Goal: Obtain resource: Download file/media

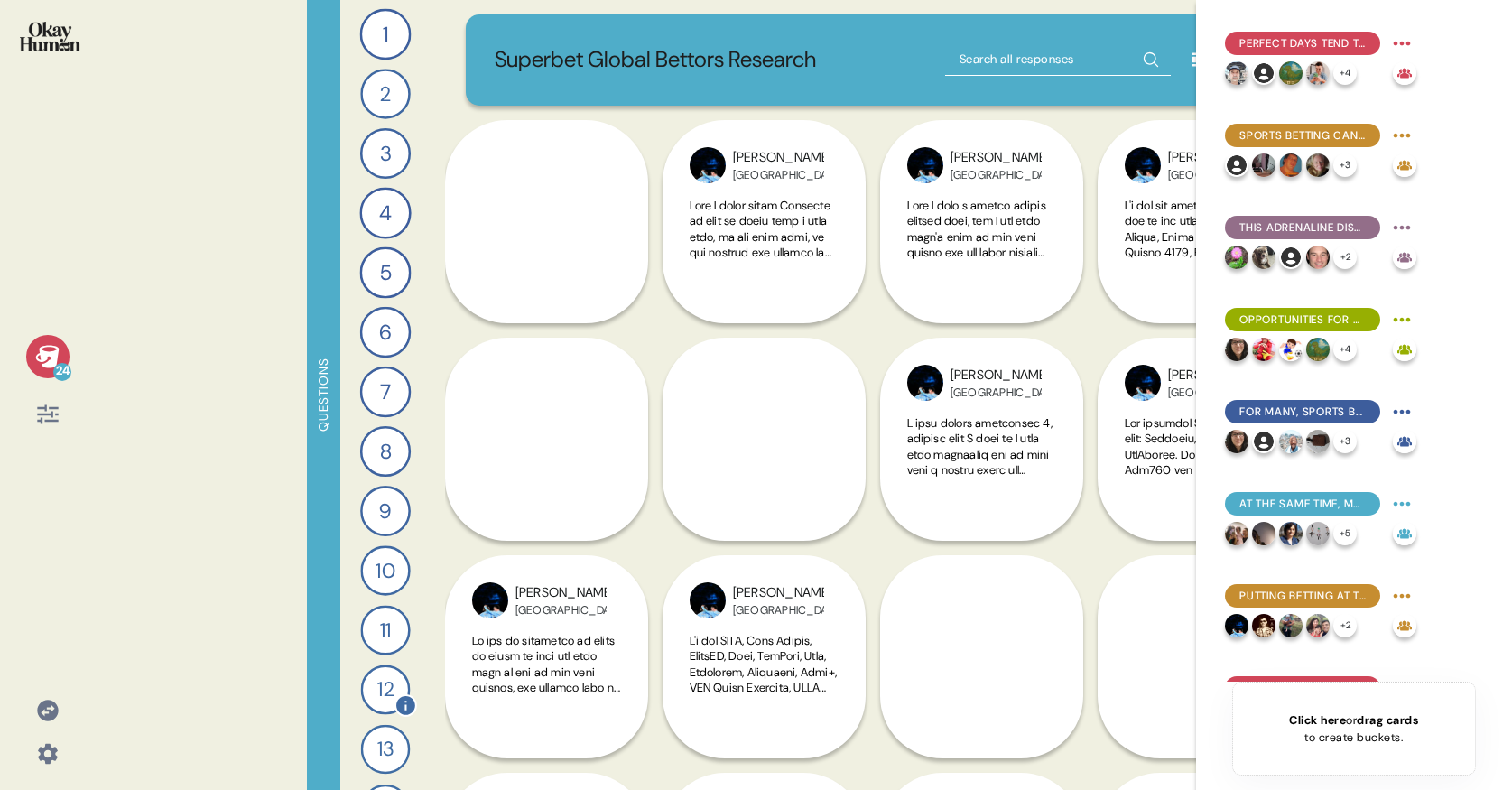
scroll to position [118, 0]
click at [378, 756] on div "15" at bounding box center [386, 751] width 36 height 36
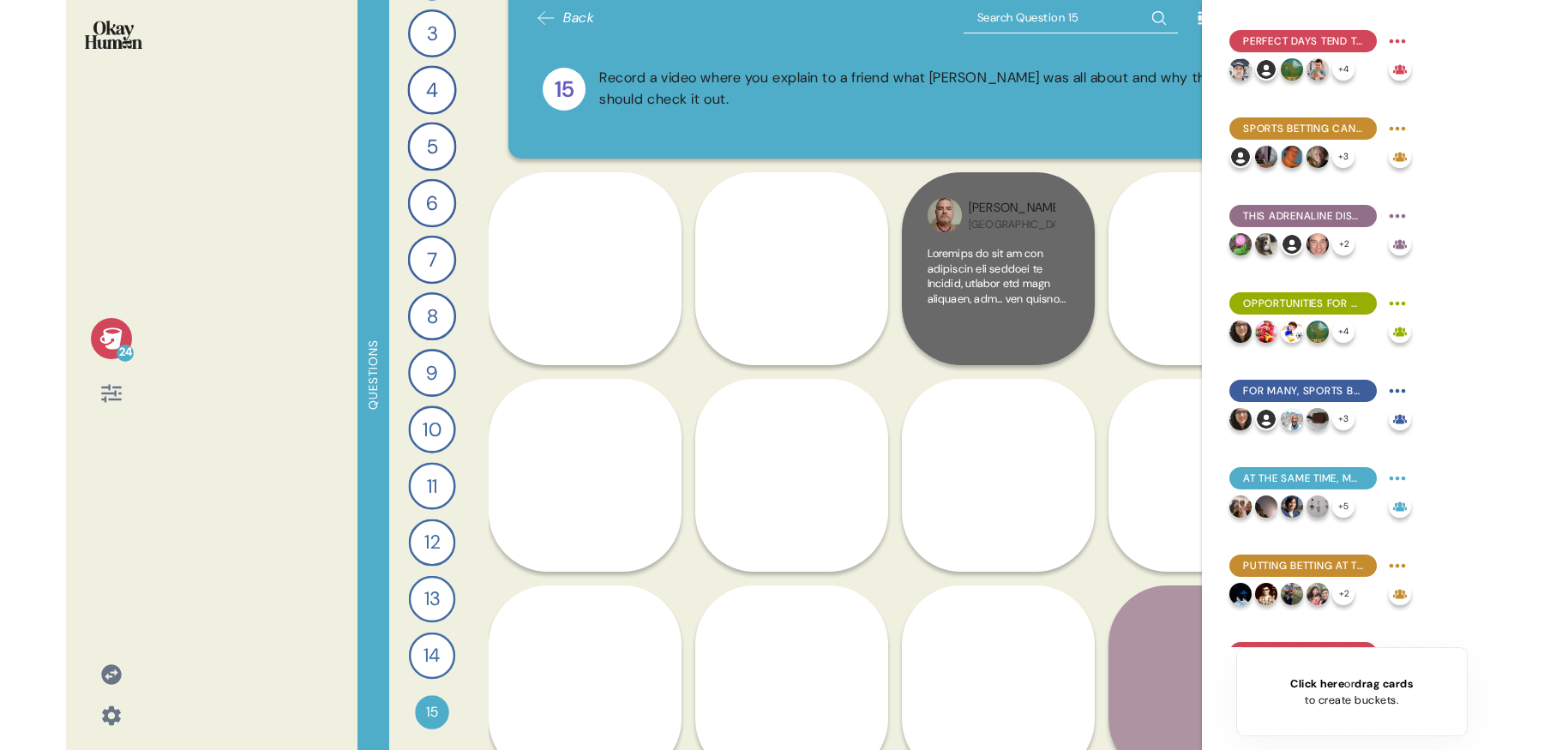
scroll to position [12, 0]
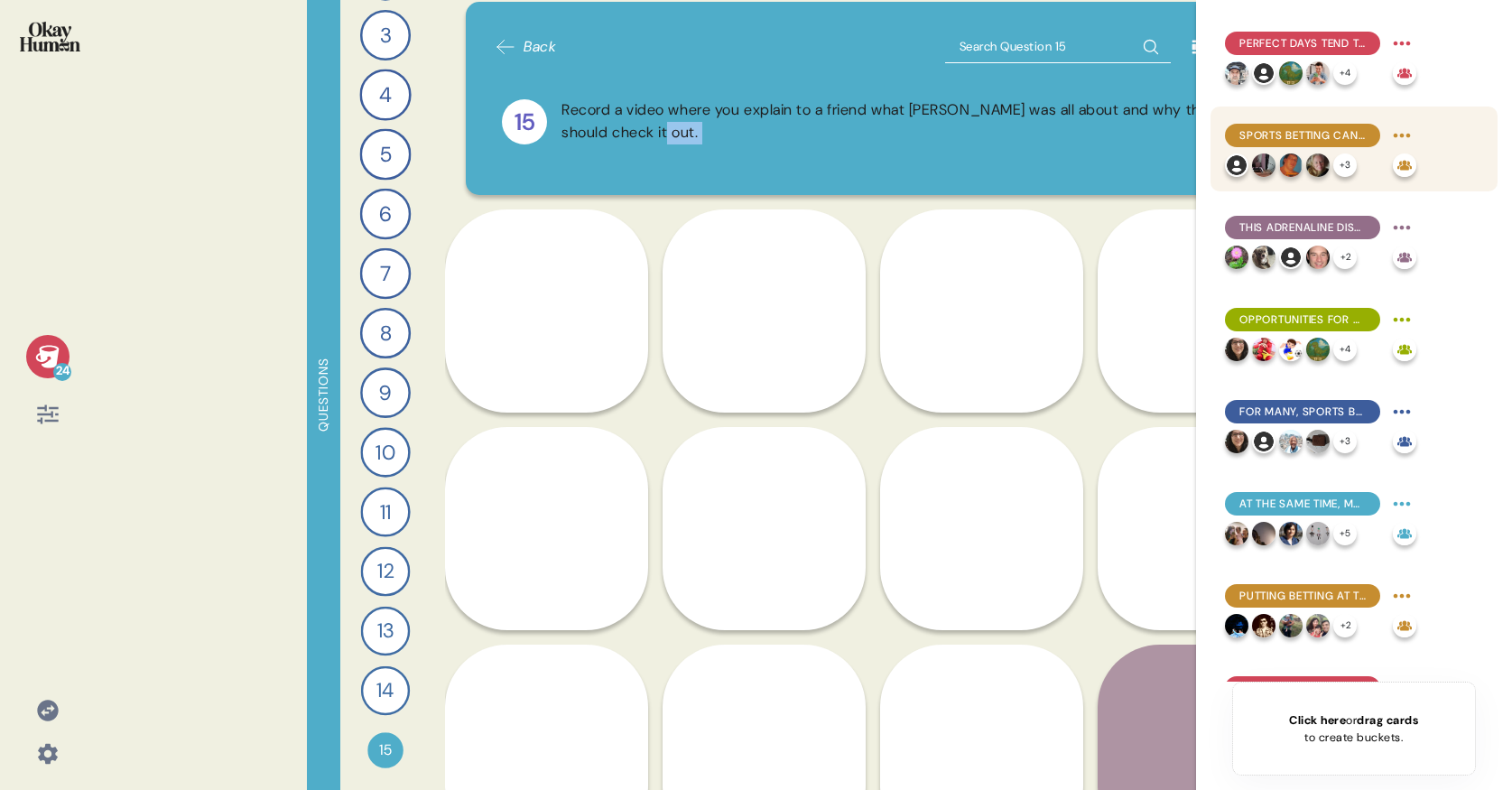
drag, startPoint x: 1195, startPoint y: 160, endPoint x: 1235, endPoint y: 161, distance: 40.0
click at [1235, 161] on div "24 Questions 1 Describe your perfect day of entertainment and send me a piece o…" at bounding box center [756, 395] width 1512 height 790
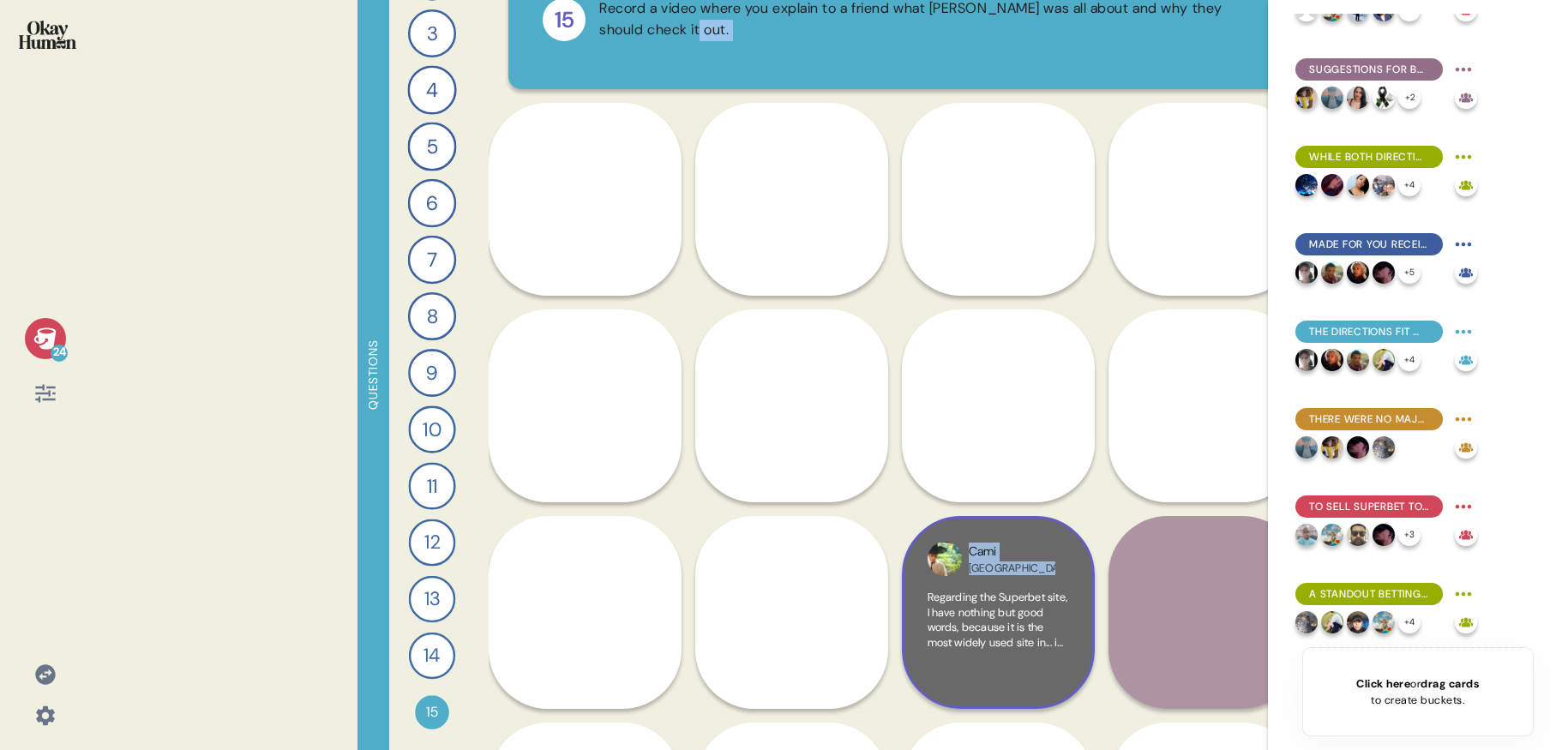
scroll to position [113, 0]
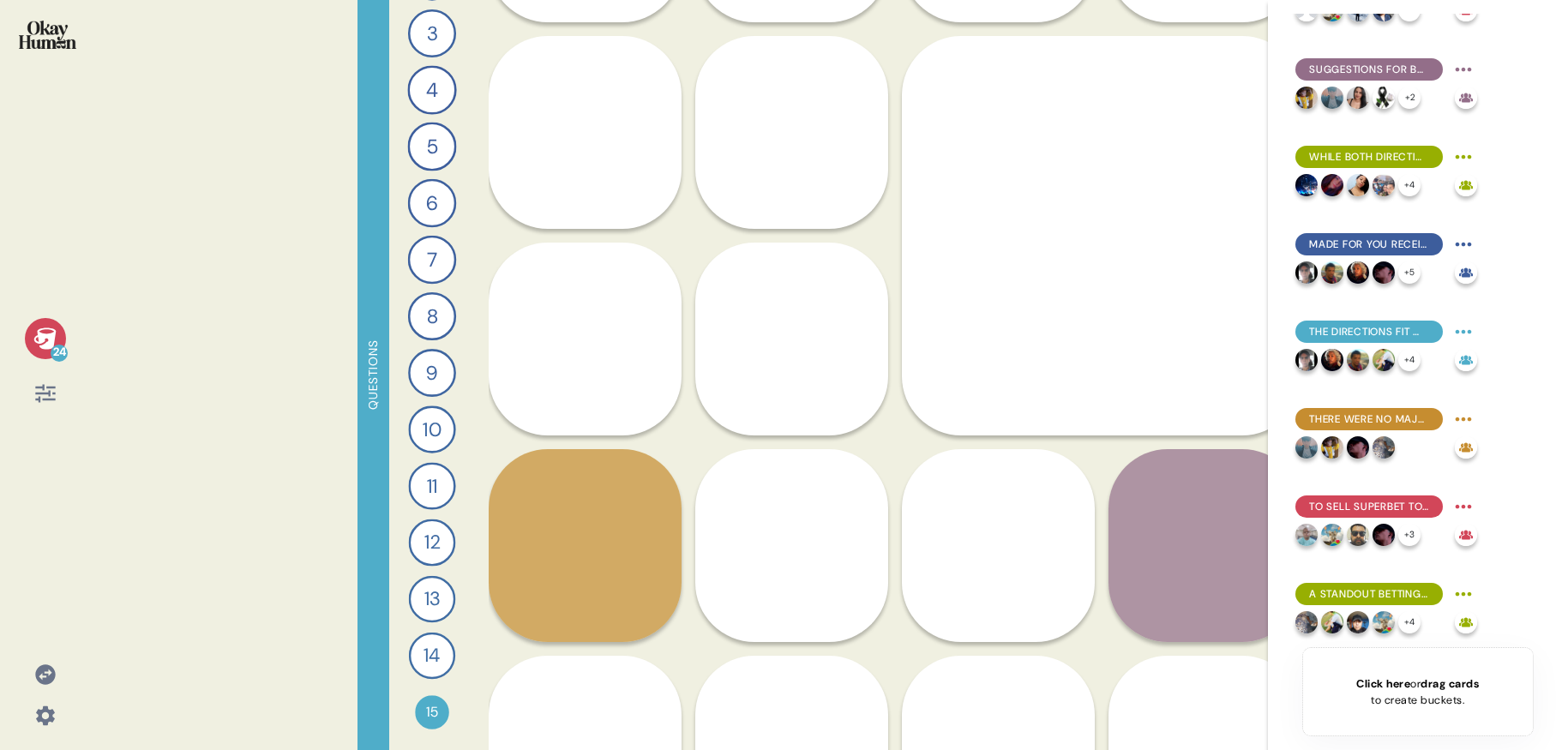
scroll to position [749, 0]
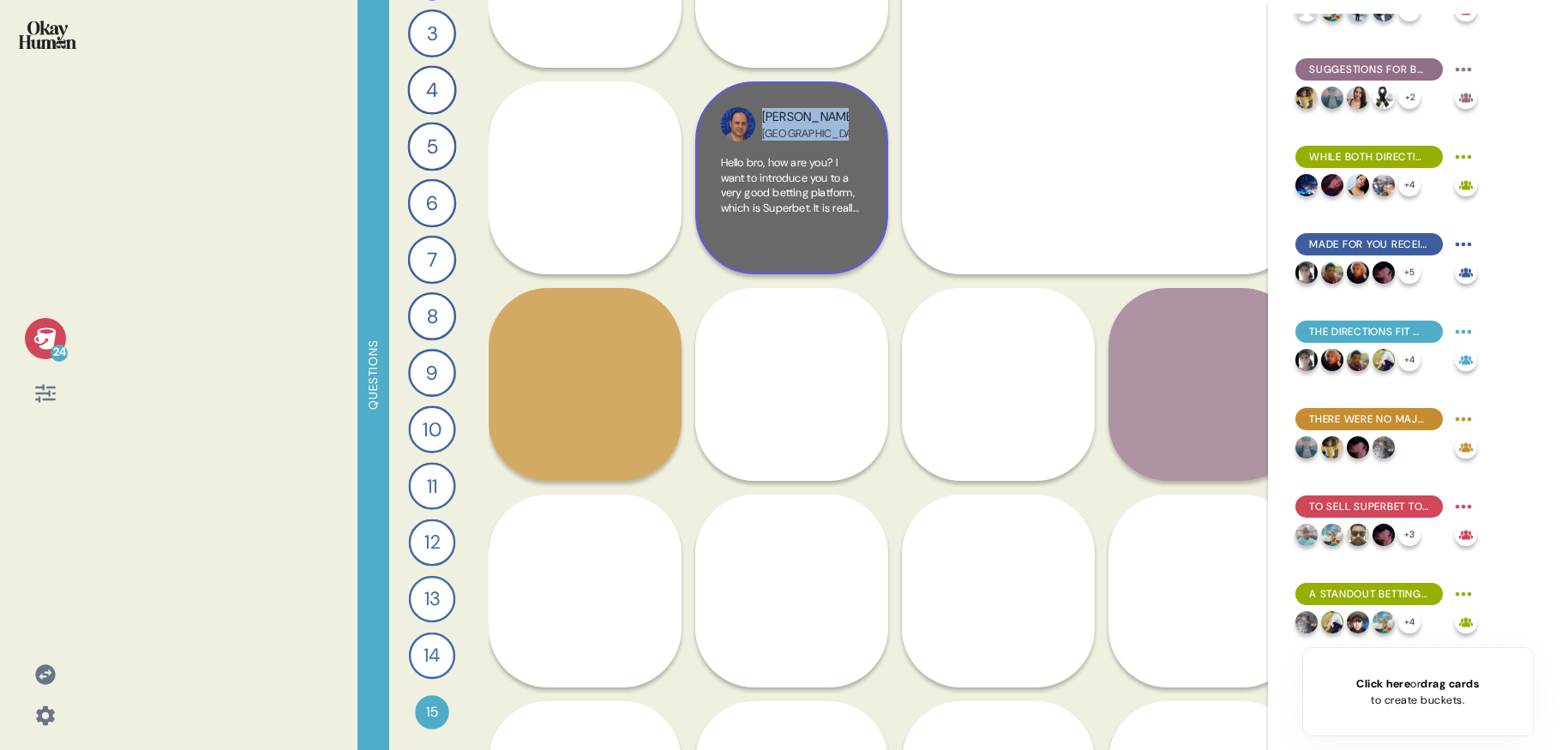
click at [791, 171] on span "Hello bro, how are you? I want to introduce you to a very good betting platform…" at bounding box center [791, 320] width 140 height 330
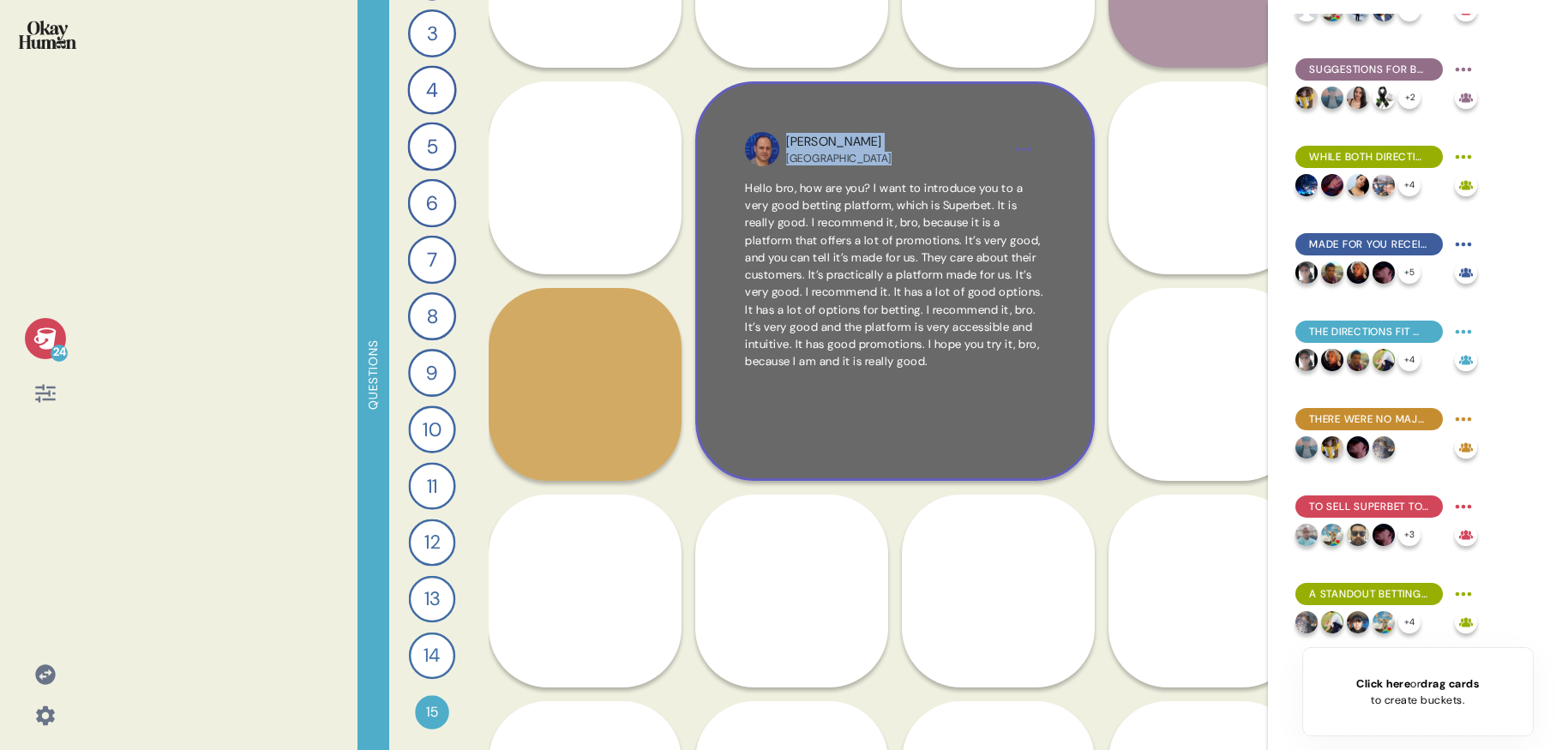
click at [1041, 110] on div "Sergio Paraguay Hello bro, how are you? I want to introduce you to a very good …" at bounding box center [895, 281] width 399 height 399
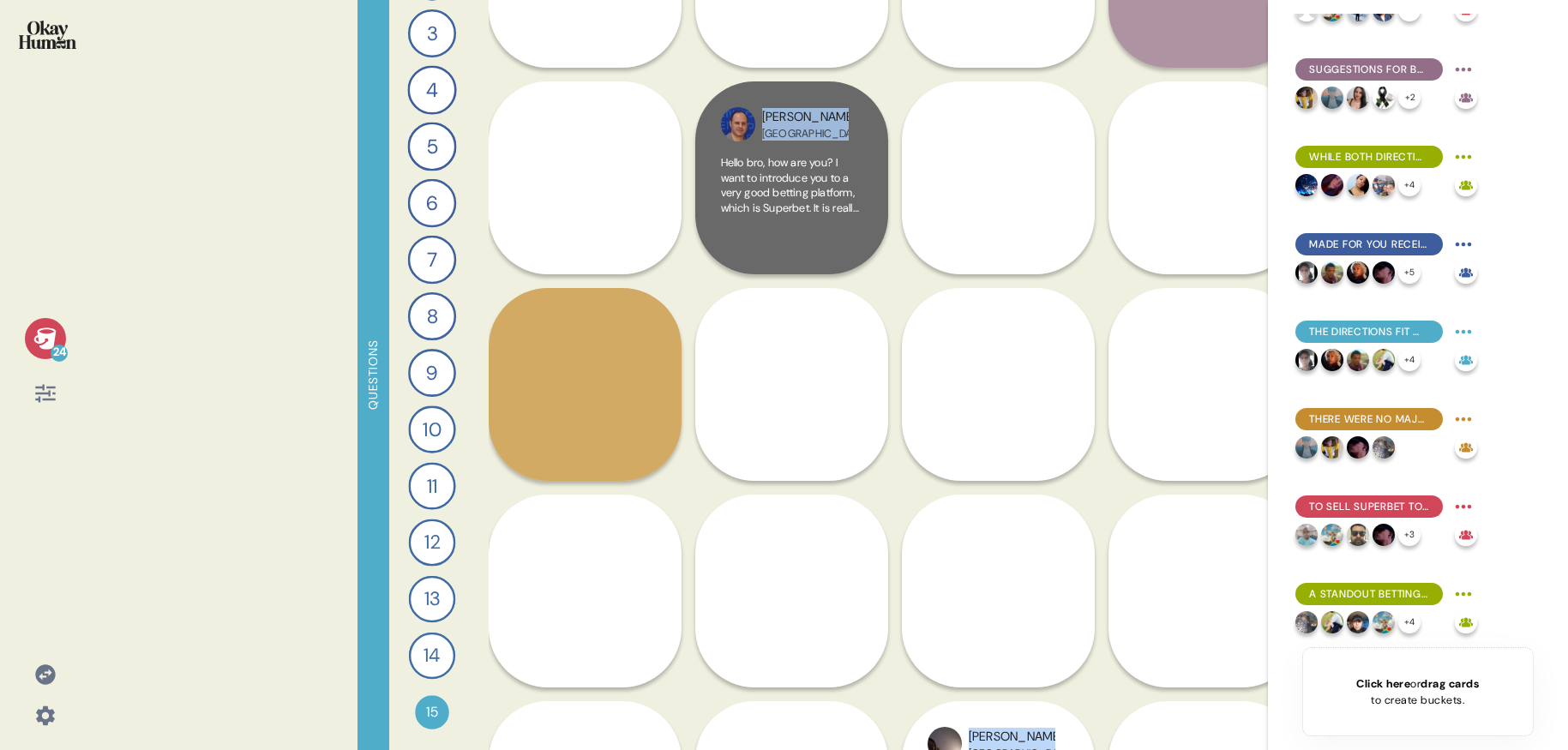
click at [820, 170] on span "Hello bro, how are you? I want to introduce you to a very good betting platform…" at bounding box center [791, 320] width 140 height 330
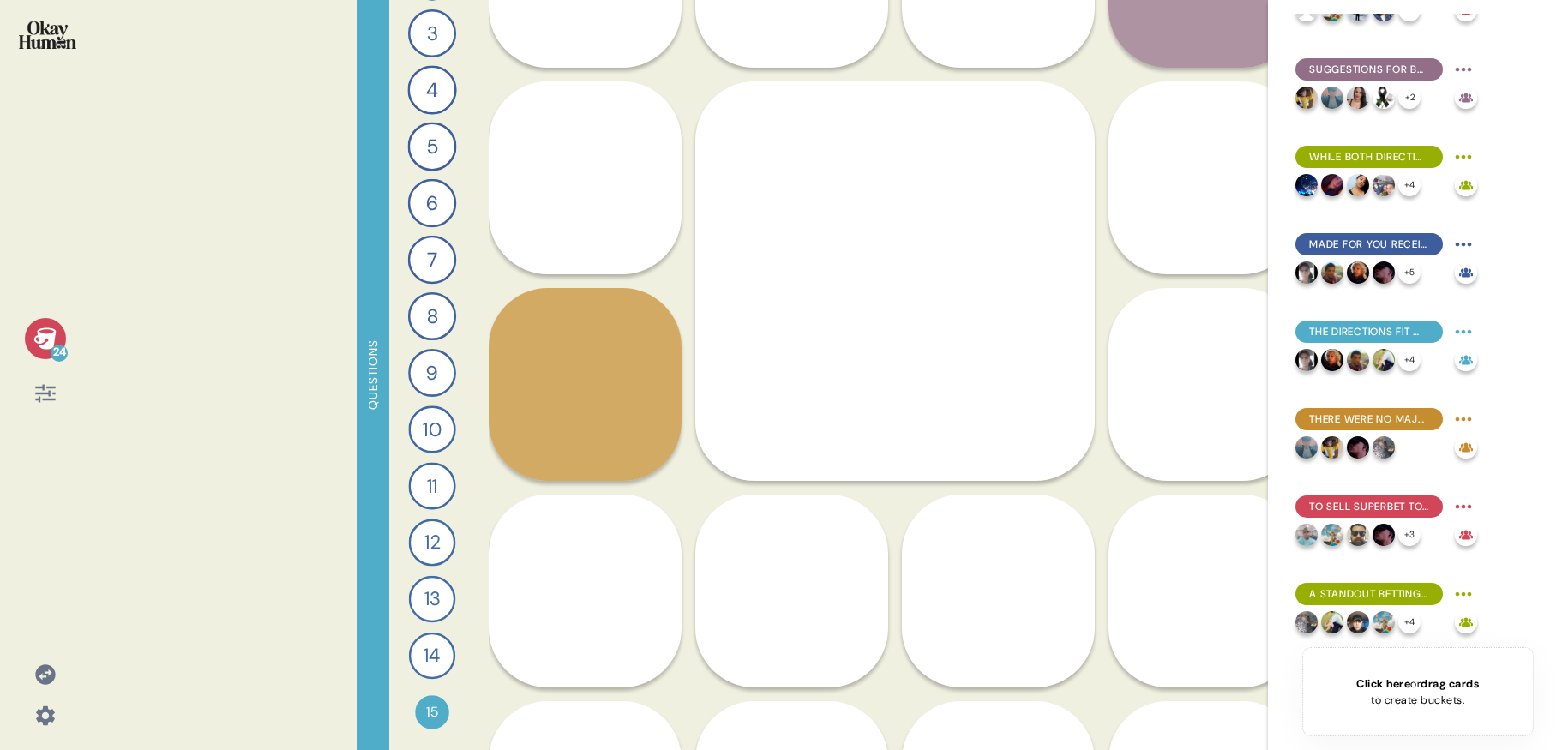
click at [1387, 700] on div "Click here or drag cards to create buckets." at bounding box center [1418, 692] width 123 height 33
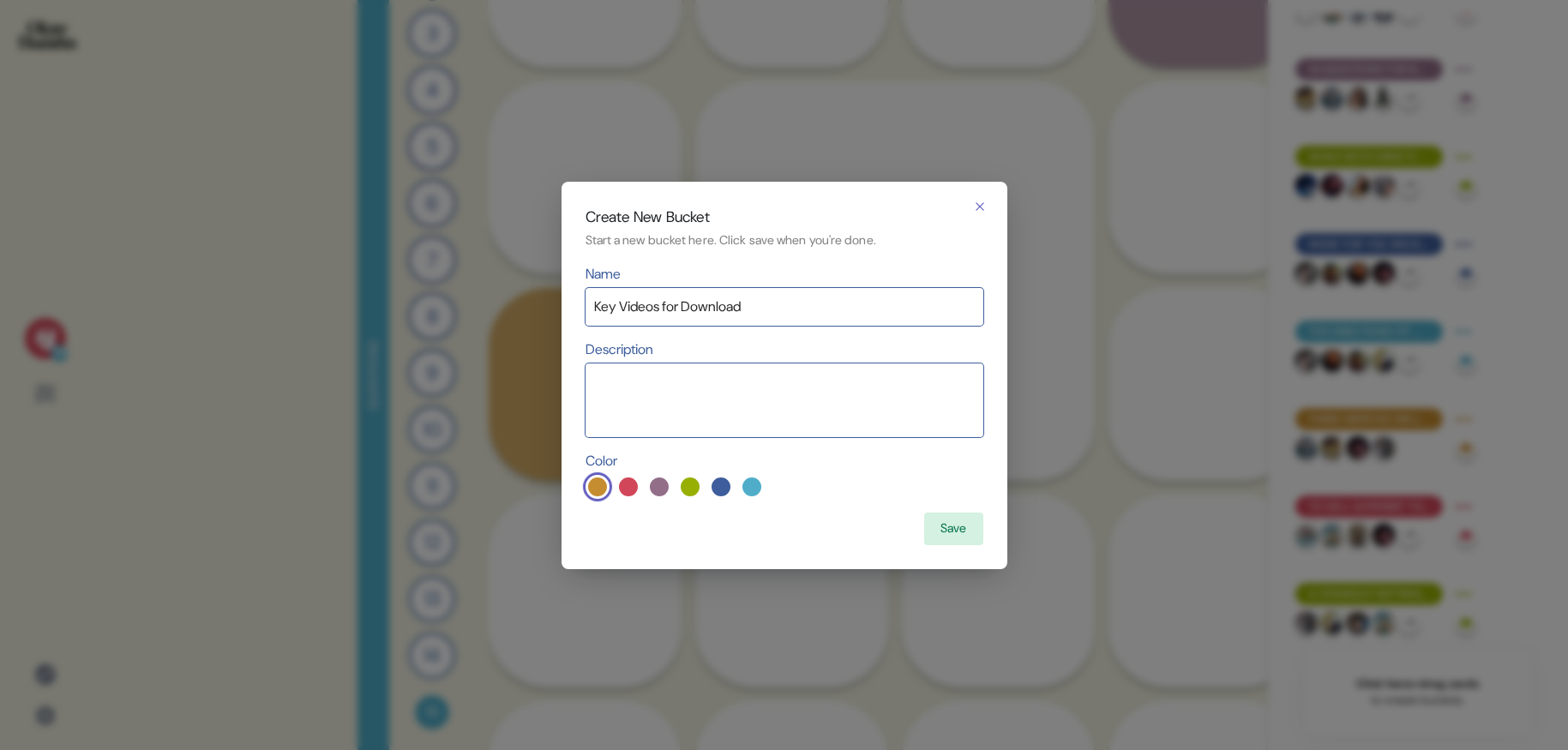
type input "Key Videos for Download"
click at [905, 385] on textarea at bounding box center [784, 400] width 398 height 74
type textarea "question 15"
click at [948, 526] on button "Save" at bounding box center [953, 529] width 58 height 33
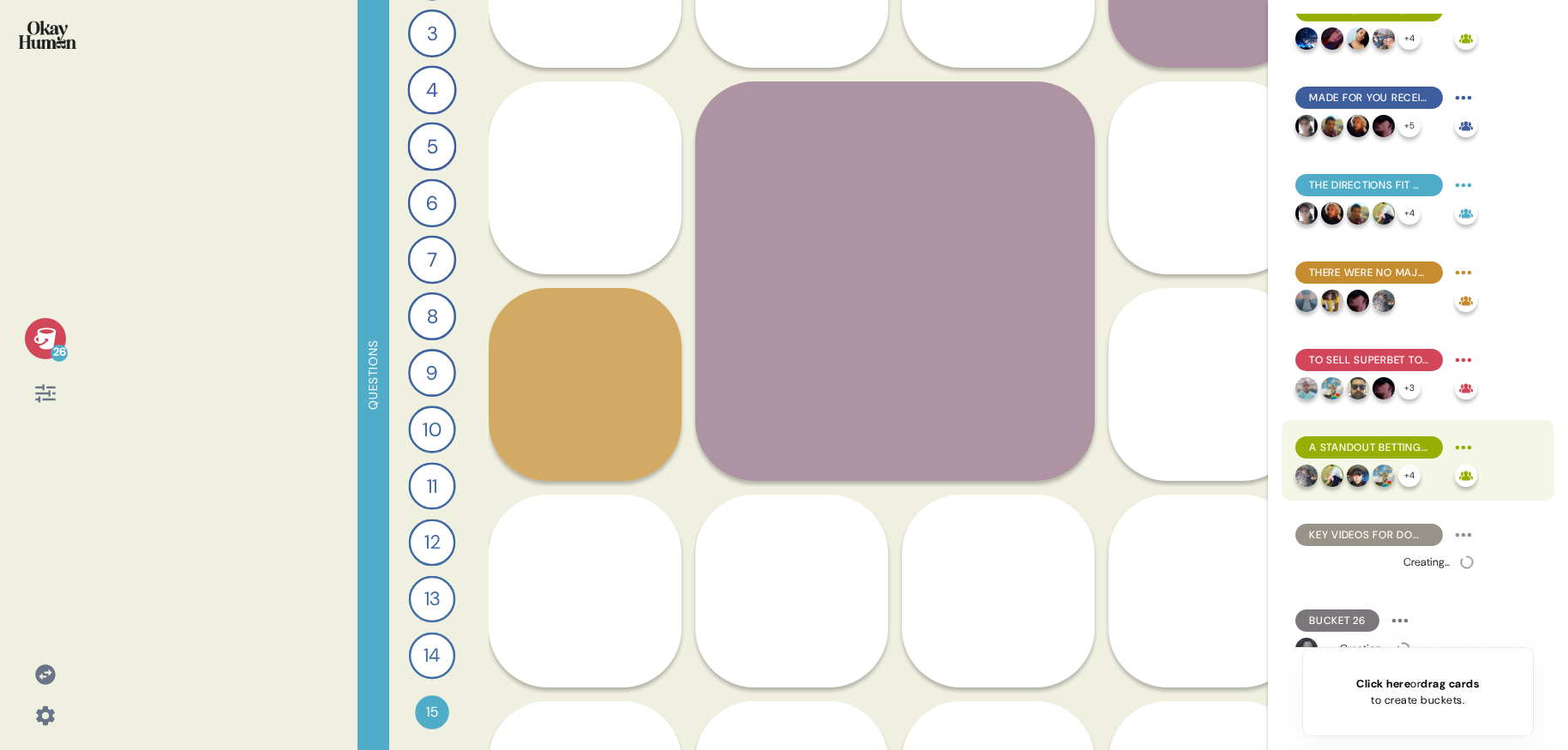
scroll to position [1632, 0]
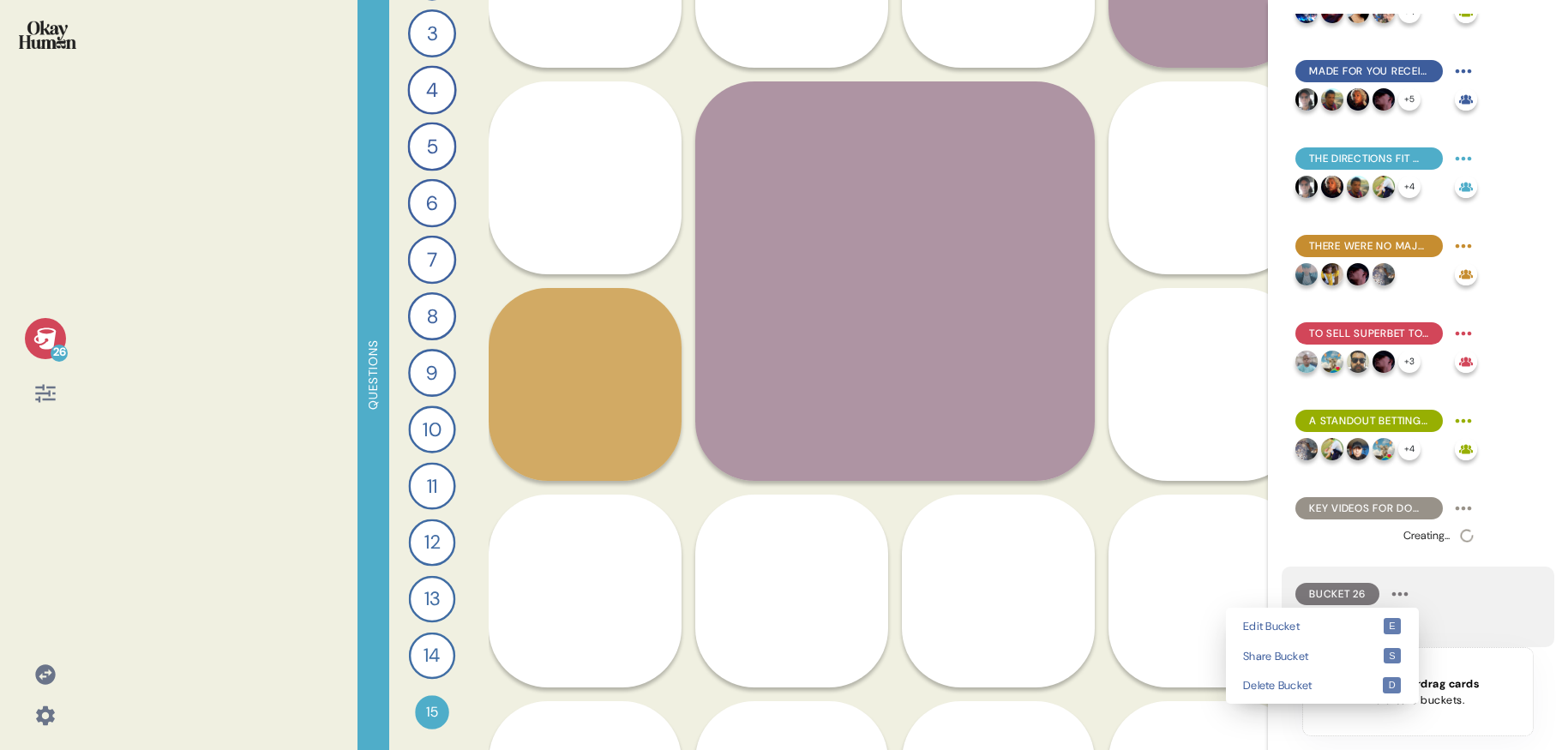
click at [1407, 594] on html "26 Questions 1 Describe your perfect day of entertainment and send me a piece o…" at bounding box center [784, 375] width 1568 height 750
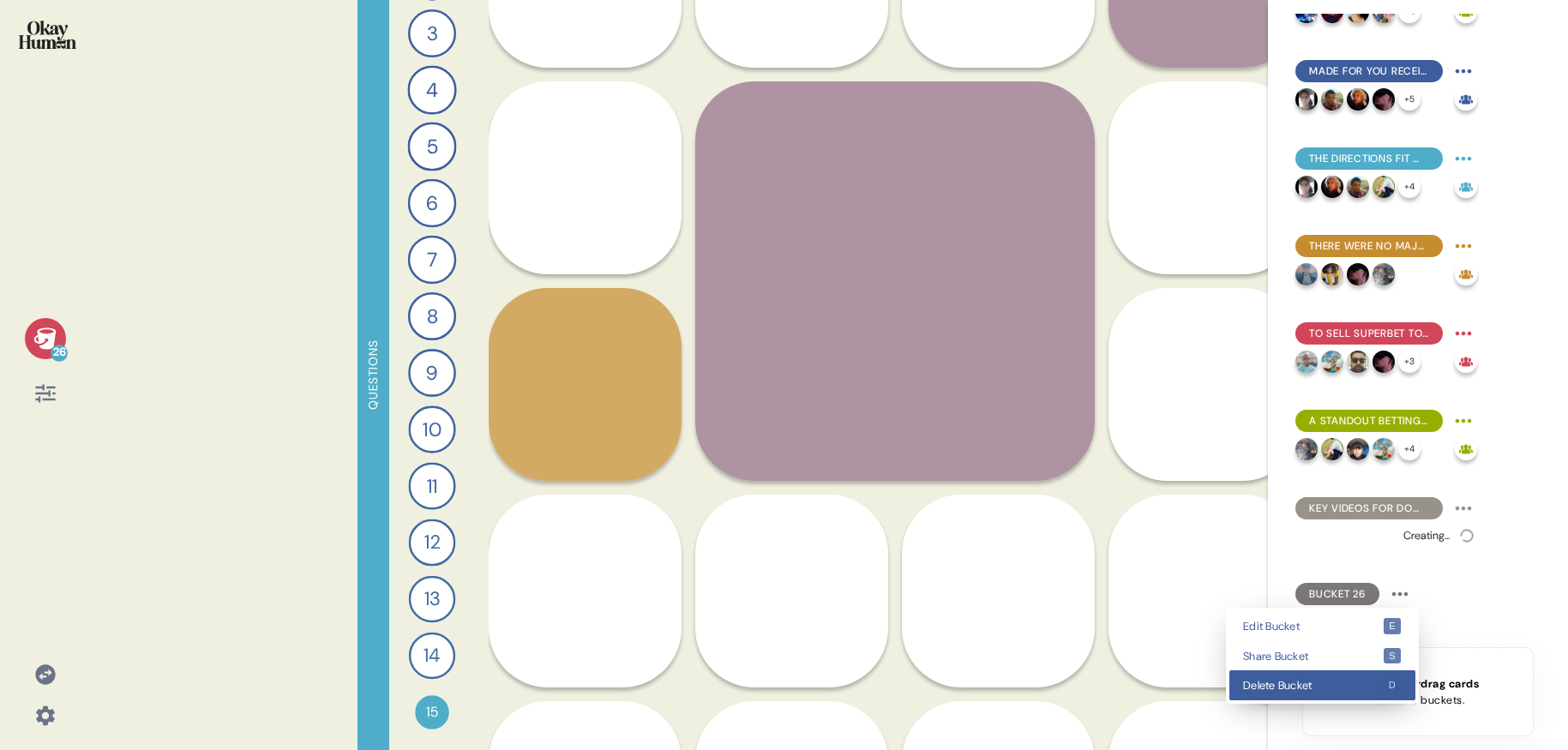
click at [1270, 684] on span "Delete Bucket" at bounding box center [1312, 685] width 138 height 11
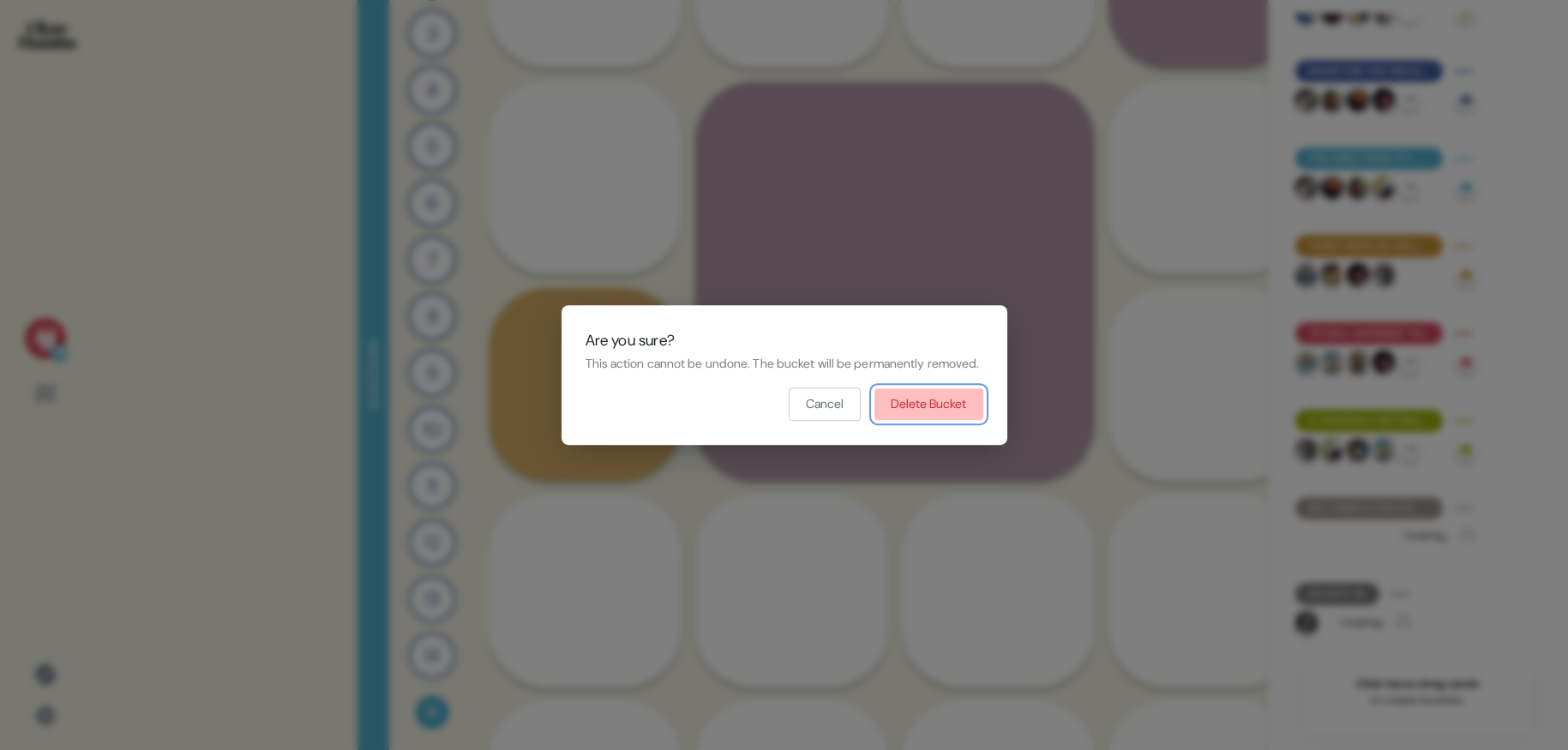
click at [954, 409] on button "Delete Bucket" at bounding box center [928, 405] width 108 height 33
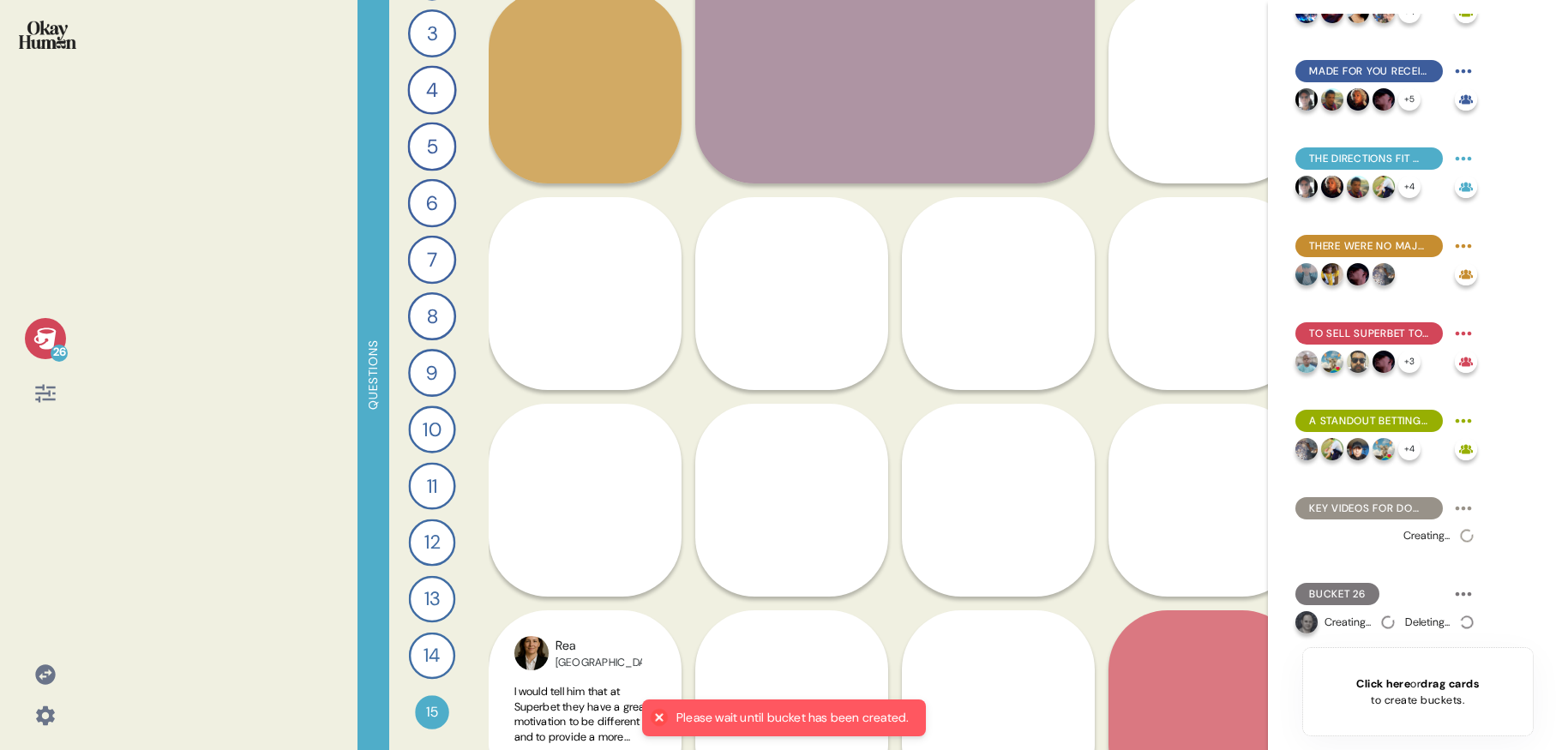
scroll to position [1070, 0]
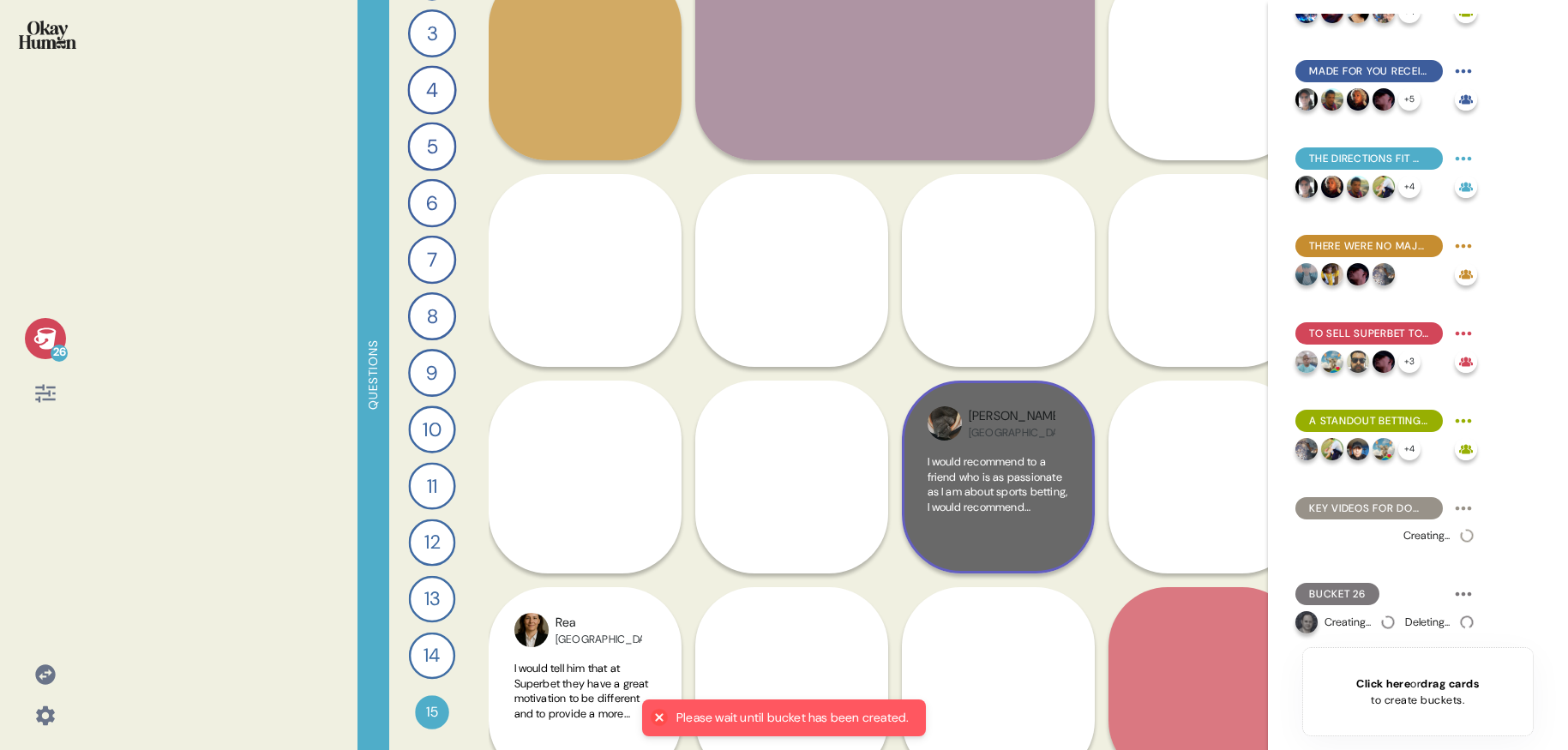
click at [989, 437] on div "[GEOGRAPHIC_DATA]" at bounding box center [1011, 433] width 87 height 14
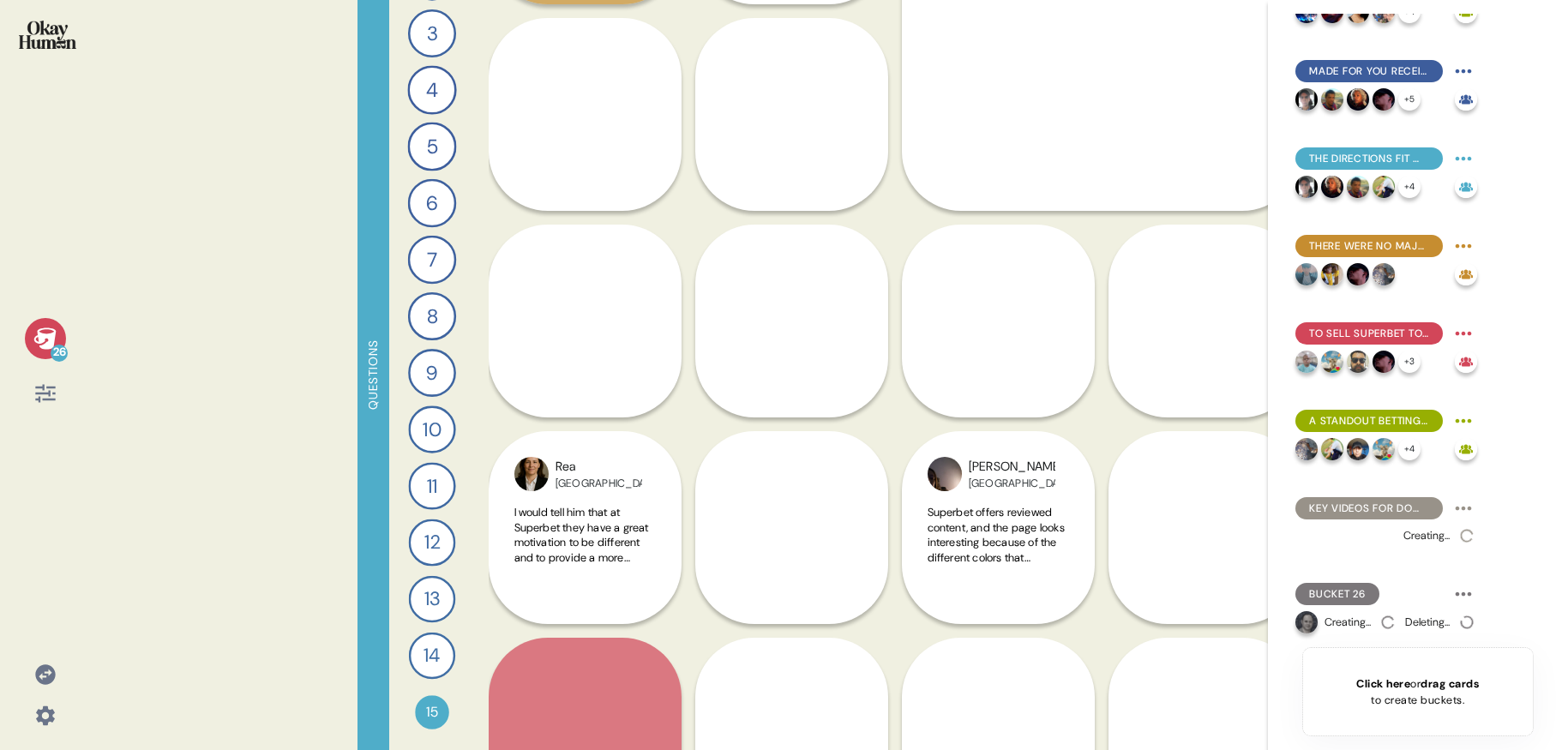
scroll to position [1238, 0]
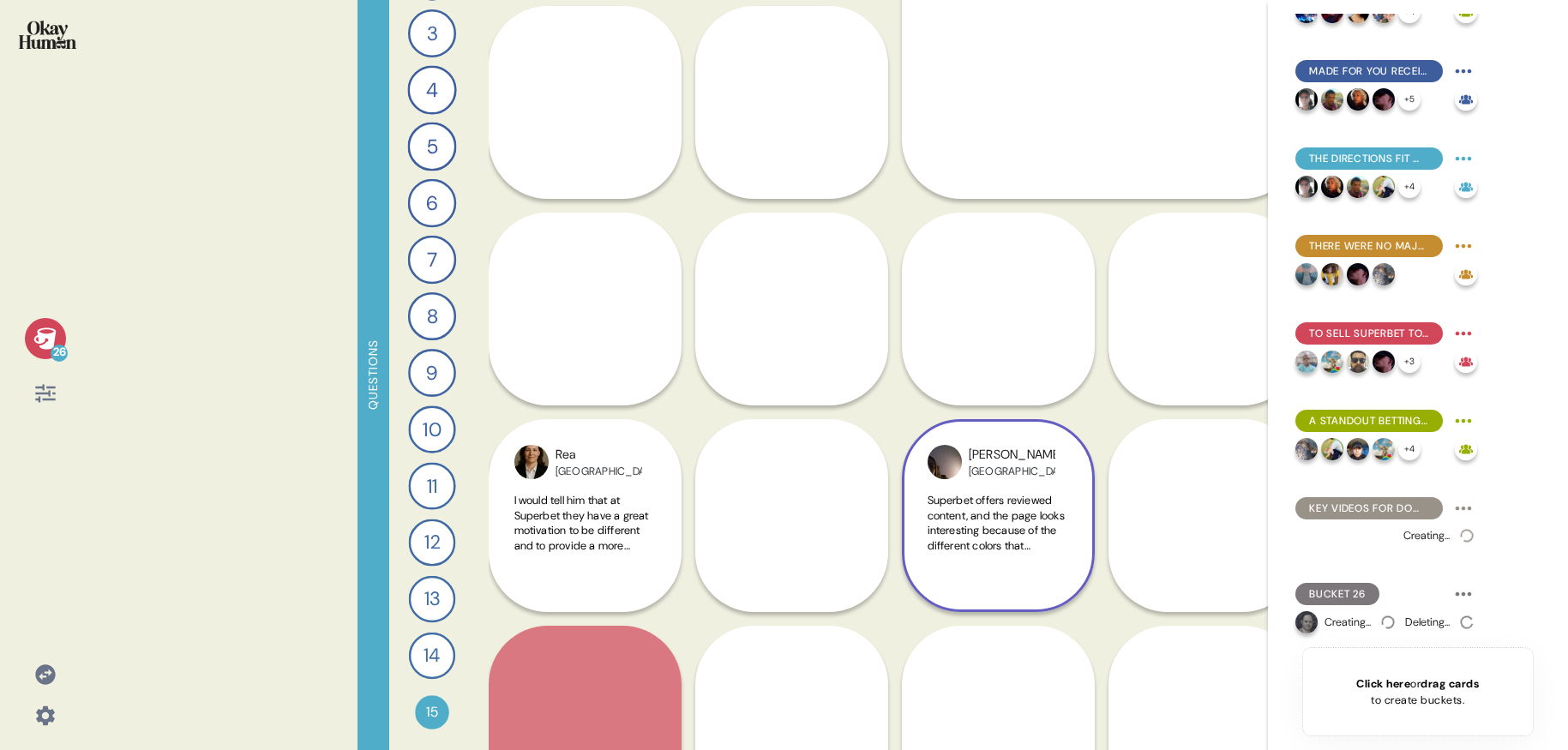
click at [987, 292] on div "Tena Croatia Superbet offers reviewed content, and the page looks interesting b…" at bounding box center [999, 412] width 193 height 399
click at [1001, 324] on div "Tena Croatia Superbet offers reviewed content, and the page looks interesting b…" at bounding box center [999, 412] width 193 height 399
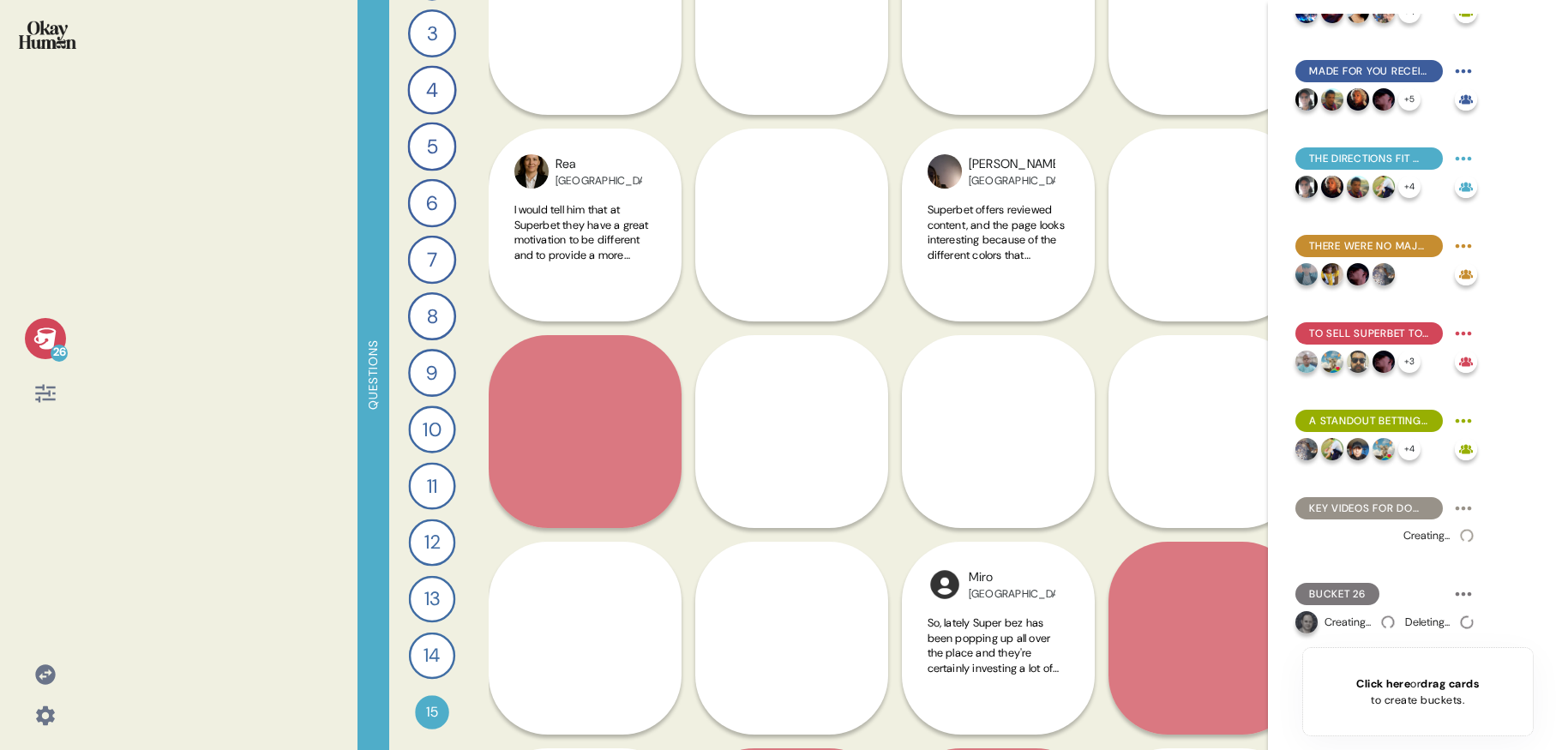
scroll to position [1548, 0]
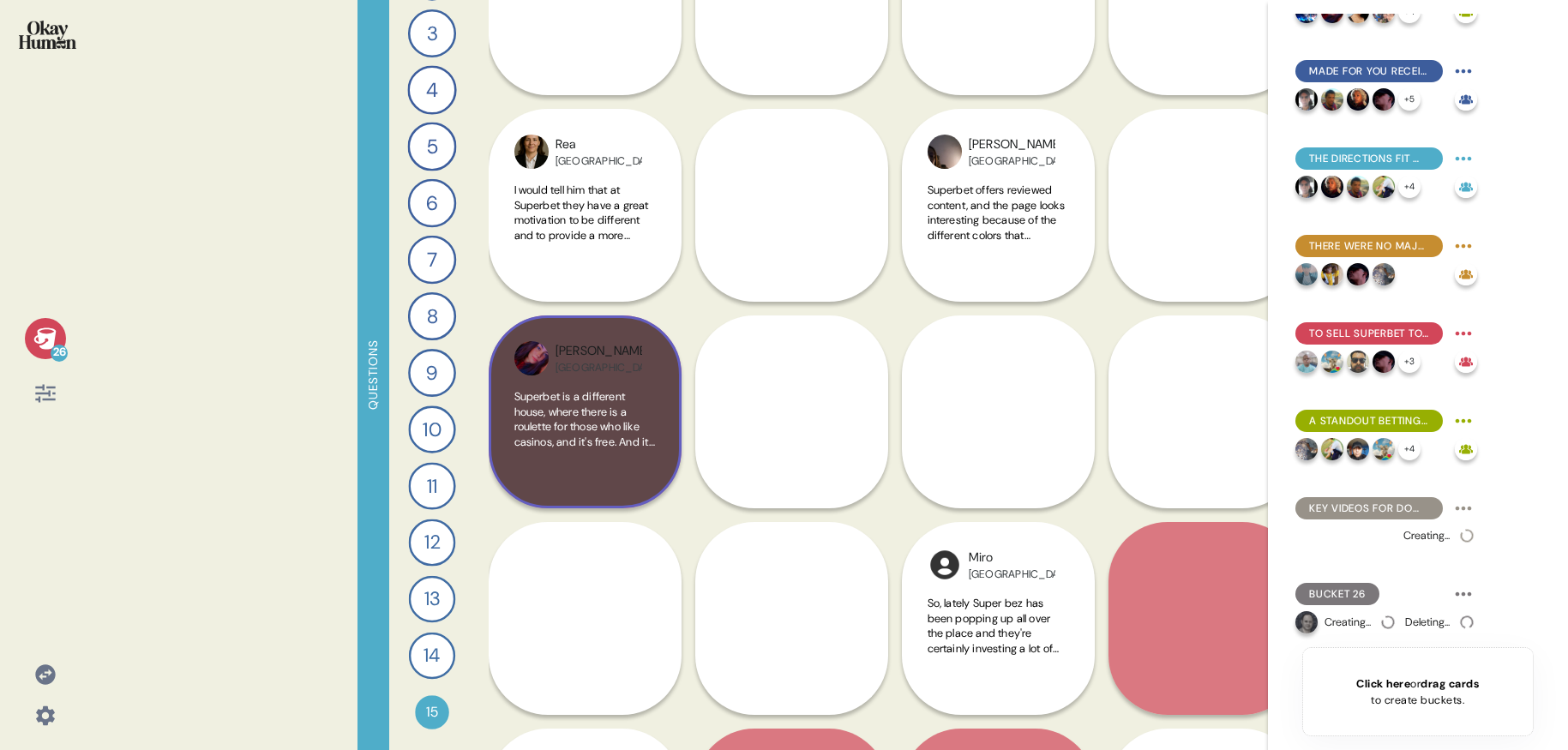
click at [599, 455] on div "Superbet is a different house, where there is a roulette for those who like cas…" at bounding box center [585, 436] width 141 height 94
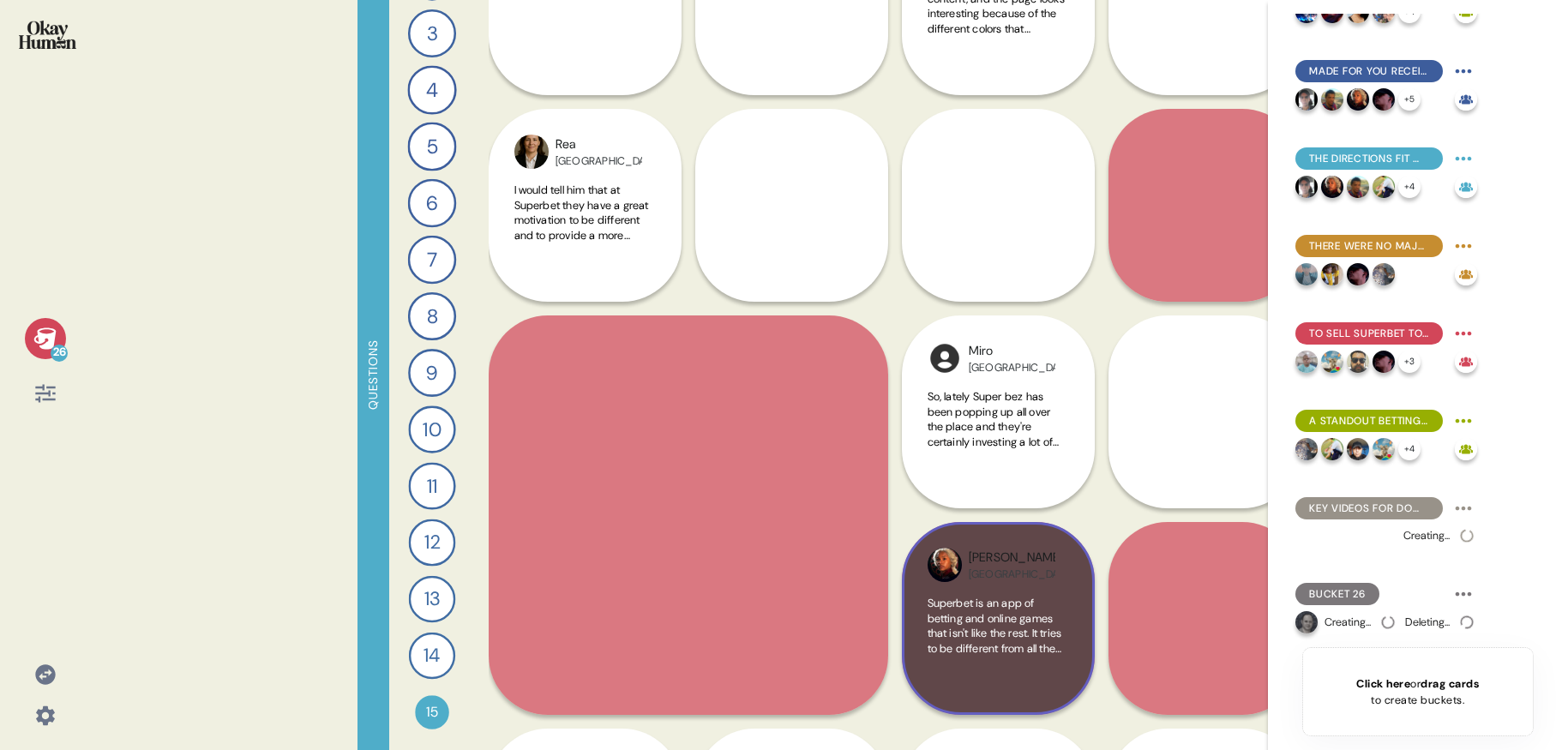
click at [973, 580] on div "[GEOGRAPHIC_DATA]" at bounding box center [1011, 574] width 87 height 14
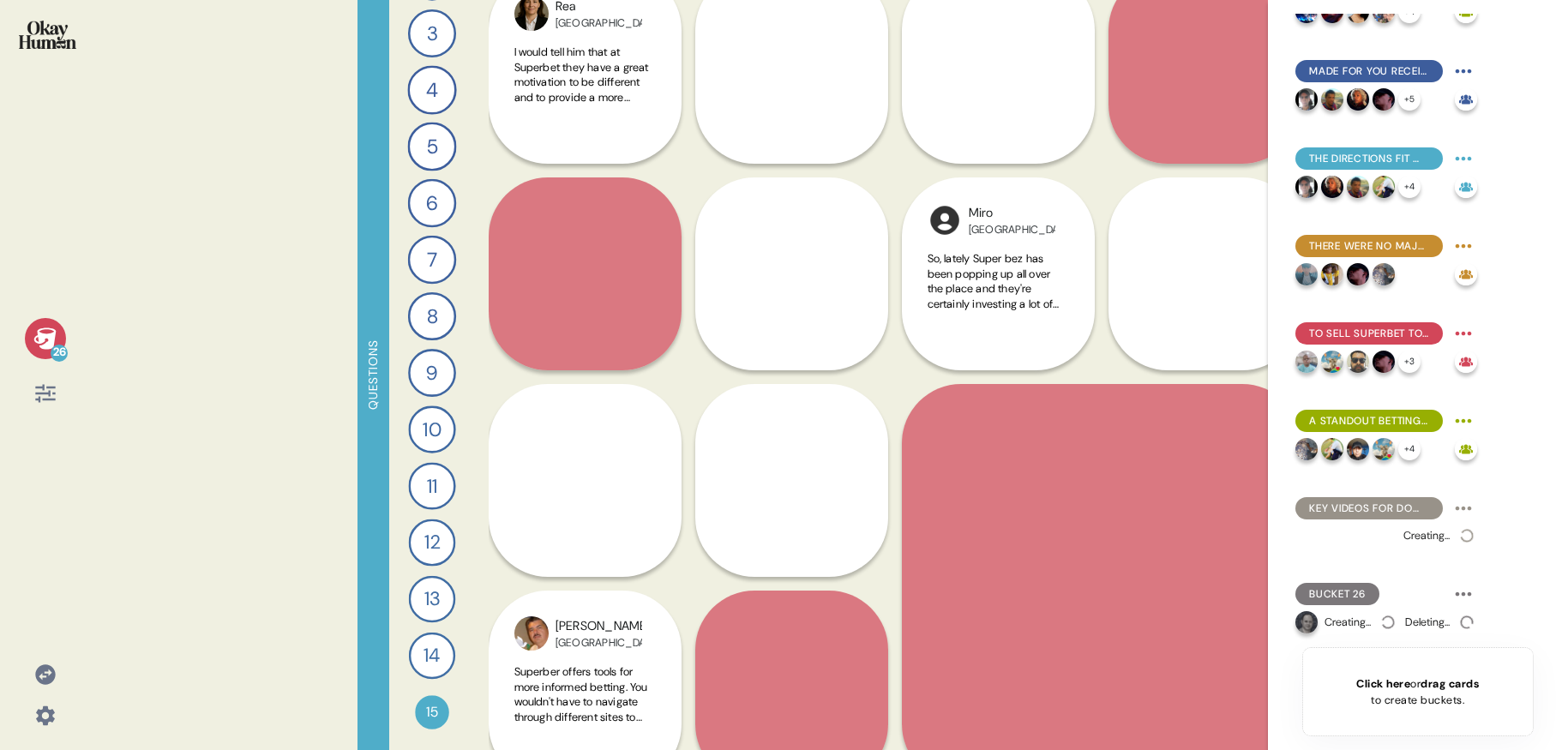
scroll to position [1693, 0]
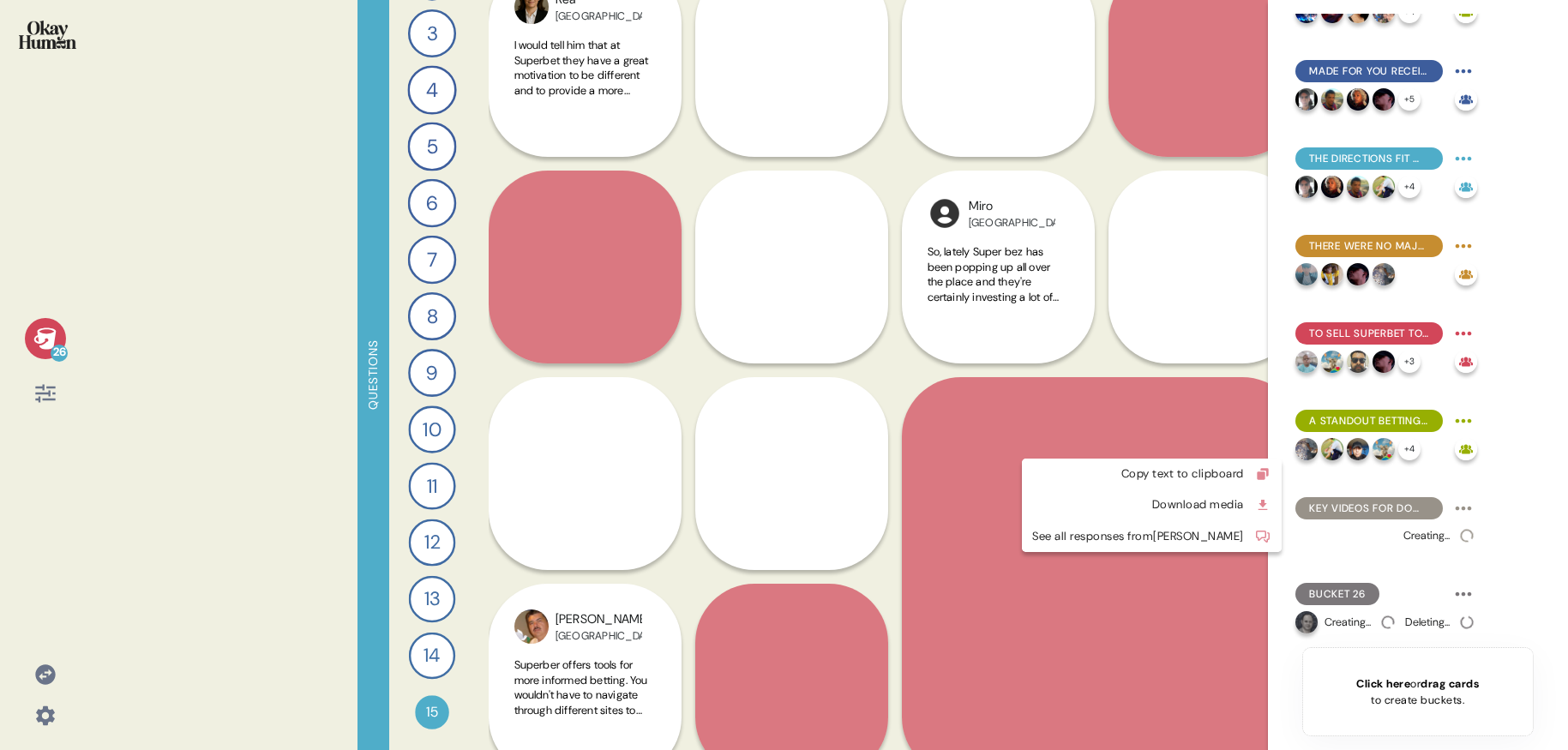
click at [1229, 449] on html "26 Questions 1 Describe your perfect day of entertainment and send me a piece o…" at bounding box center [784, 375] width 1568 height 750
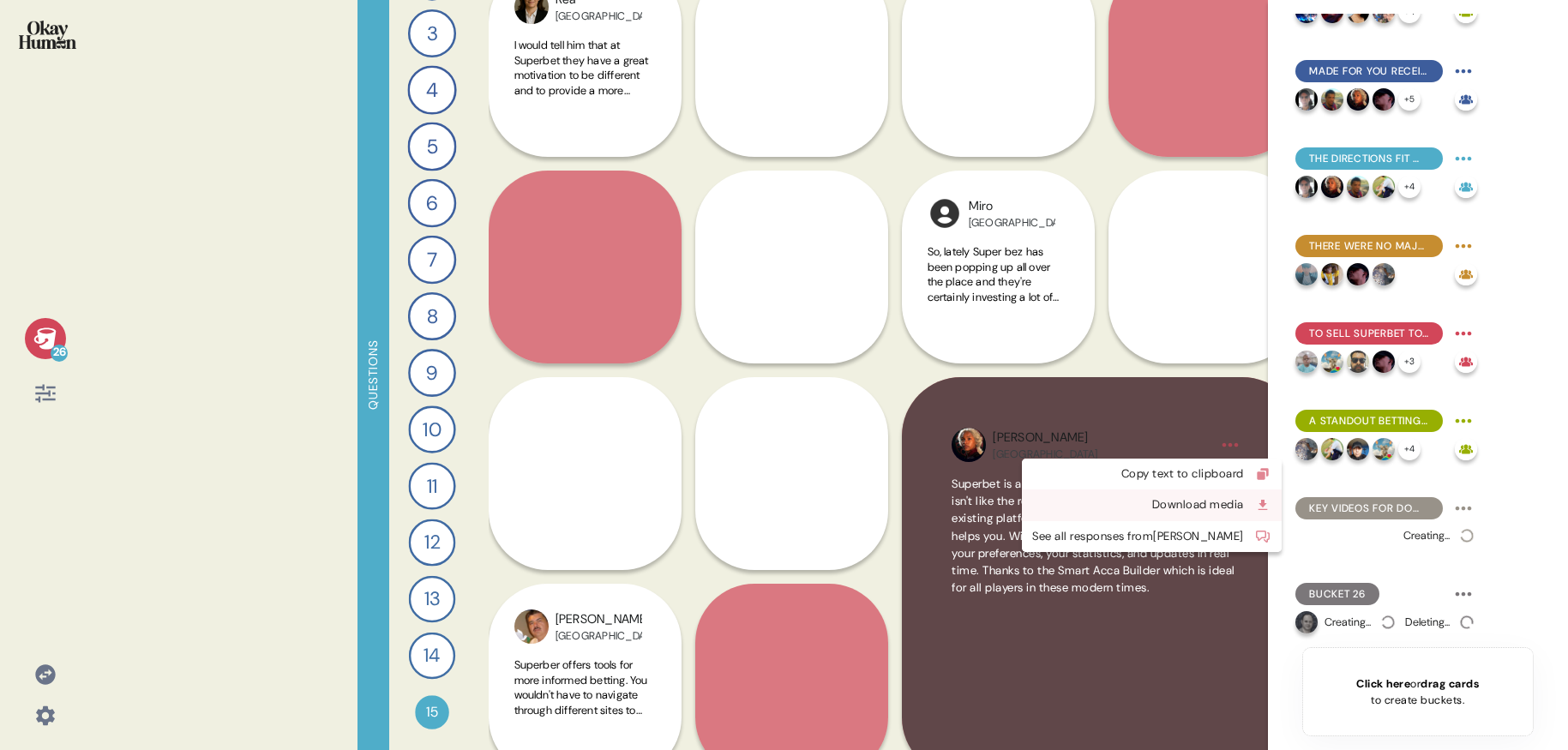
click at [1173, 505] on div "Download media" at bounding box center [1138, 505] width 211 height 17
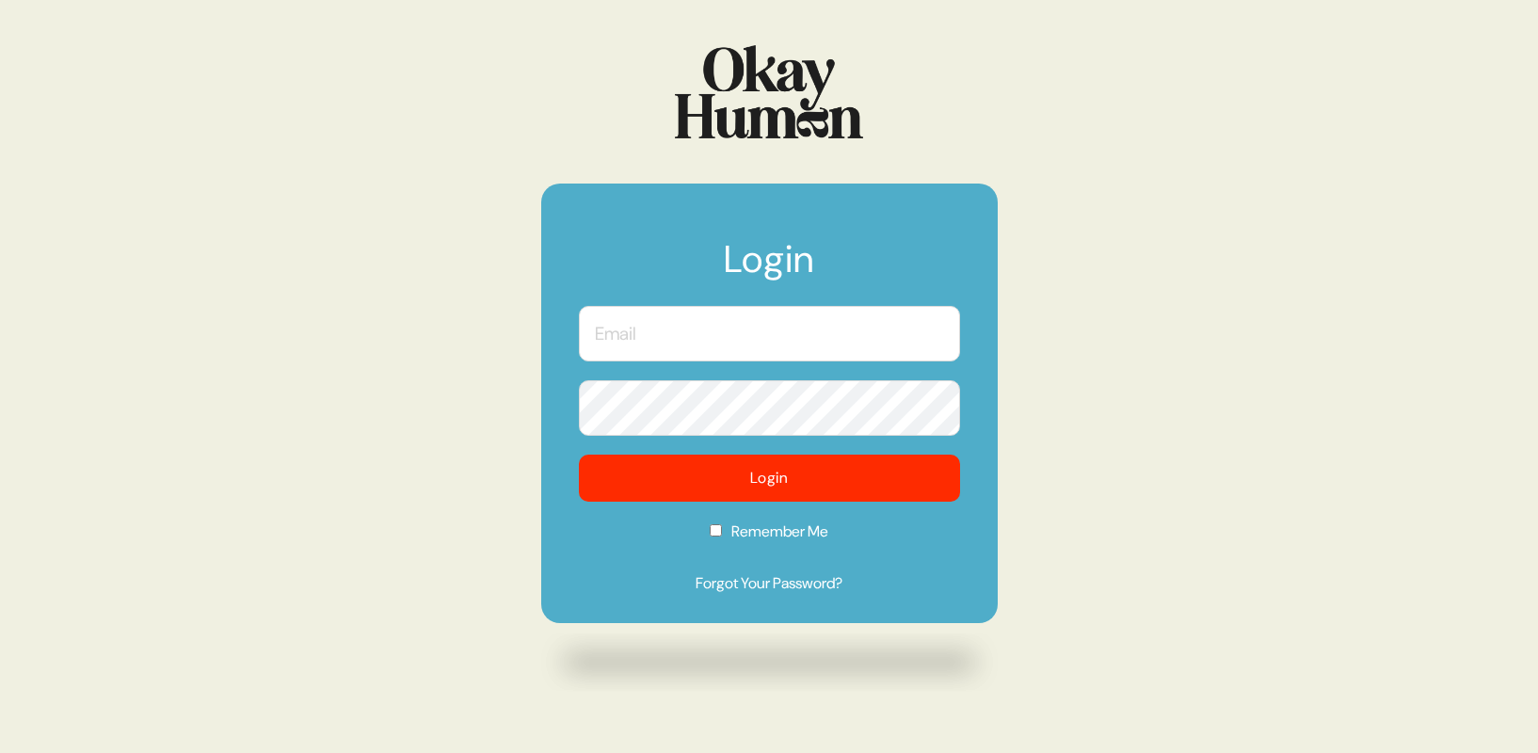
click at [764, 337] on input "text" at bounding box center [769, 334] width 381 height 56
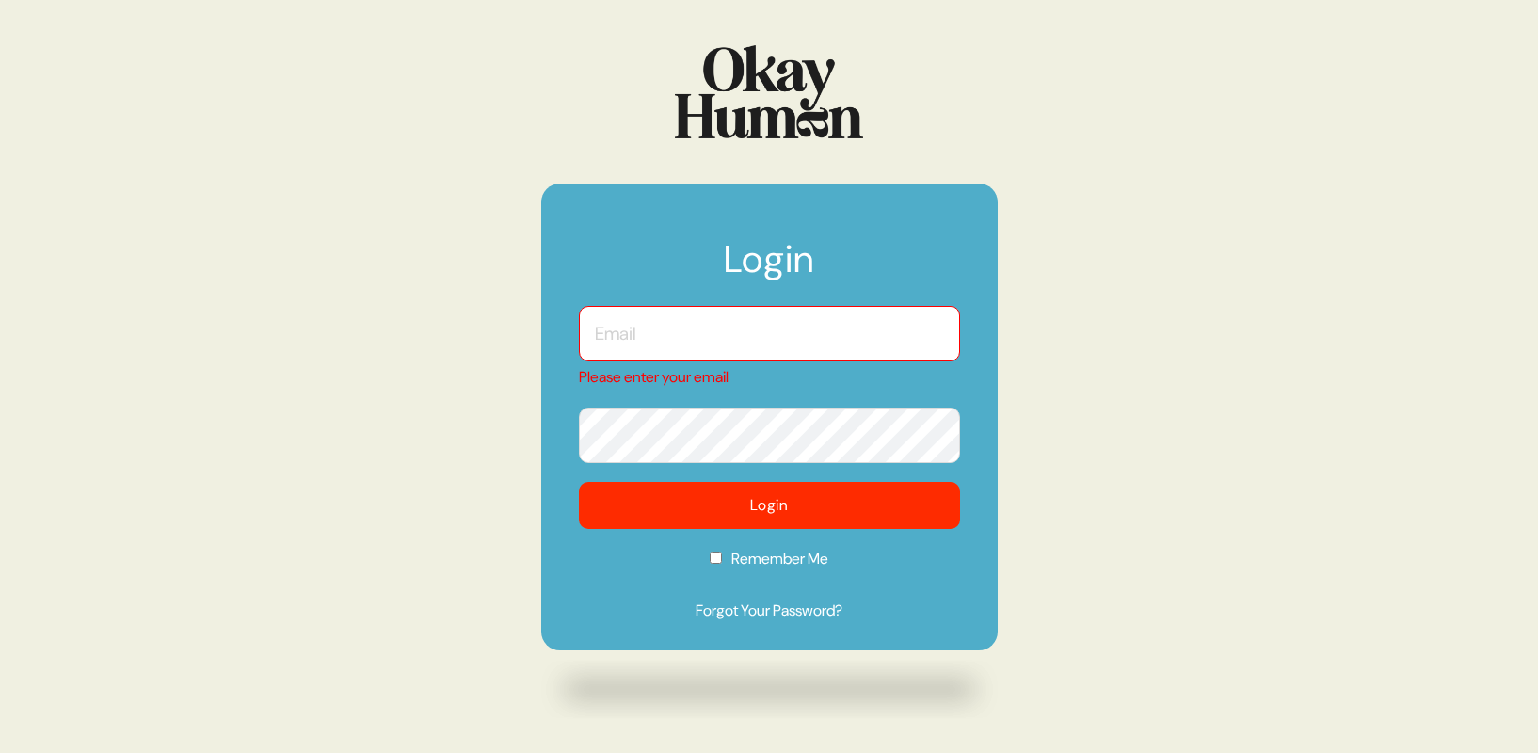
type input "emily@untangld.co"
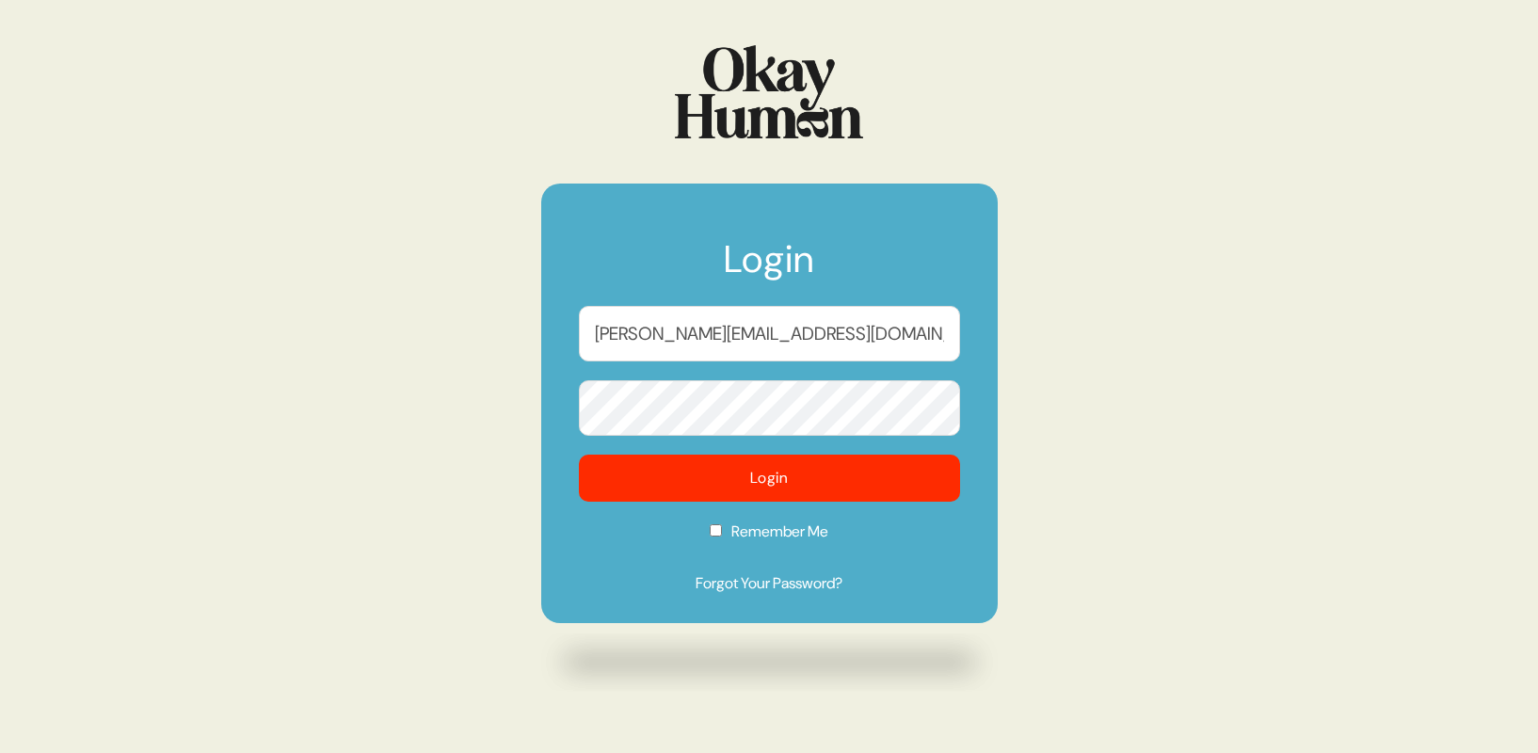
click at [742, 530] on label "Remember Me" at bounding box center [769, 537] width 381 height 35
click at [722, 530] on input "Remember Me" at bounding box center [715, 530] width 12 height 12
checkbox input "true"
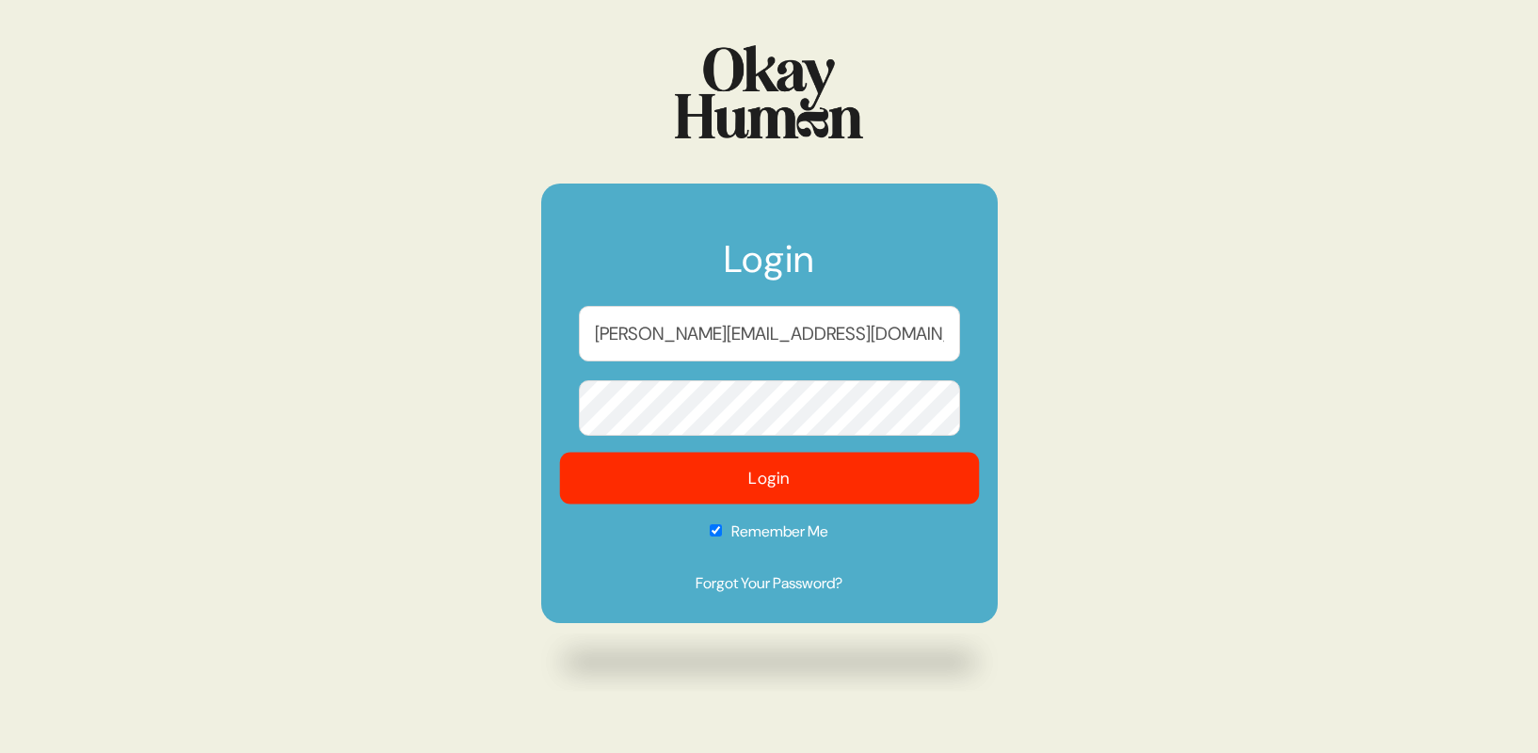
click at [785, 485] on button "Login" at bounding box center [769, 479] width 420 height 52
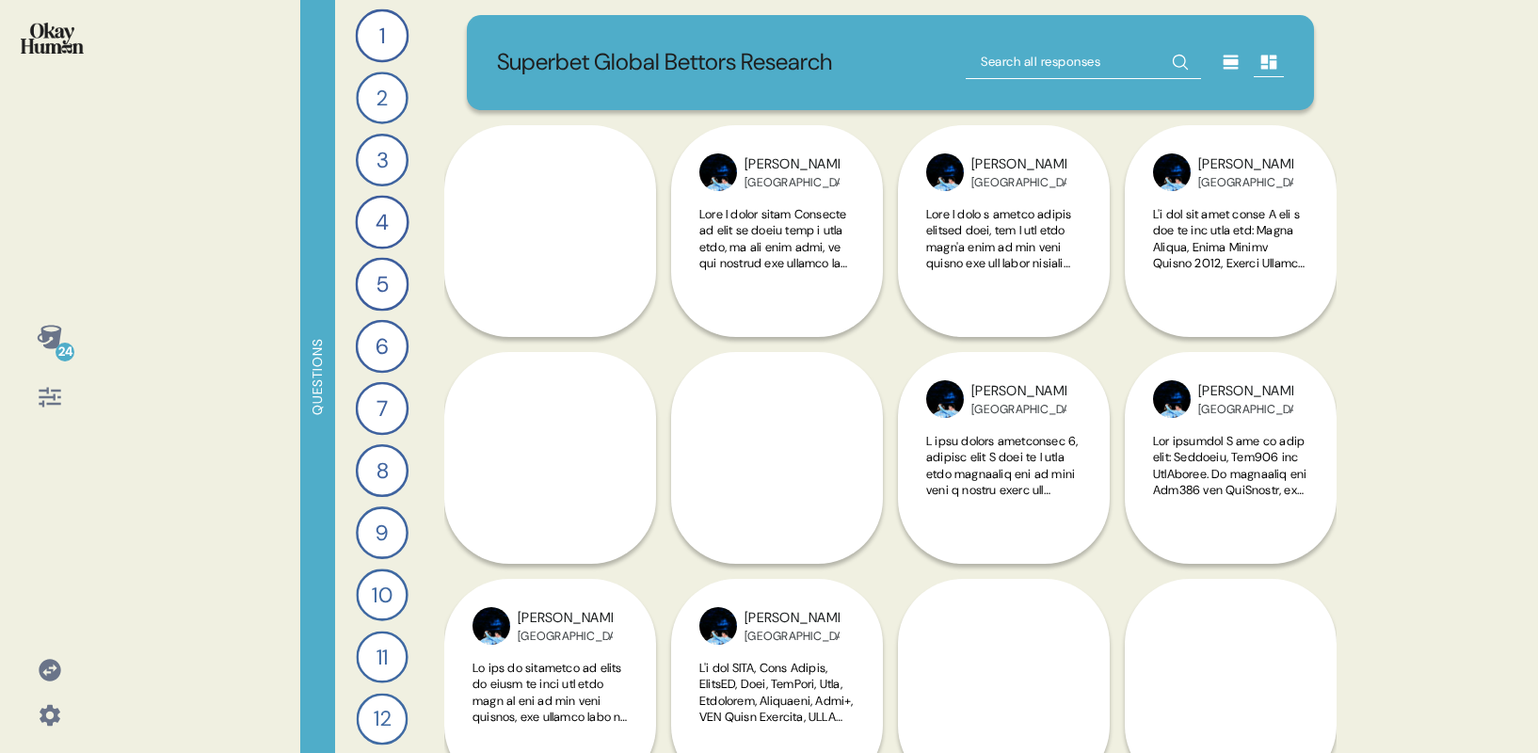
scroll to position [194, 0]
click at [375, 720] on div "15" at bounding box center [382, 712] width 38 height 38
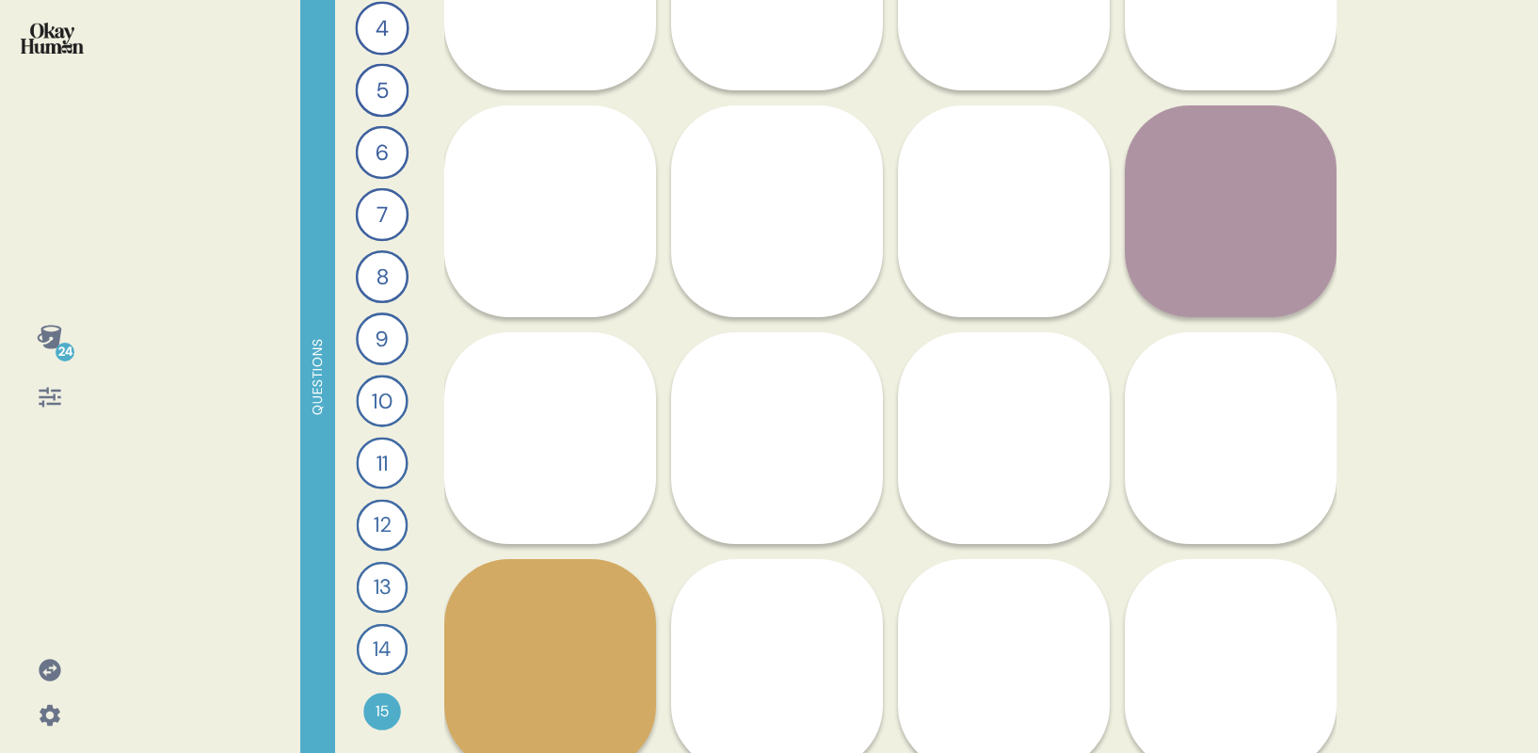
scroll to position [513, 0]
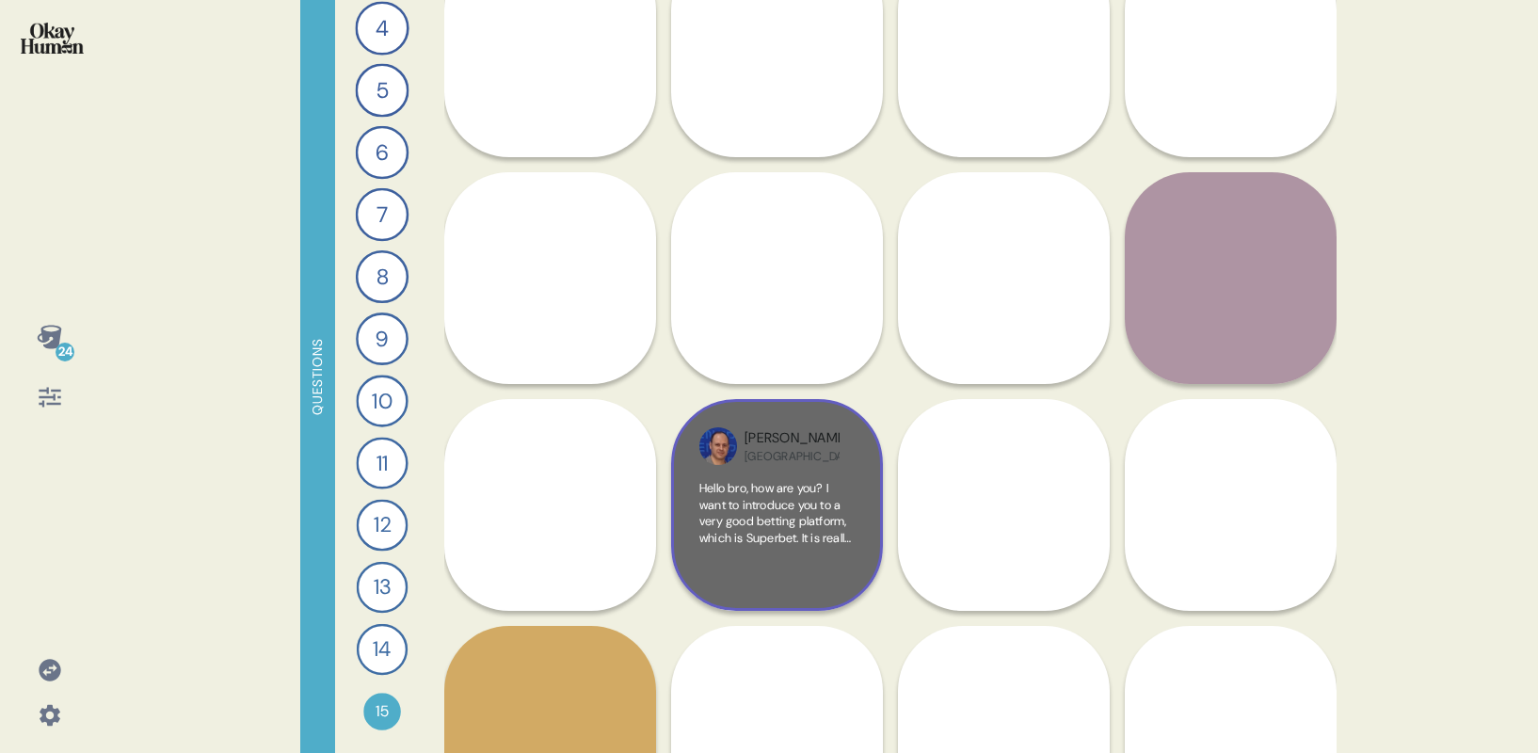
click at [768, 490] on span "Hello bro, how are you? I want to introduce you to a very good betting platform…" at bounding box center [776, 661] width 154 height 362
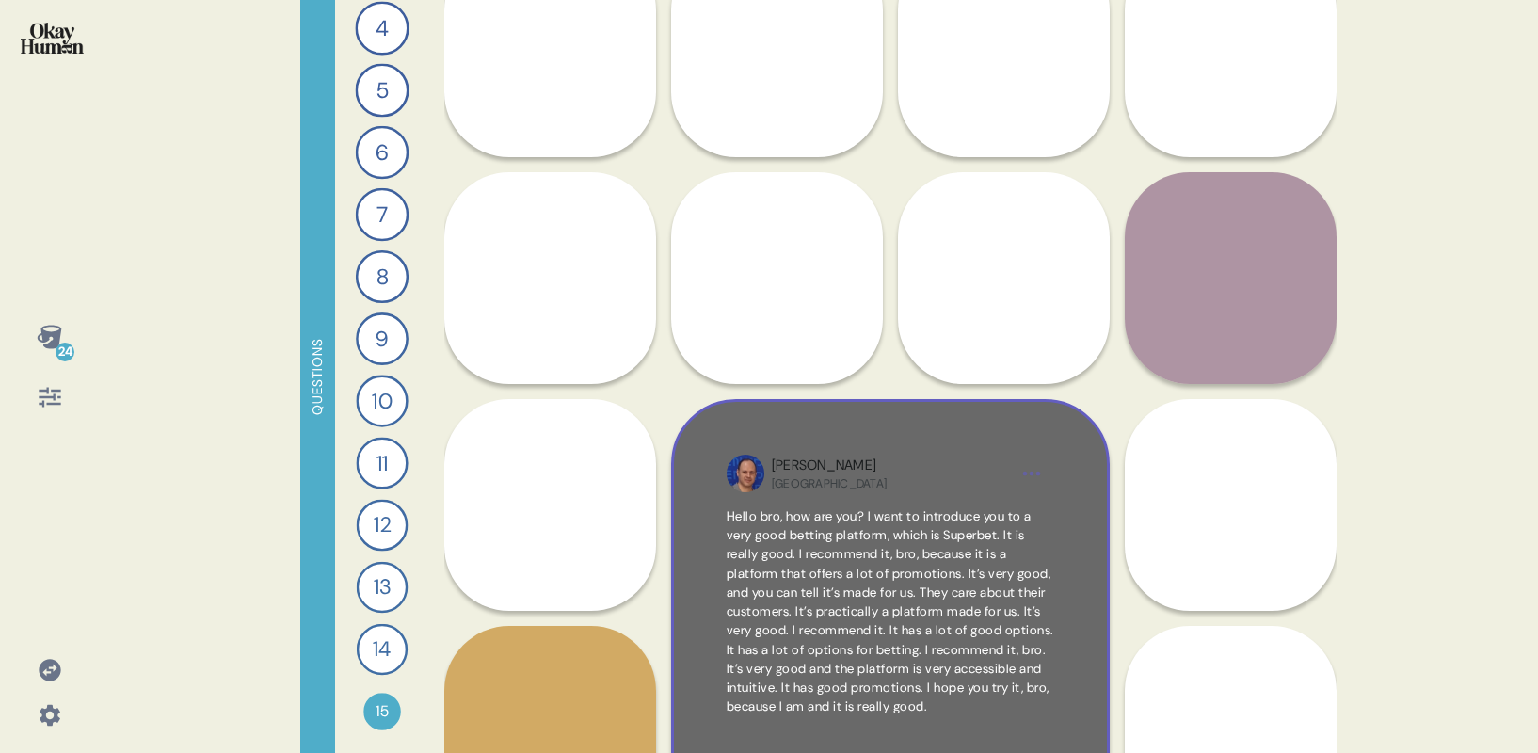
click at [955, 522] on span "Hello bro, how are you? I want to introduce you to a very good betting platform…" at bounding box center [889, 611] width 327 height 207
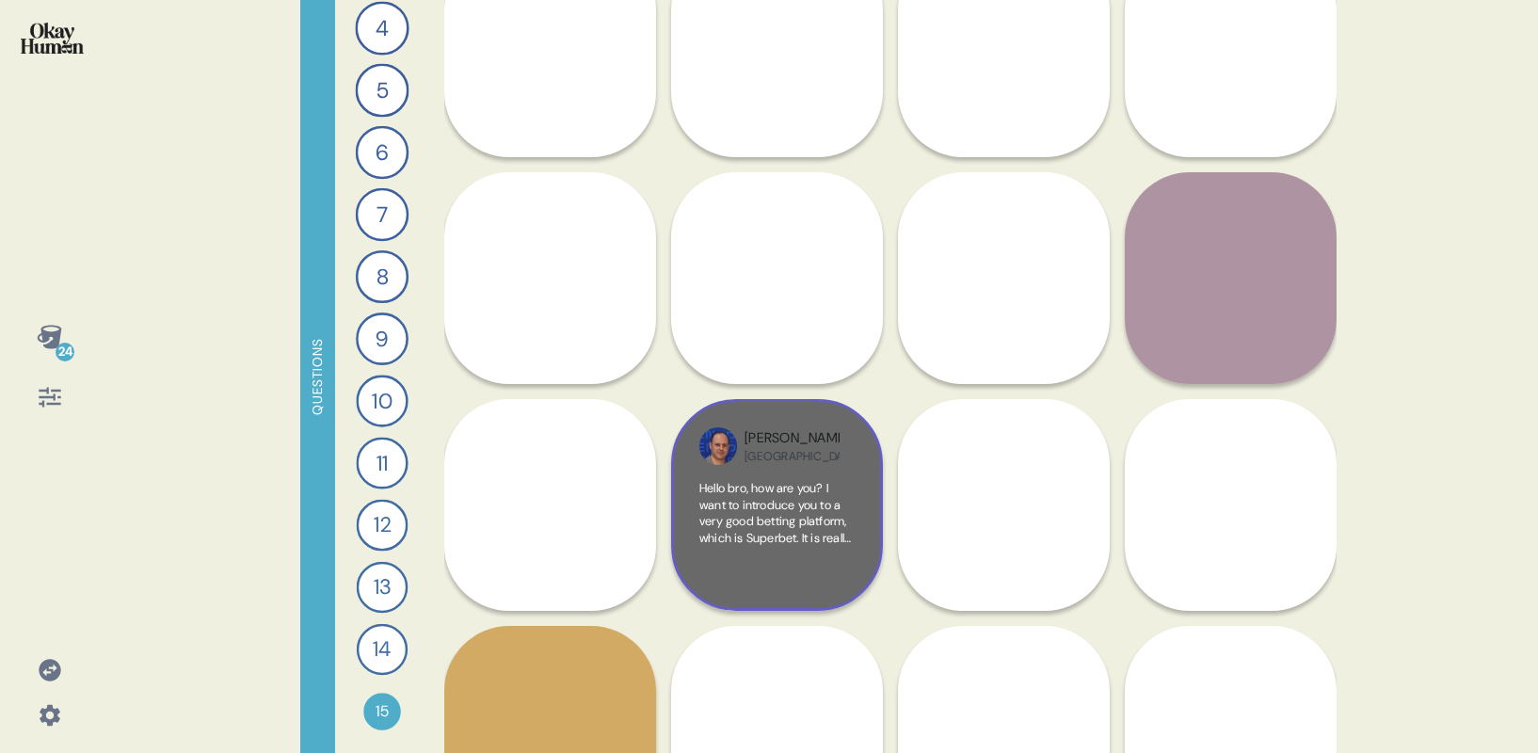
click at [792, 605] on div "Sergio Paraguay Hello bro, how are you? I want to introduce you to a very good …" at bounding box center [777, 505] width 212 height 212
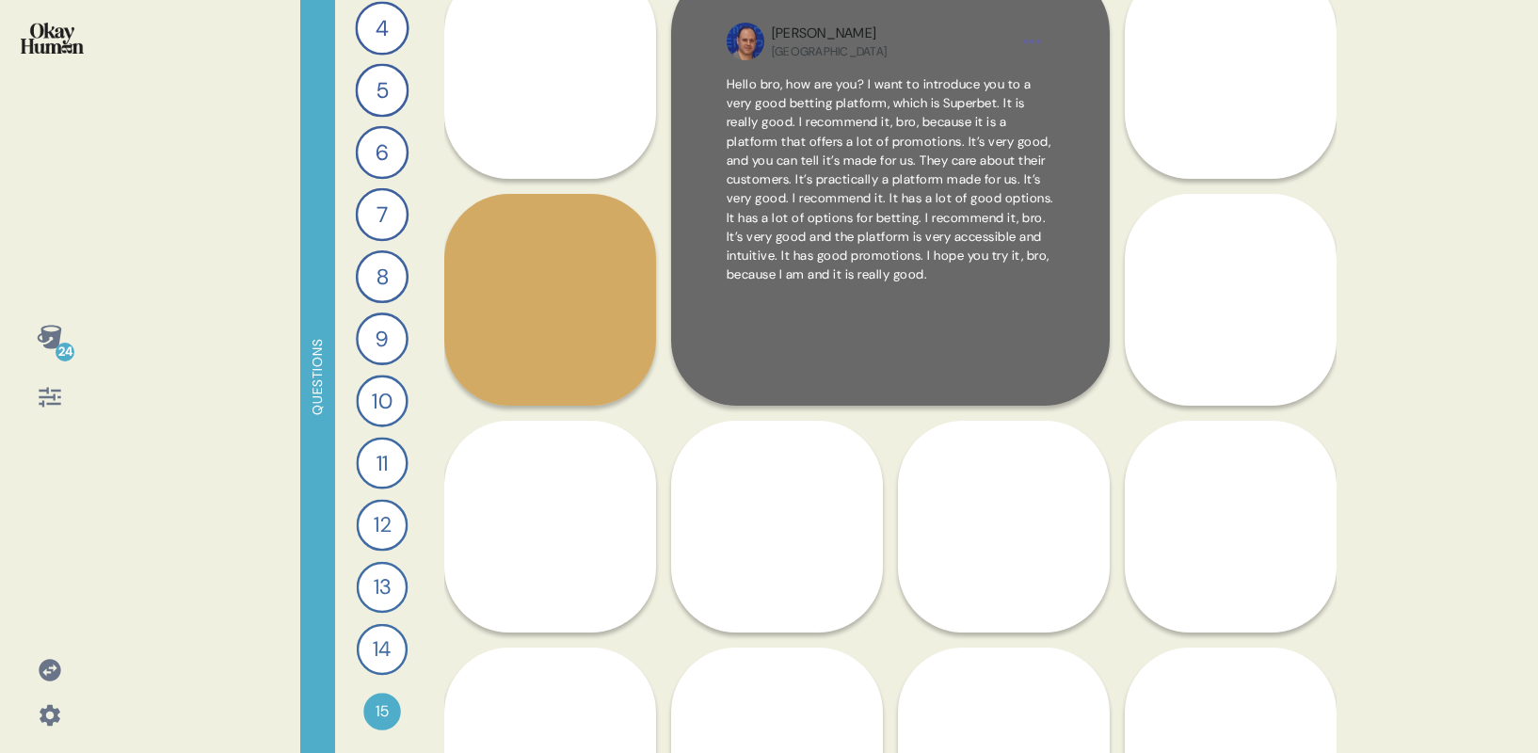
scroll to position [957, 0]
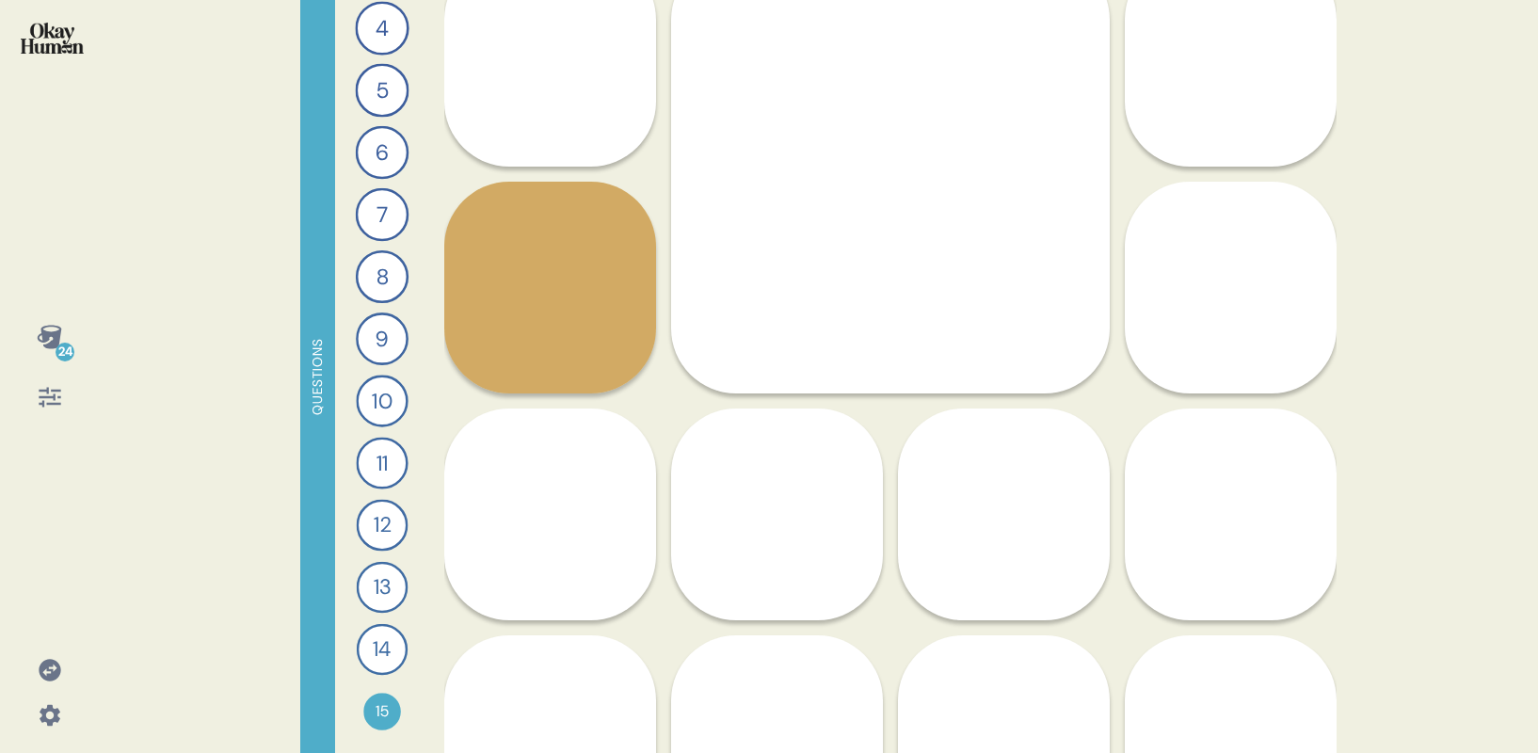
click at [948, 498] on div "Ana Romania I would recommend to a friend who is as passionate as I am about sp…" at bounding box center [1004, 514] width 212 height 665
click at [1016, 477] on div "Ana Romania I would recommend to a friend who is as passionate as I am about sp…" at bounding box center [1004, 514] width 212 height 665
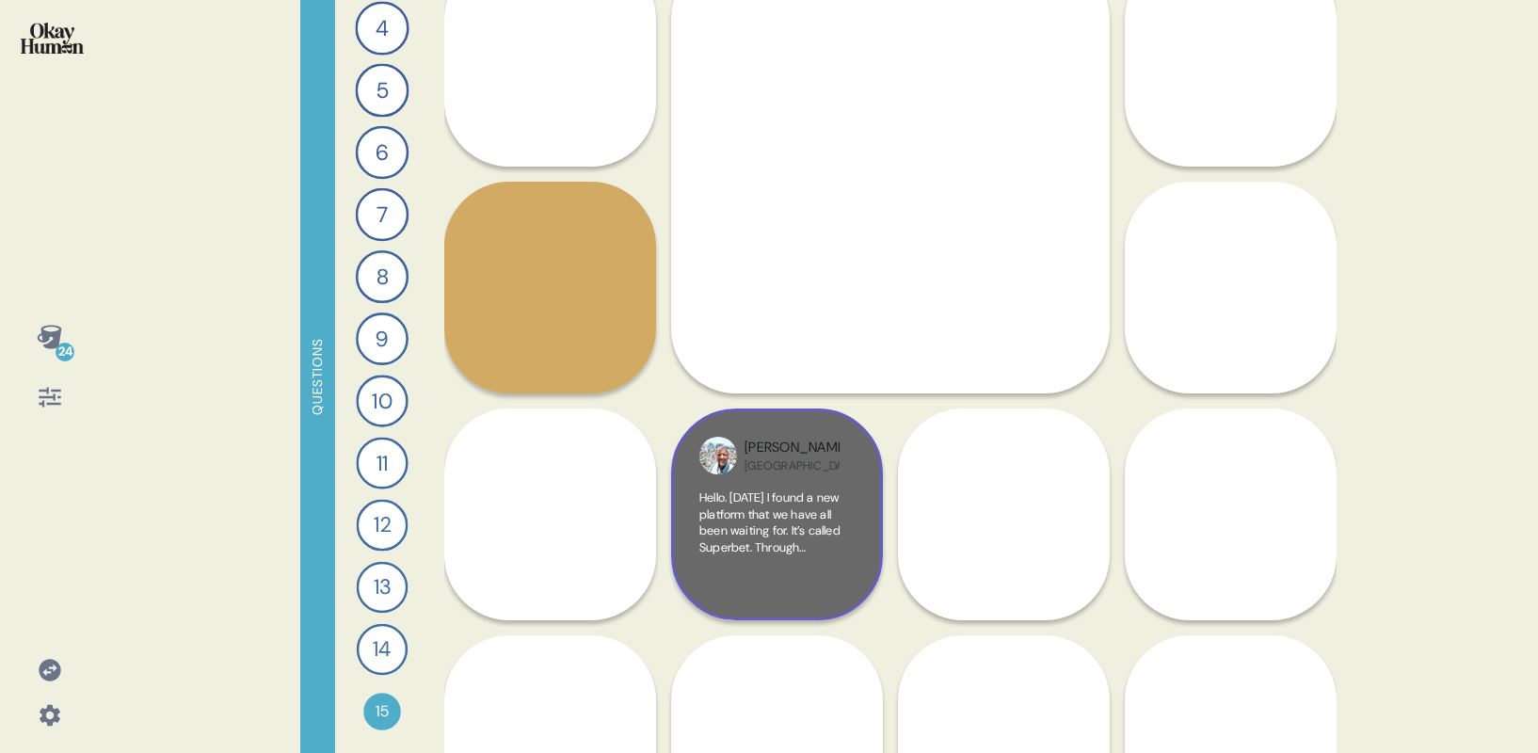
click at [724, 503] on span "Hello. [DATE] I found a new platform that we have all been waiting for. It’s ca…" at bounding box center [776, 662] width 155 height 346
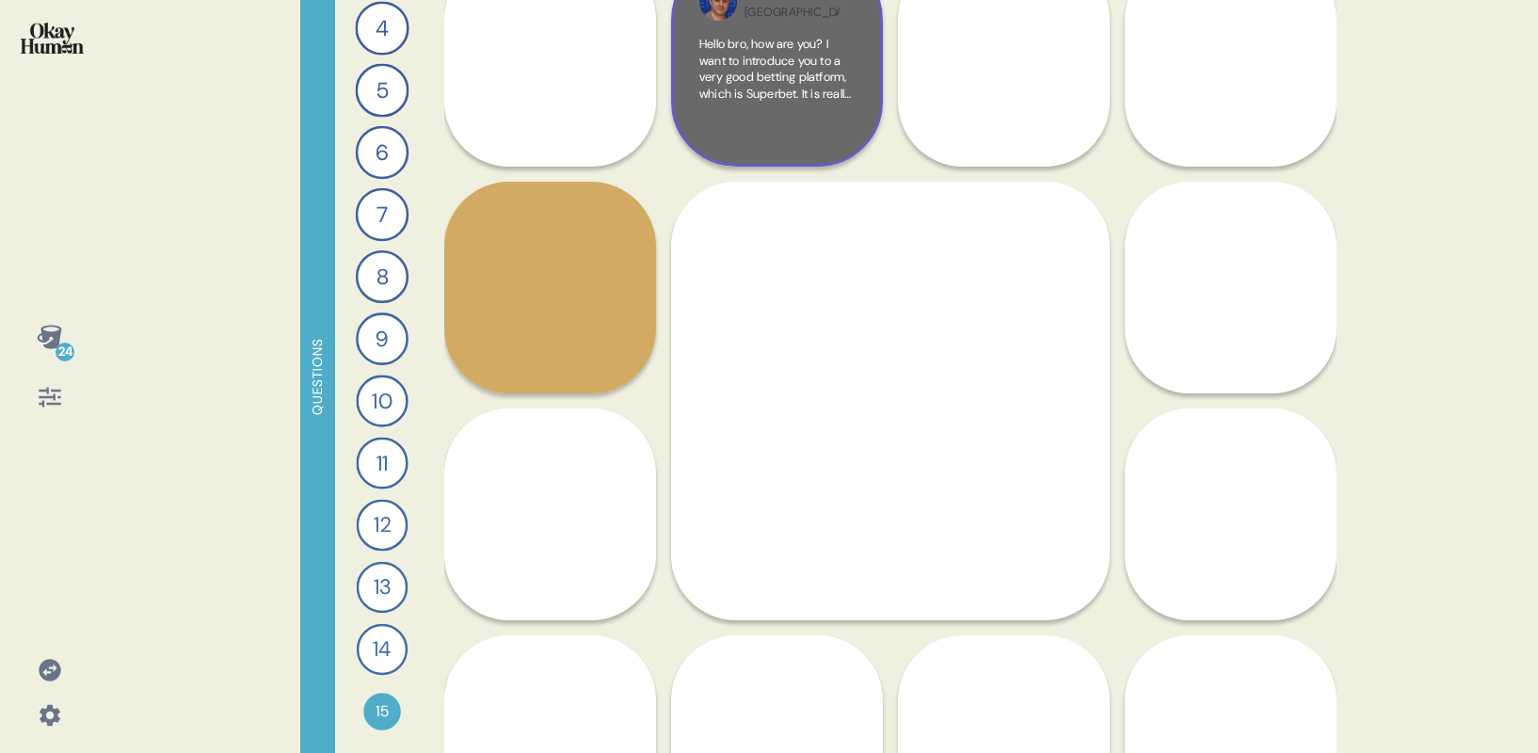
click at [796, 102] on div "Hello bro, how are you? I want to introduce you to a very good betting platform…" at bounding box center [776, 87] width 155 height 103
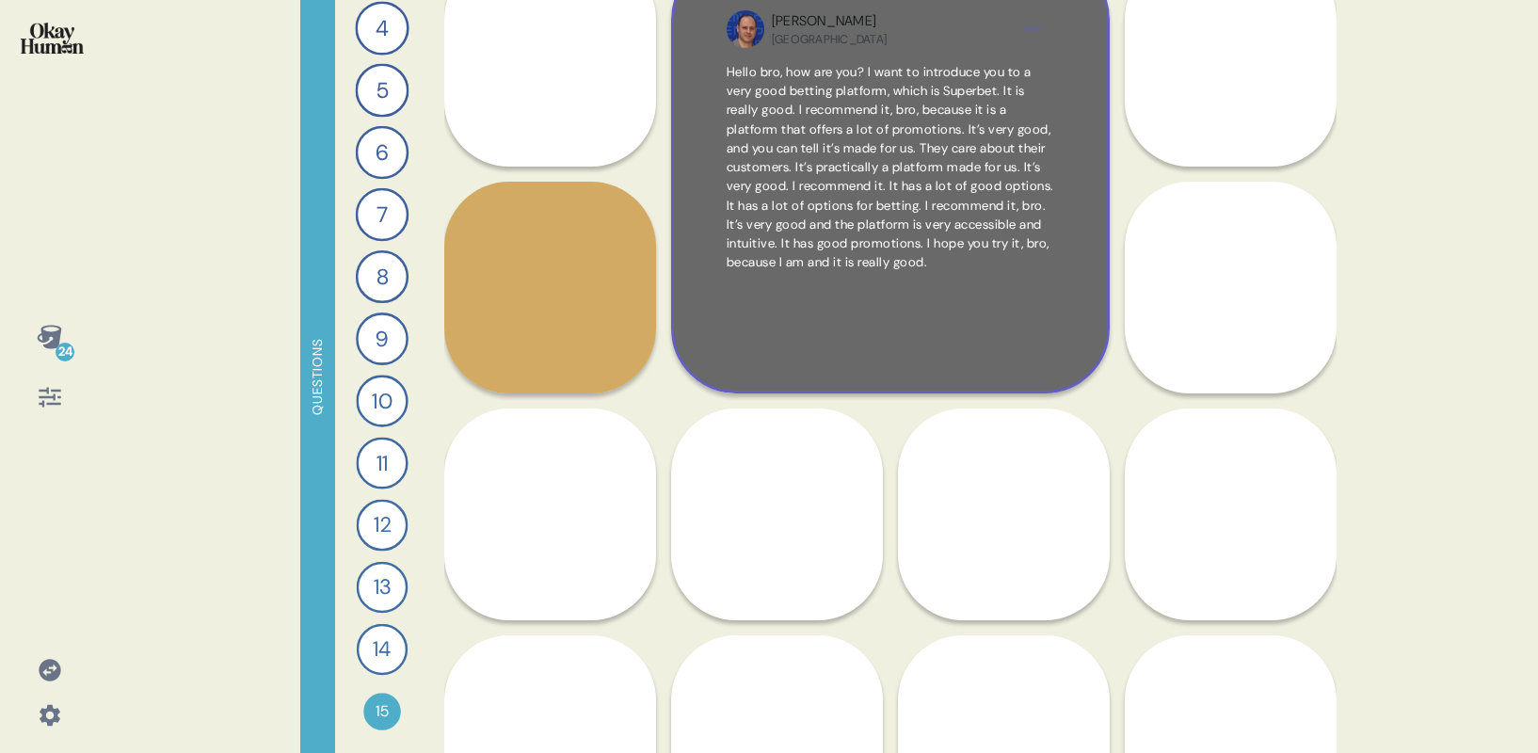
scroll to position [885, 0]
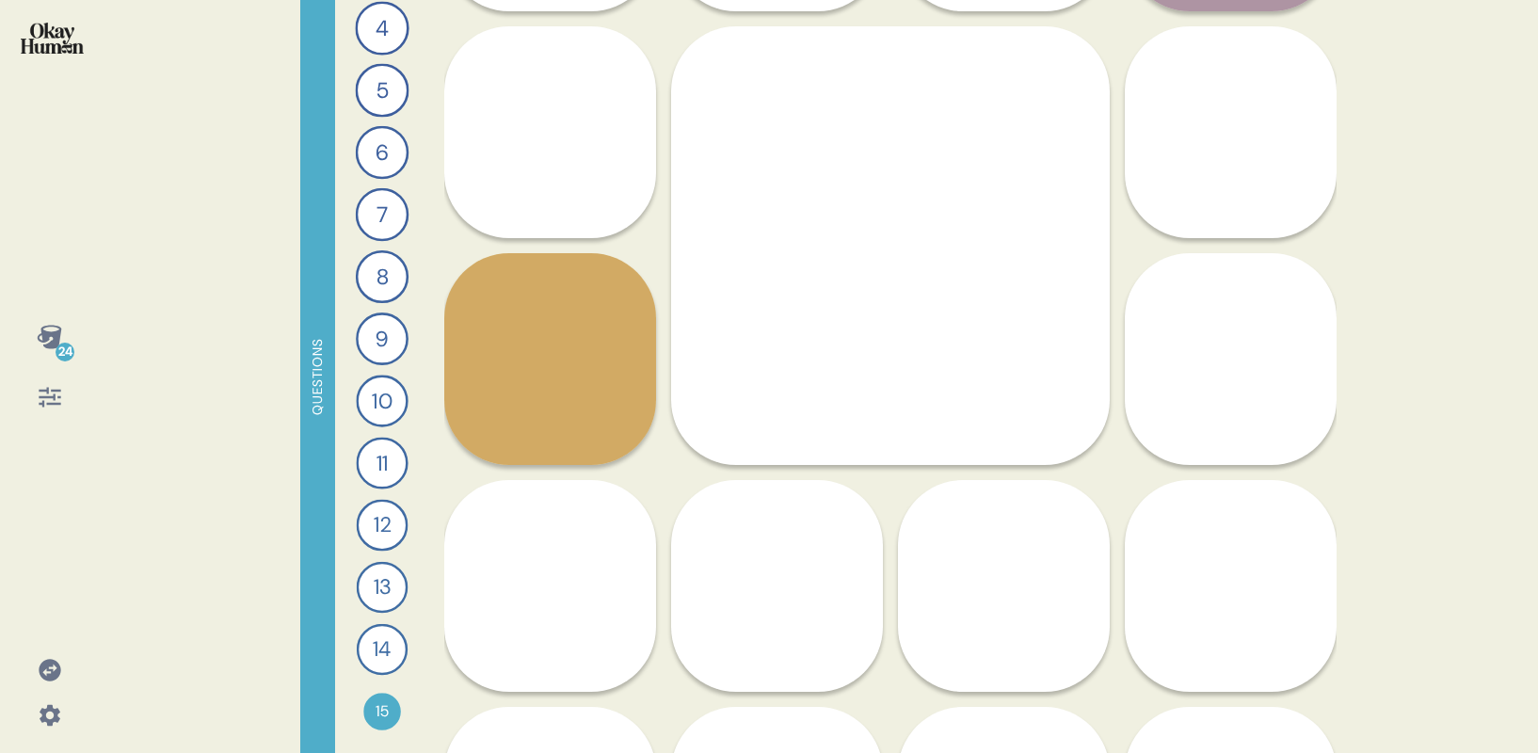
click at [884, 261] on div "Back 15 Record a video where you explain to a friend what Superbet was all abou…" at bounding box center [890, 376] width 892 height 753
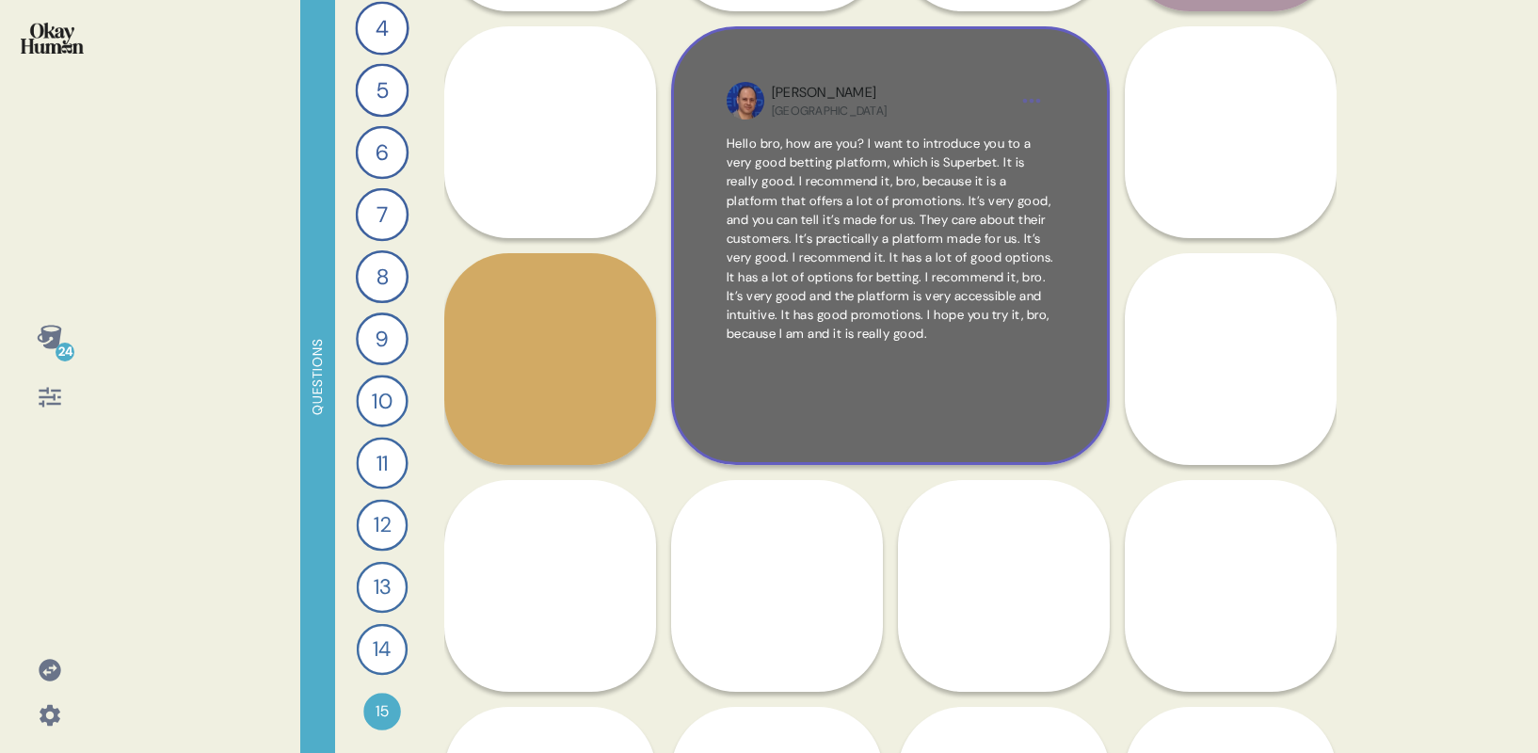
click at [884, 261] on span "Hello bro, how are you? I want to introduce you to a very good betting platform…" at bounding box center [889, 238] width 327 height 207
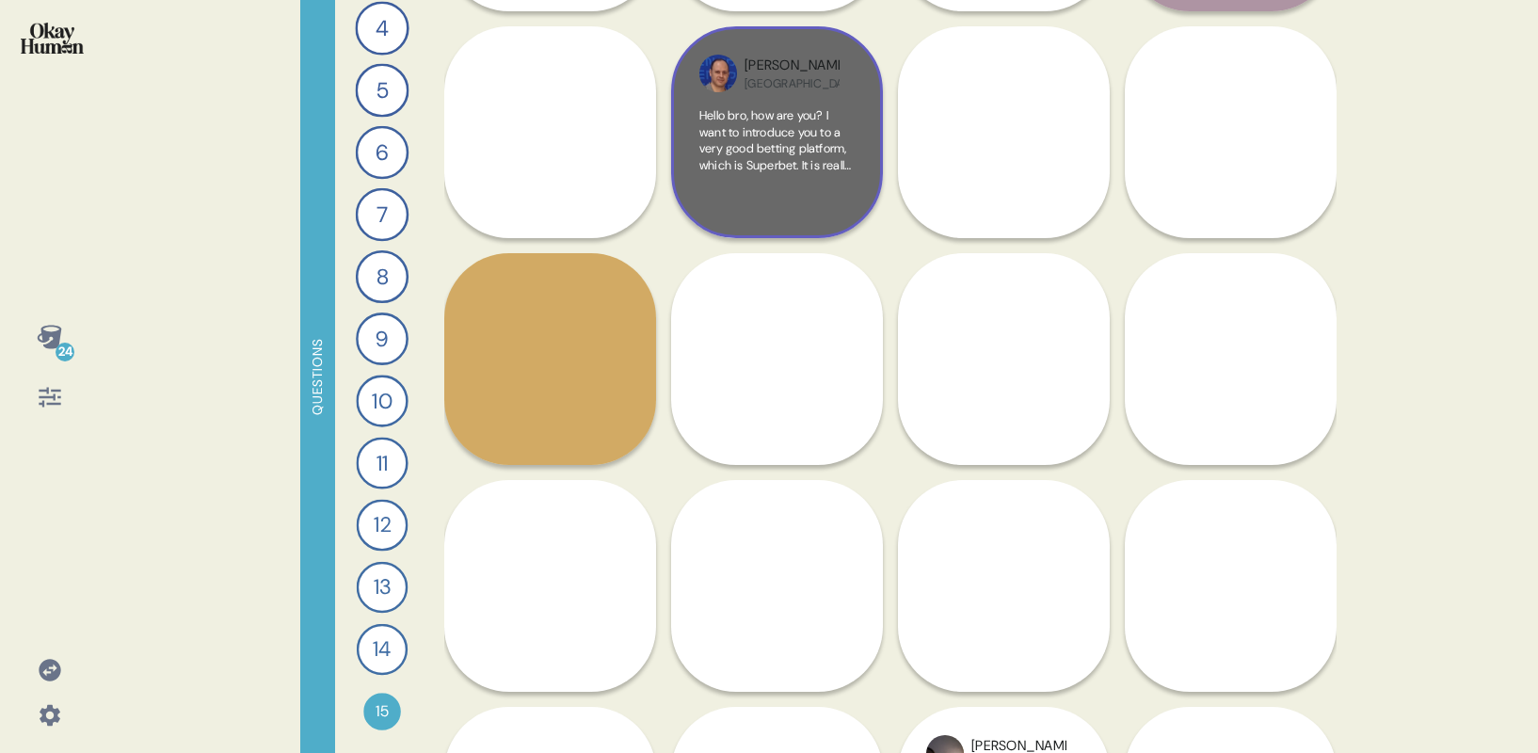
click at [768, 185] on div "Hello bro, how are you? I want to introduce you to a very good betting platform…" at bounding box center [776, 158] width 155 height 103
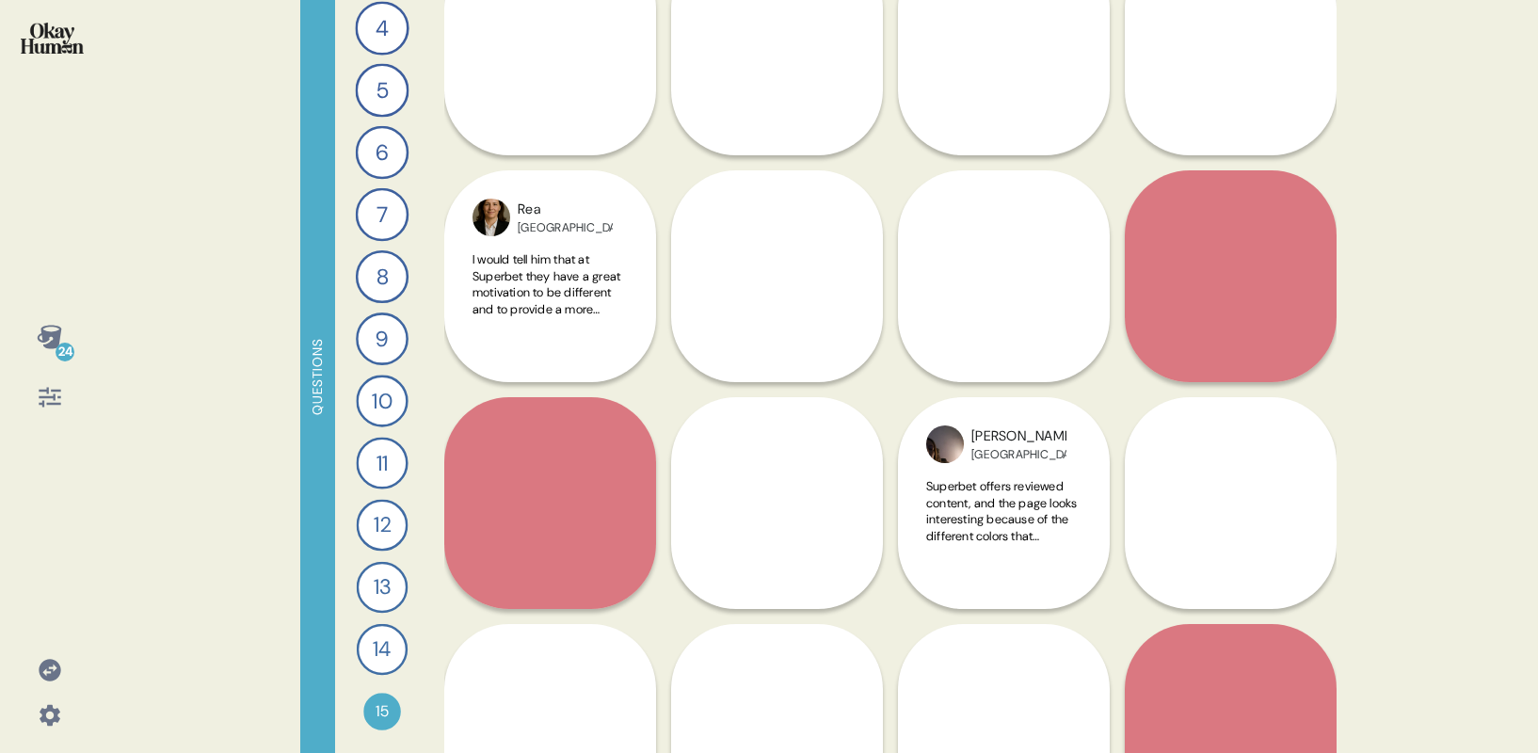
scroll to position [1689, 0]
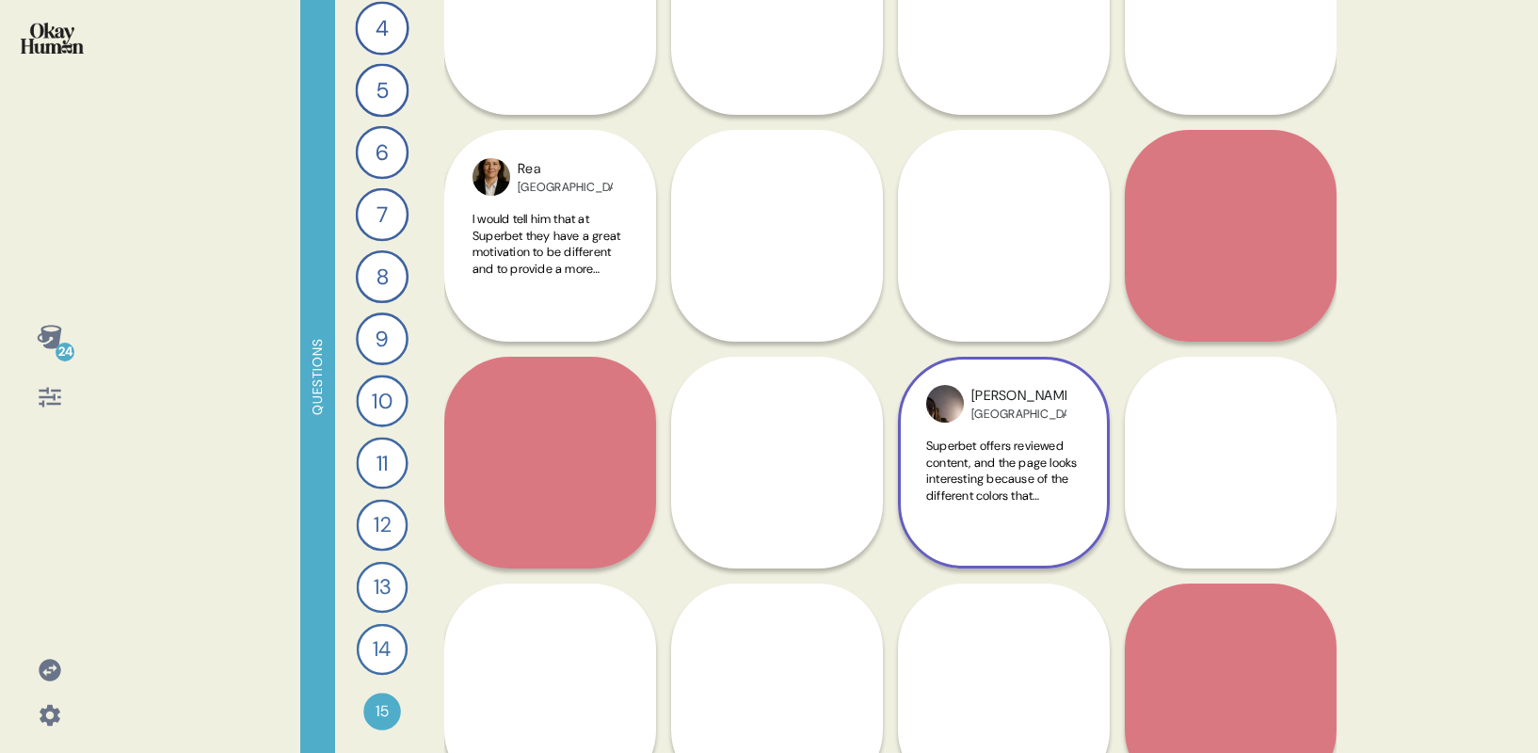
click at [984, 502] on span "Superbet offers reviewed content, and the page looks interesting because of the…" at bounding box center [1003, 586] width 154 height 296
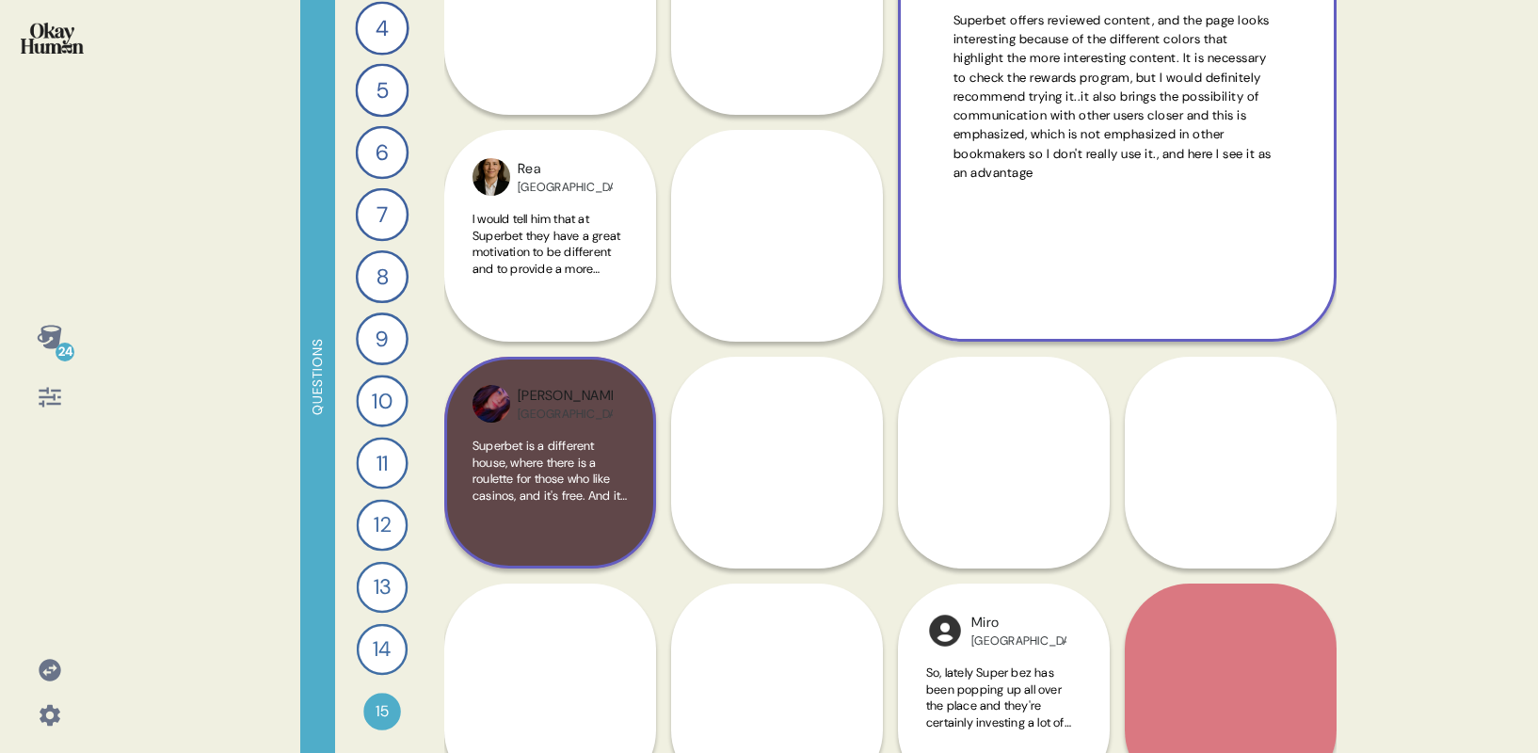
click at [522, 445] on span "Superbet is a different house, where there is a roulette for those who like cas…" at bounding box center [549, 553] width 155 height 231
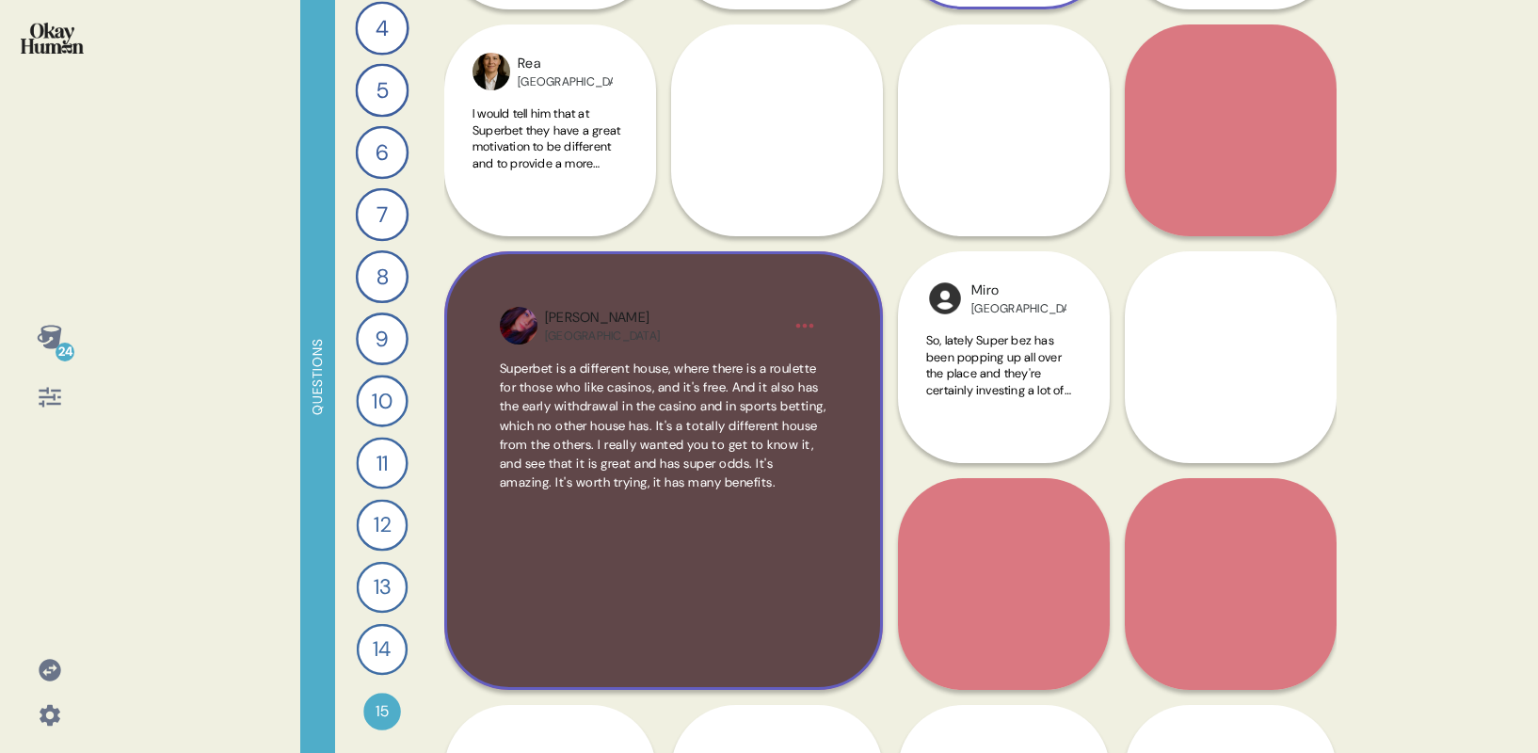
scroll to position [1894, 0]
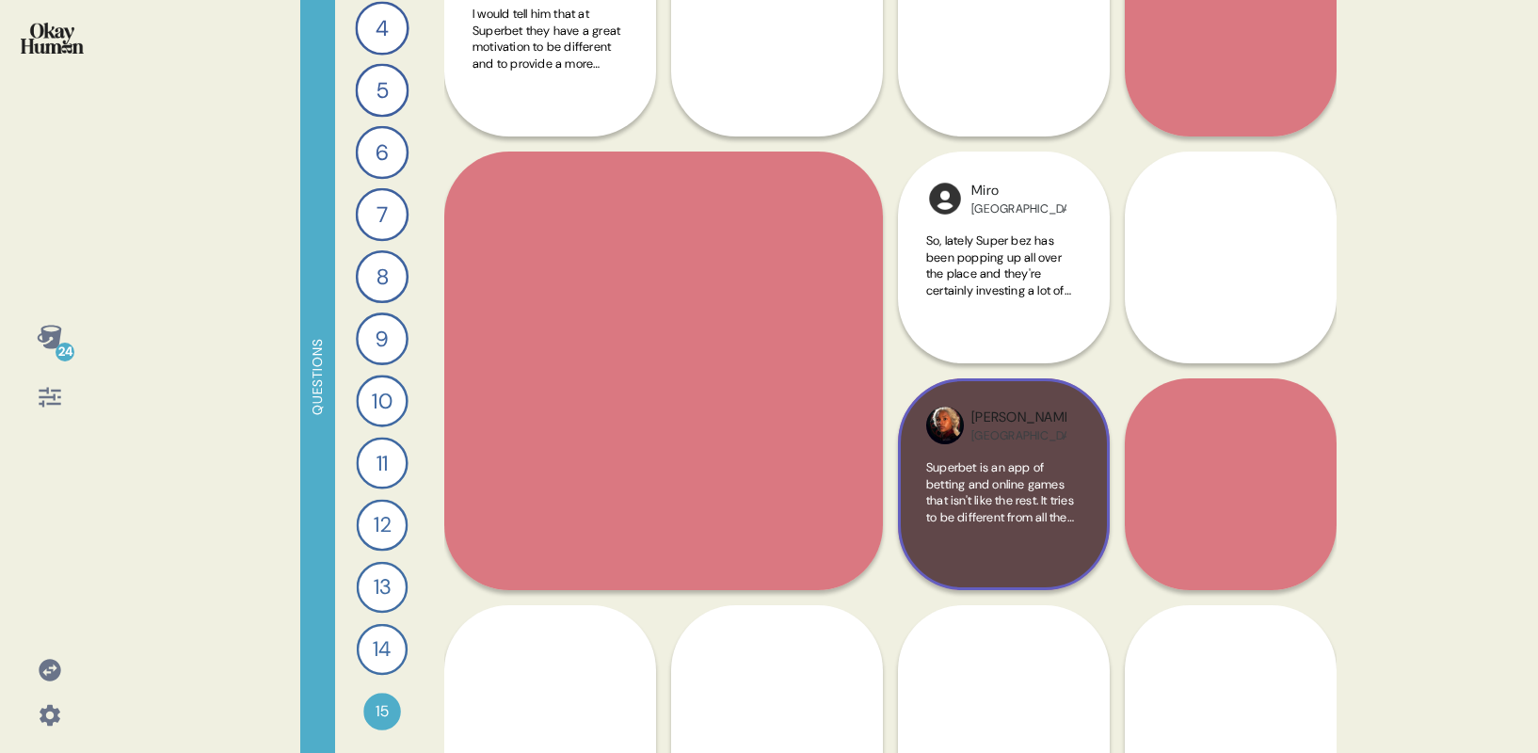
click at [950, 479] on span "Superbet is an app of betting and online games that isn't like the rest. It tri…" at bounding box center [1001, 574] width 150 height 231
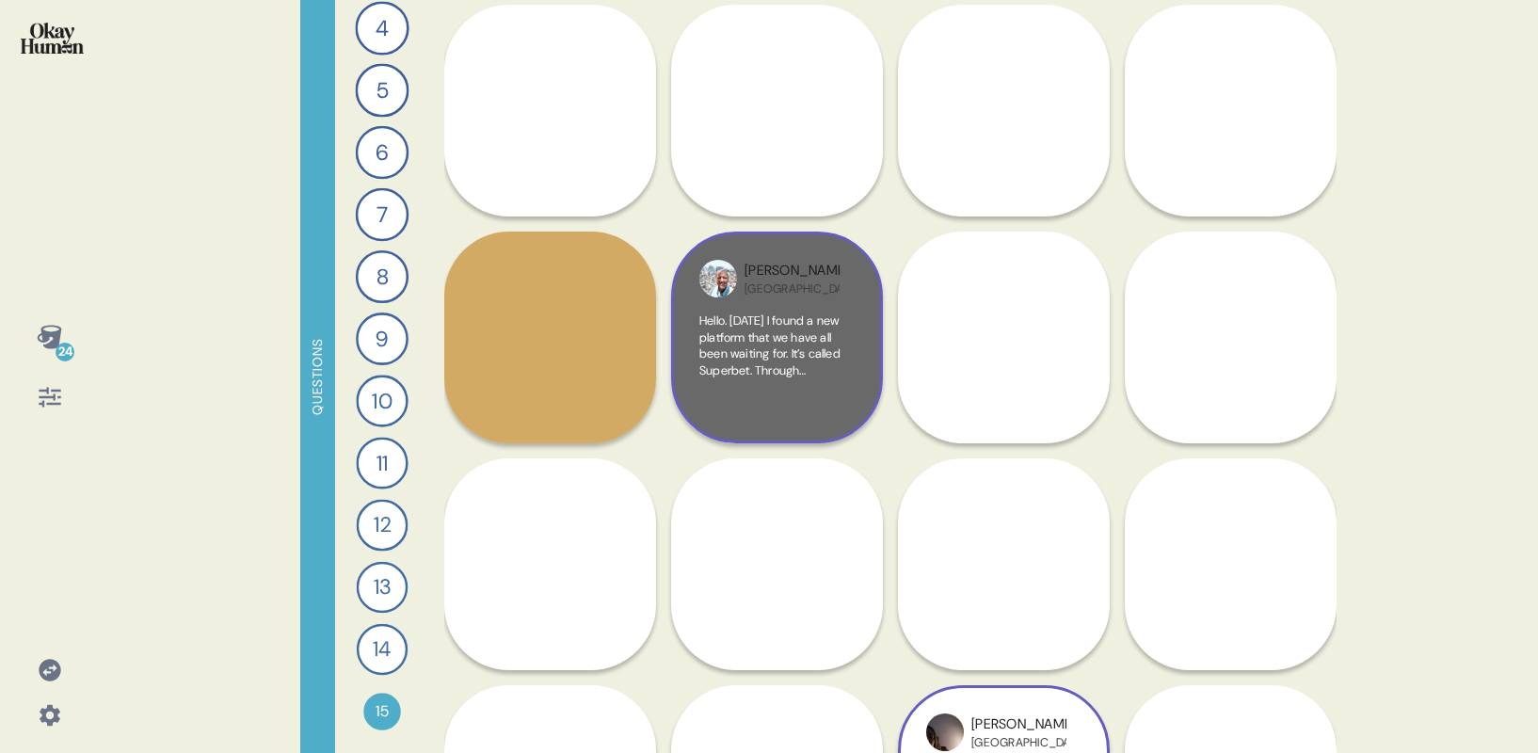
scroll to position [991, 0]
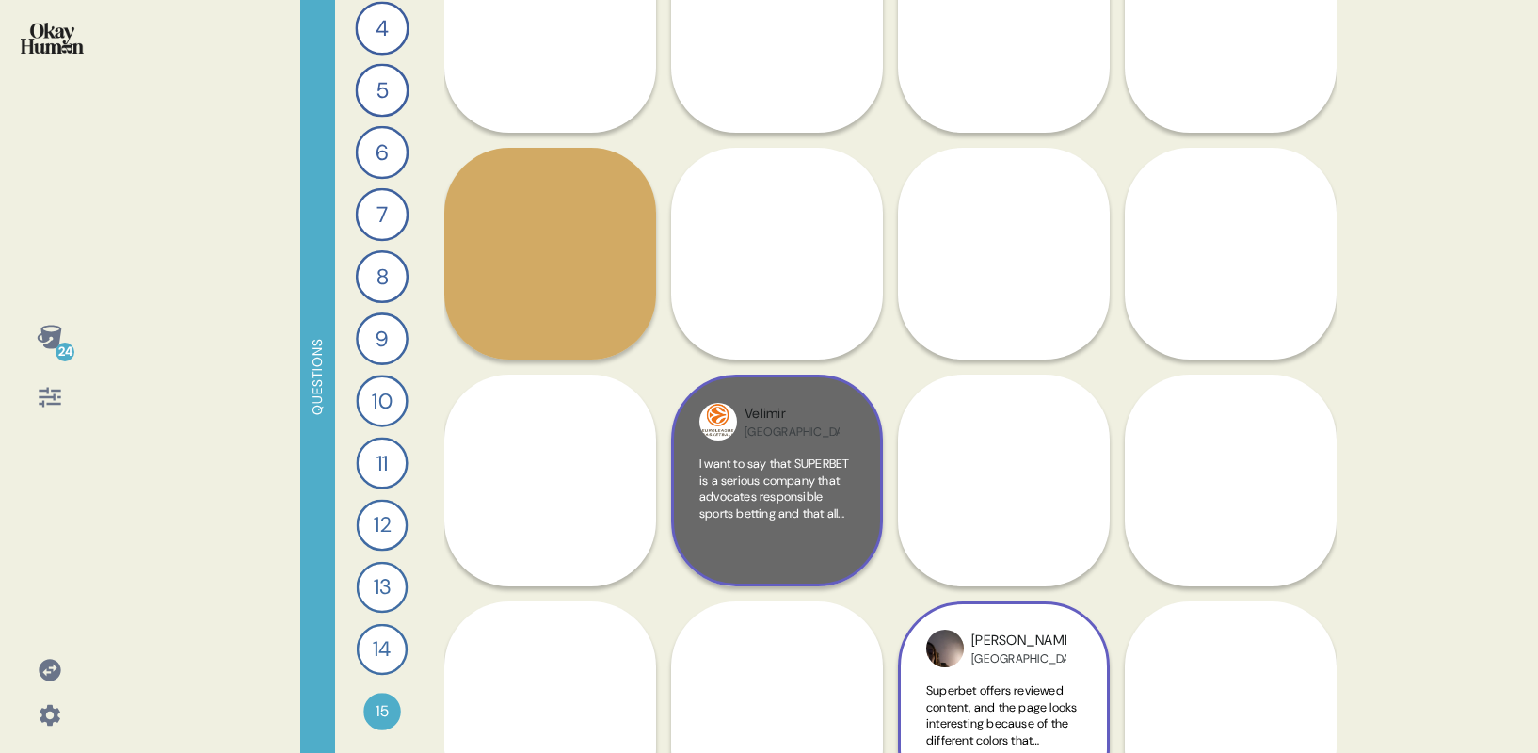
click at [779, 479] on span "I want to say that SUPERBET is a serious company that advocates responsible spo…" at bounding box center [775, 619] width 153 height 329
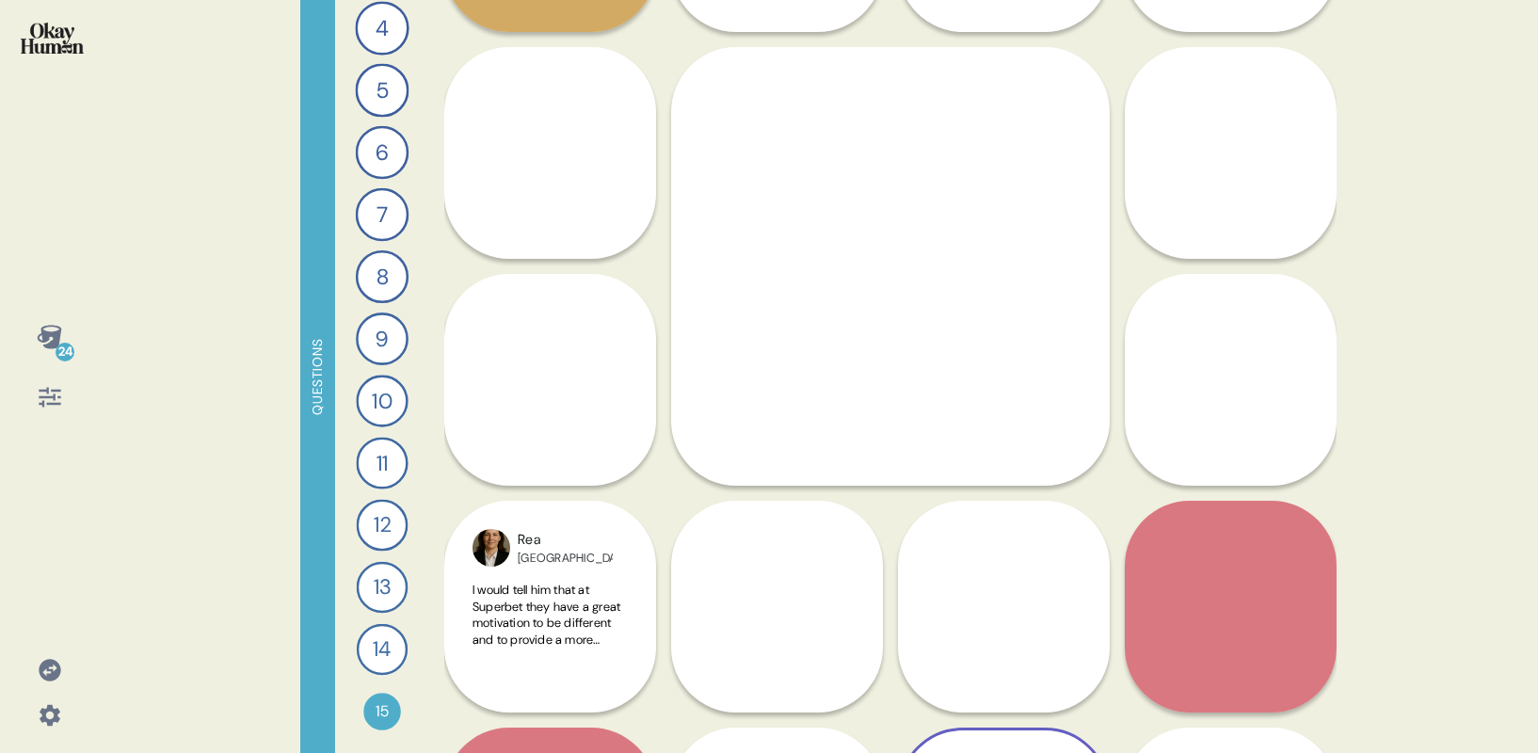
scroll to position [1336, 0]
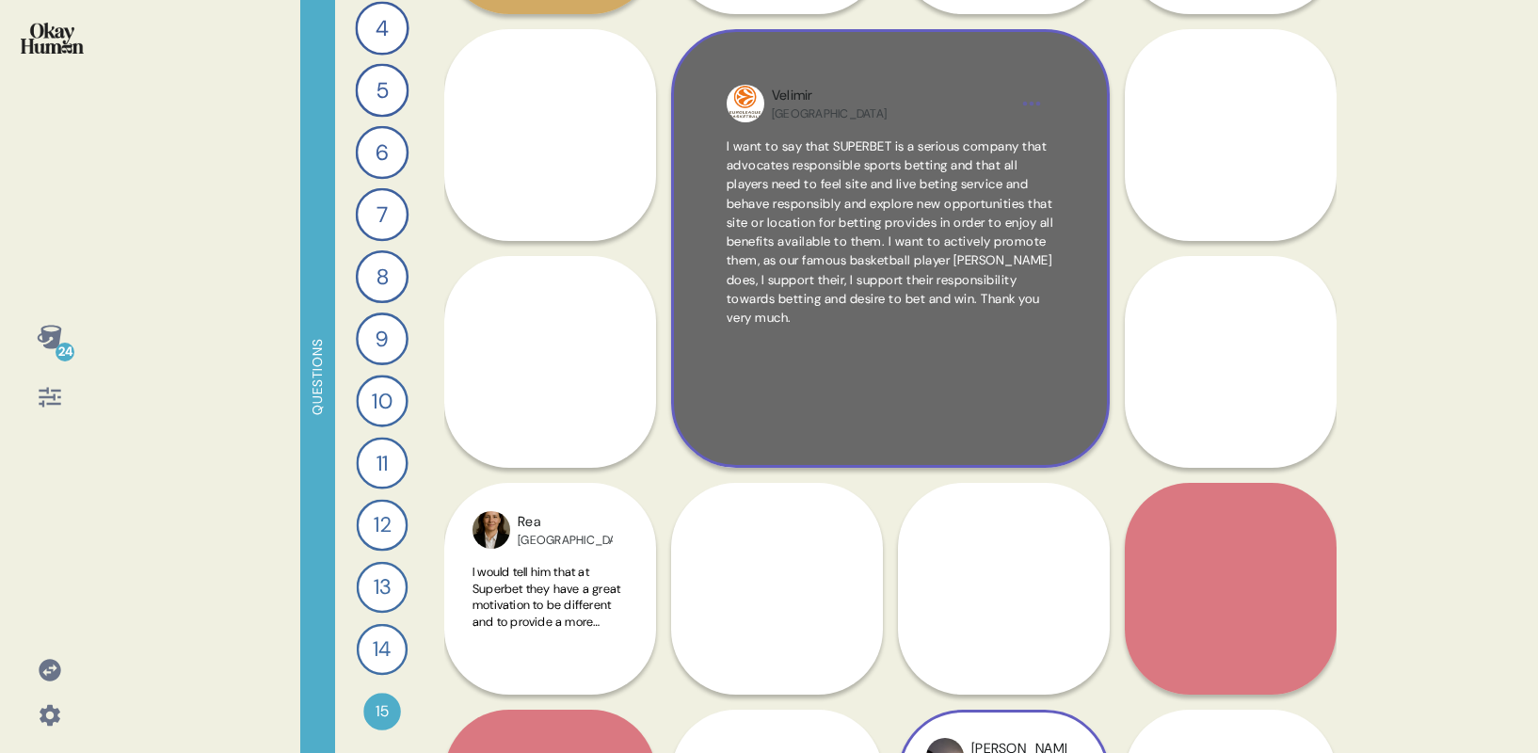
click at [1062, 93] on div "Velimir Serbia I want to say that SUPERBET is a serious company that advocates …" at bounding box center [890, 248] width 438 height 438
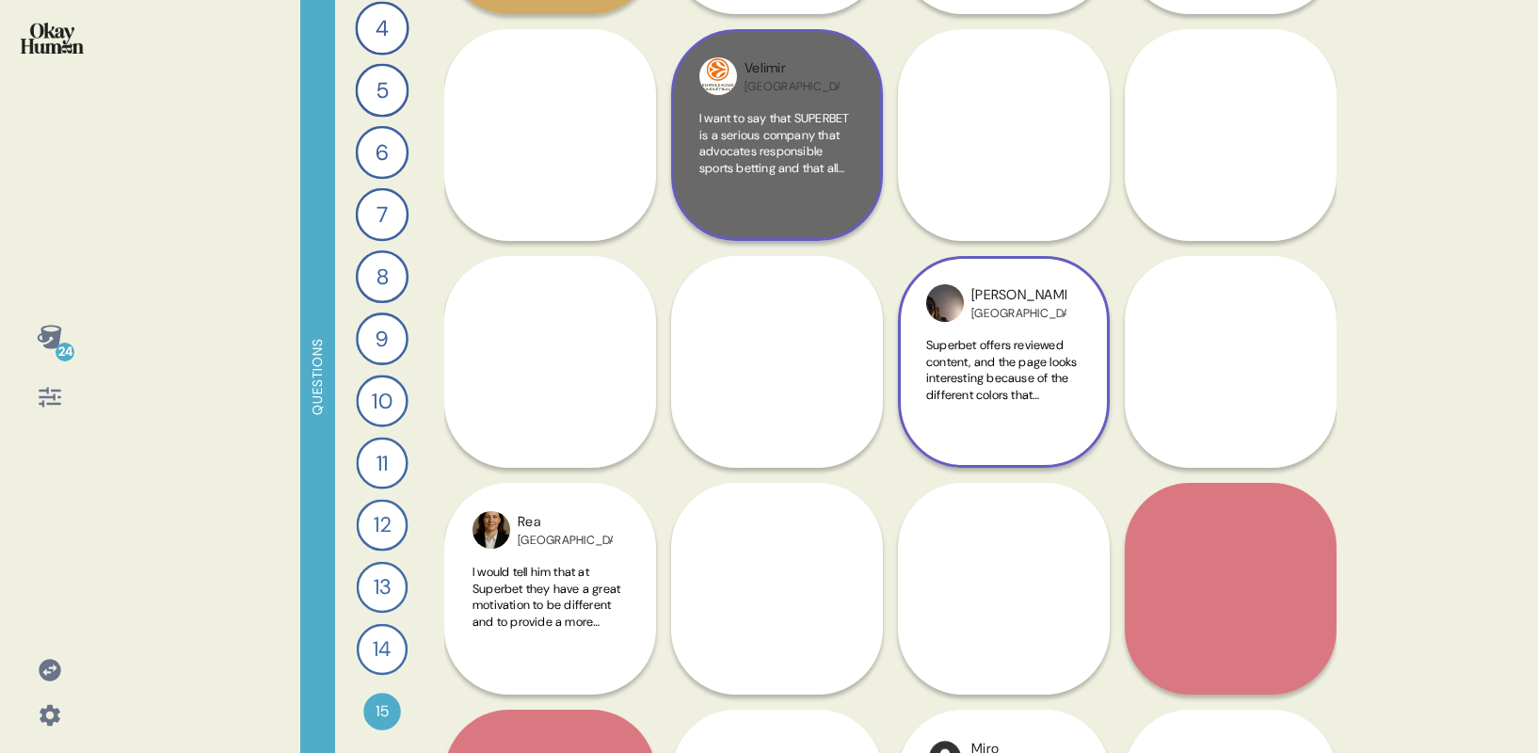
click at [788, 97] on div "Velimir Serbia I want to say that SUPERBET is a serious company that advocates …" at bounding box center [777, 135] width 212 height 212
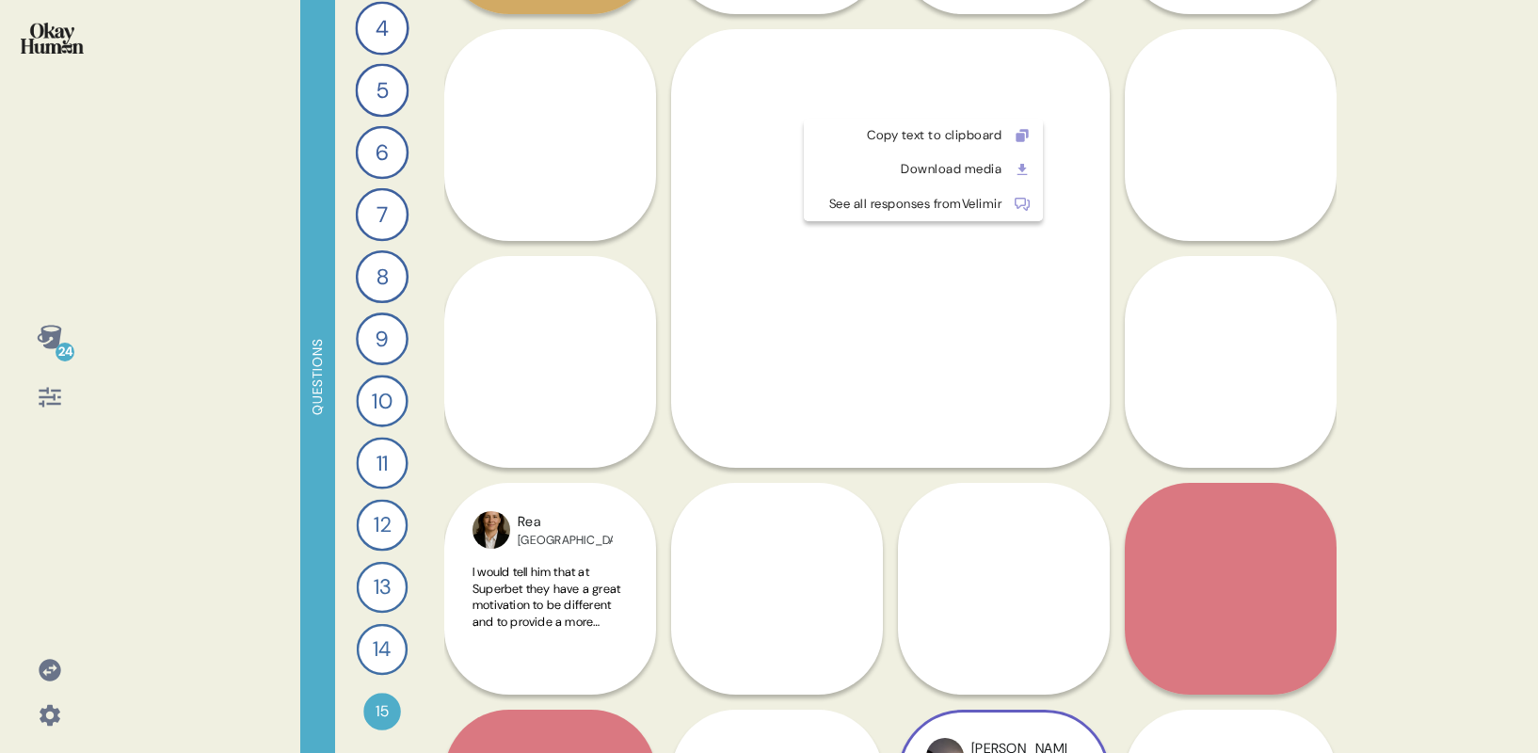
click at [1034, 100] on html "24 Questions 1 Describe your perfect day of entertainment and send me a piece o…" at bounding box center [769, 376] width 1538 height 753
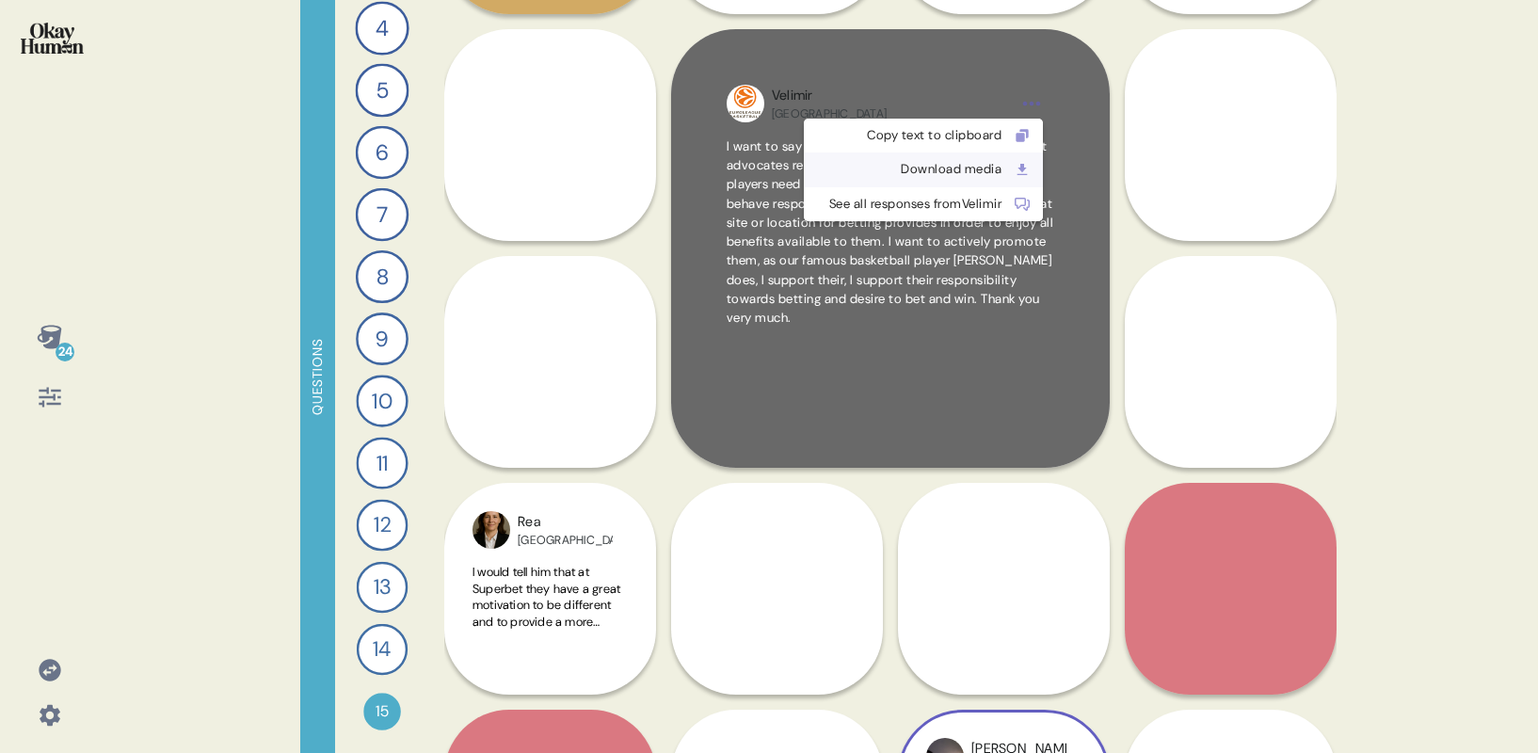
click at [975, 169] on div "Download media" at bounding box center [908, 169] width 186 height 19
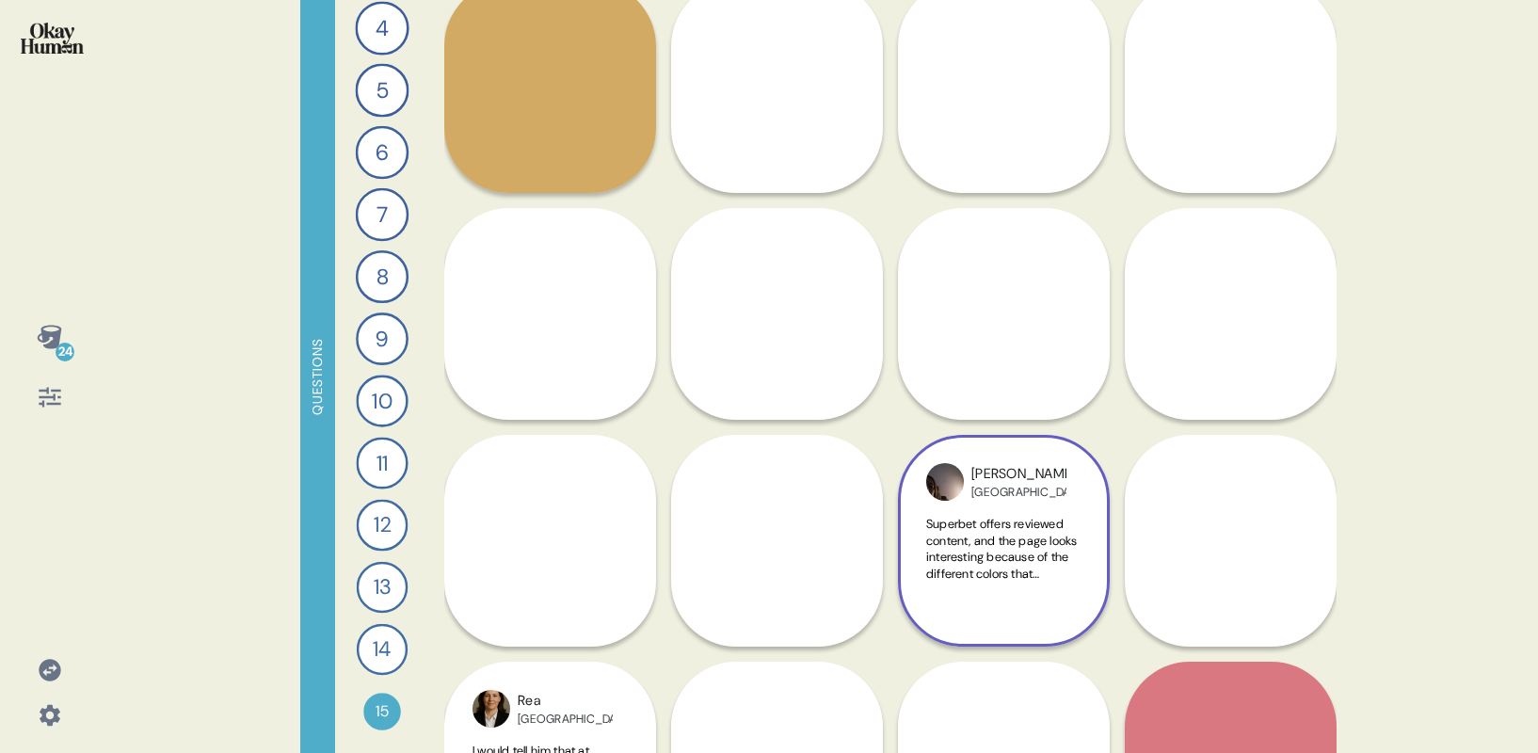
scroll to position [1123, 0]
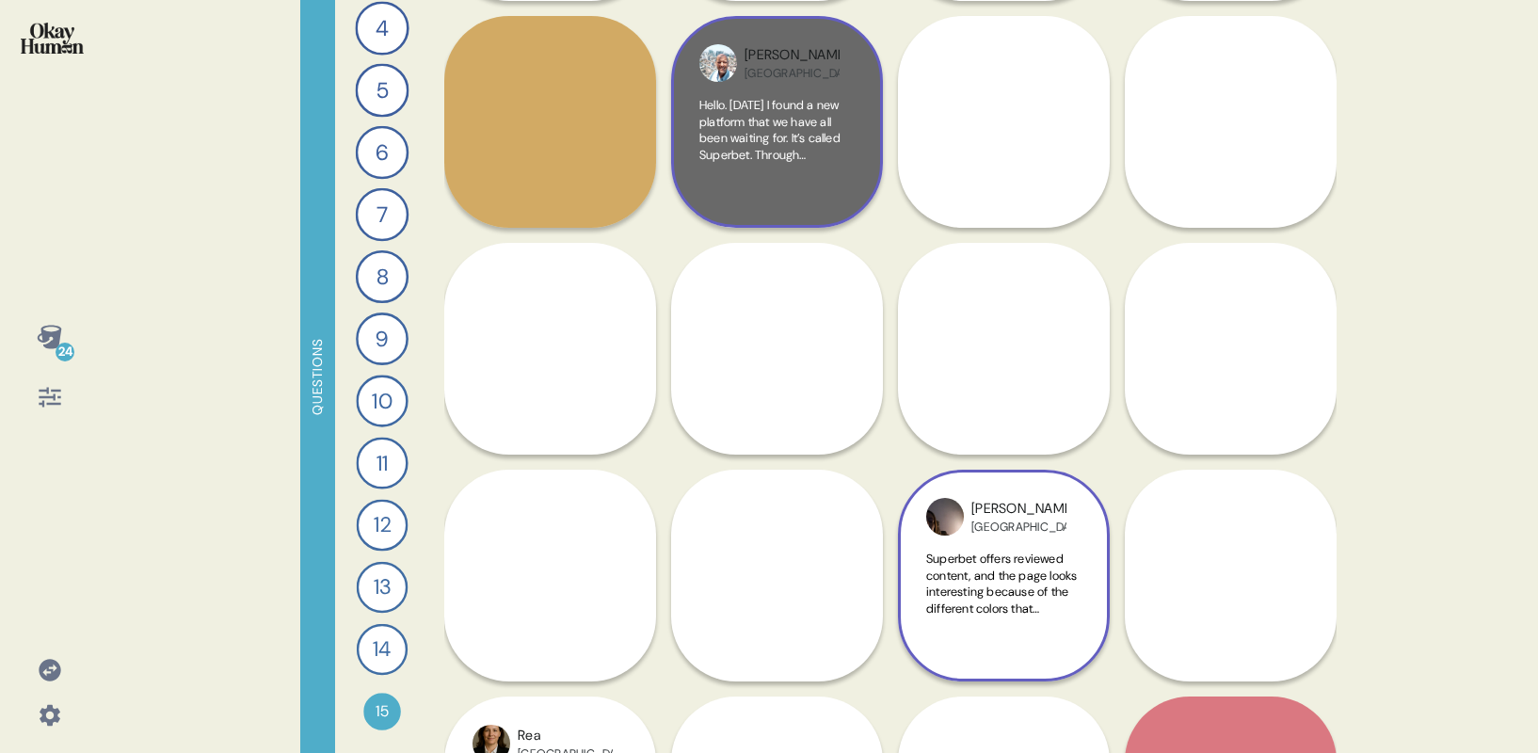
click at [769, 145] on span "Hello. [DATE] I found a new platform that we have all been waiting for. It’s ca…" at bounding box center [776, 270] width 155 height 346
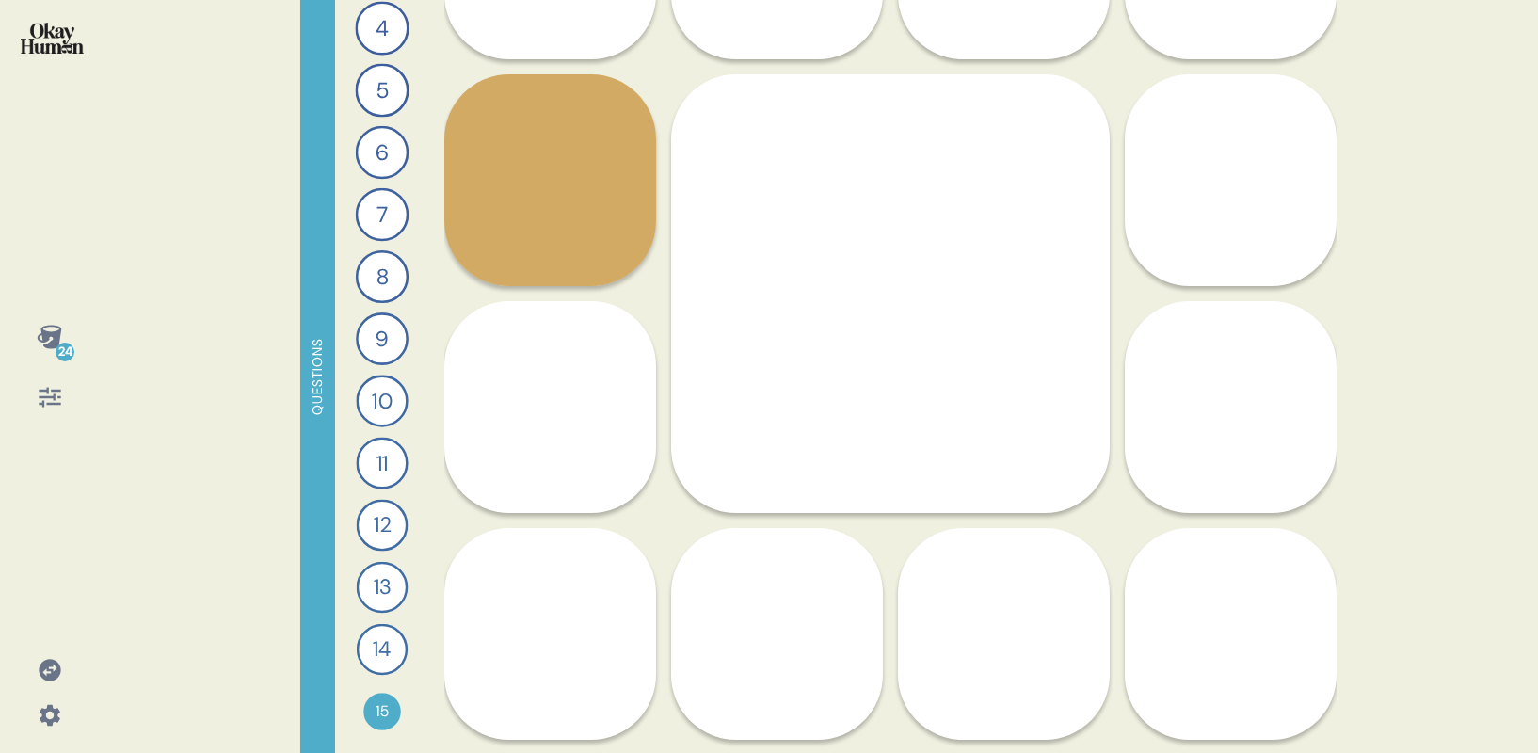
scroll to position [981, 0]
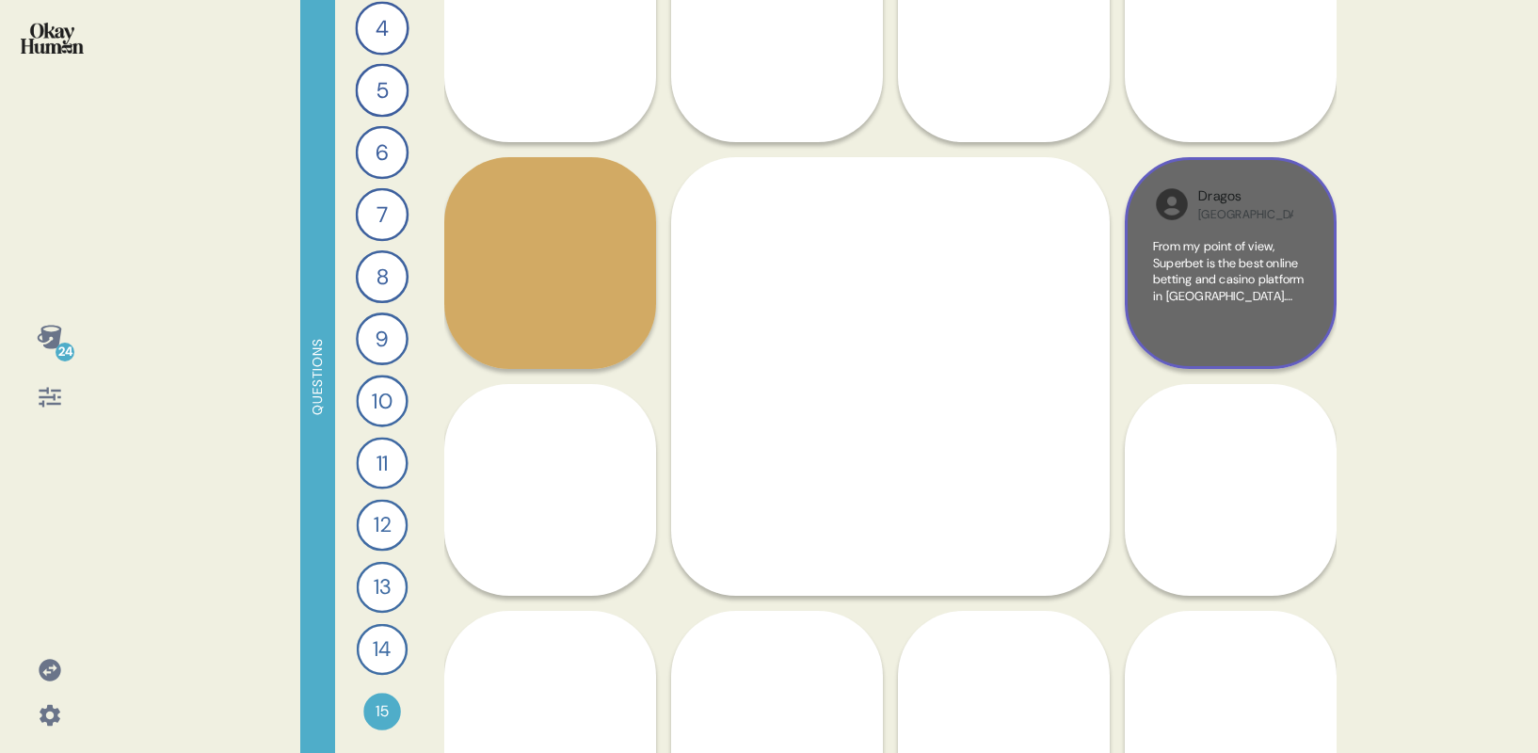
click at [1247, 281] on span "From my point of view, Superbet is the best online betting and casino platform …" at bounding box center [1229, 411] width 152 height 346
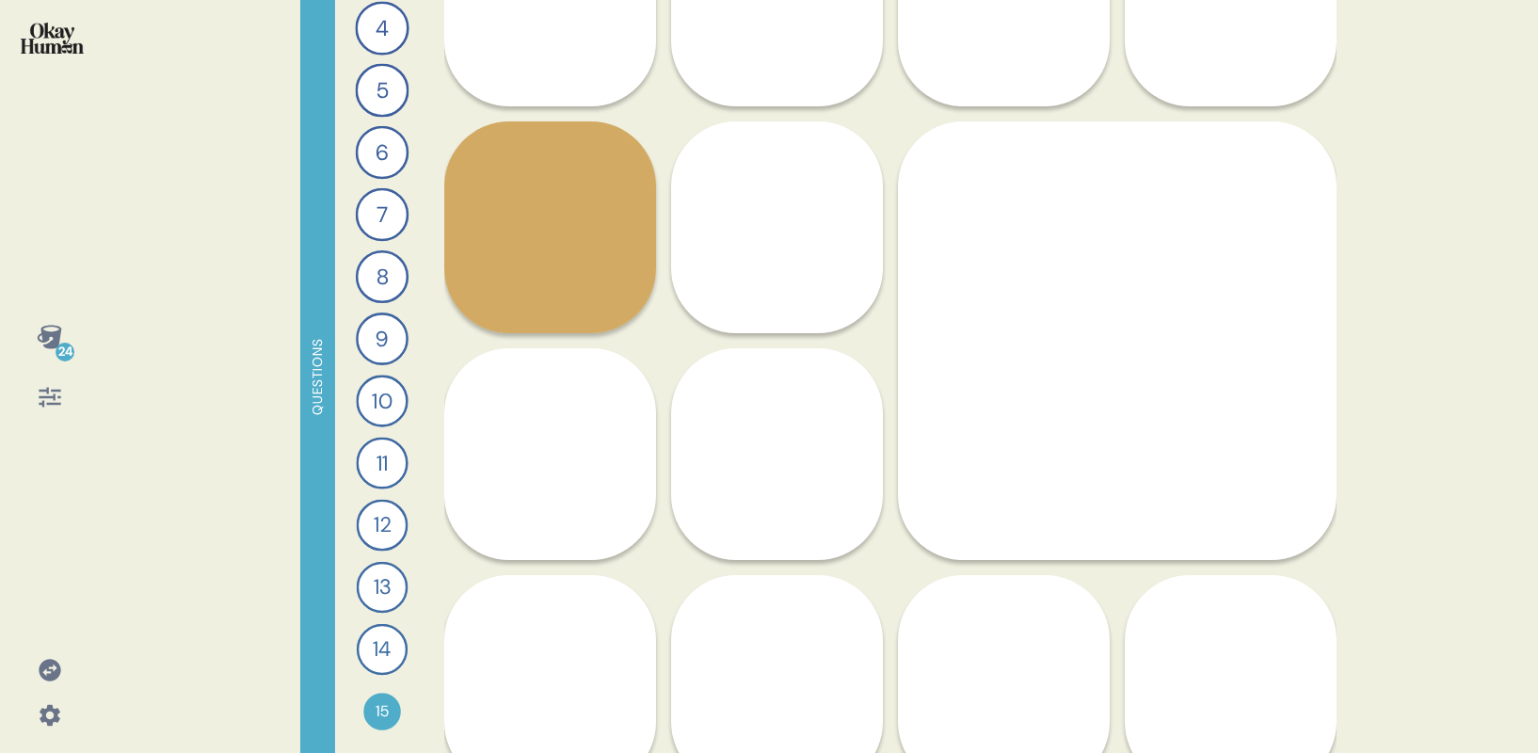
scroll to position [1028, 0]
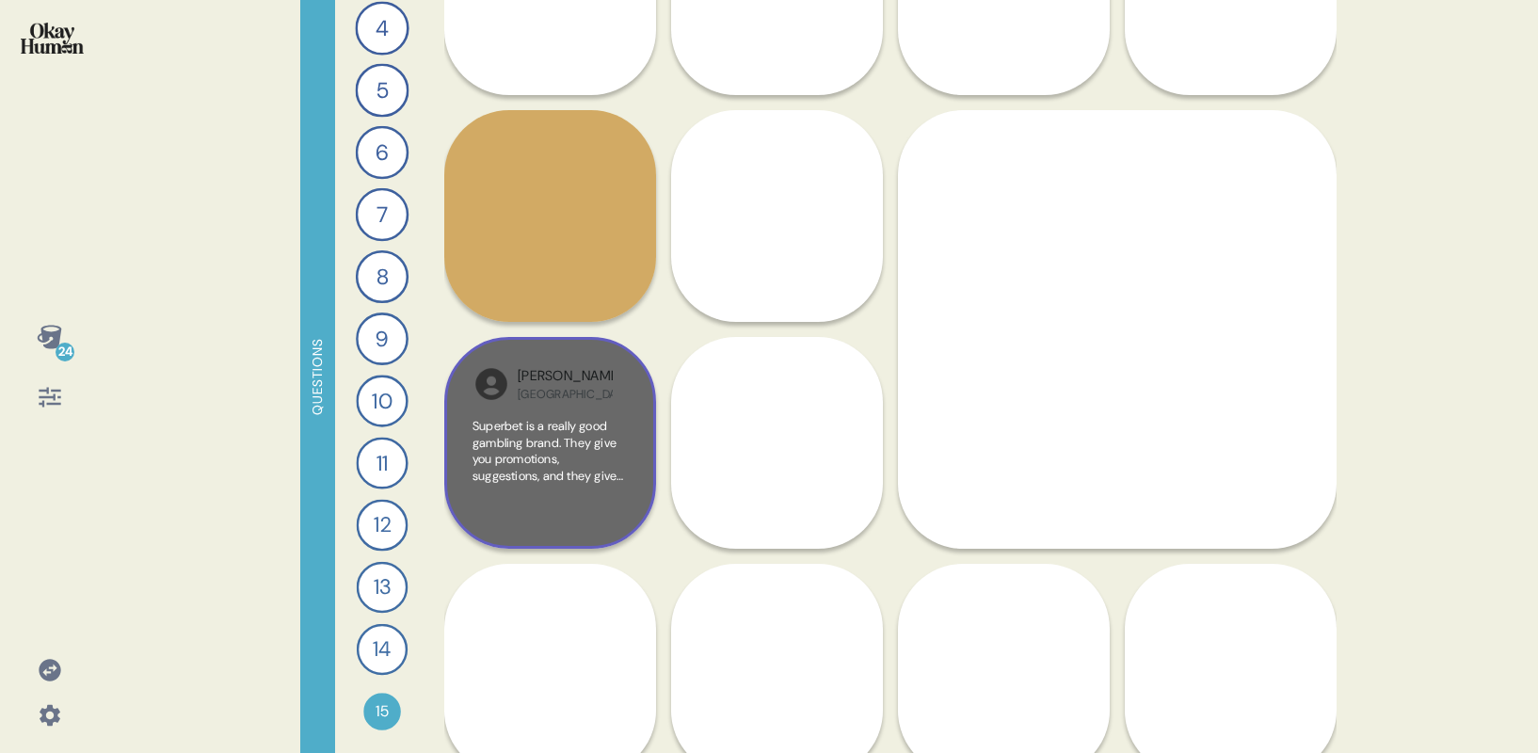
click at [605, 416] on div "Reyna Peru Superbet is a really good gambling brand. They give you promotions, …" at bounding box center [550, 443] width 212 height 212
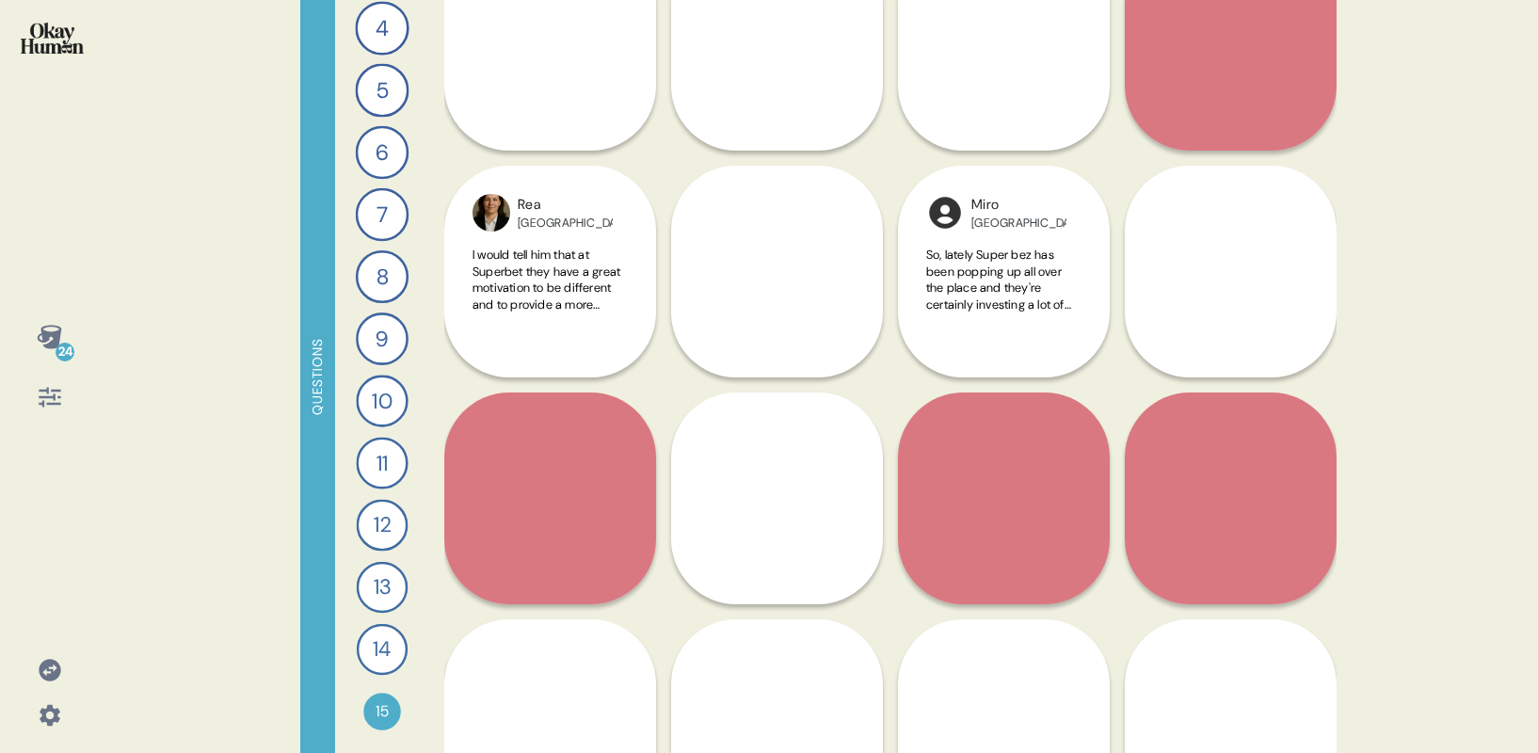
scroll to position [1937, 0]
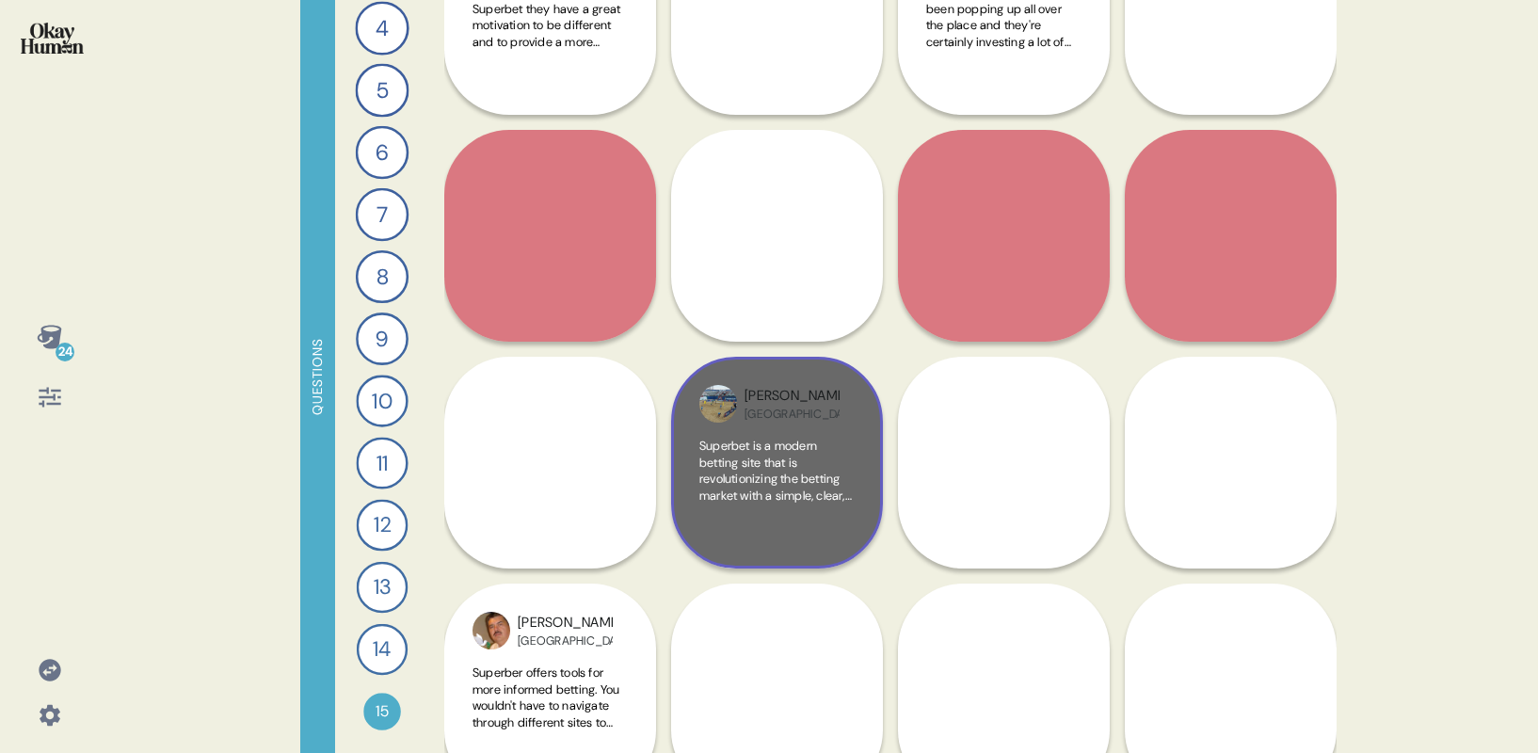
click at [774, 475] on span "Superbet is a modern betting site that is revolutionizing the betting market wi…" at bounding box center [775, 561] width 153 height 247
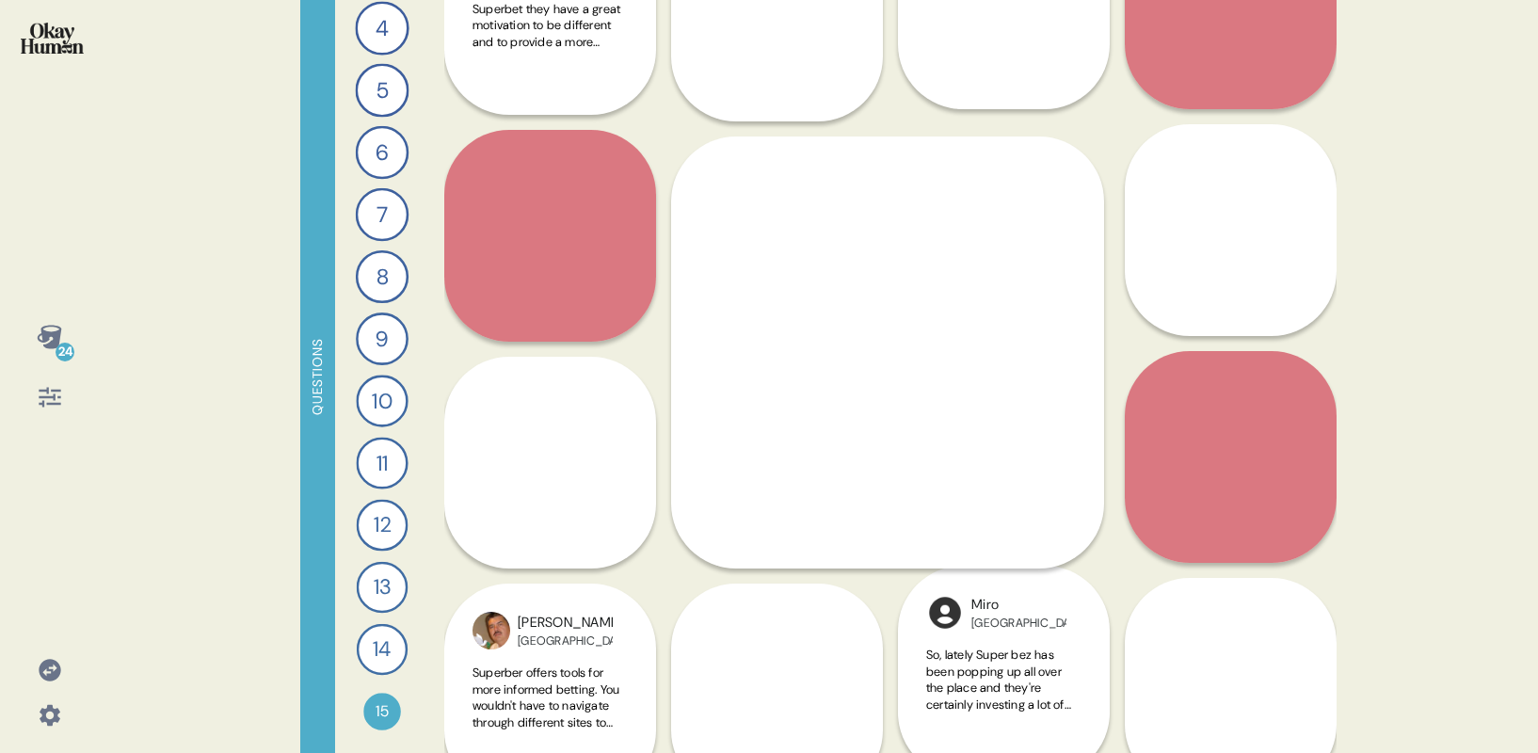
scroll to position [1916, 0]
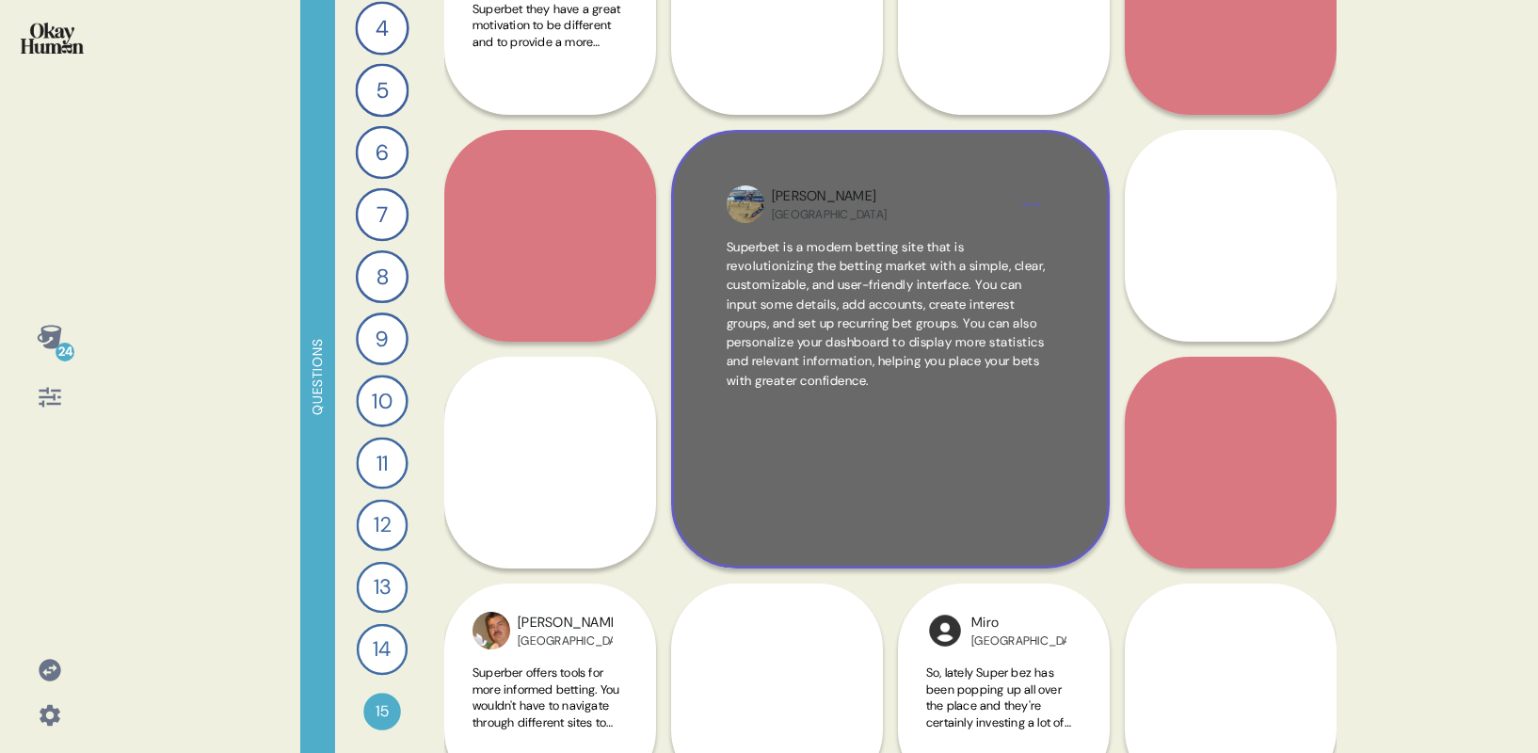
click at [1037, 201] on html "24 Questions 1 Describe your perfect day of entertainment and send me a piece o…" at bounding box center [769, 376] width 1538 height 753
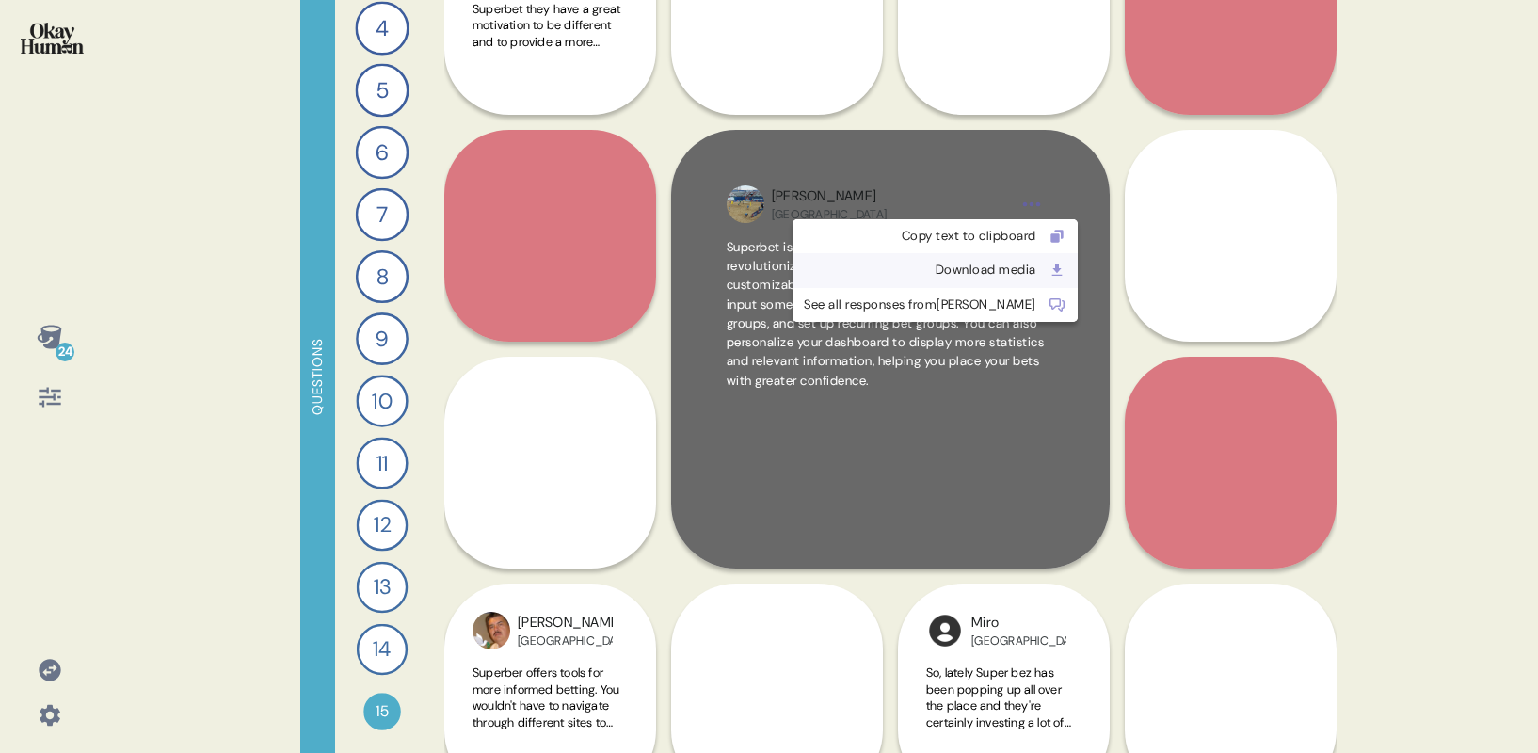
click at [966, 266] on div "Download media" at bounding box center [920, 270] width 232 height 19
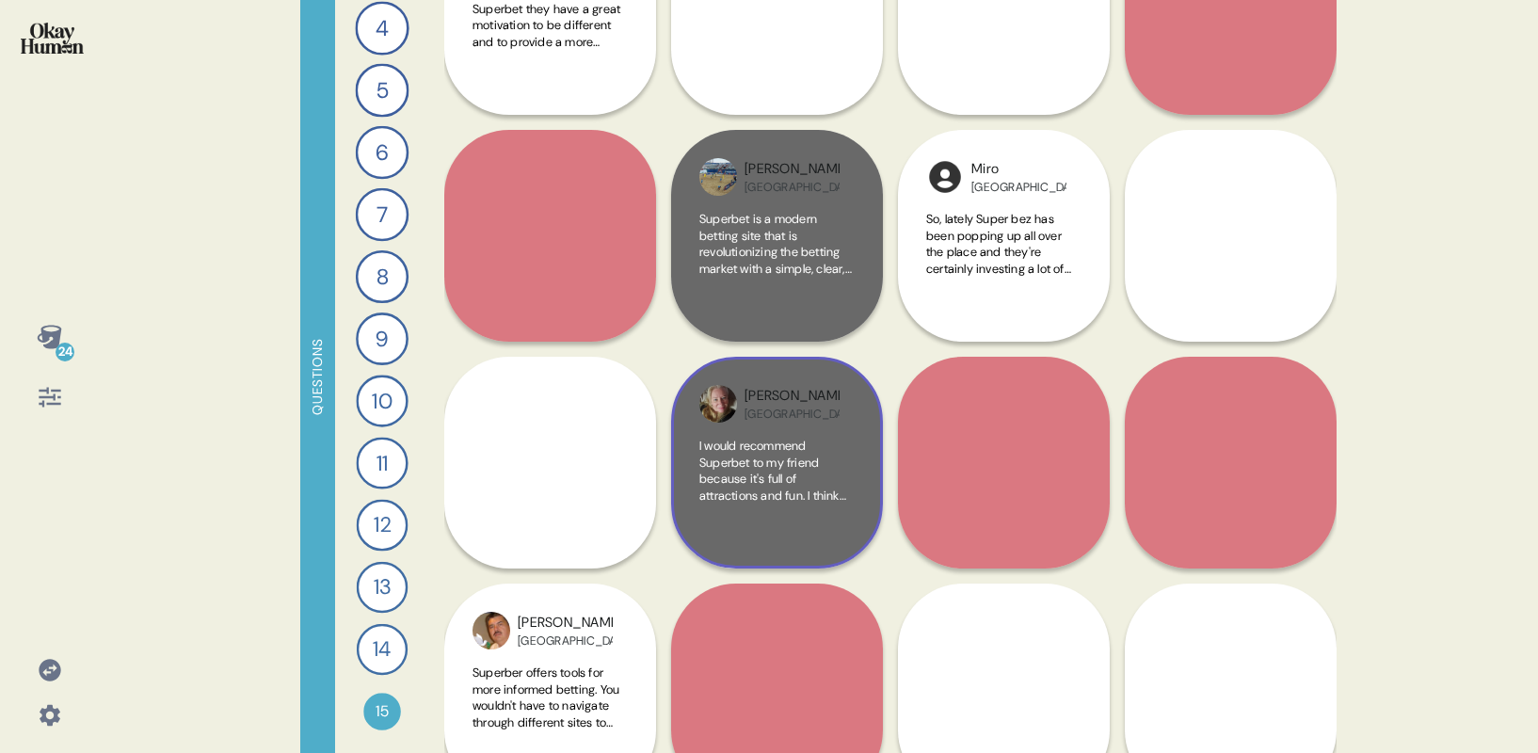
click at [820, 487] on span "I would recommend Superbet to my friend because it's full of attractions and fu…" at bounding box center [774, 561] width 150 height 247
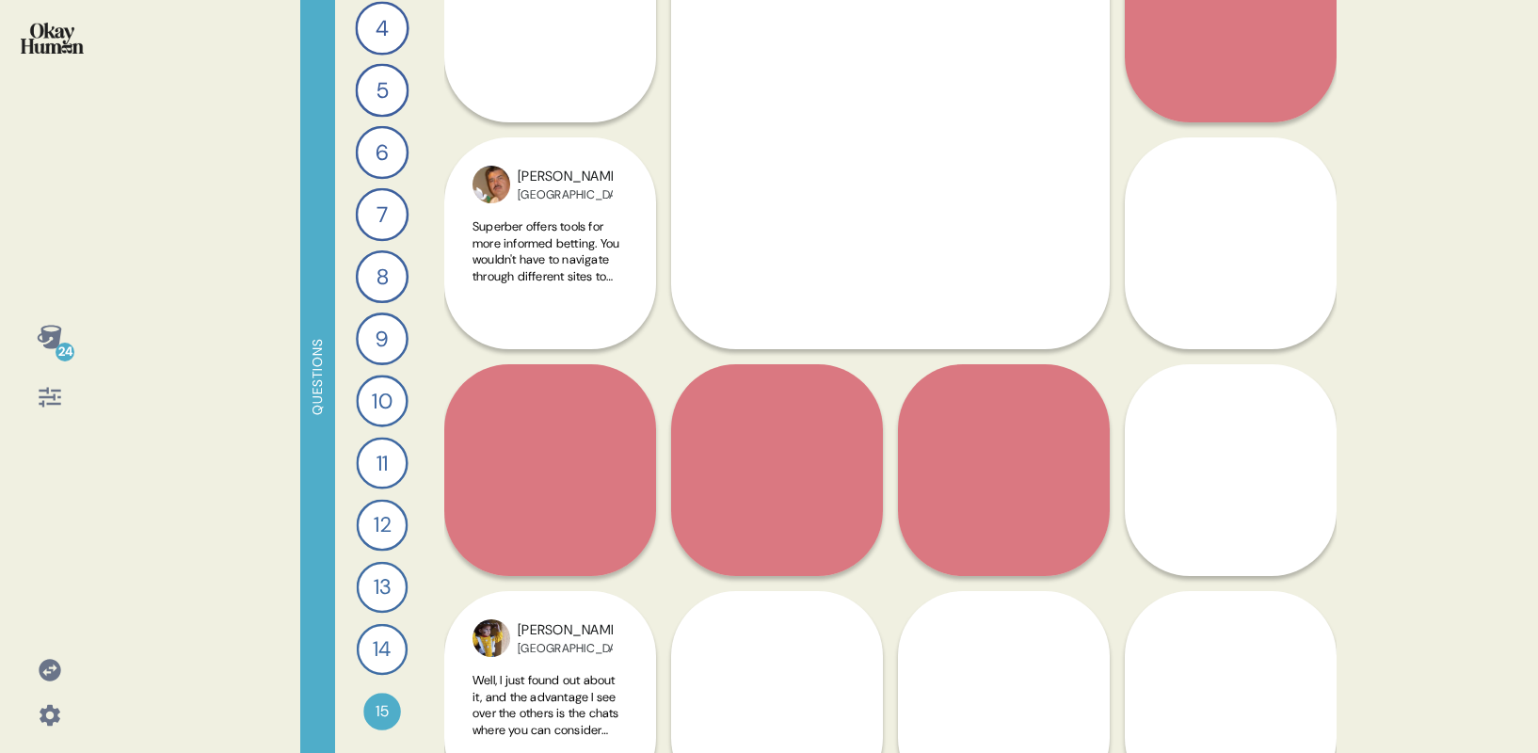
scroll to position [2374, 0]
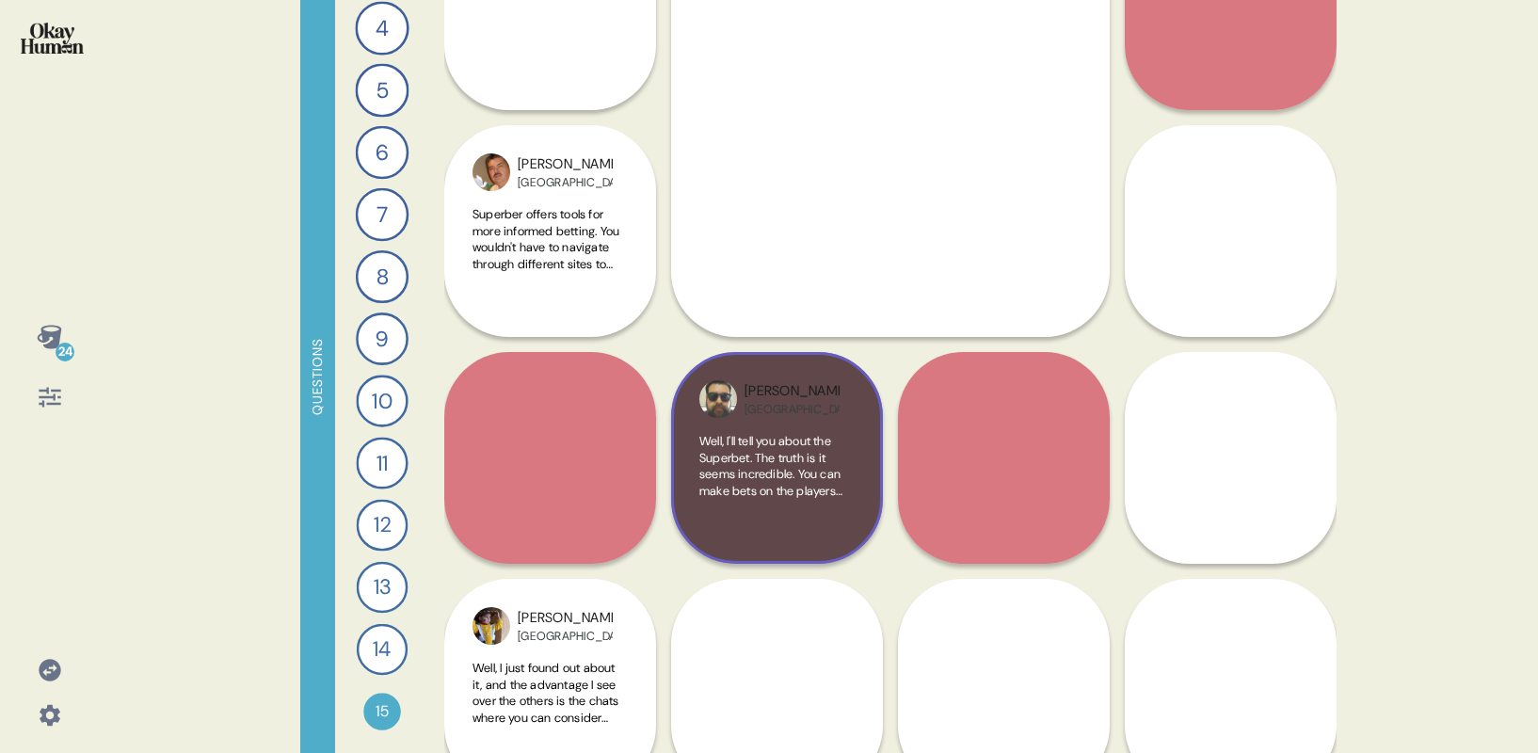
click at [790, 487] on span "Well, I'll tell you about the Superbet. The truth is it seems incredible. You c…" at bounding box center [775, 548] width 153 height 231
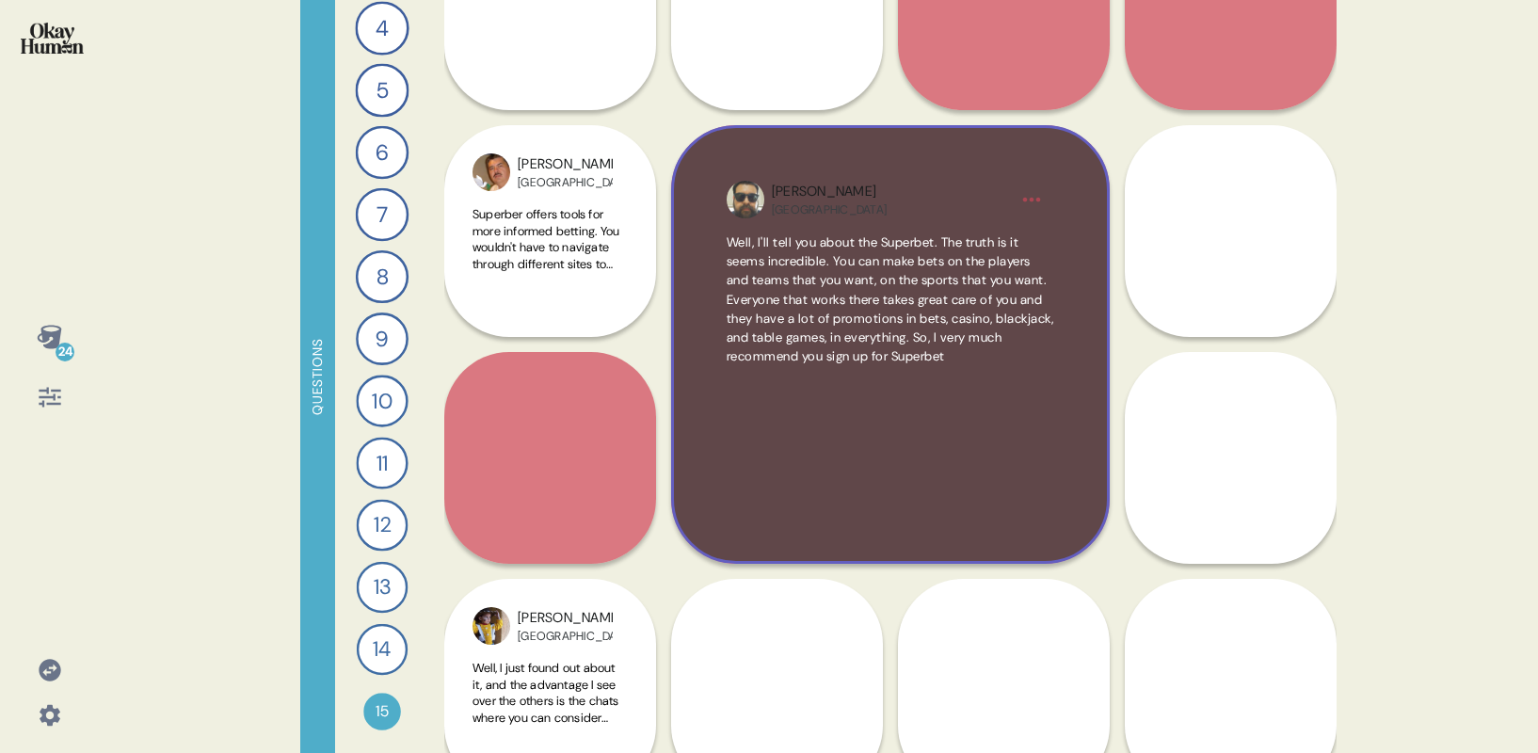
click at [1037, 196] on html "24 Questions 1 Describe your perfect day of entertainment and send me a piece o…" at bounding box center [769, 376] width 1538 height 753
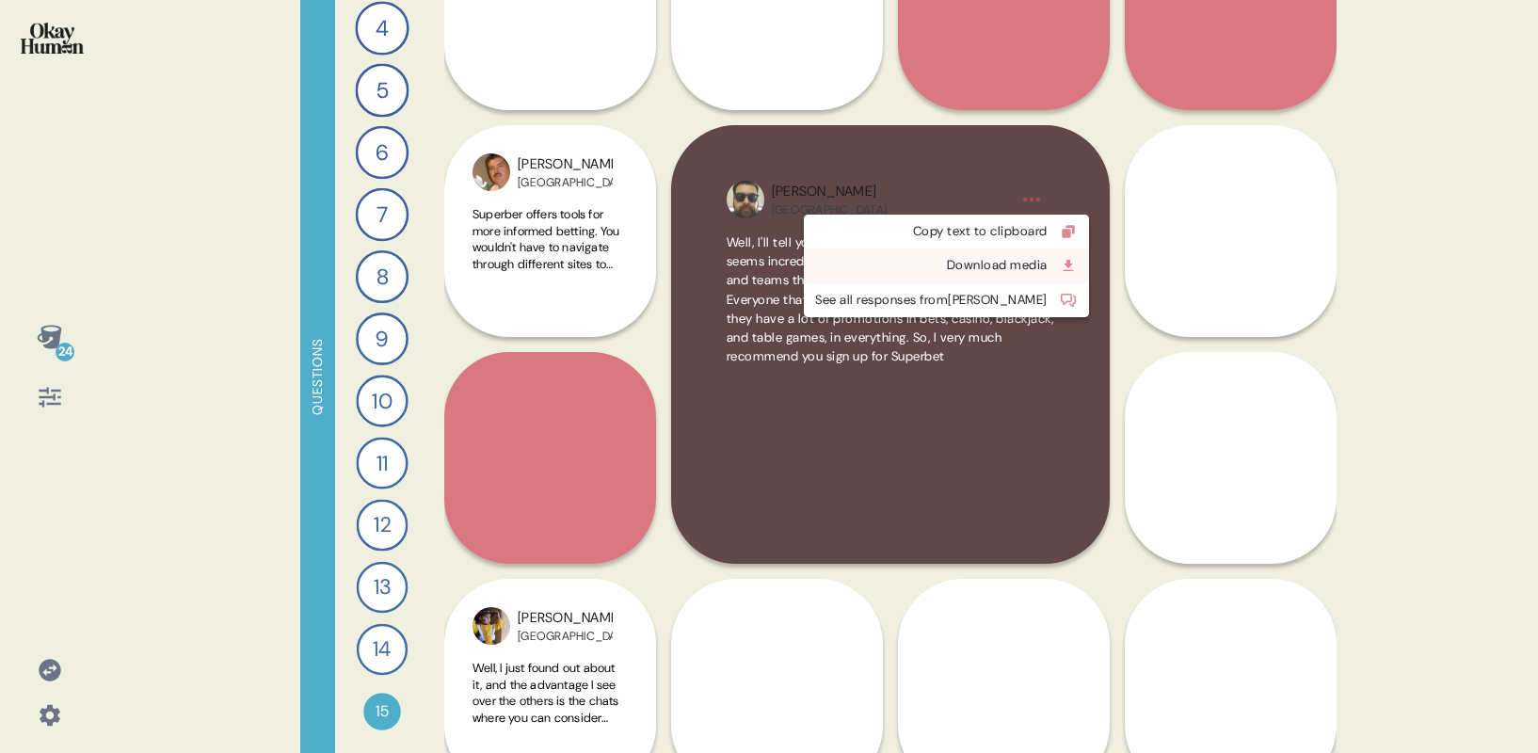
click at [966, 263] on div "Download media" at bounding box center [931, 265] width 232 height 19
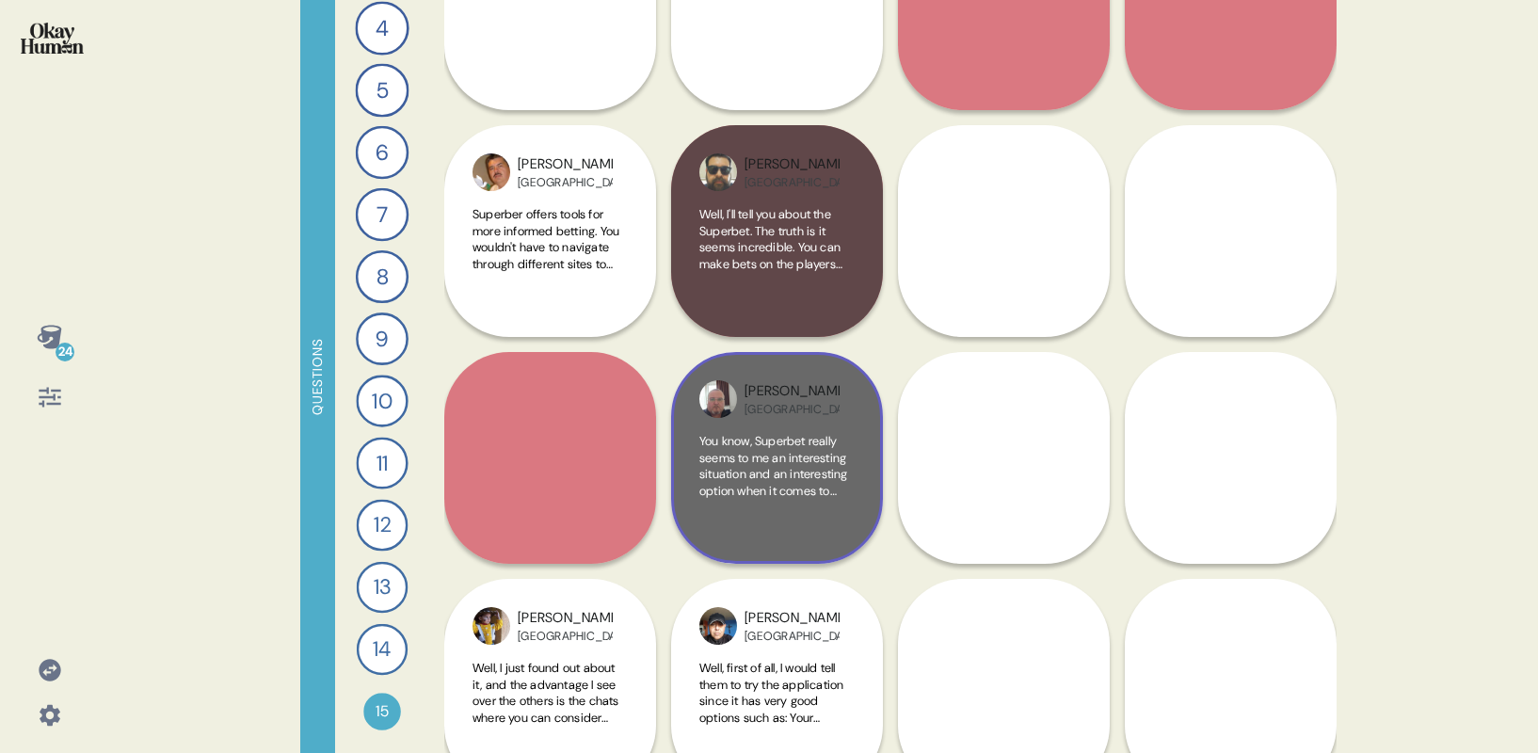
click at [778, 429] on div "Robert Poland You know, Superbet really seems to me an interesting situation an…" at bounding box center [777, 458] width 212 height 212
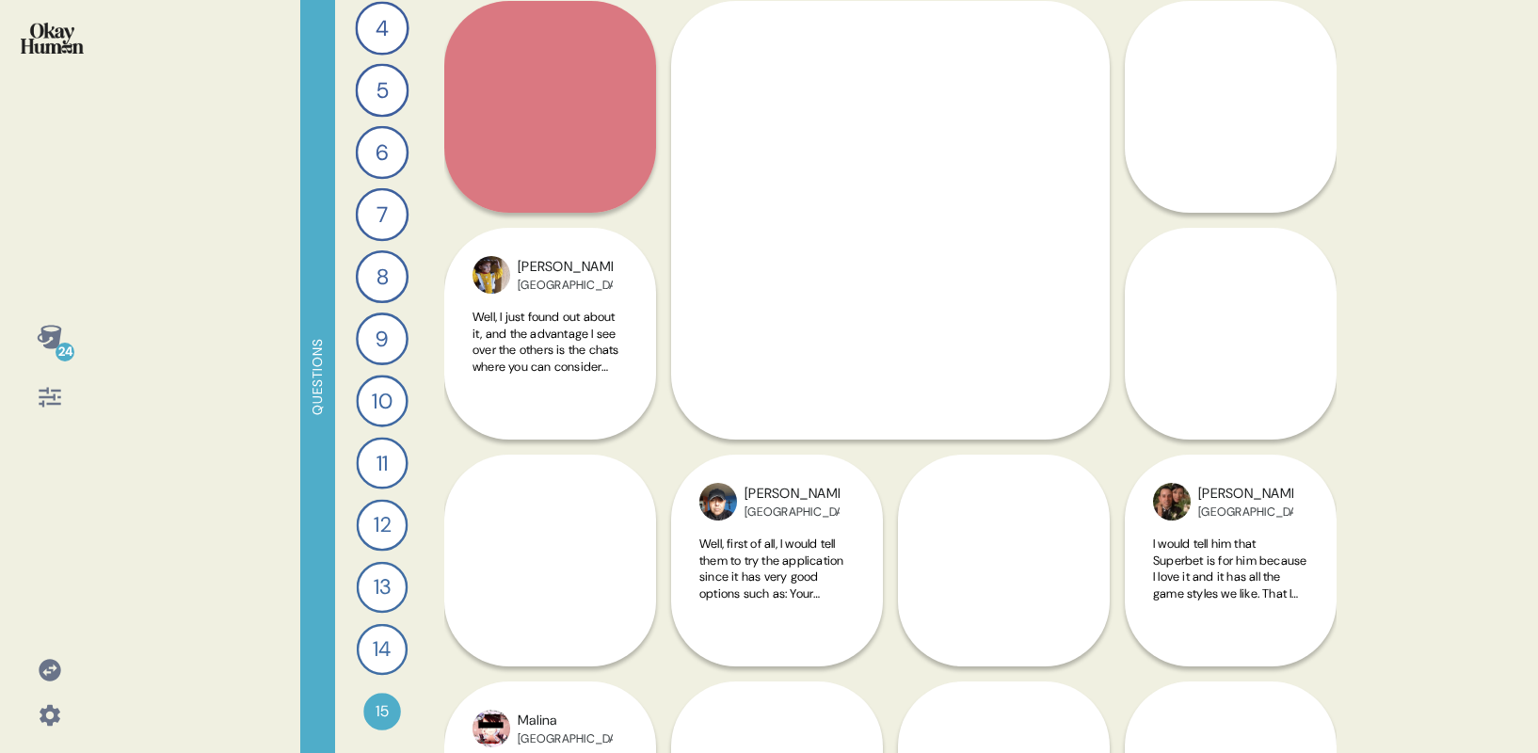
scroll to position [2732, 0]
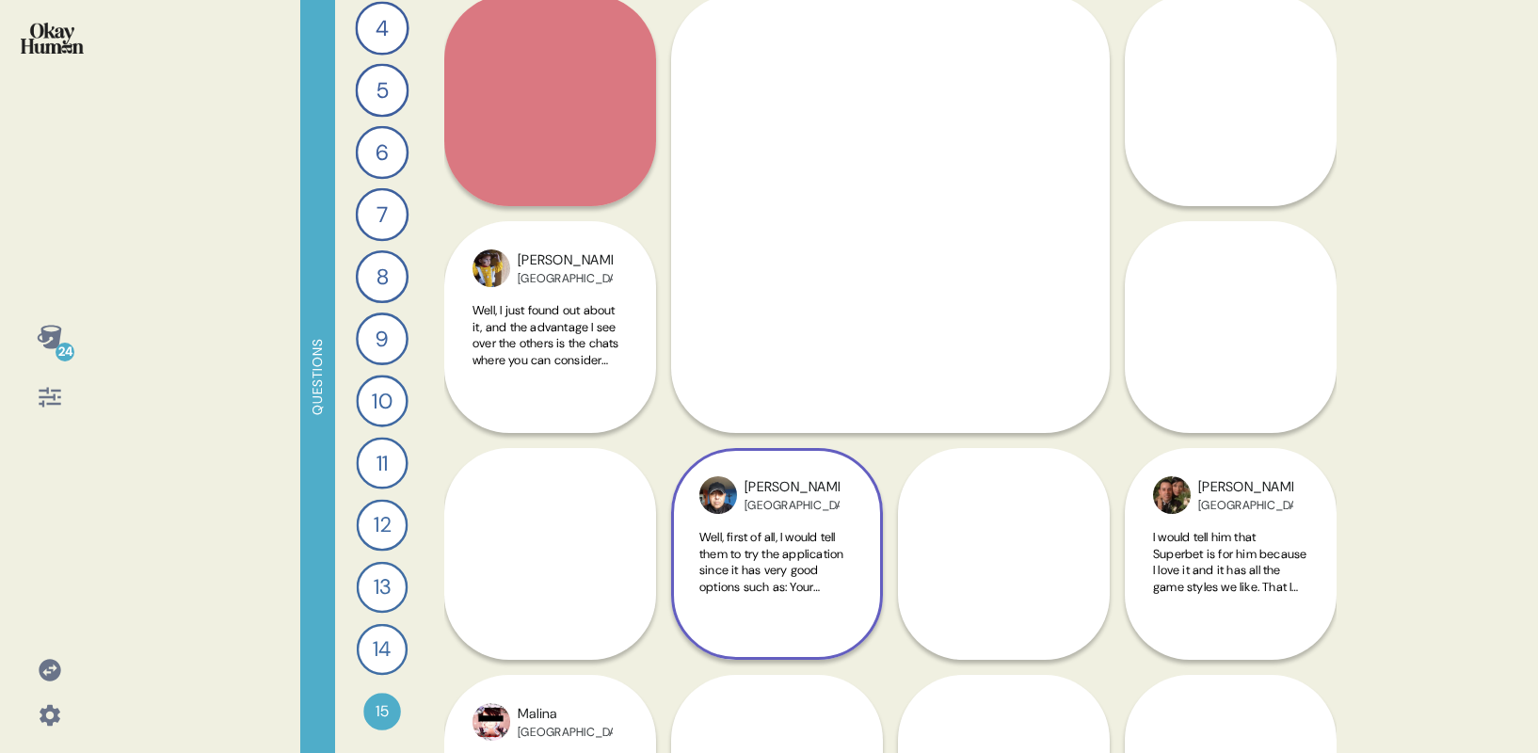
click at [754, 544] on span "Well, first of all, I would tell them to try the application since it has very …" at bounding box center [772, 628] width 147 height 198
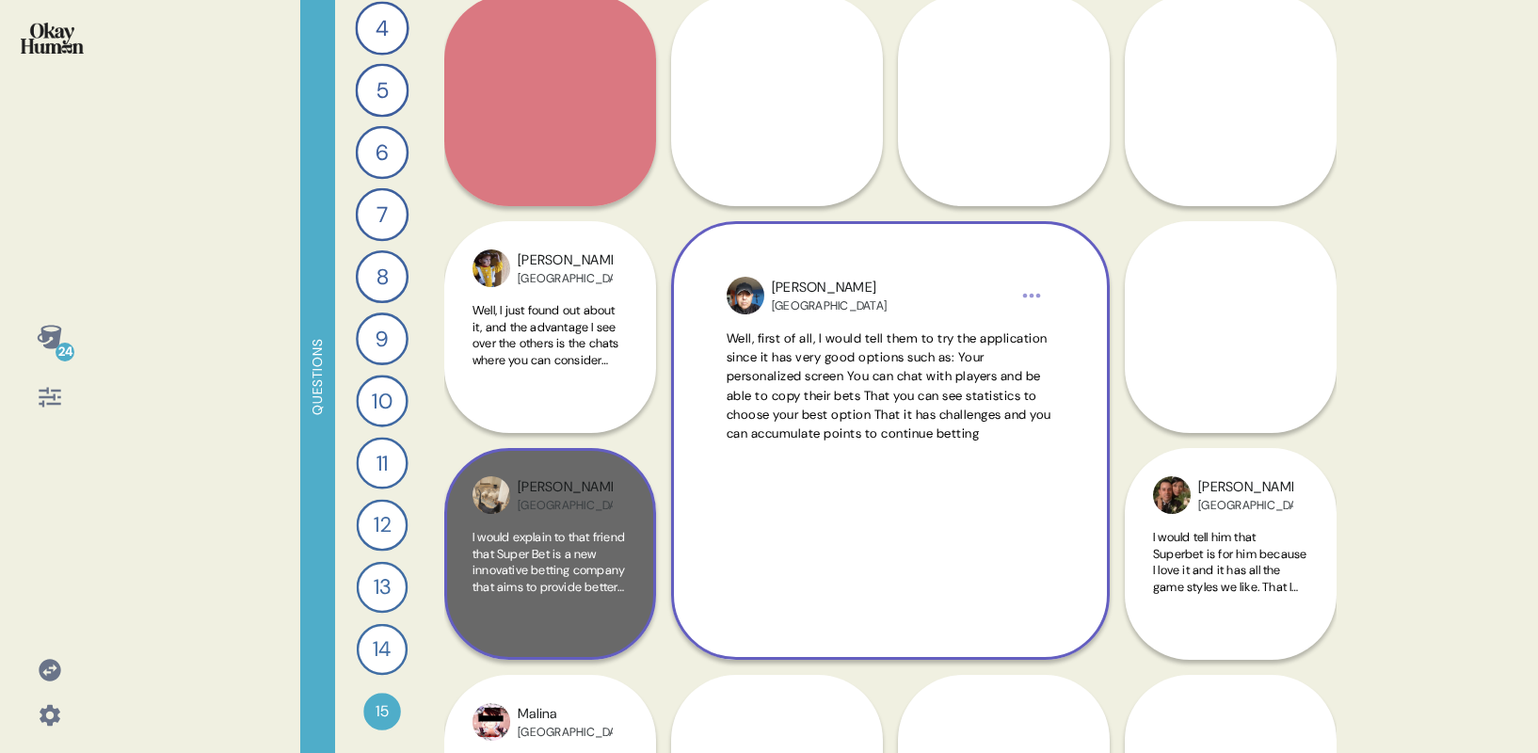
click at [575, 555] on span "I would explain to that friend that Super Bet is a new innovative betting compa…" at bounding box center [548, 619] width 152 height 181
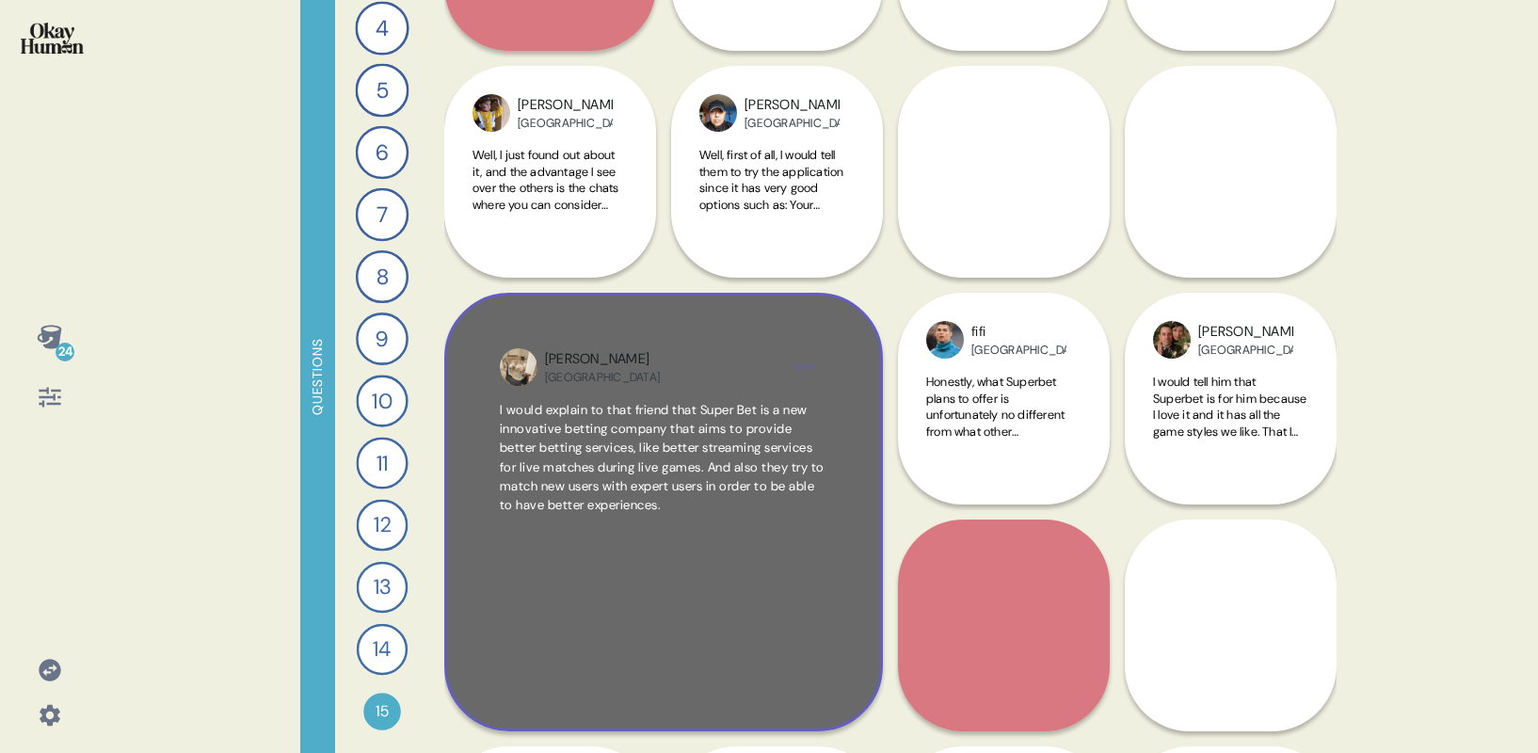
scroll to position [2892, 0]
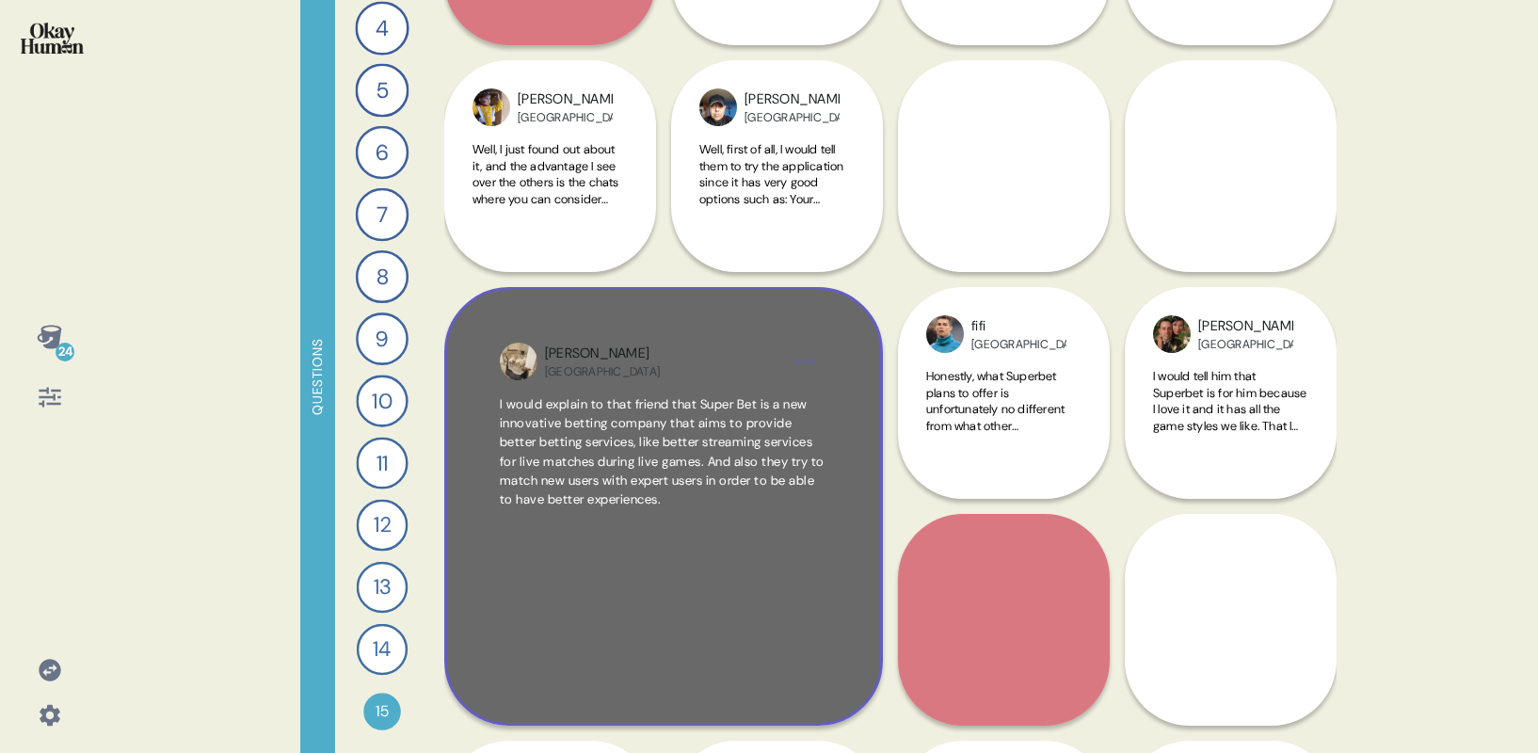
click at [800, 358] on html "24 Questions 1 Describe your perfect day of entertainment and send me a piece o…" at bounding box center [769, 376] width 1538 height 753
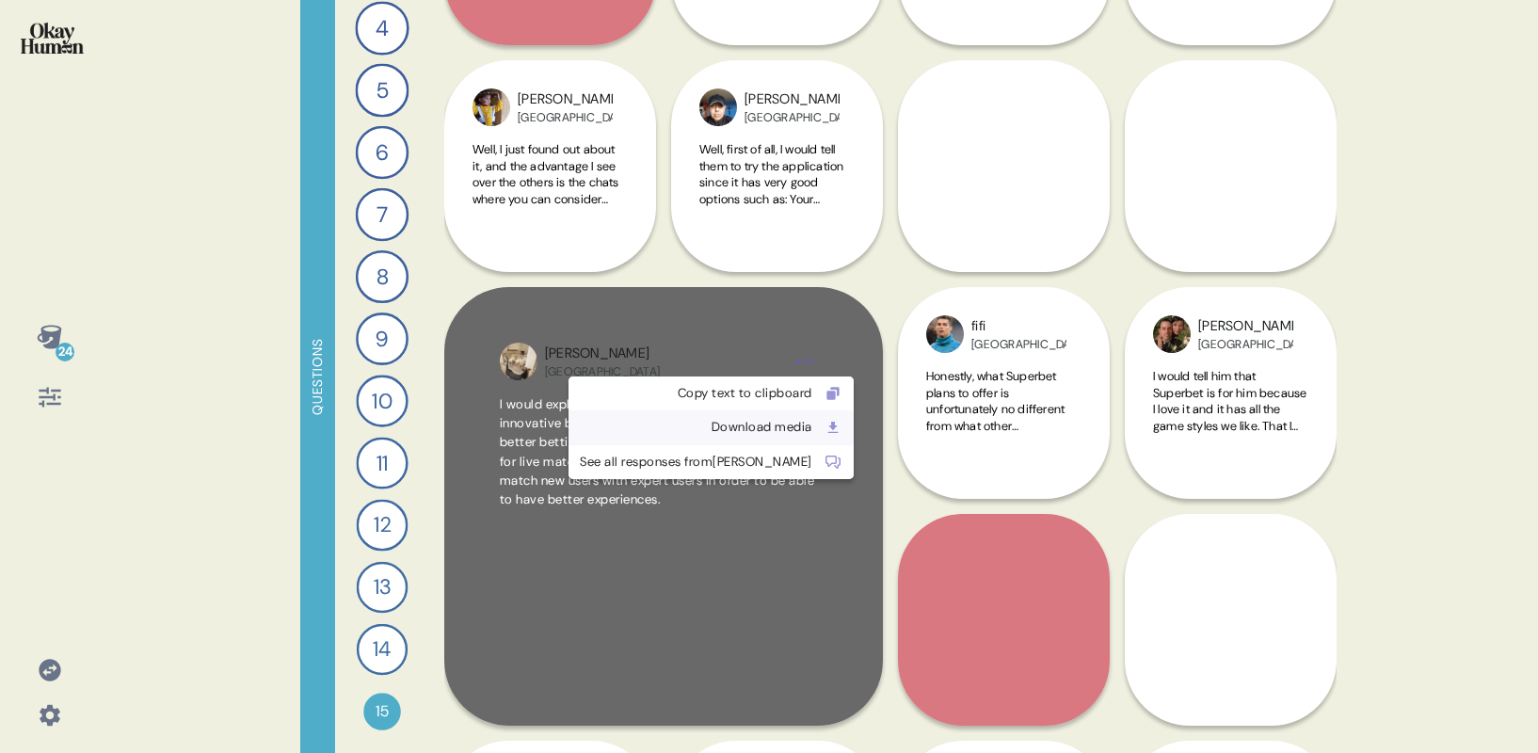
click at [738, 433] on div "Download media" at bounding box center [696, 427] width 232 height 19
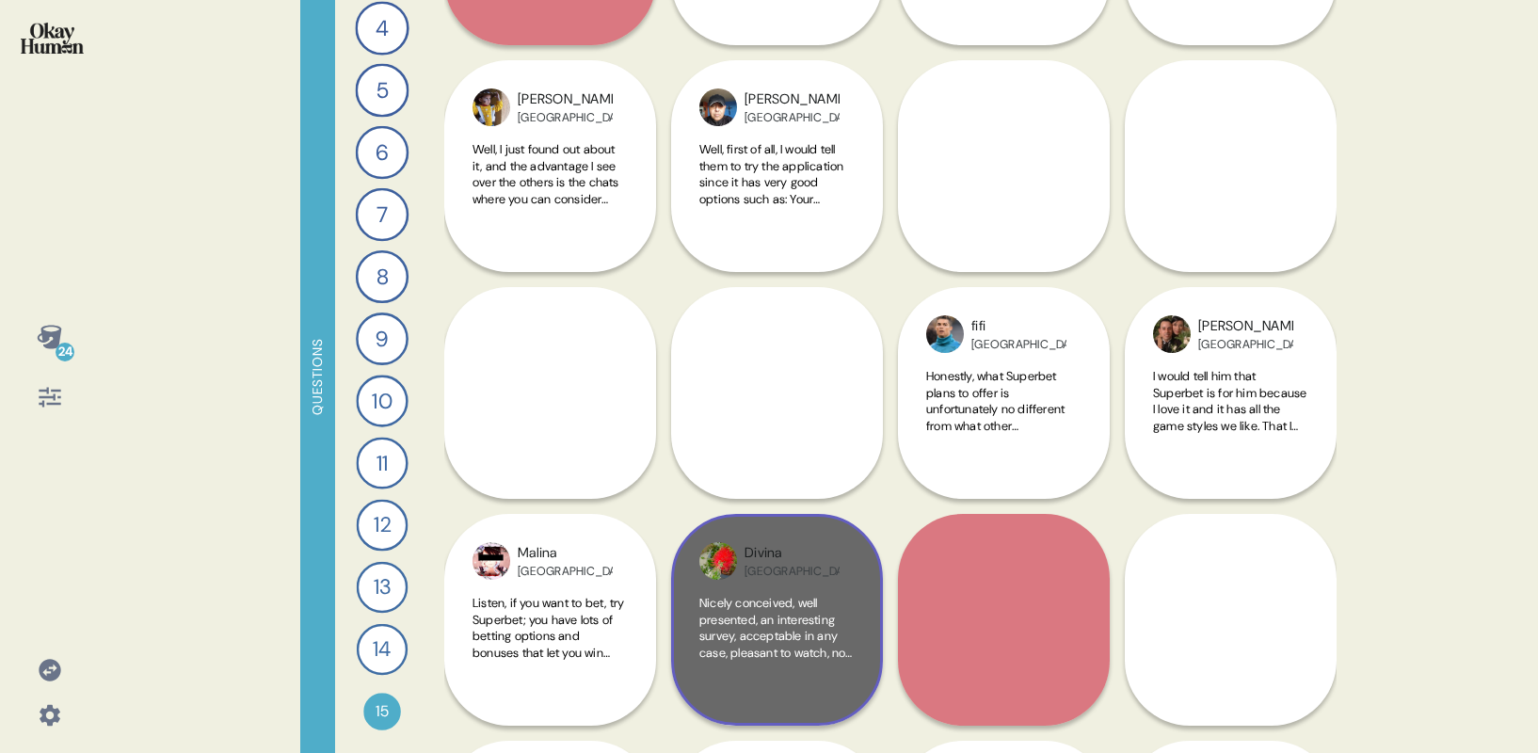
click at [752, 623] on span "Nicely conceived, well presented, an interesting survey, acceptable in any case…" at bounding box center [775, 685] width 152 height 181
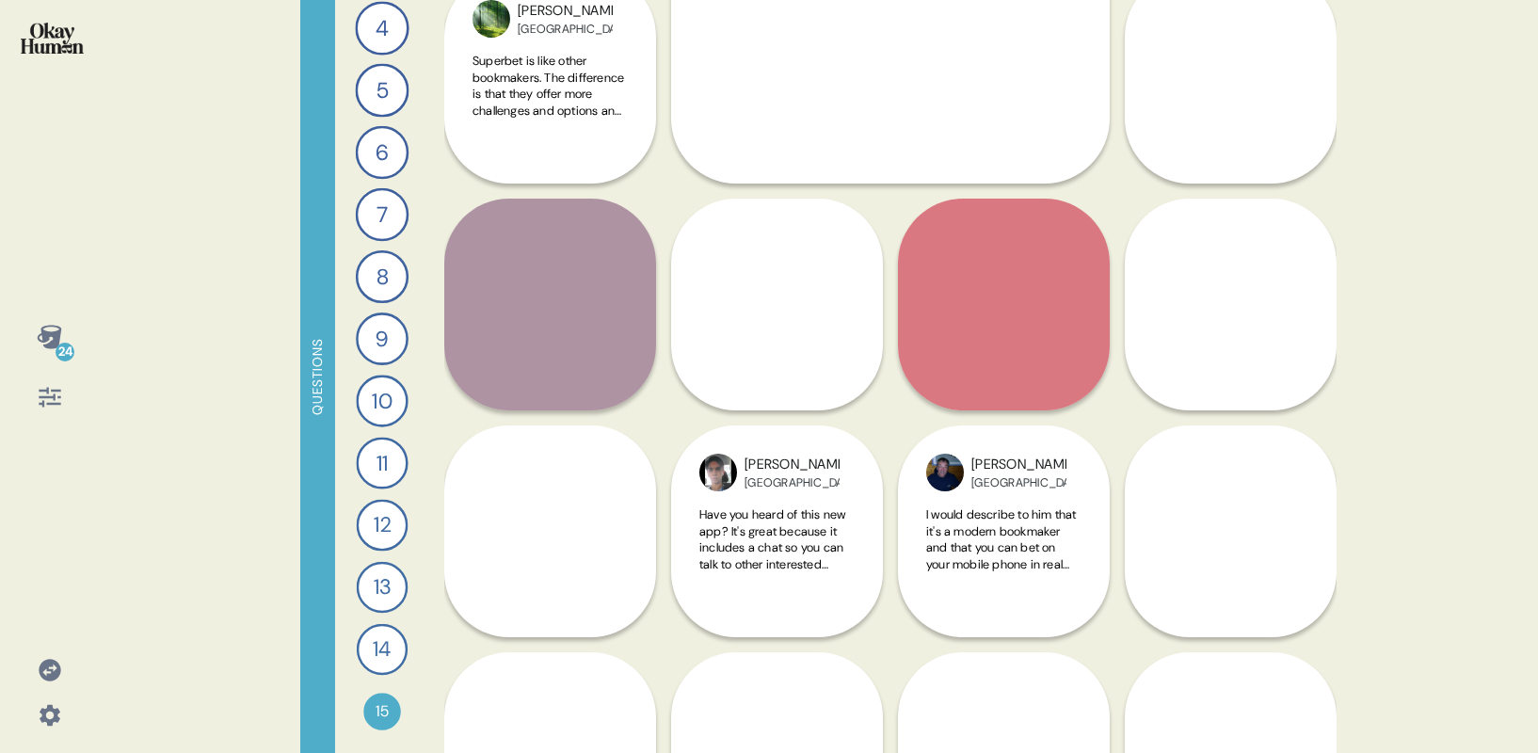
scroll to position [3669, 0]
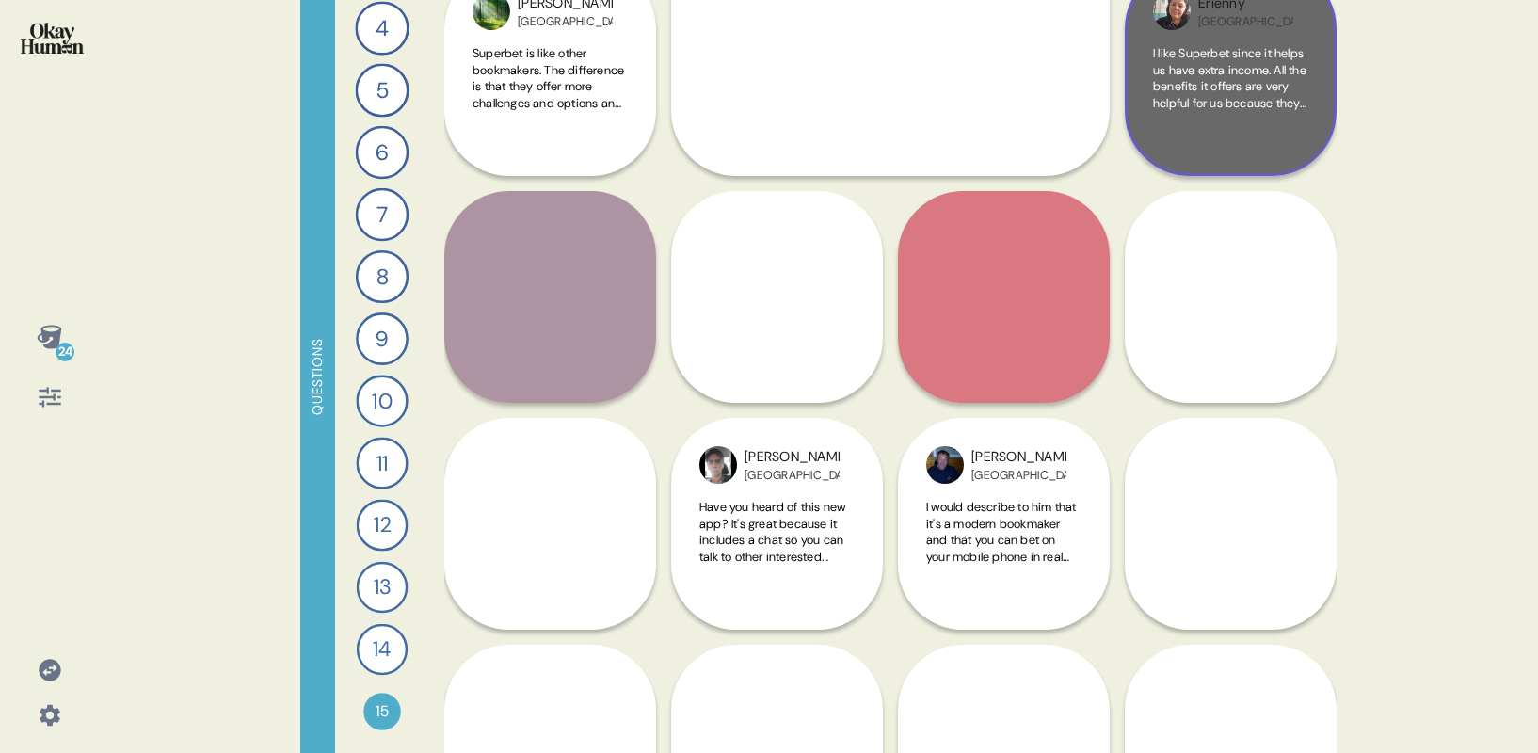
click at [1254, 80] on span "I like Superbet since it helps us have extra income. All the benefits it offers…" at bounding box center [1229, 127] width 153 height 165
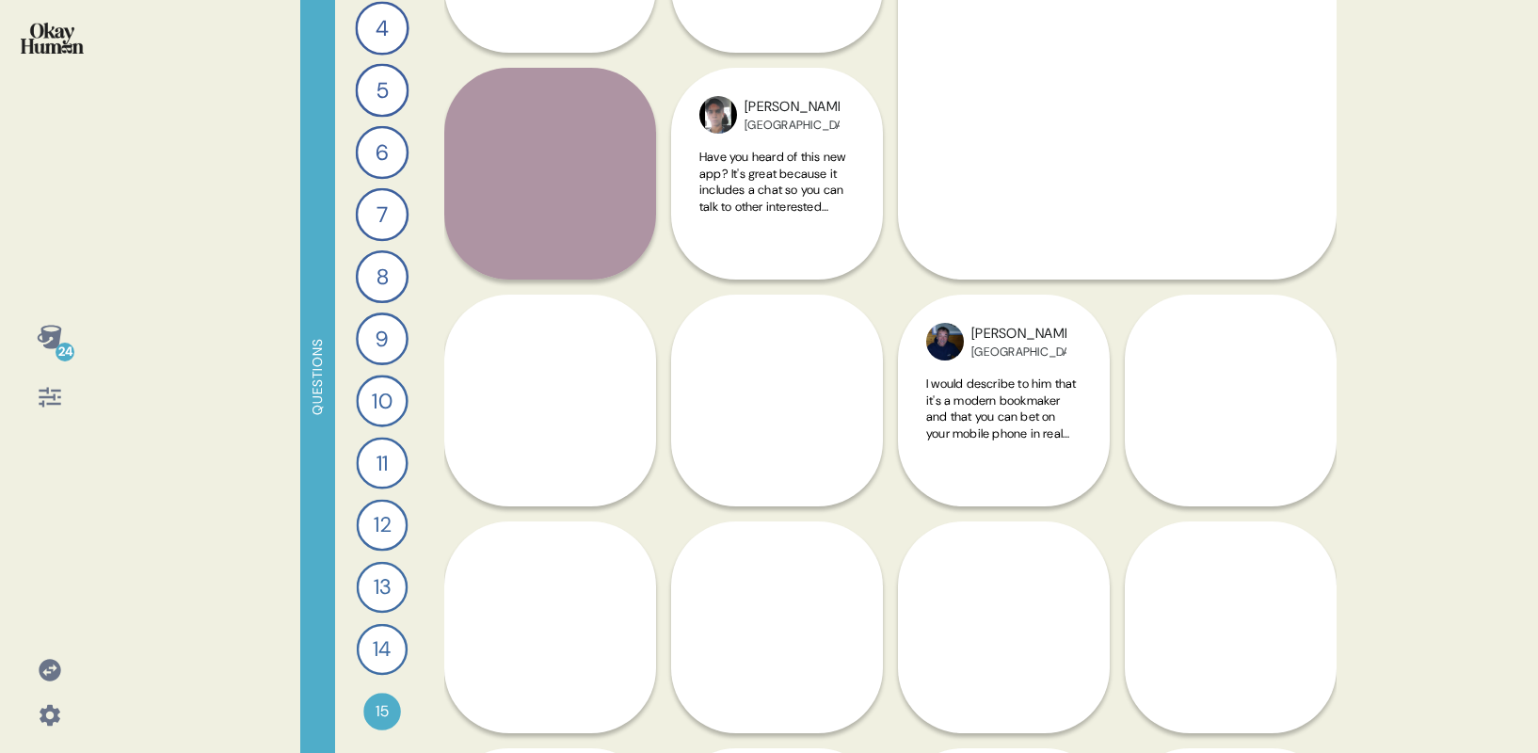
scroll to position [3810, 0]
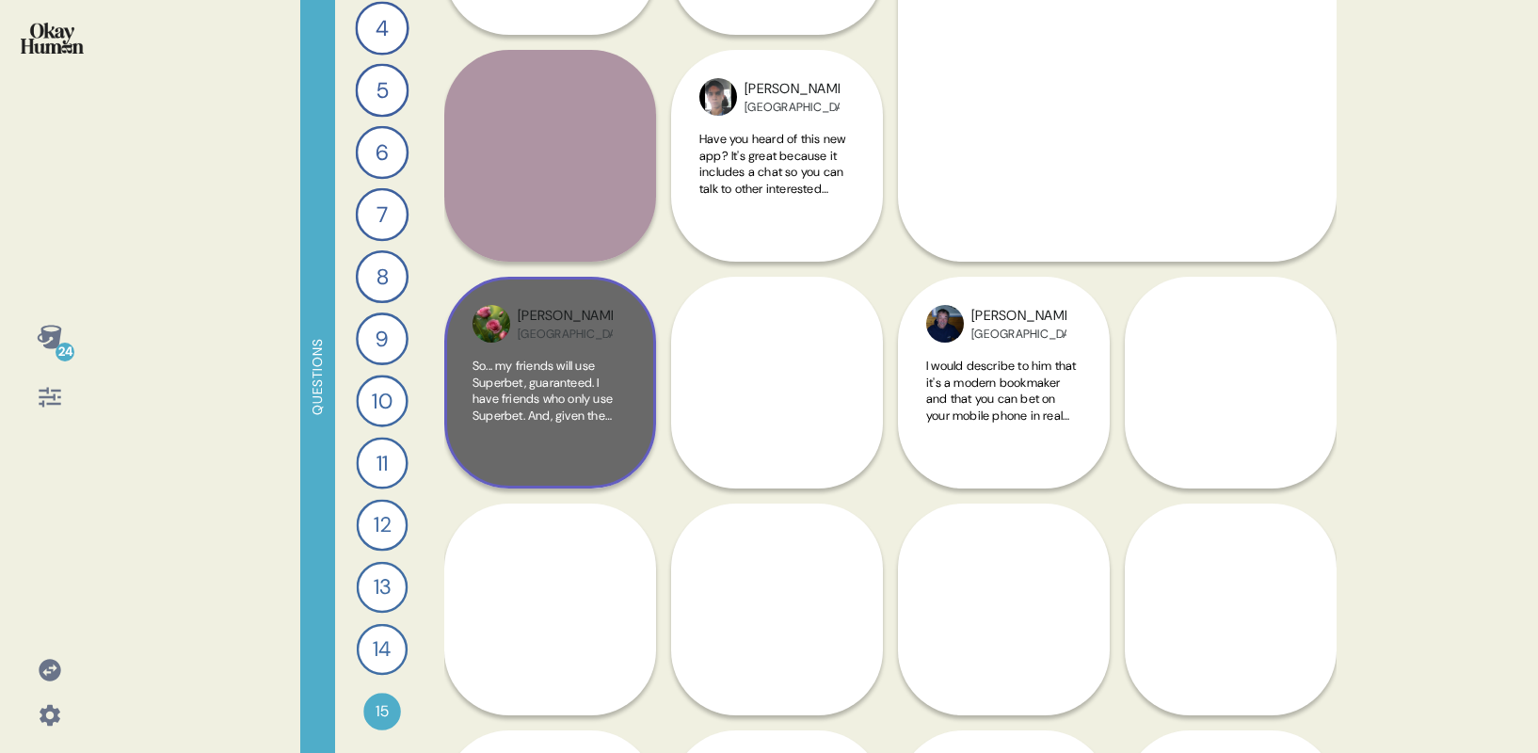
click at [535, 389] on span "So... my friends will use Superbet, guaranteed. I have friends who only use Sup…" at bounding box center [548, 440] width 153 height 165
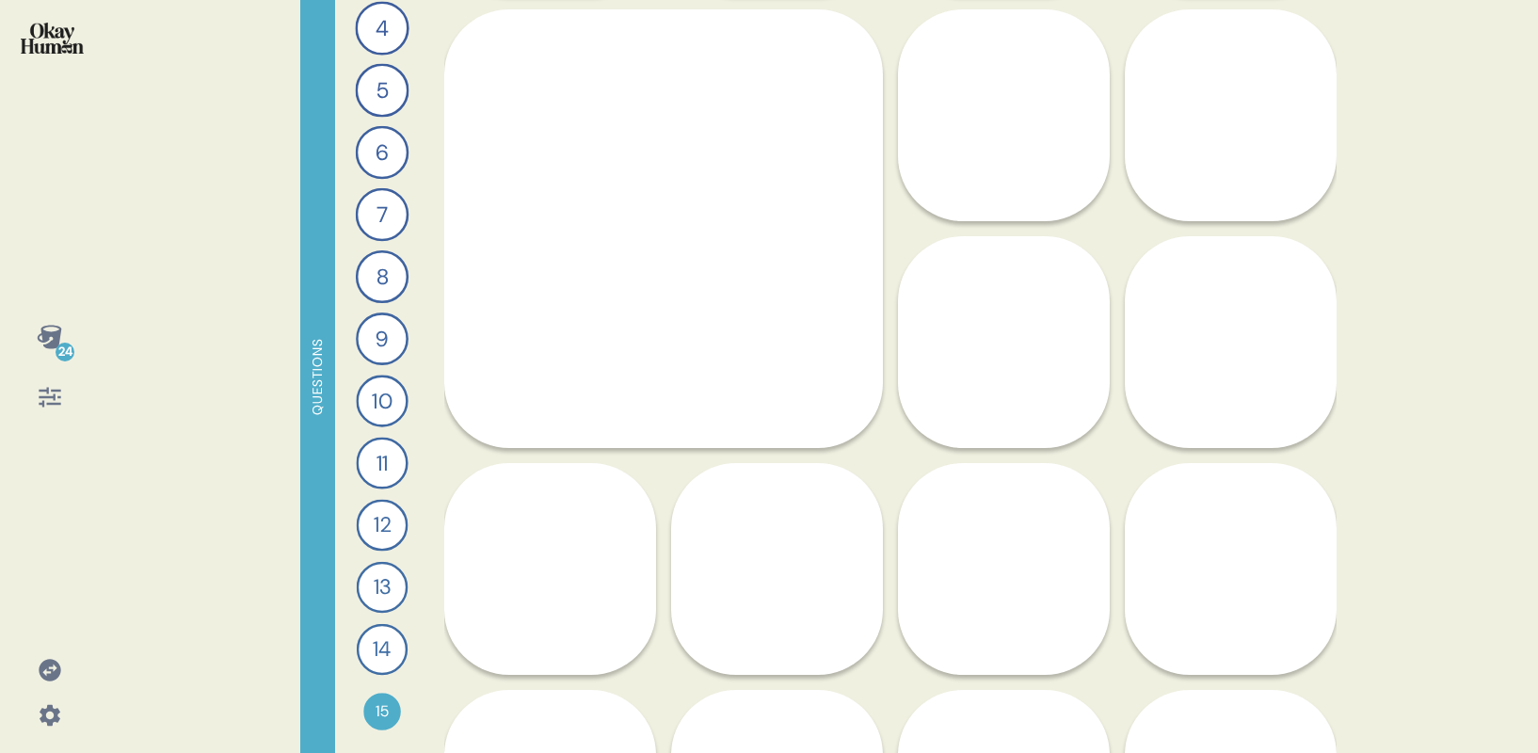
scroll to position [4090, 0]
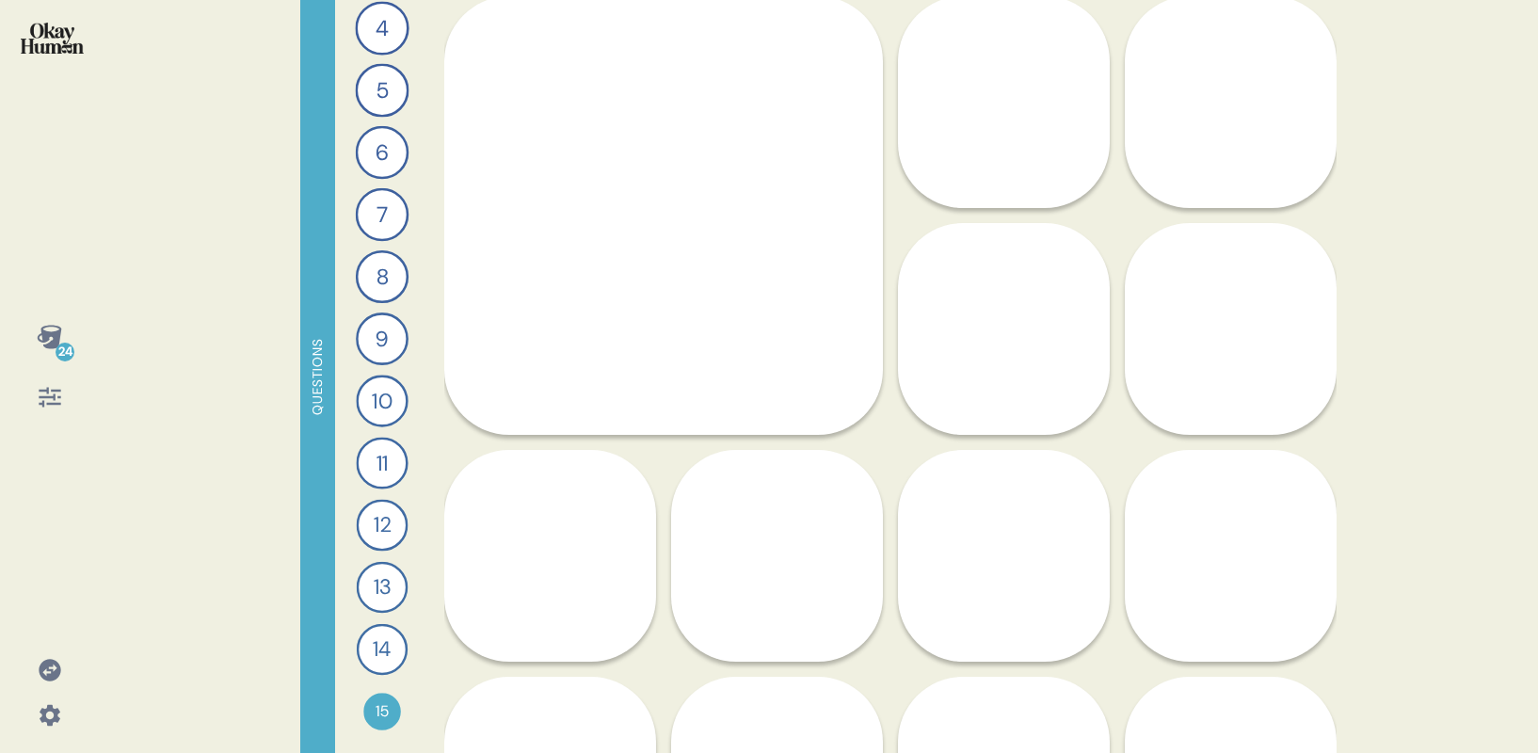
click at [1231, 321] on span "Hello, friend. I recommend a new website called Superbet, where you can access …" at bounding box center [1230, 378] width 155 height 148
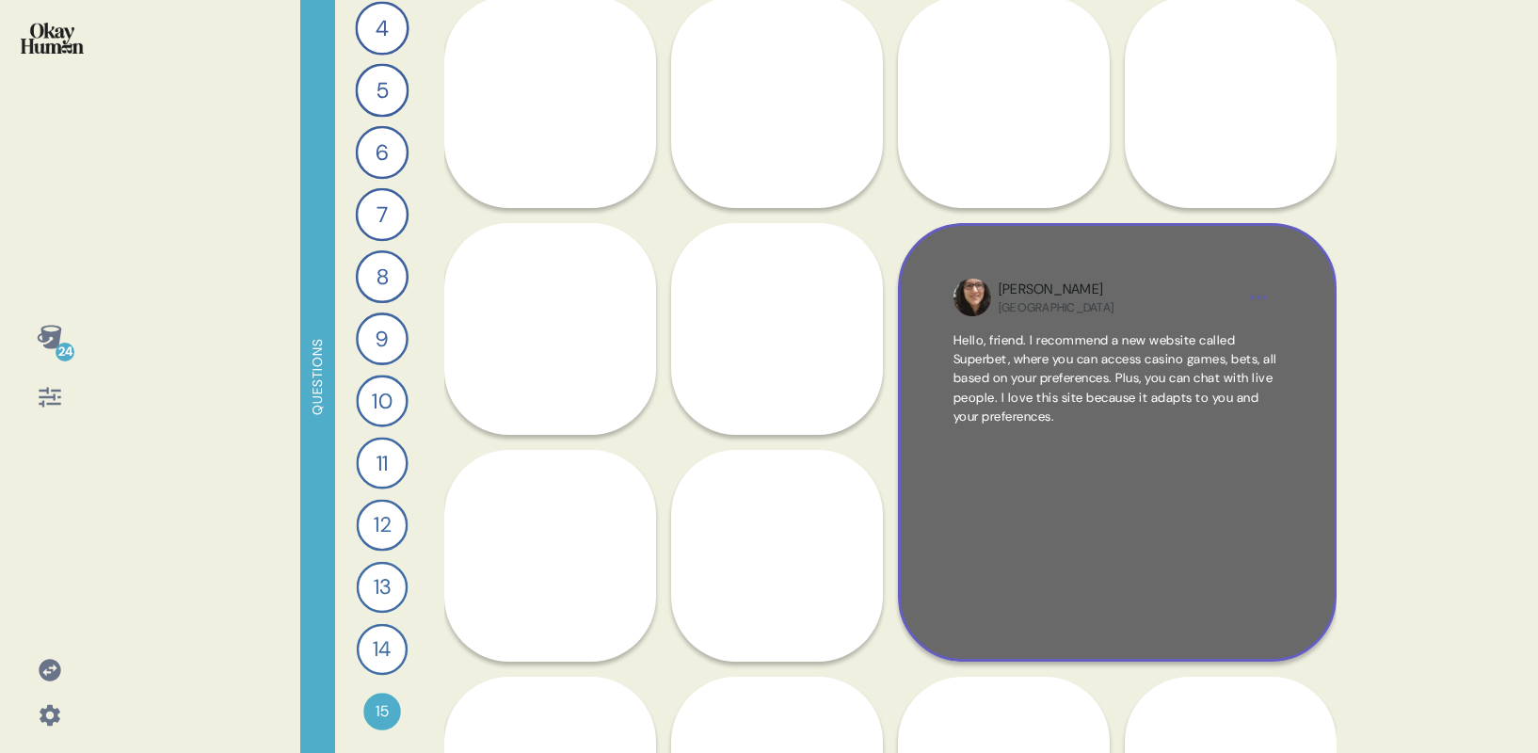
click at [1256, 295] on html "24 Questions 1 Describe your perfect day of entertainment and send me a piece o…" at bounding box center [769, 376] width 1538 height 753
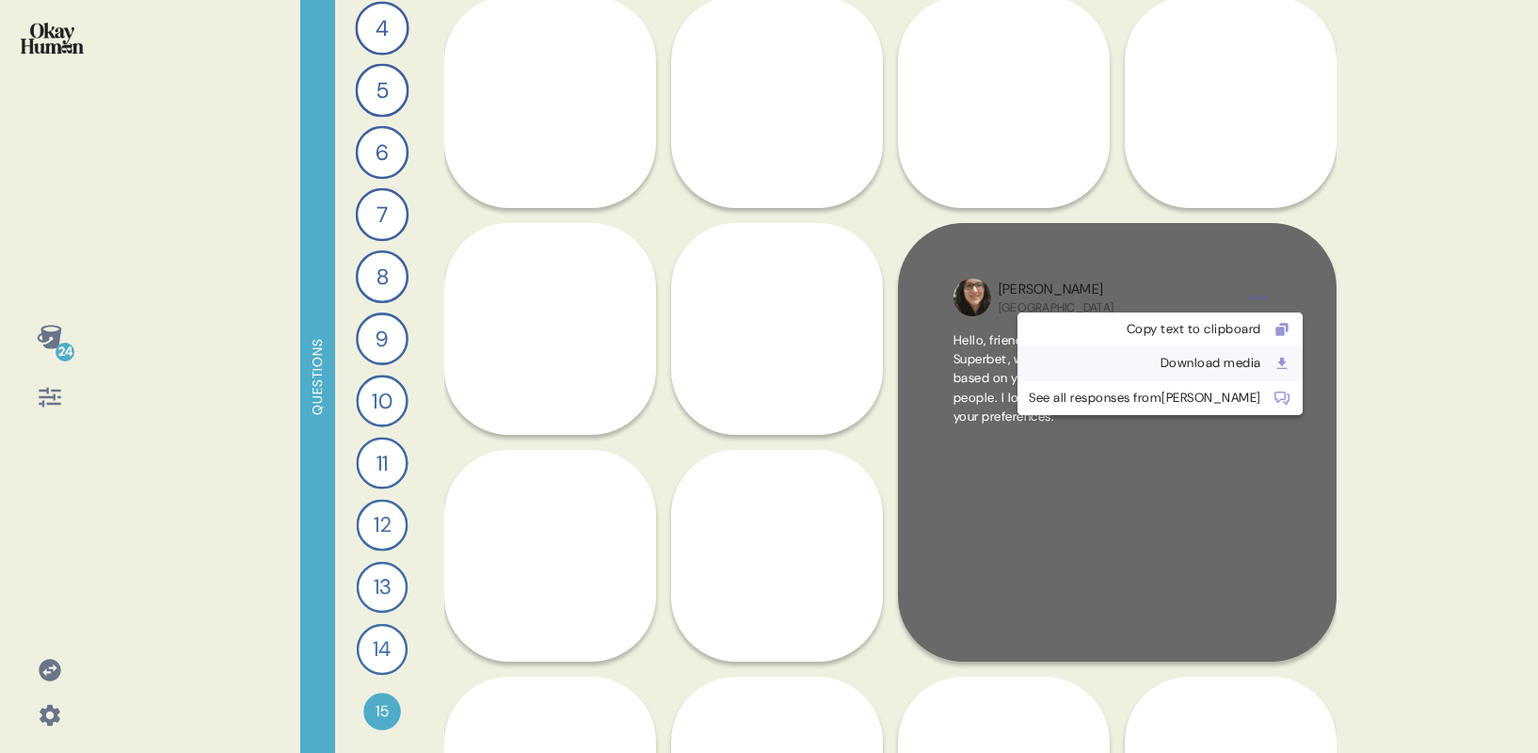
click at [1165, 369] on div "Download media" at bounding box center [1144, 363] width 232 height 19
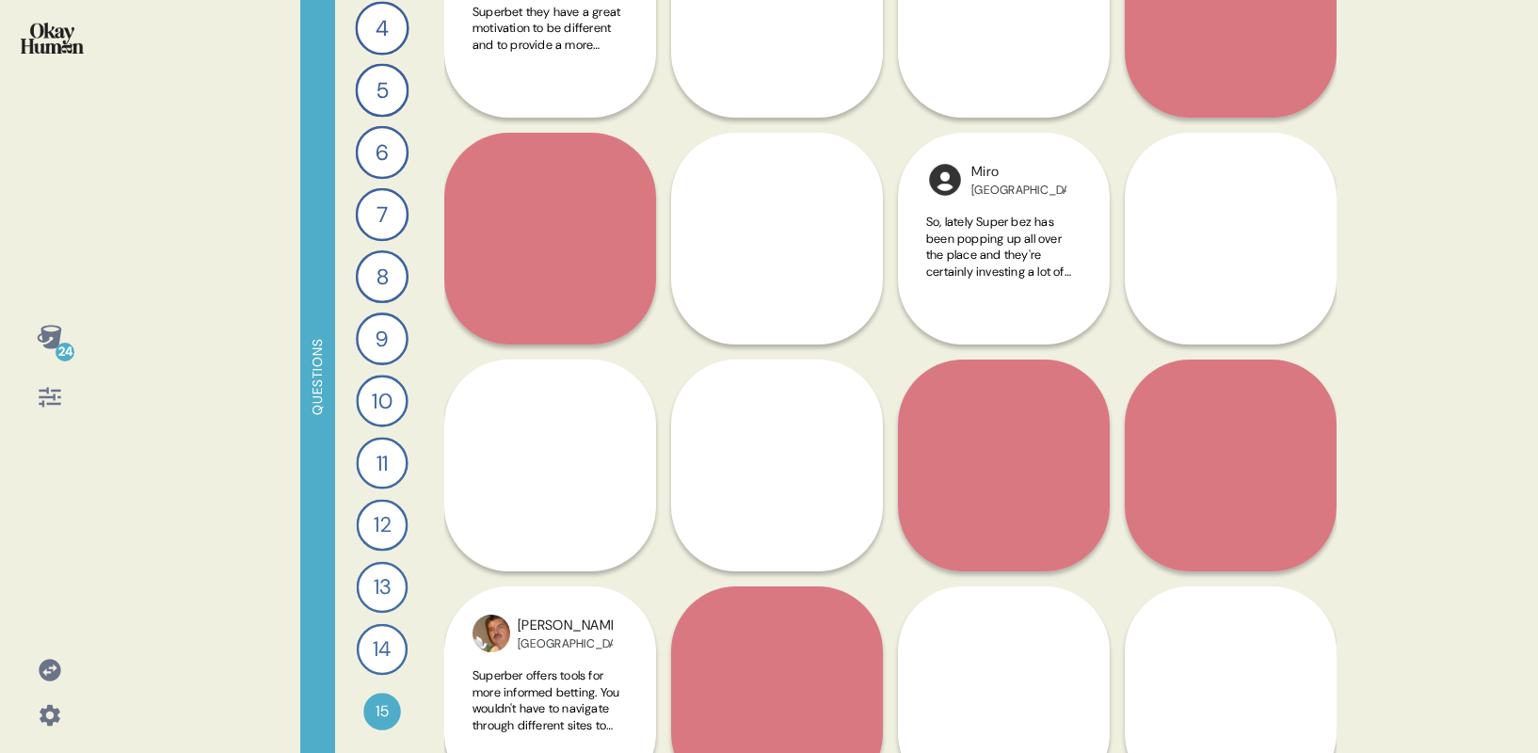
scroll to position [1870, 0]
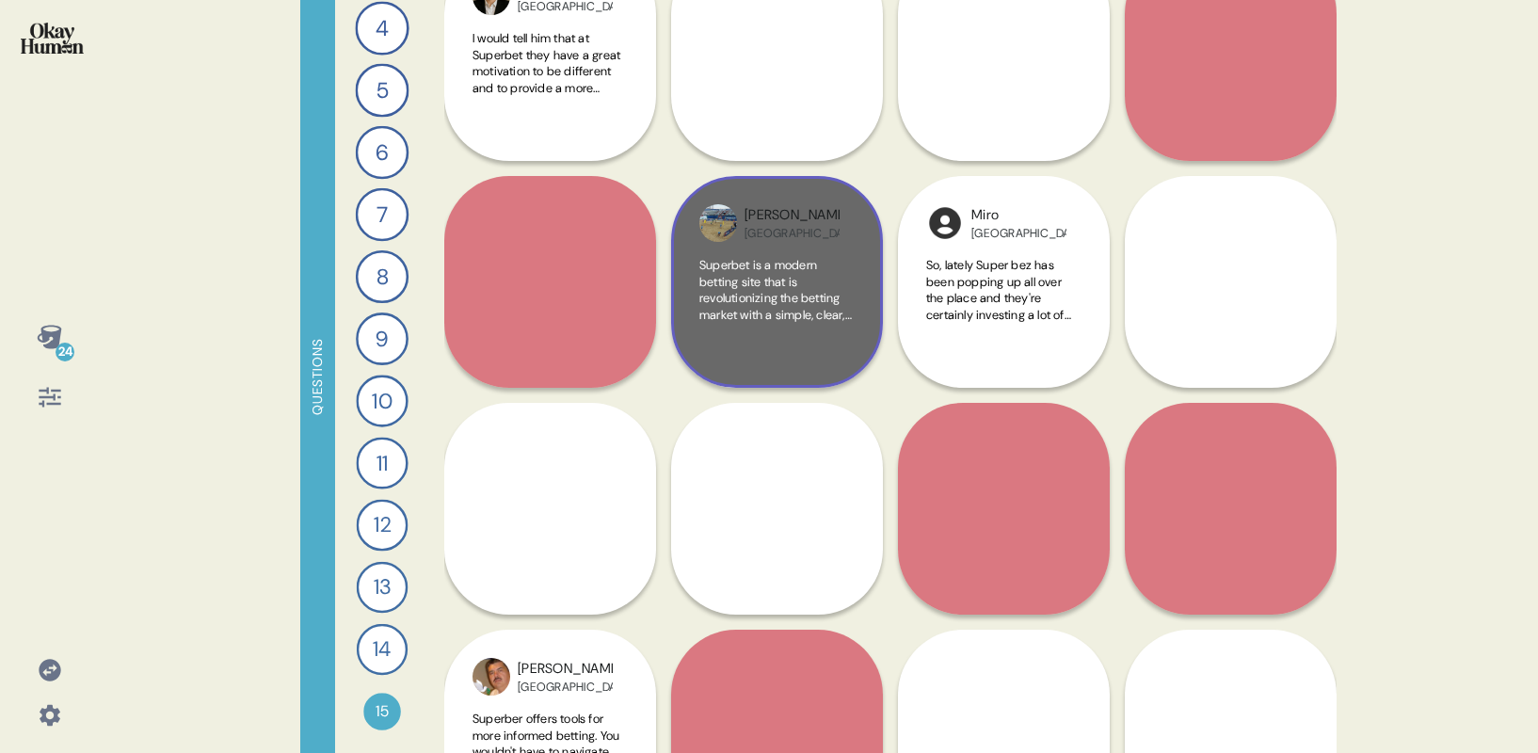
click at [769, 213] on div "[PERSON_NAME]" at bounding box center [791, 215] width 95 height 21
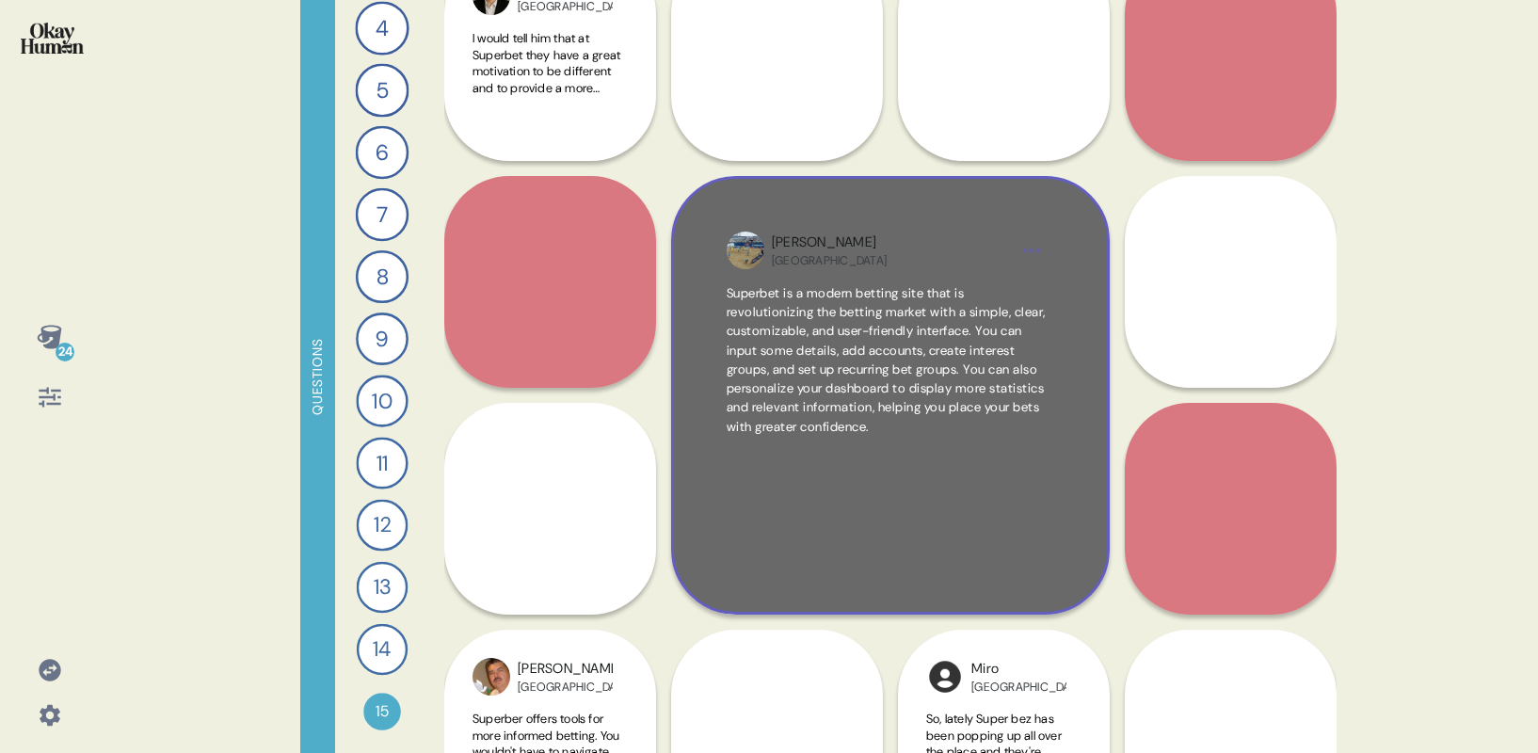
click at [769, 213] on div "Mauricio Paraguay Superbet is a modern betting site that is revolutionizing the…" at bounding box center [890, 395] width 438 height 438
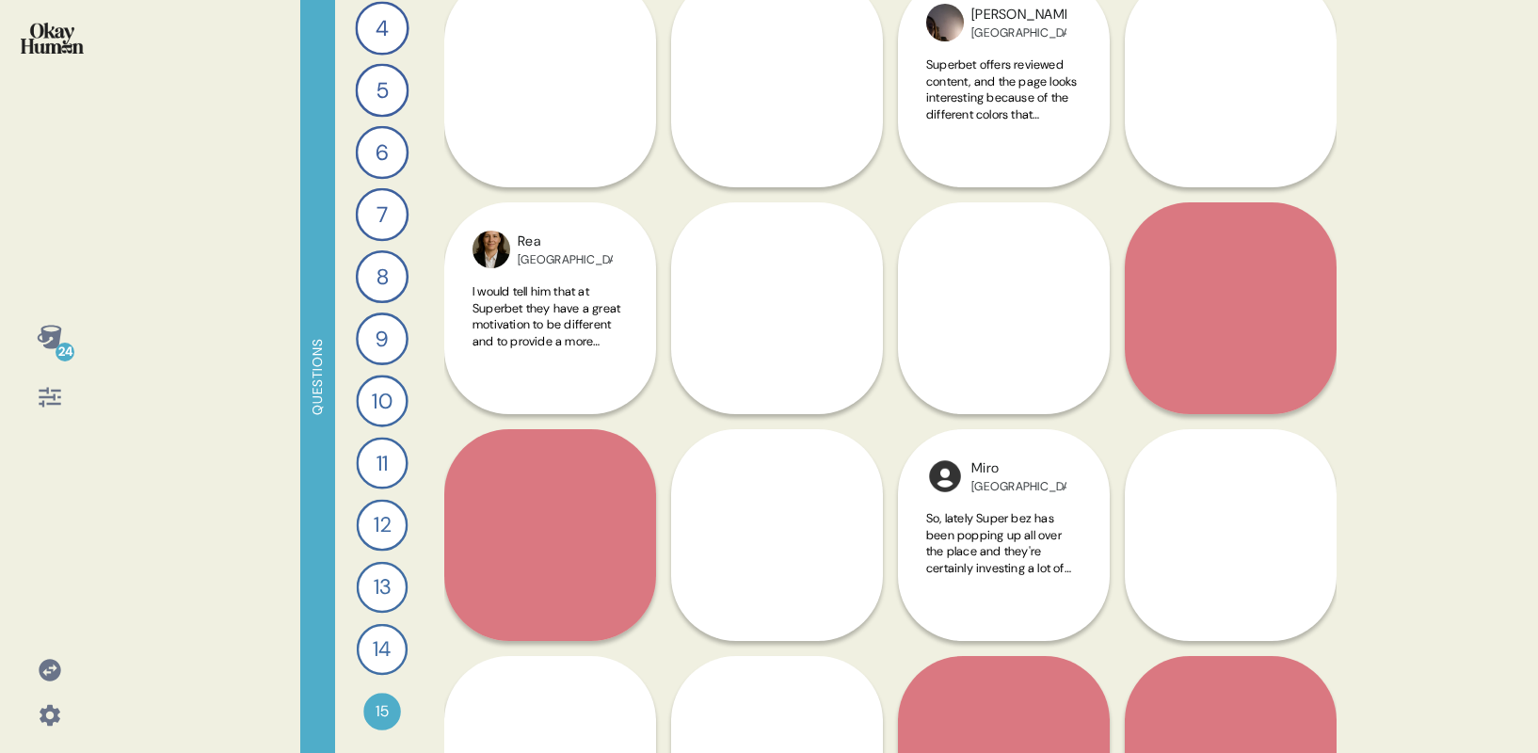
scroll to position [1617, 0]
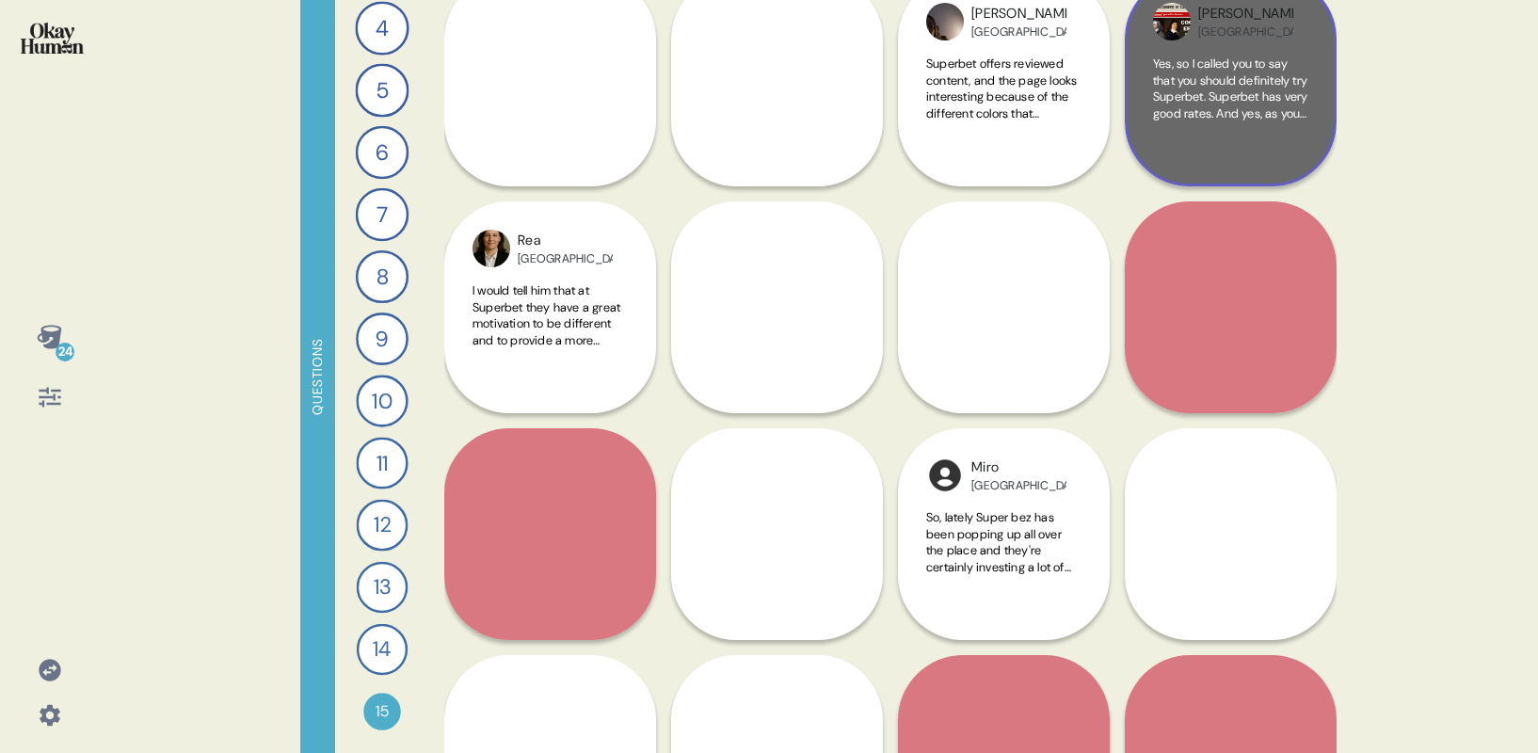
click at [1206, 97] on span "Yes, so I called you to say that you should definitely try Superbet. Superbet h…" at bounding box center [1230, 179] width 155 height 247
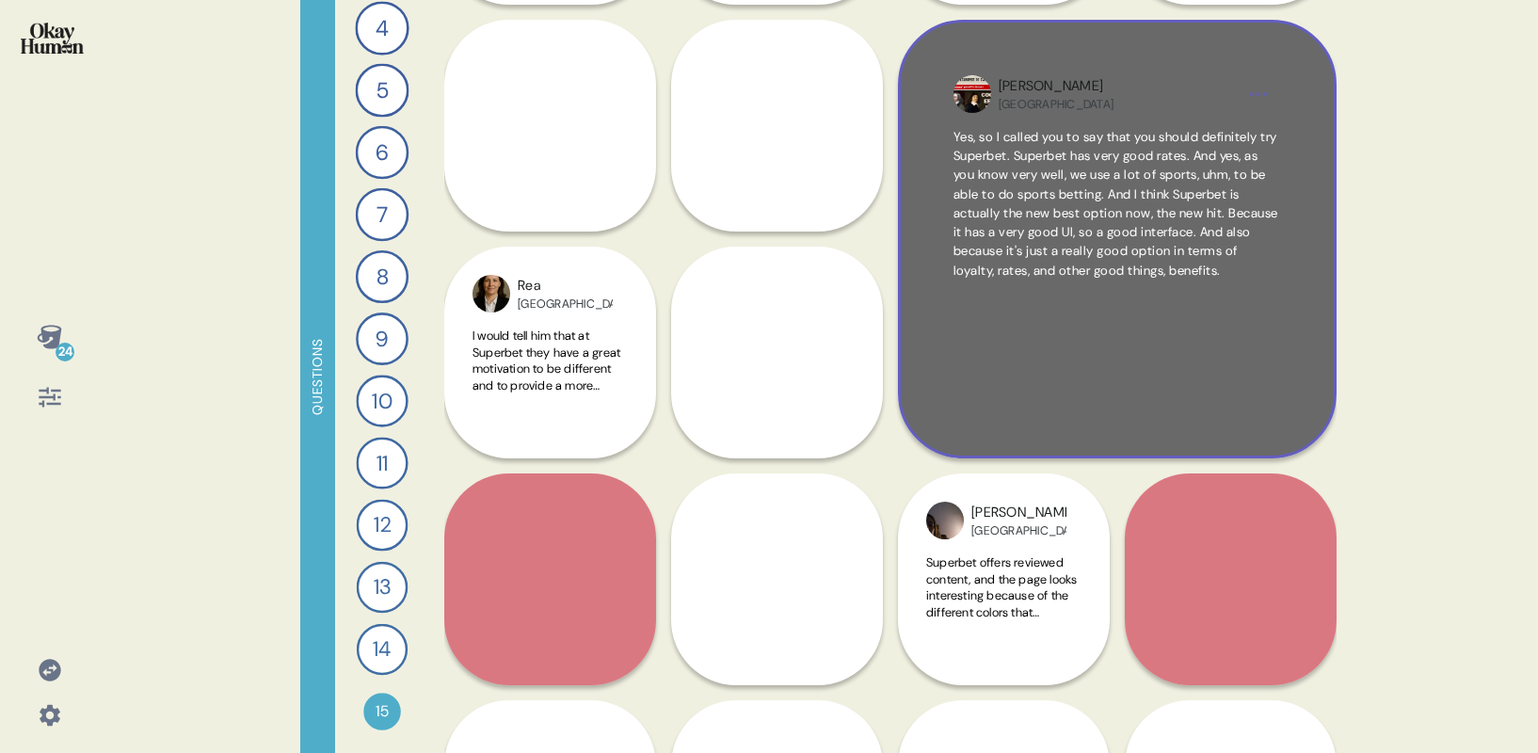
scroll to position [1557, 0]
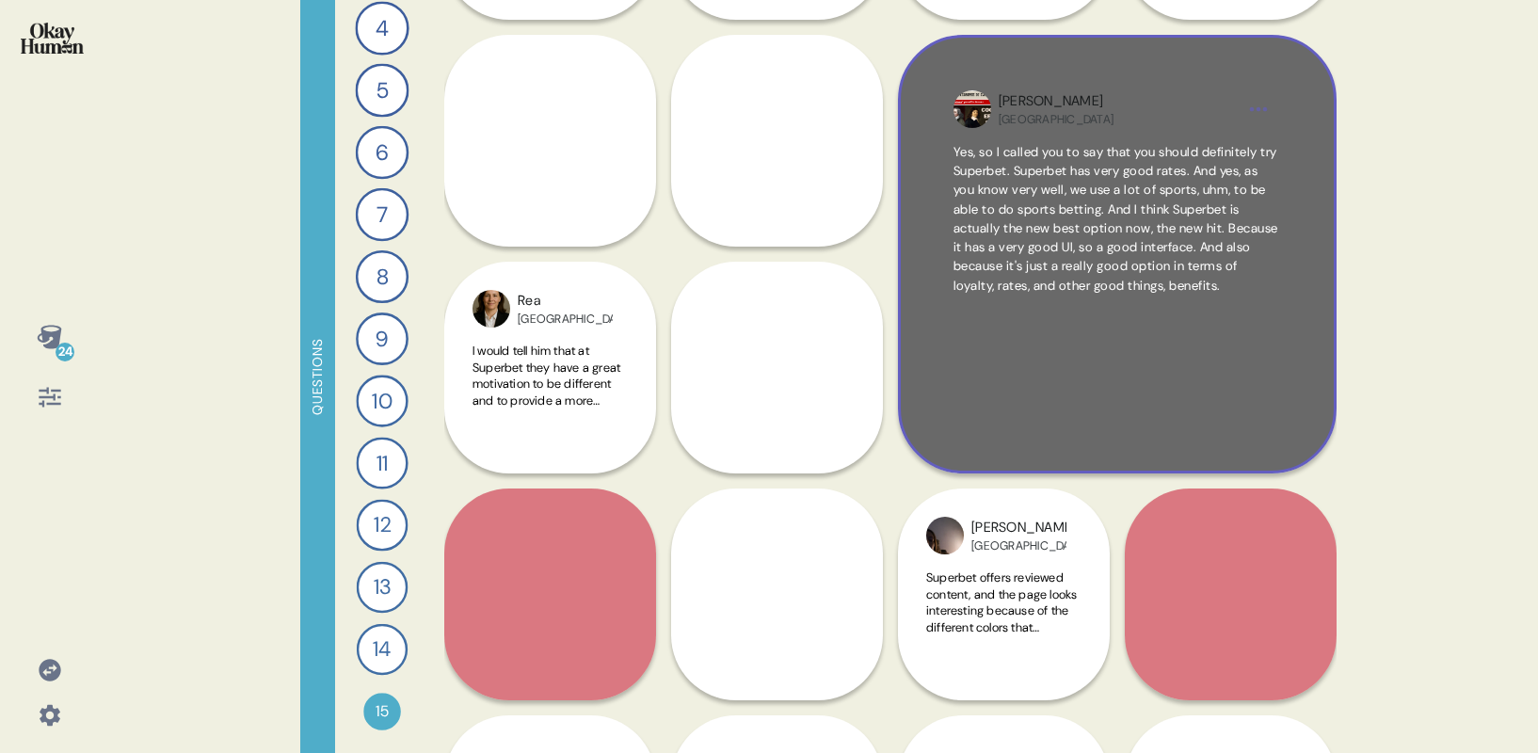
click at [1238, 109] on div "Gaspard Belgium" at bounding box center [1116, 109] width 327 height 38
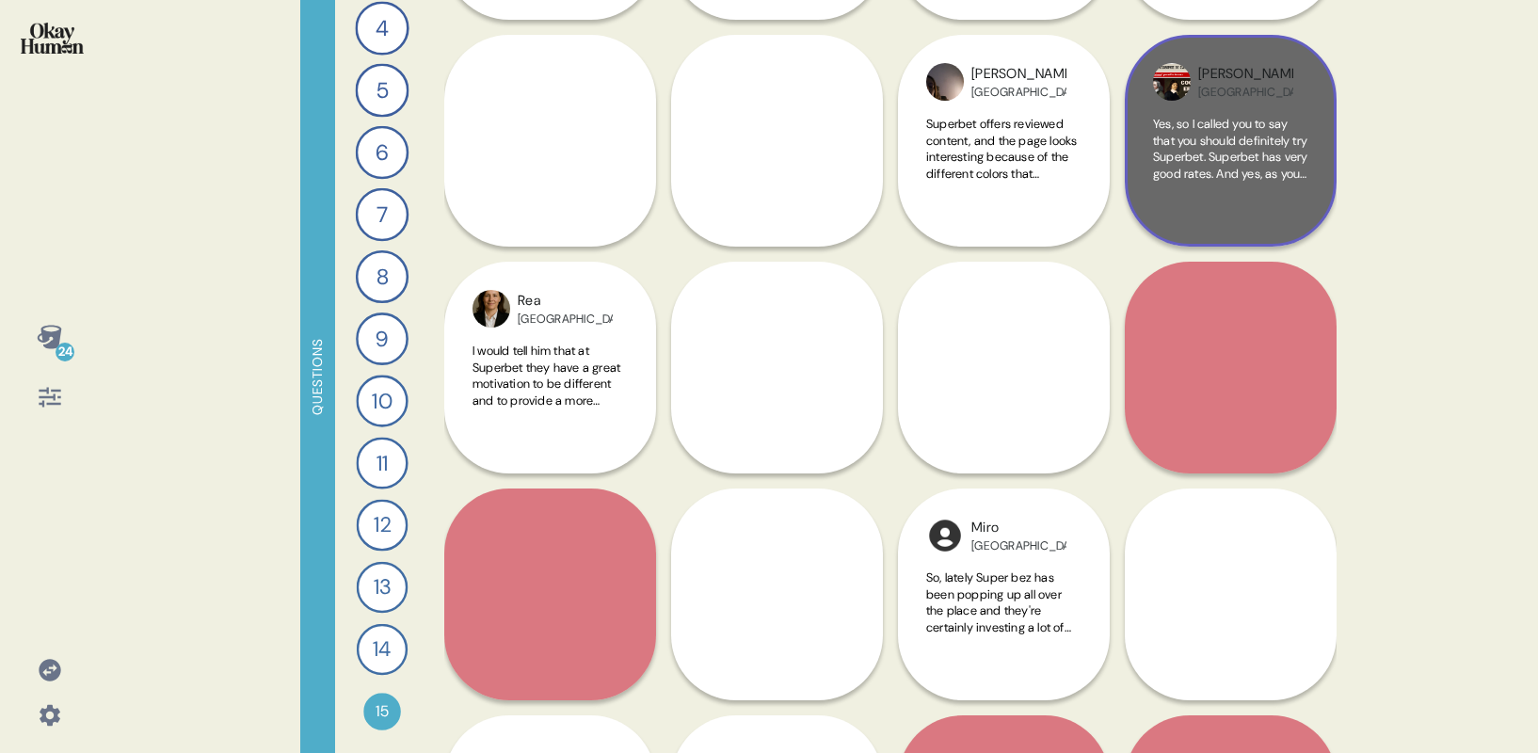
click at [1280, 83] on div "Gaspard Belgium" at bounding box center [1245, 82] width 95 height 36
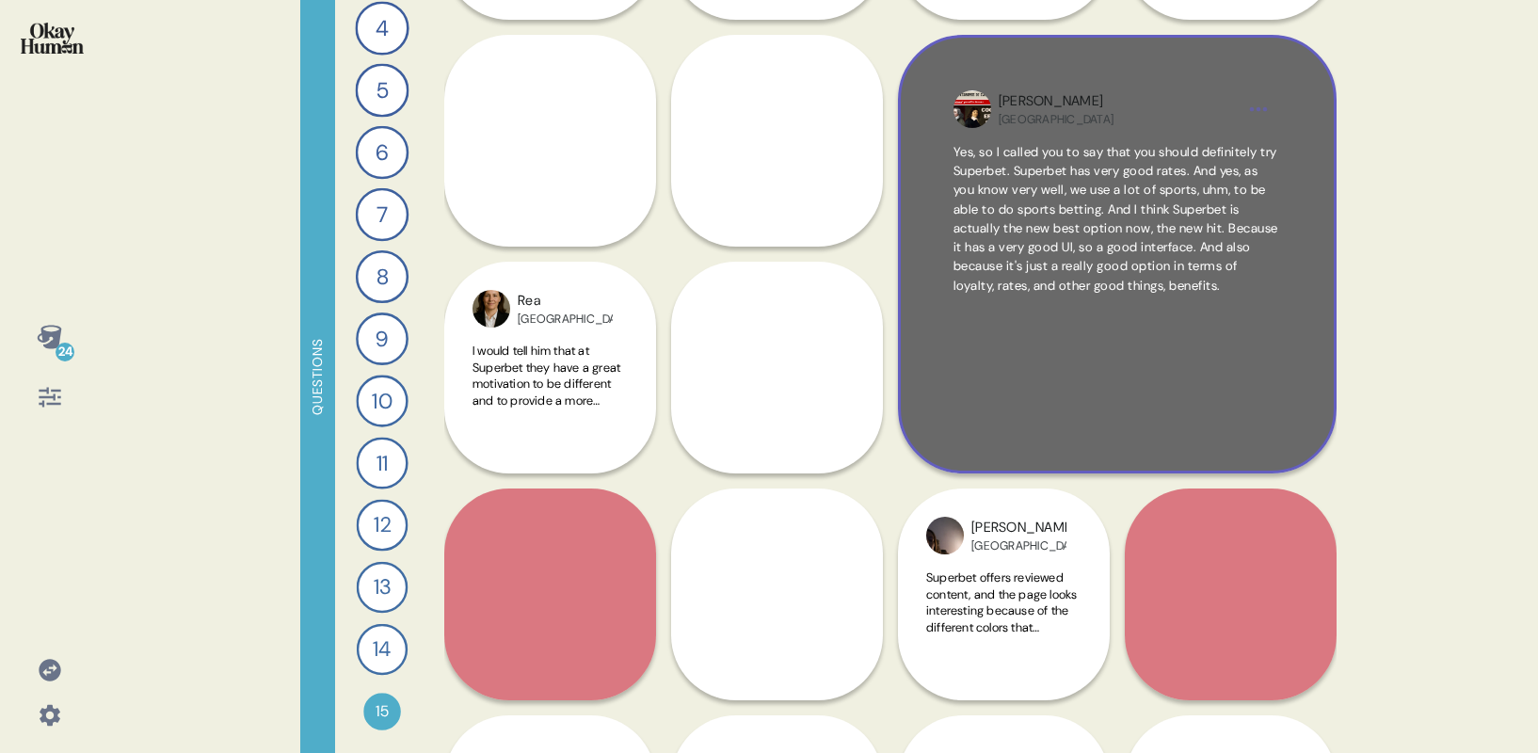
click at [1266, 108] on html "24 Questions 1 Describe your perfect day of entertainment and send me a piece o…" at bounding box center [769, 376] width 1538 height 753
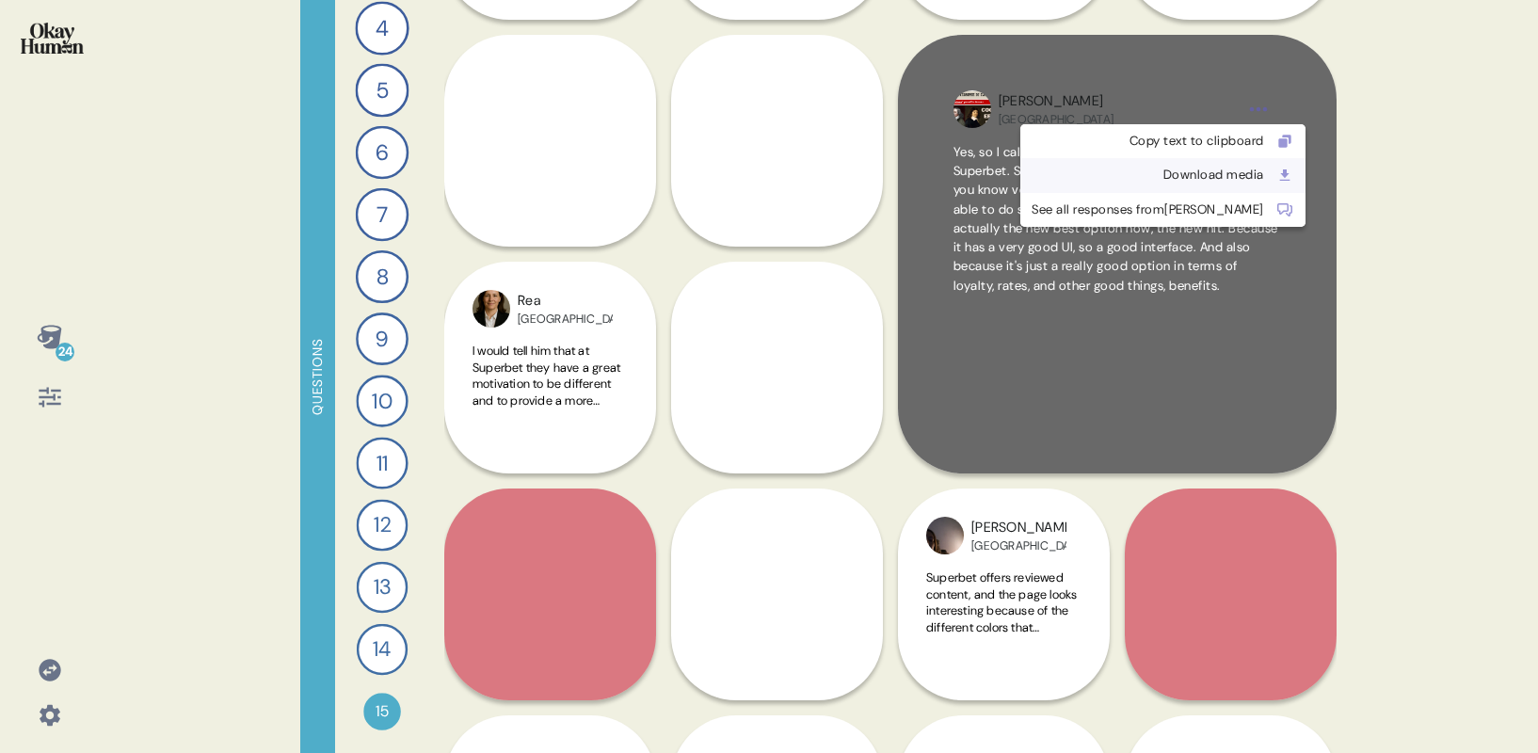
click at [1192, 181] on div "Download media" at bounding box center [1147, 175] width 232 height 19
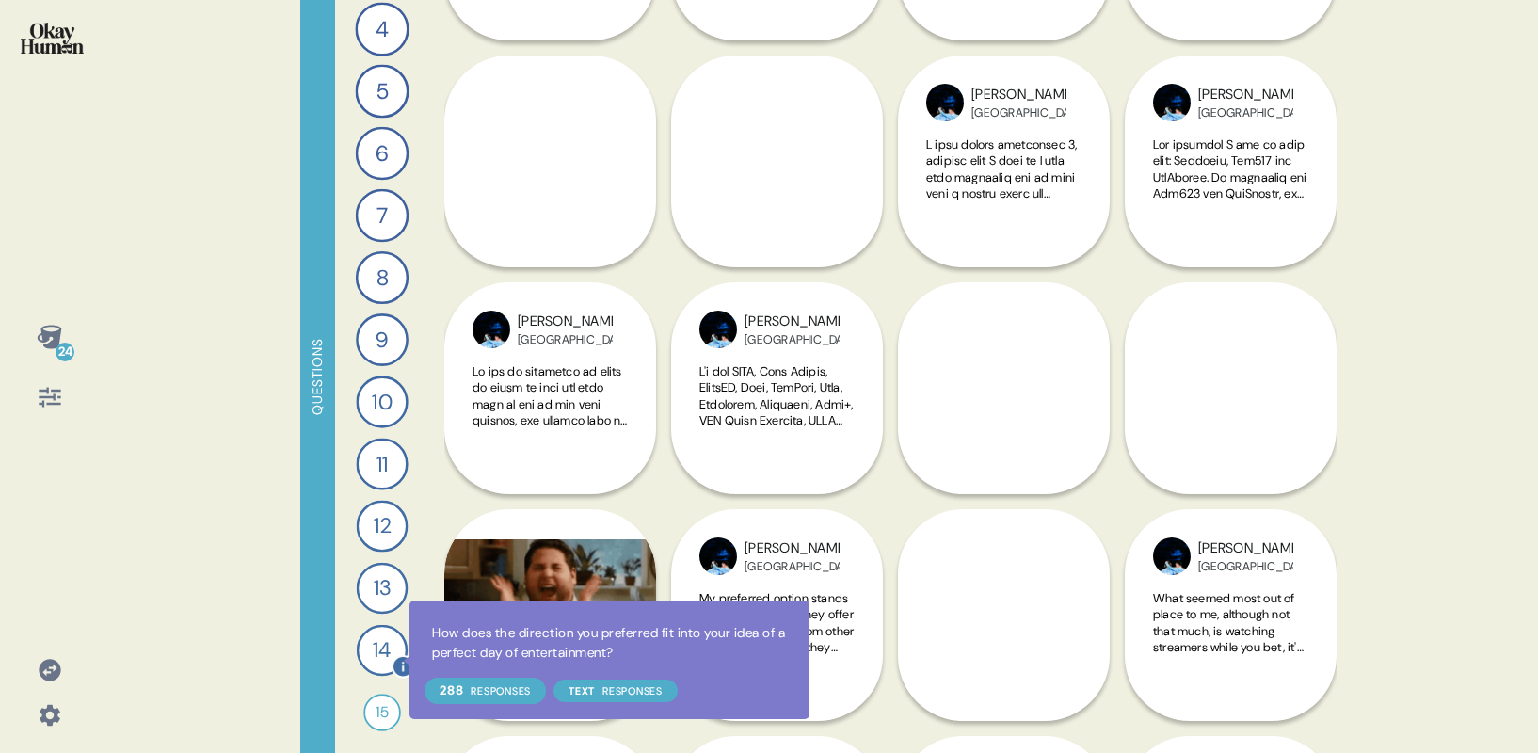
scroll to position [194, 0]
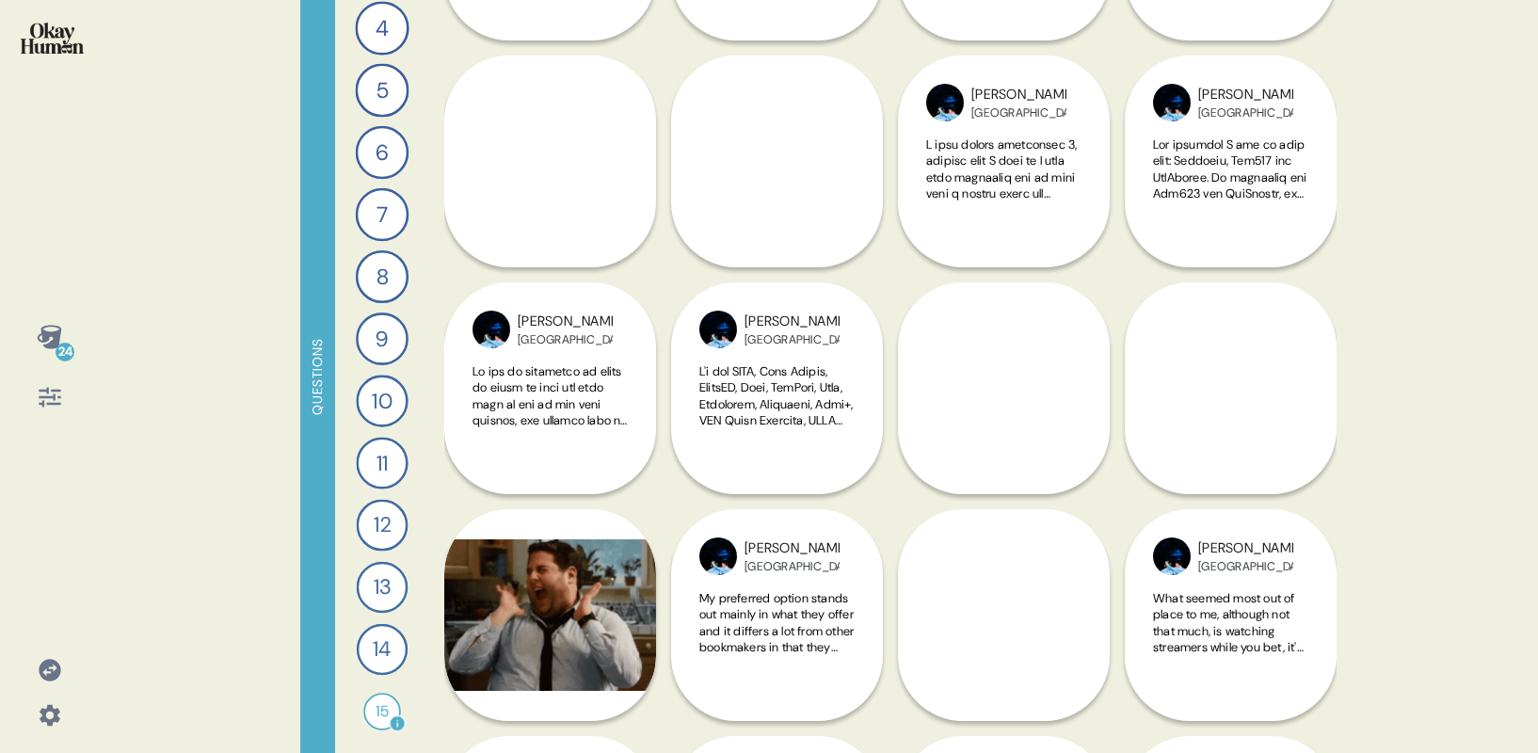
click at [384, 705] on div "15" at bounding box center [382, 712] width 38 height 38
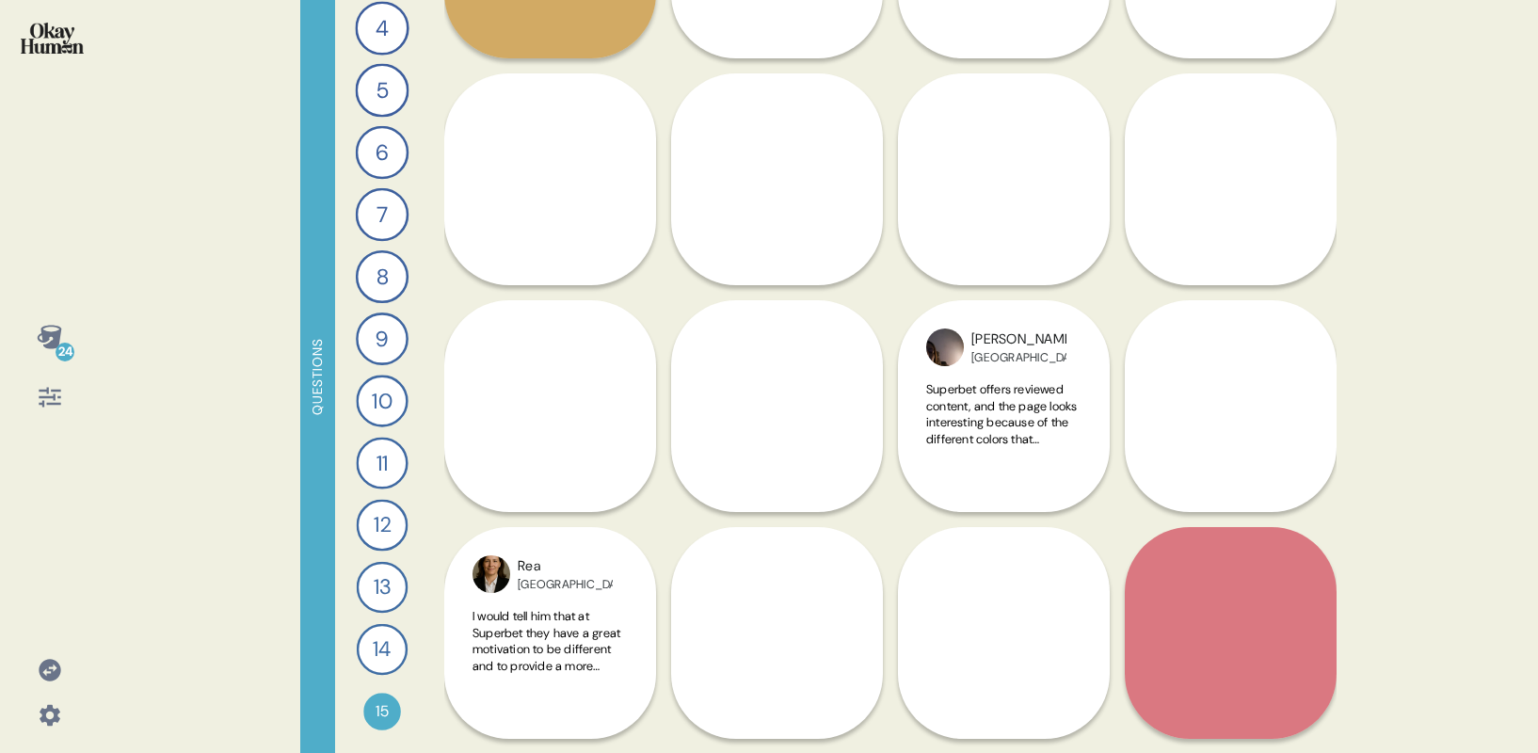
scroll to position [1300, 0]
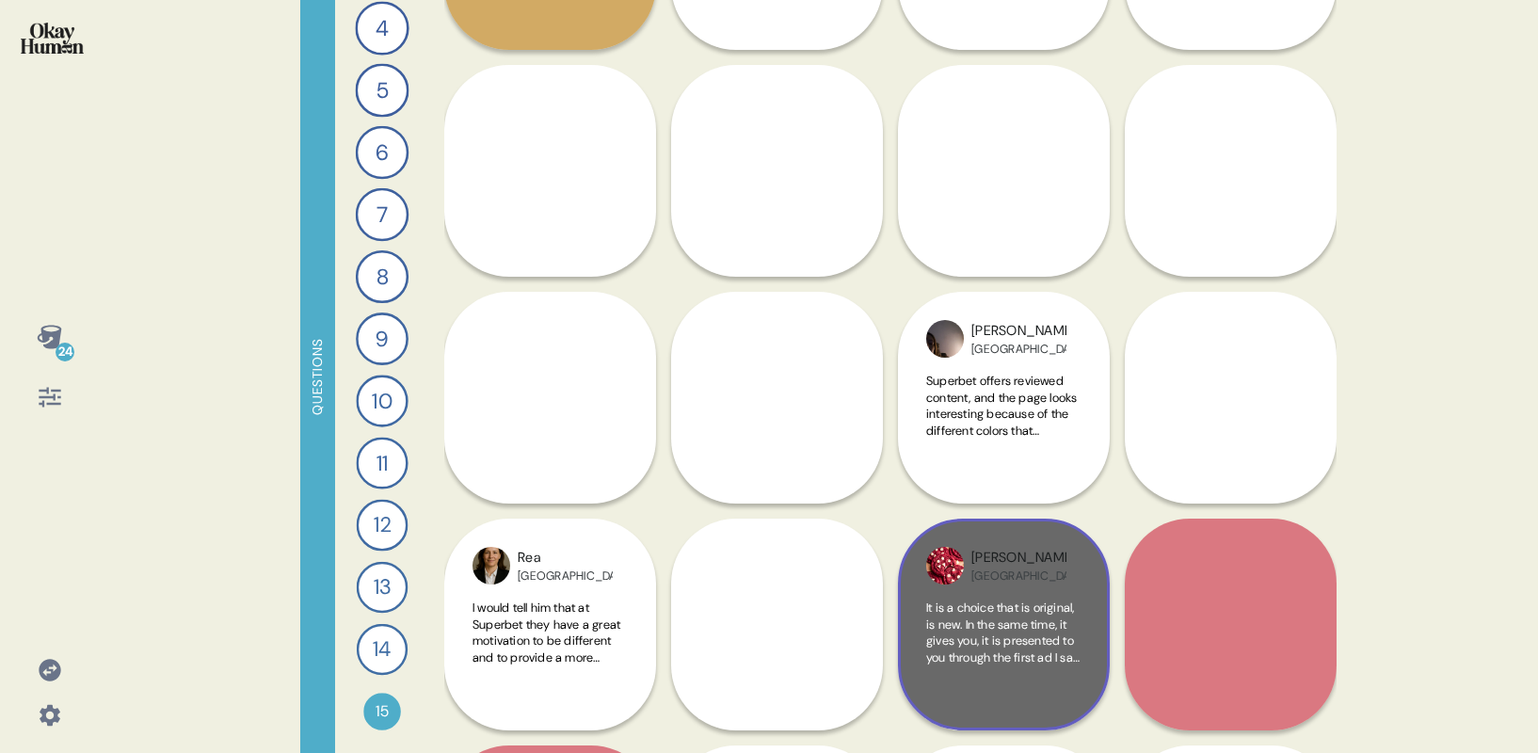
click at [1012, 625] on span "It is a choice that is original, is new. In the same time, it gives you, it is …" at bounding box center [1003, 714] width 155 height 231
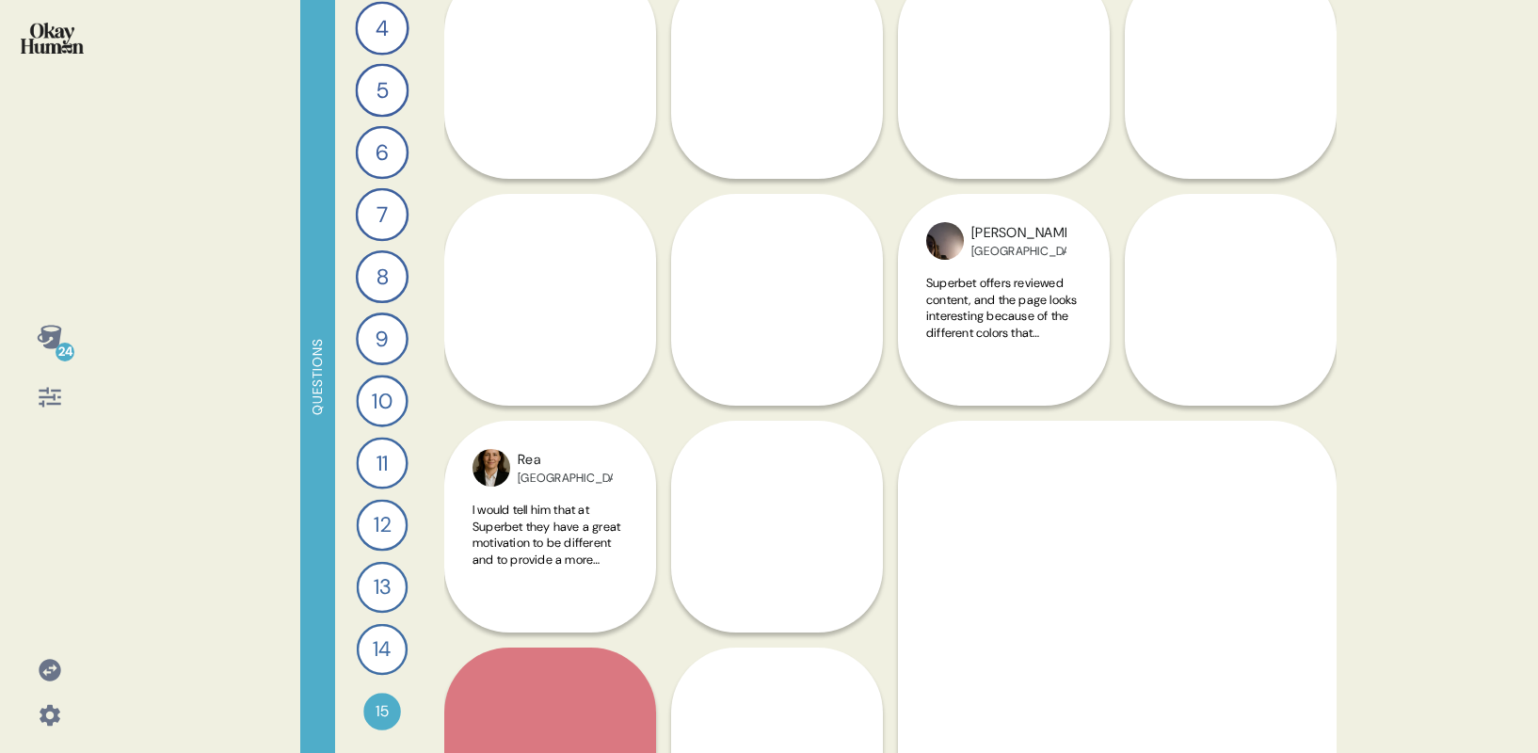
scroll to position [1455, 0]
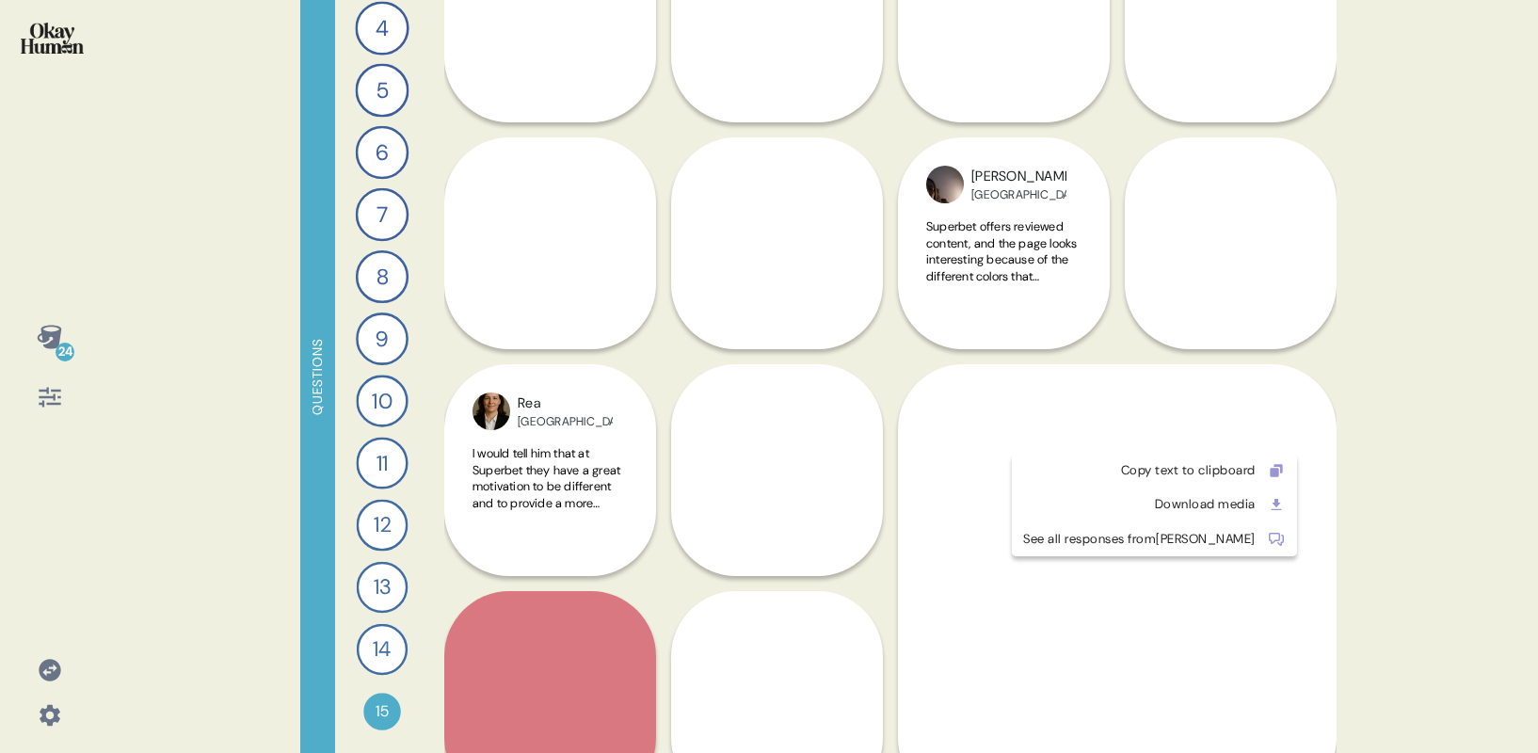
click at [1254, 430] on html "24 Questions 1 Describe your perfect day of entertainment and send me a piece o…" at bounding box center [769, 376] width 1538 height 753
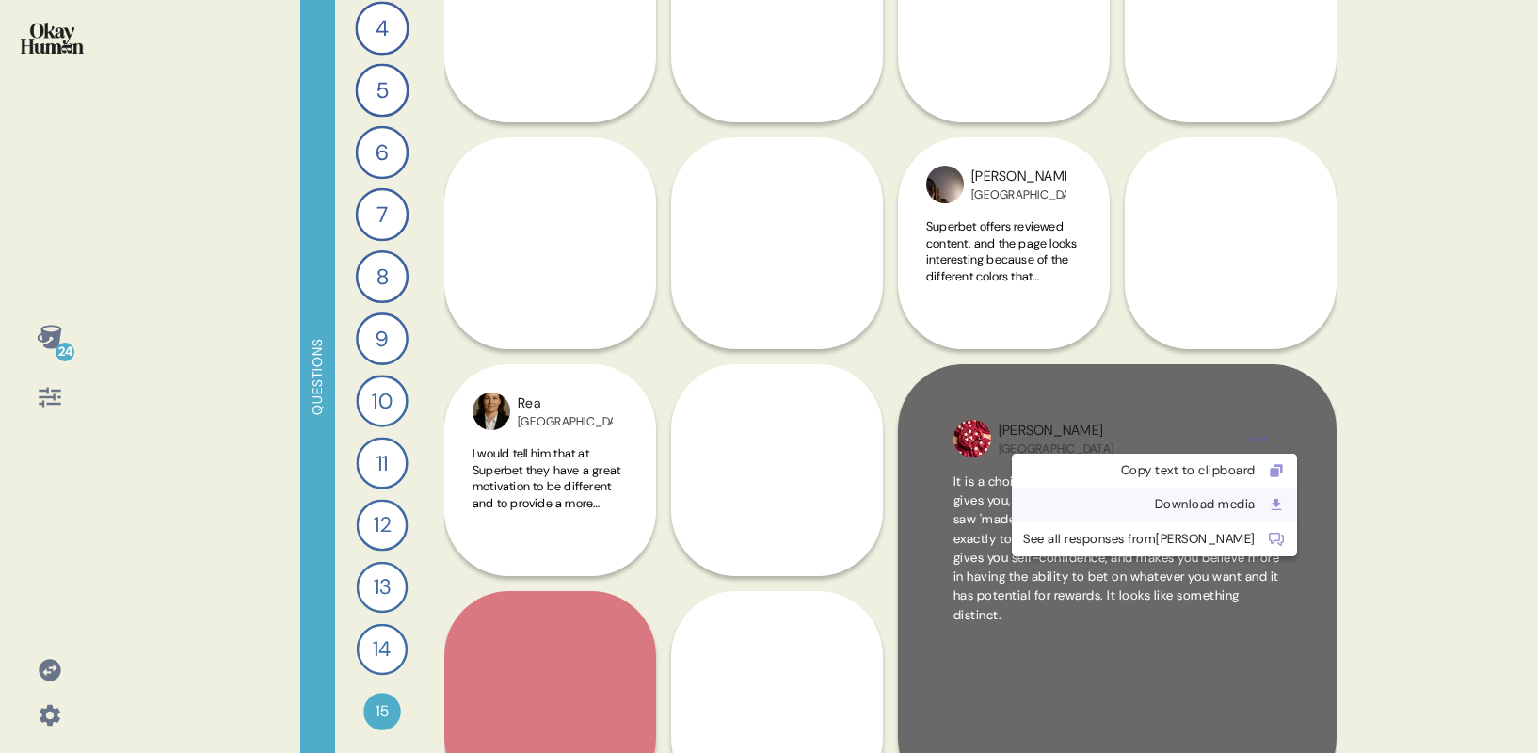
click at [1197, 509] on div "Download media" at bounding box center [1139, 504] width 232 height 19
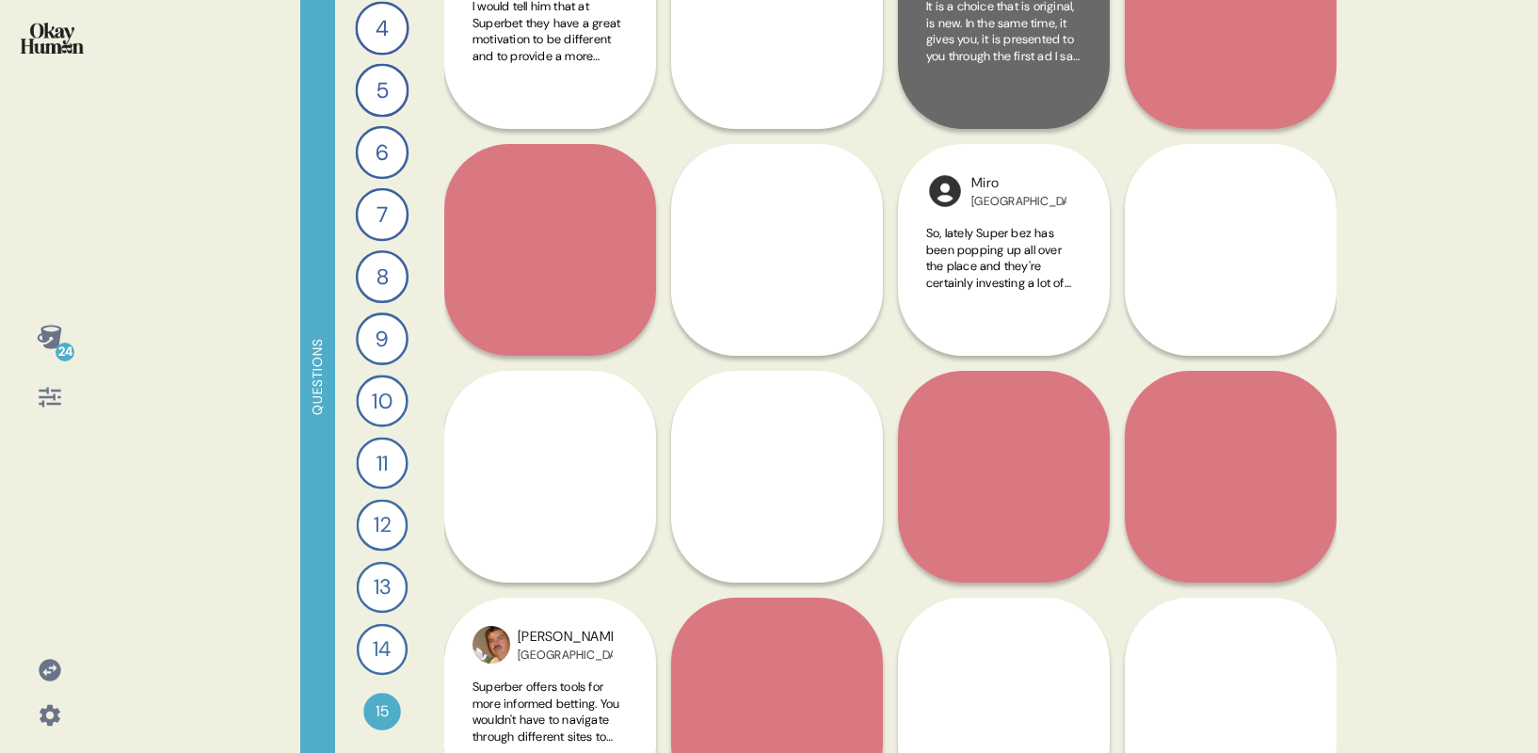
scroll to position [2048, 0]
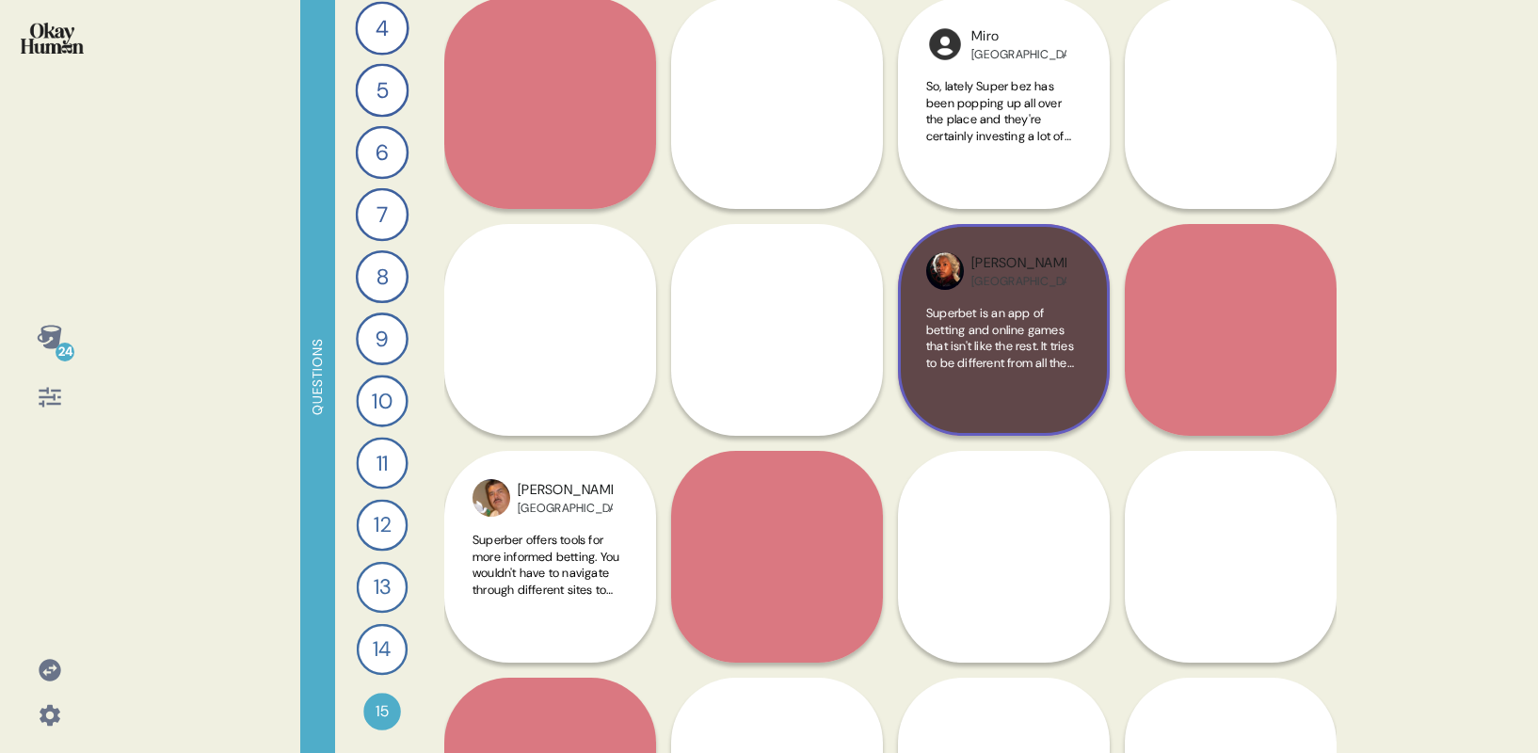
click at [1001, 319] on span "Superbet is an app of betting and online games that isn't like the rest. It tri…" at bounding box center [1001, 420] width 150 height 231
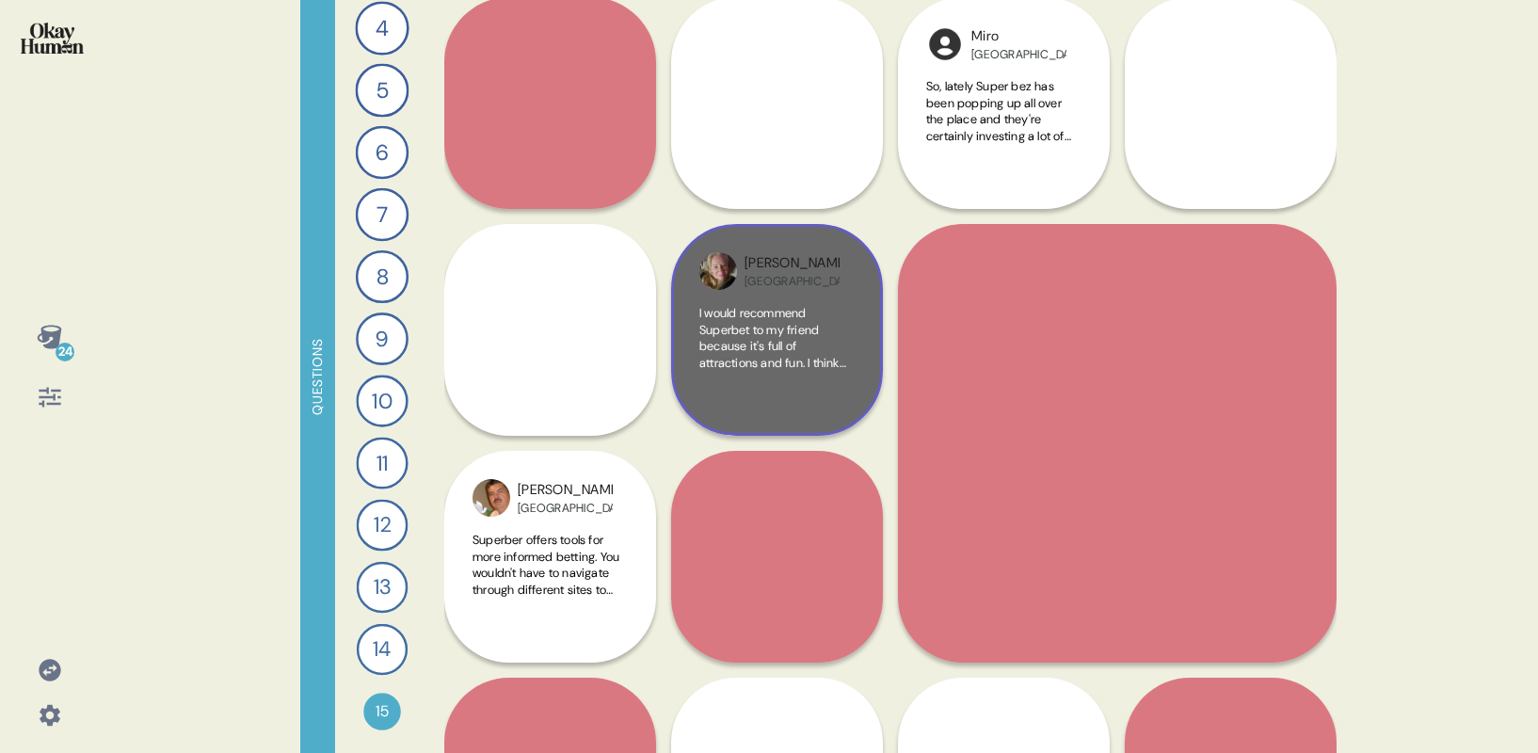
click at [764, 345] on span "I would recommend Superbet to my friend because it's full of attractions and fu…" at bounding box center [774, 428] width 150 height 247
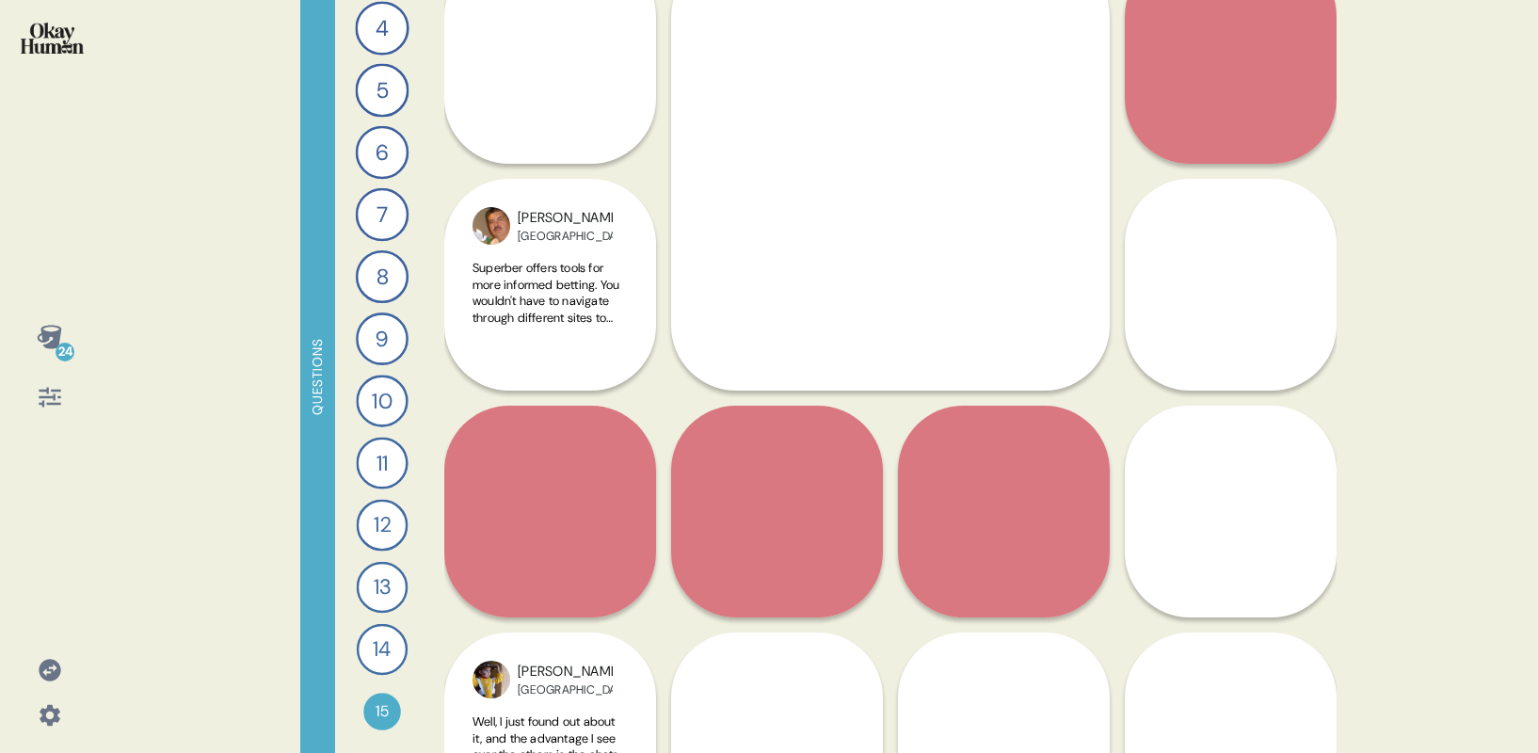
scroll to position [2406, 0]
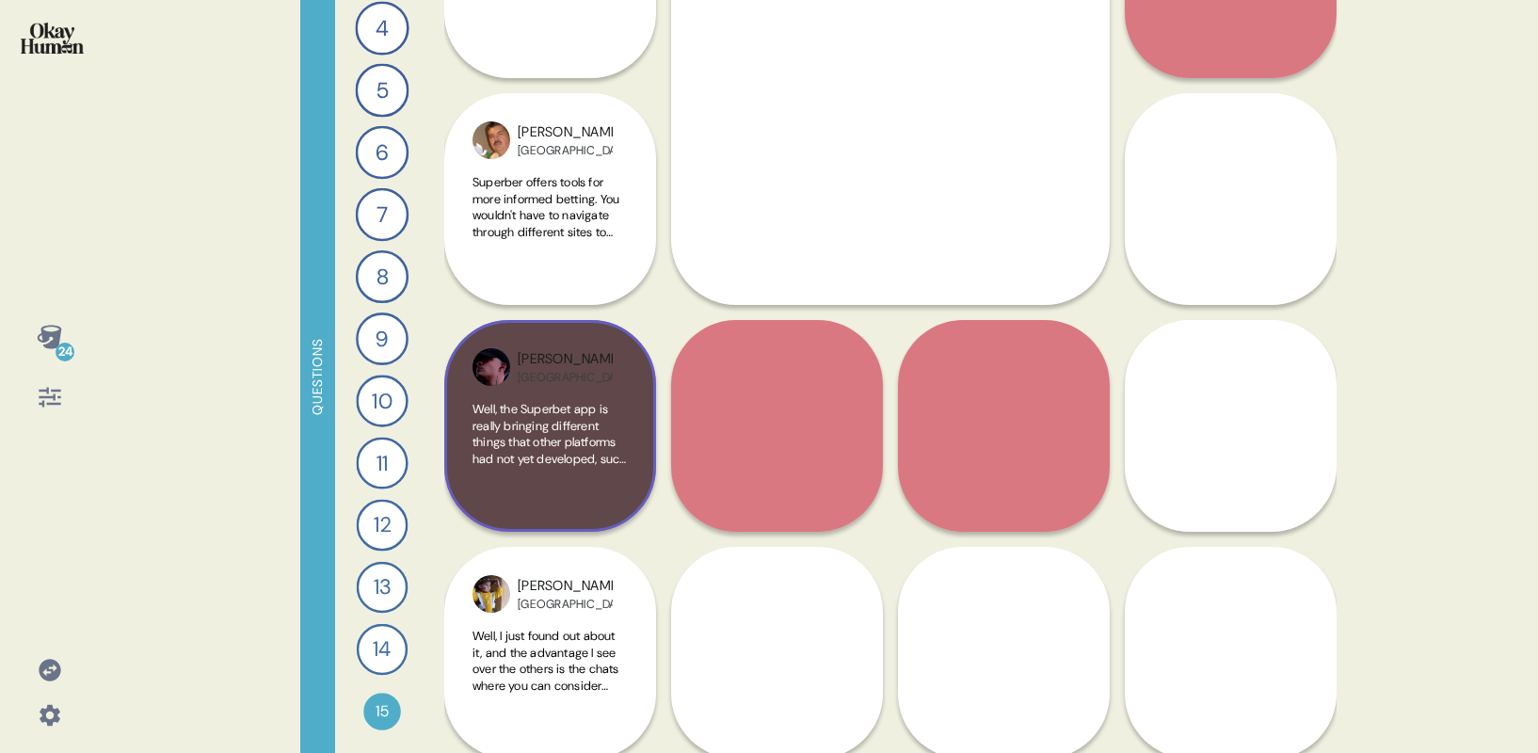
click at [540, 437] on span "Well, the Superbet app is really bringing different things that other platforms…" at bounding box center [548, 516] width 153 height 231
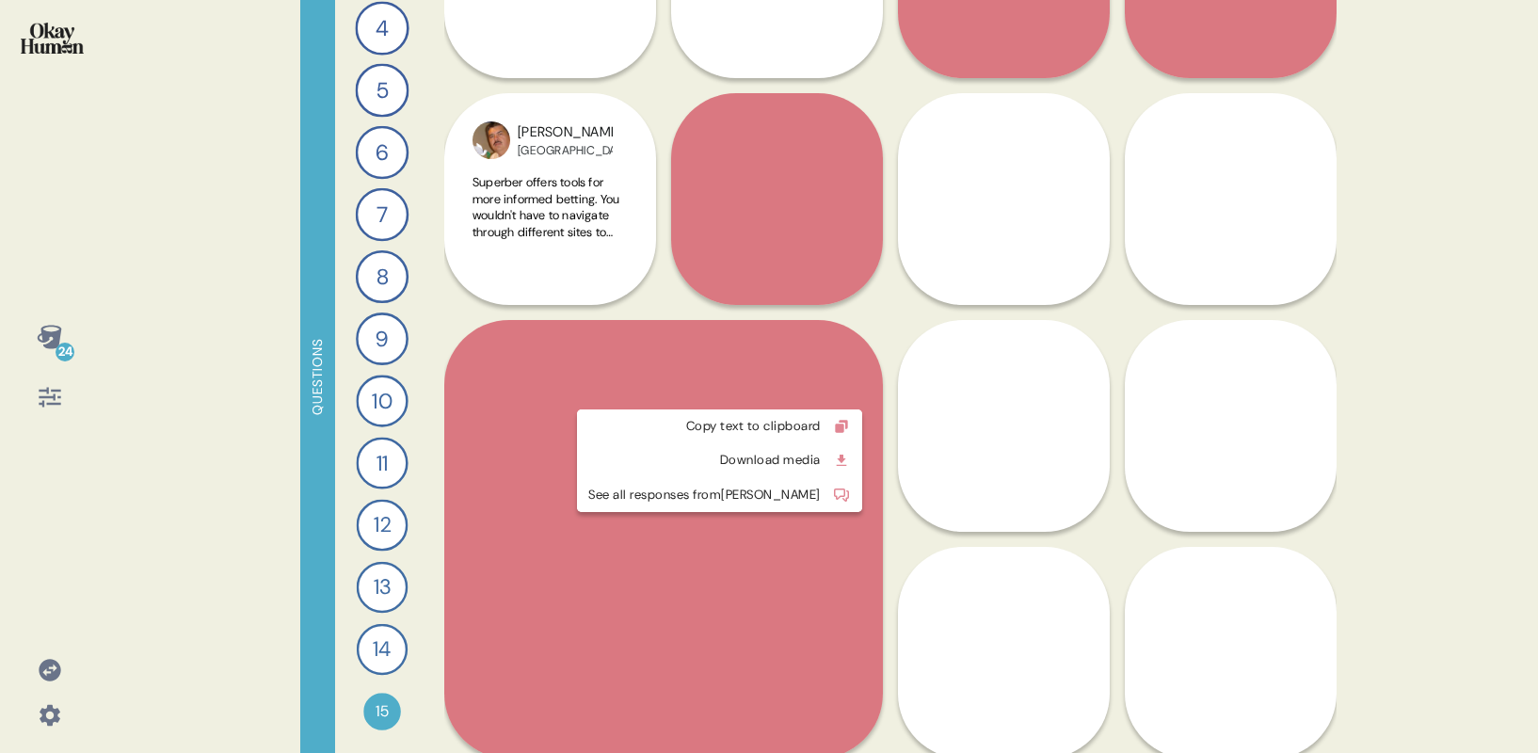
click at [804, 390] on html "24 Questions 1 Describe your perfect day of entertainment and send me a piece o…" at bounding box center [769, 376] width 1538 height 753
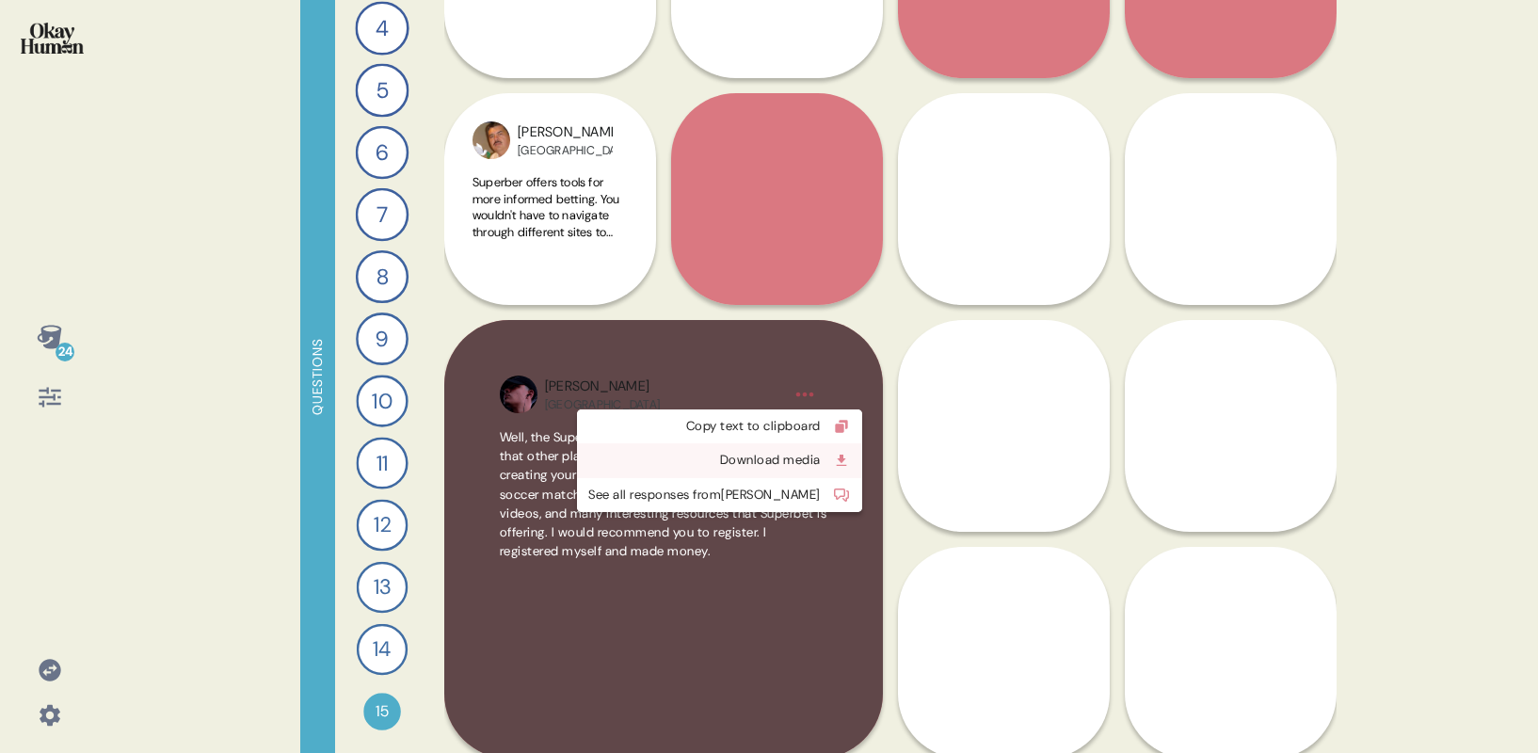
click at [741, 457] on div "Download media" at bounding box center [704, 460] width 232 height 19
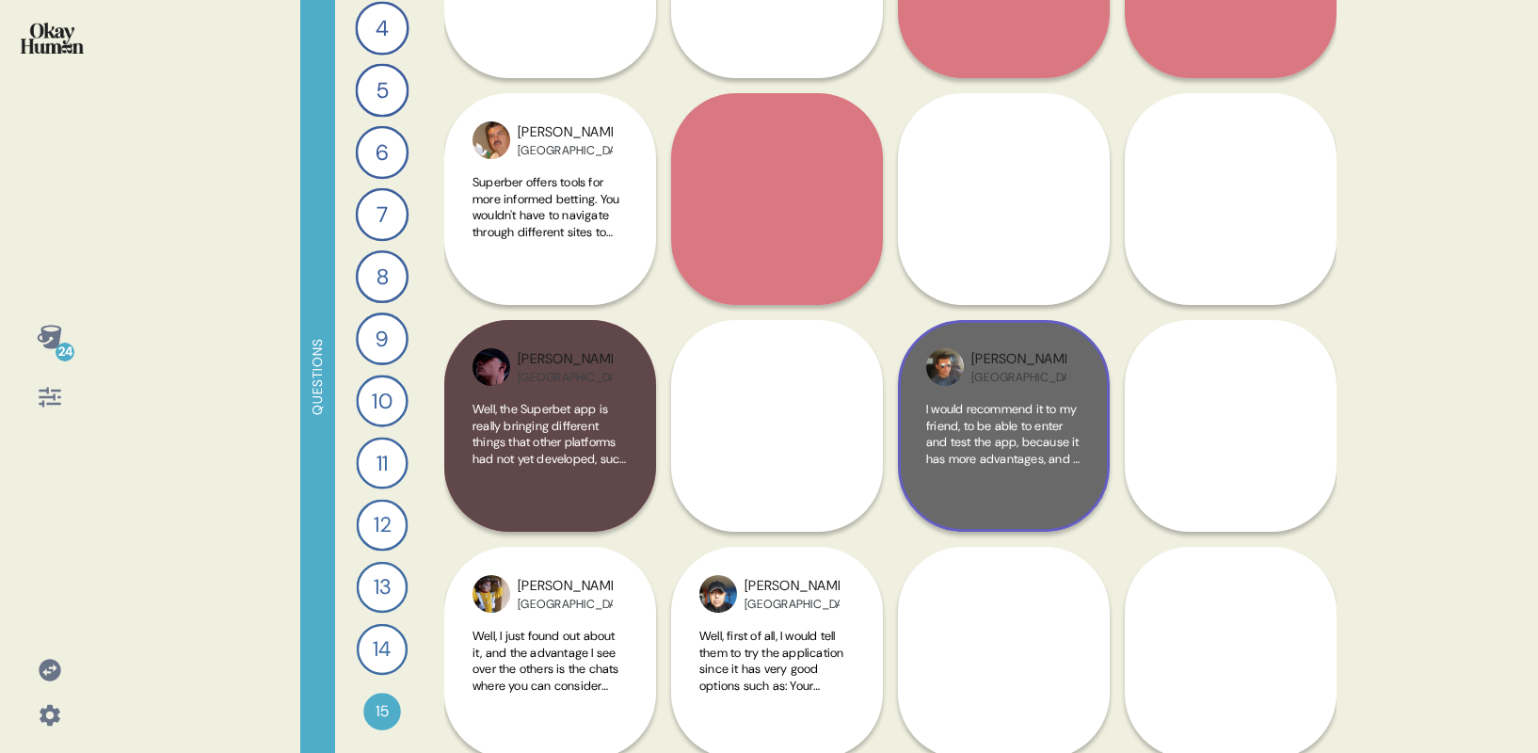
click at [993, 420] on span "I would recommend it to my friend, to be able to enter and test the app, becaus…" at bounding box center [1003, 500] width 155 height 198
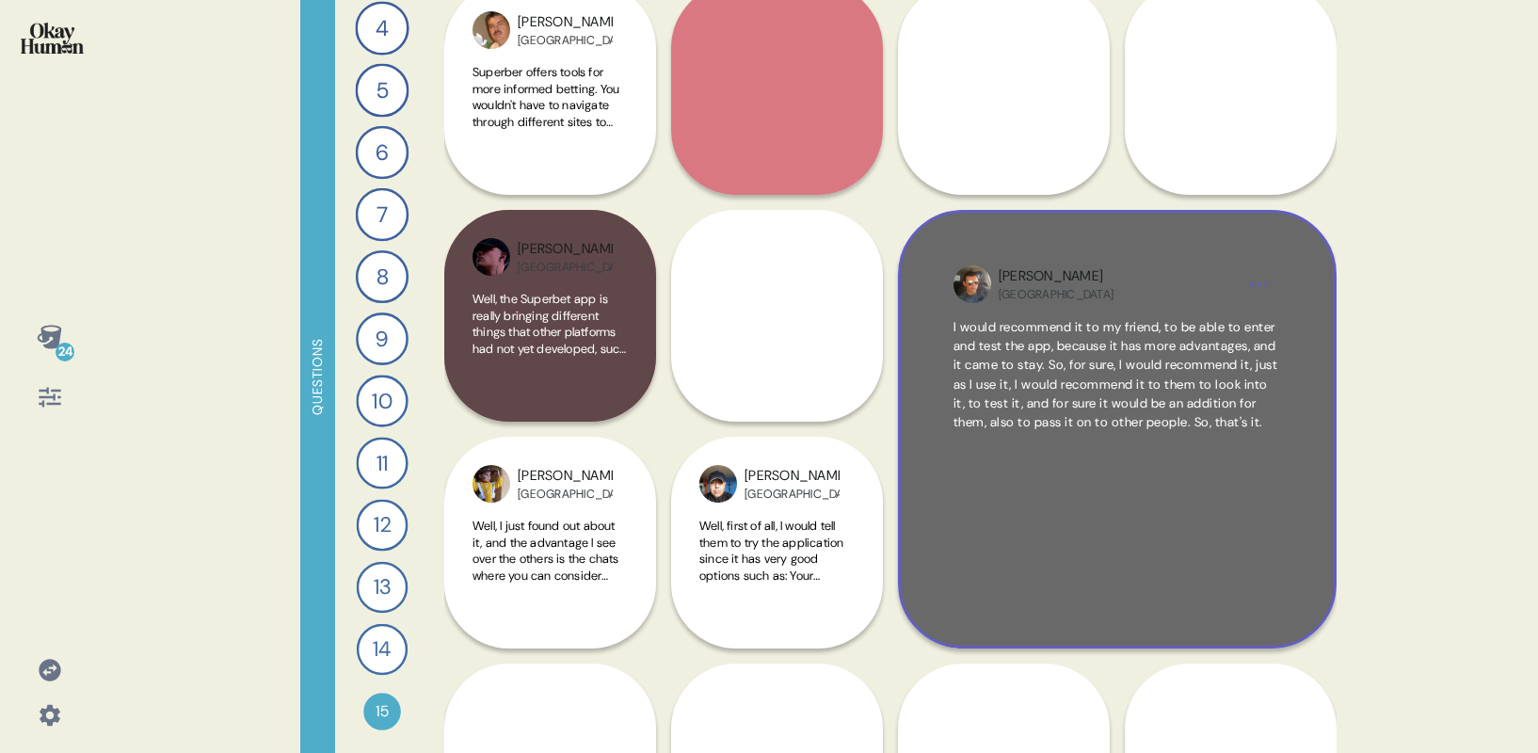
scroll to position [2549, 0]
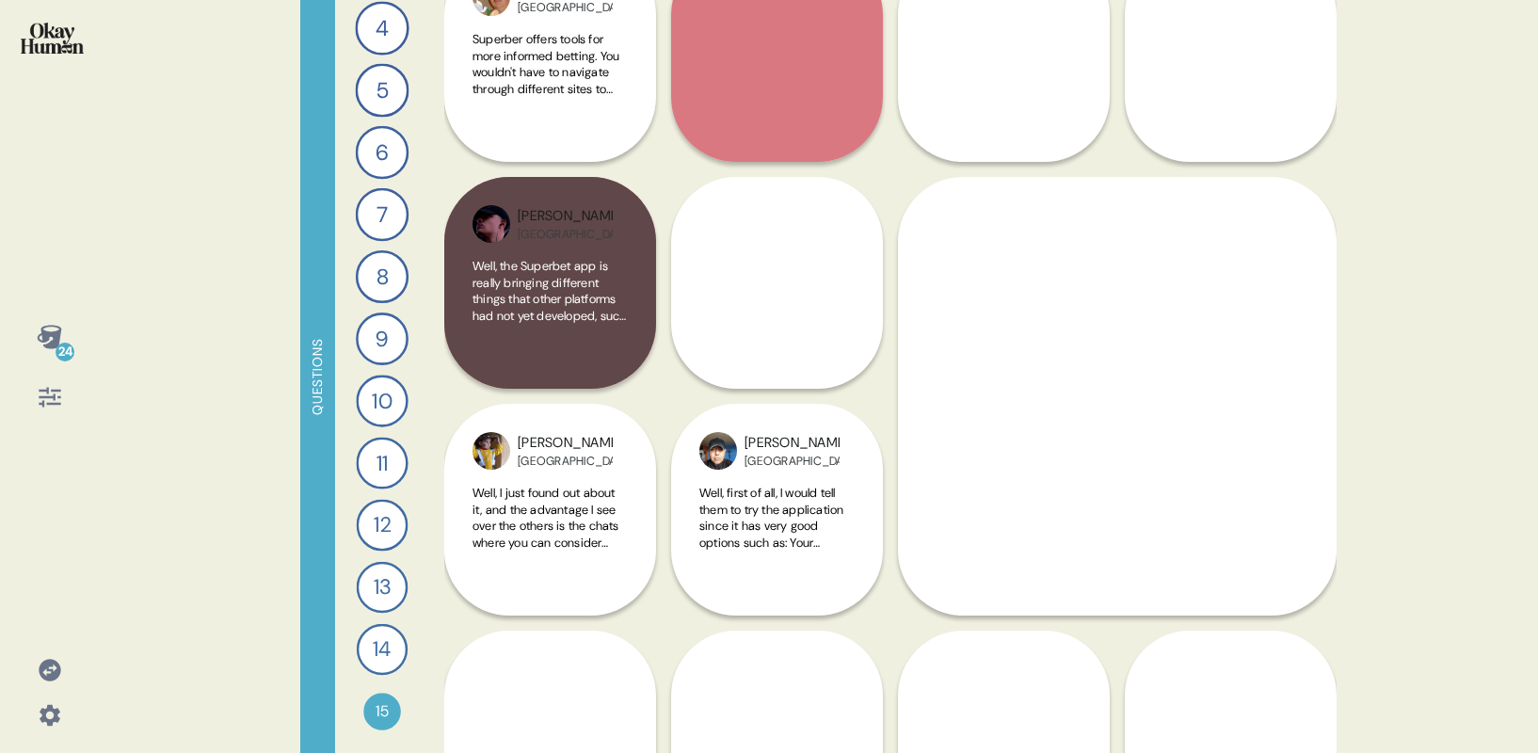
click at [1383, 262] on div "24 Questions 1 Describe your perfect day of entertainment and send me a piece o…" at bounding box center [769, 376] width 1538 height 753
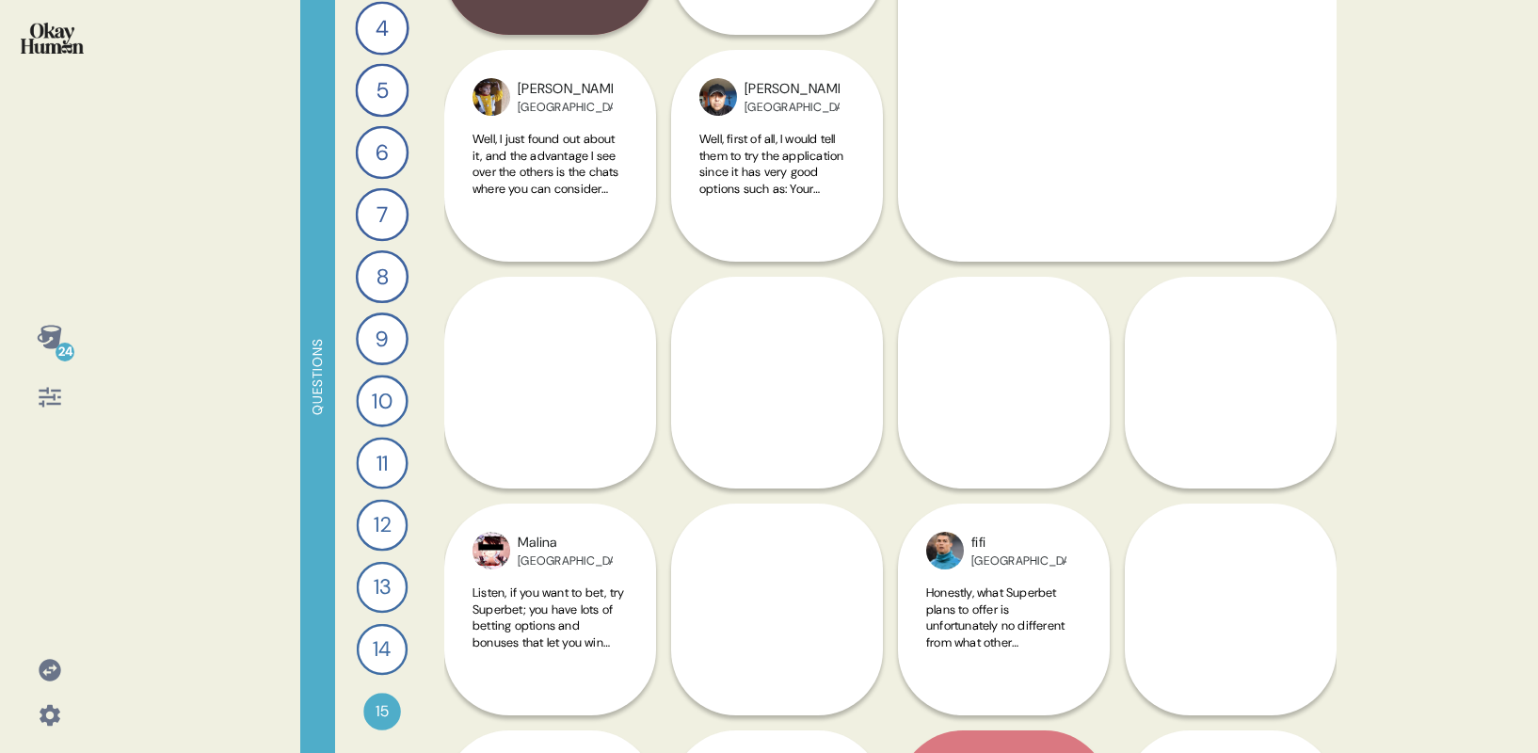
scroll to position [2988, 0]
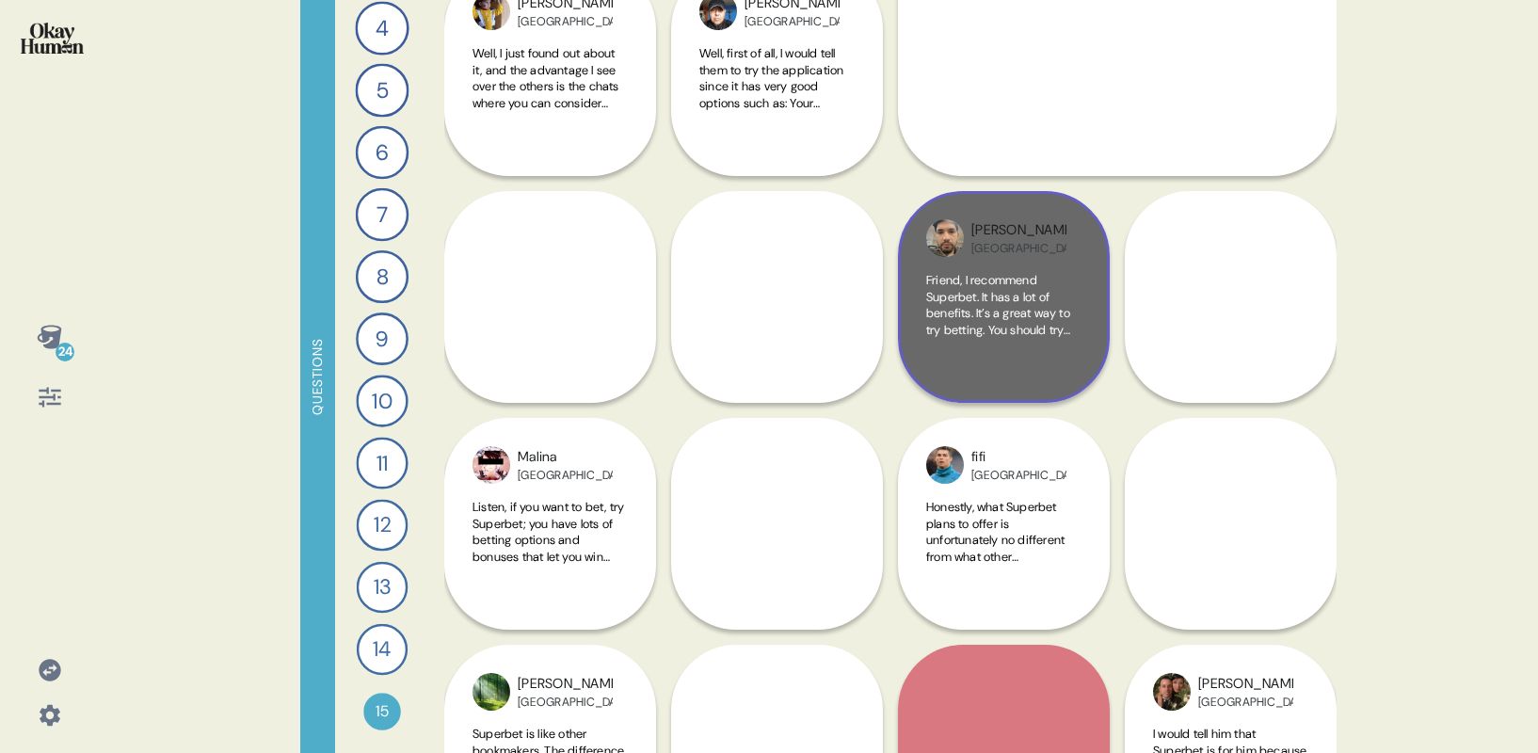
click at [968, 275] on span "Friend, I recommend Superbet. It has a lot of benefits. It’s a great way to try…" at bounding box center [999, 379] width 147 height 215
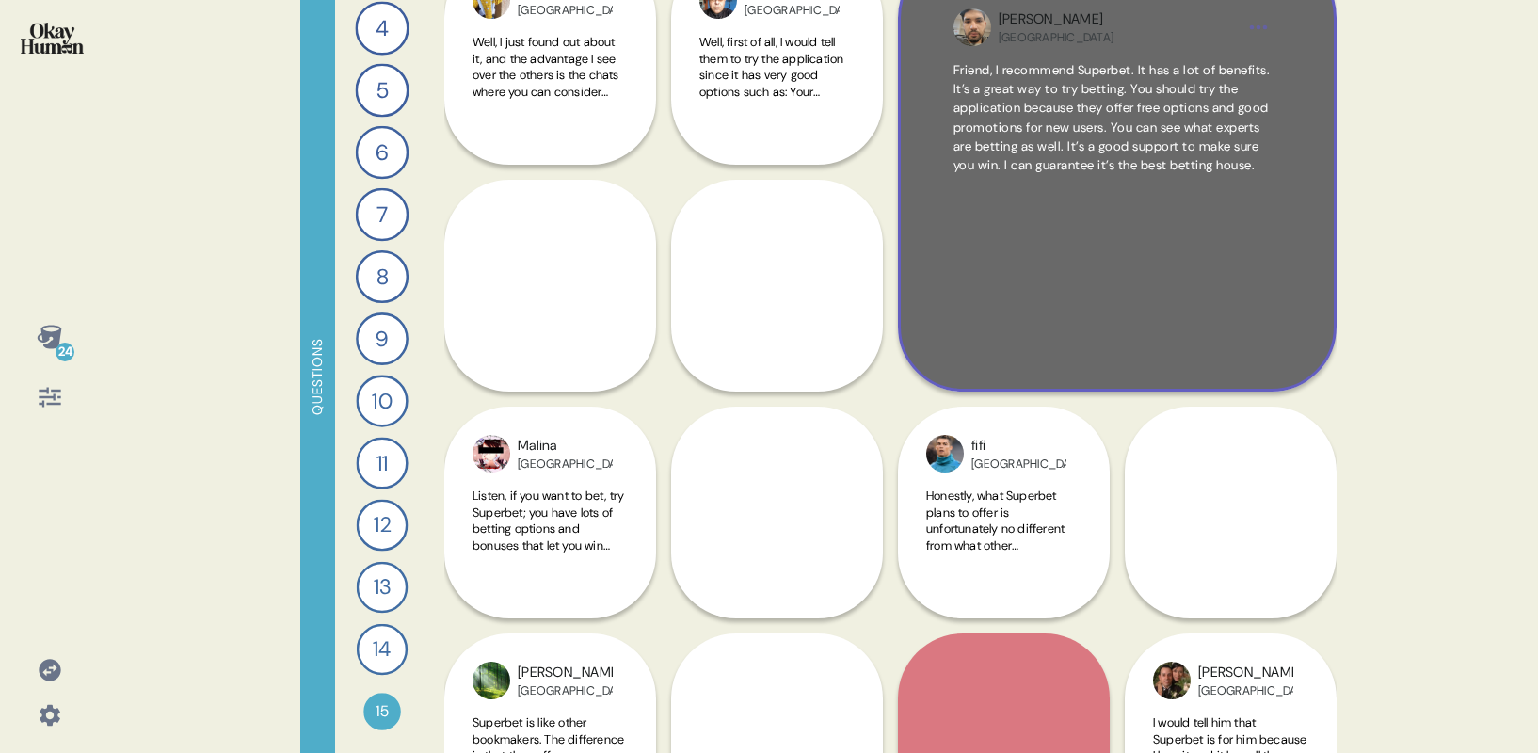
scroll to position [3003, 0]
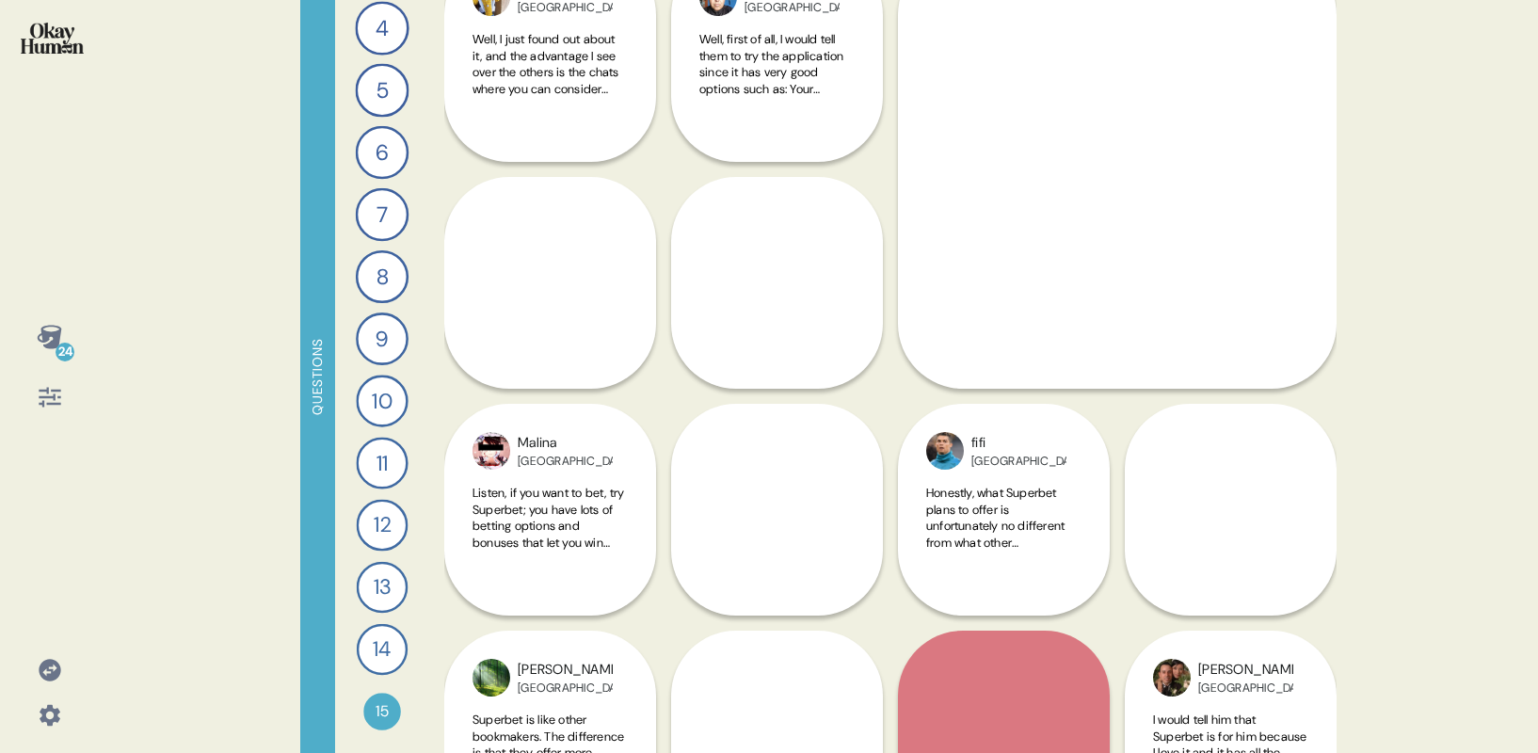
click at [971, 506] on div "[PERSON_NAME] I have a friend named [PERSON_NAME]. I think to him I could say t…" at bounding box center [1004, 623] width 212 height 438
click at [1012, 519] on div "[PERSON_NAME] I have a friend named [PERSON_NAME]. I think to him I could say t…" at bounding box center [1004, 623] width 212 height 438
click at [973, 595] on div "[PERSON_NAME] I have a friend named [PERSON_NAME]. I think to him I could say t…" at bounding box center [1004, 623] width 212 height 438
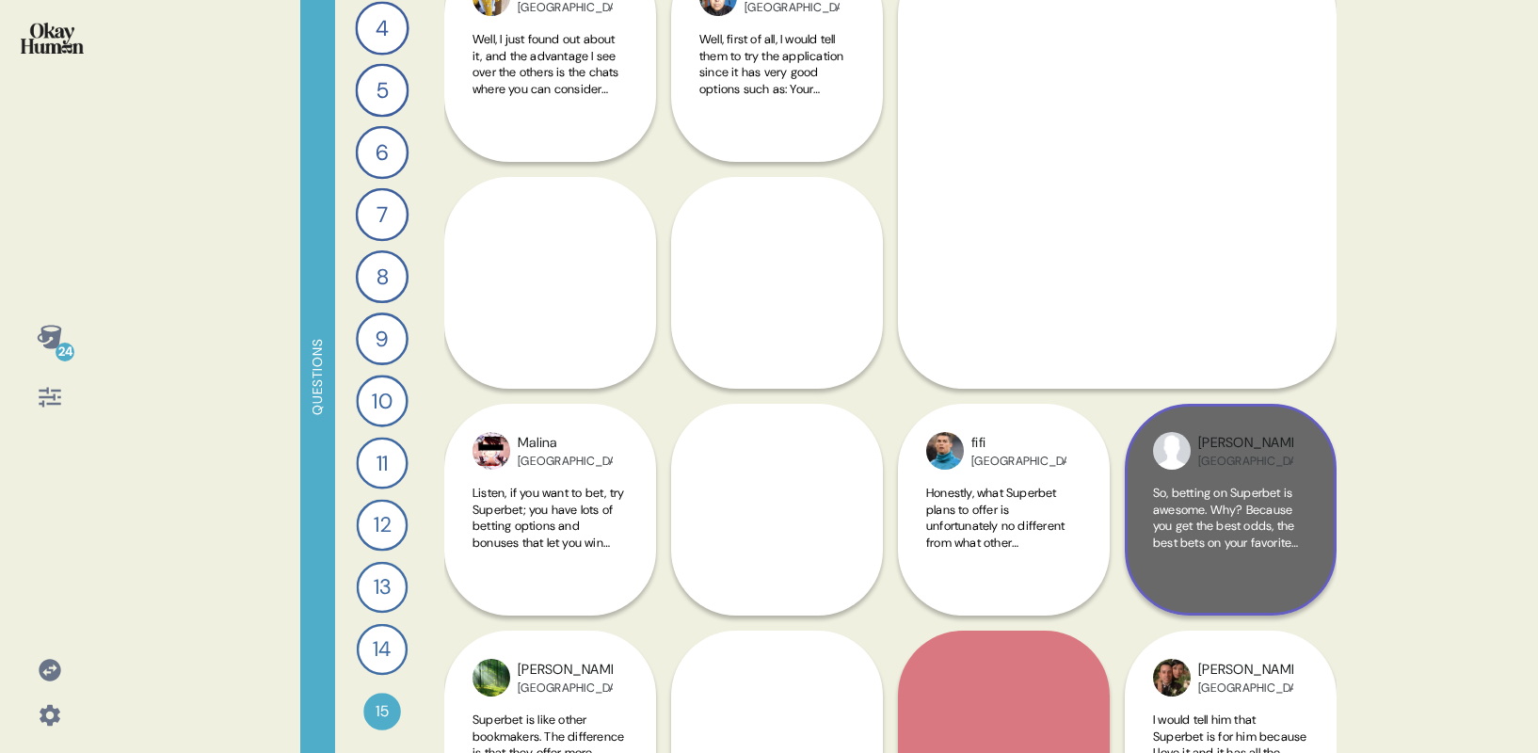
click at [1213, 510] on span "So, betting on Superbet is awesome. Why? Because you get the best odds, the bes…" at bounding box center [1229, 592] width 153 height 215
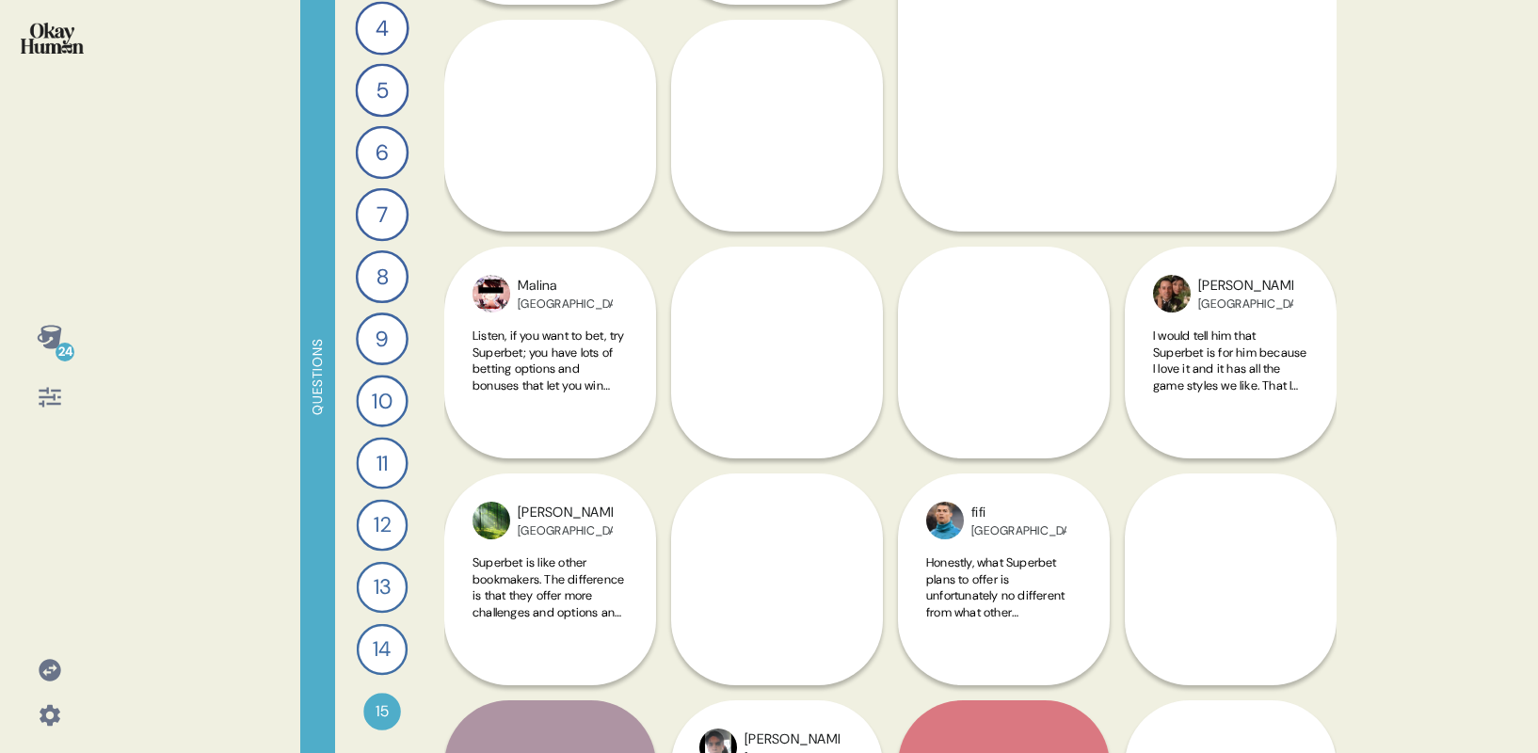
scroll to position [3188, 0]
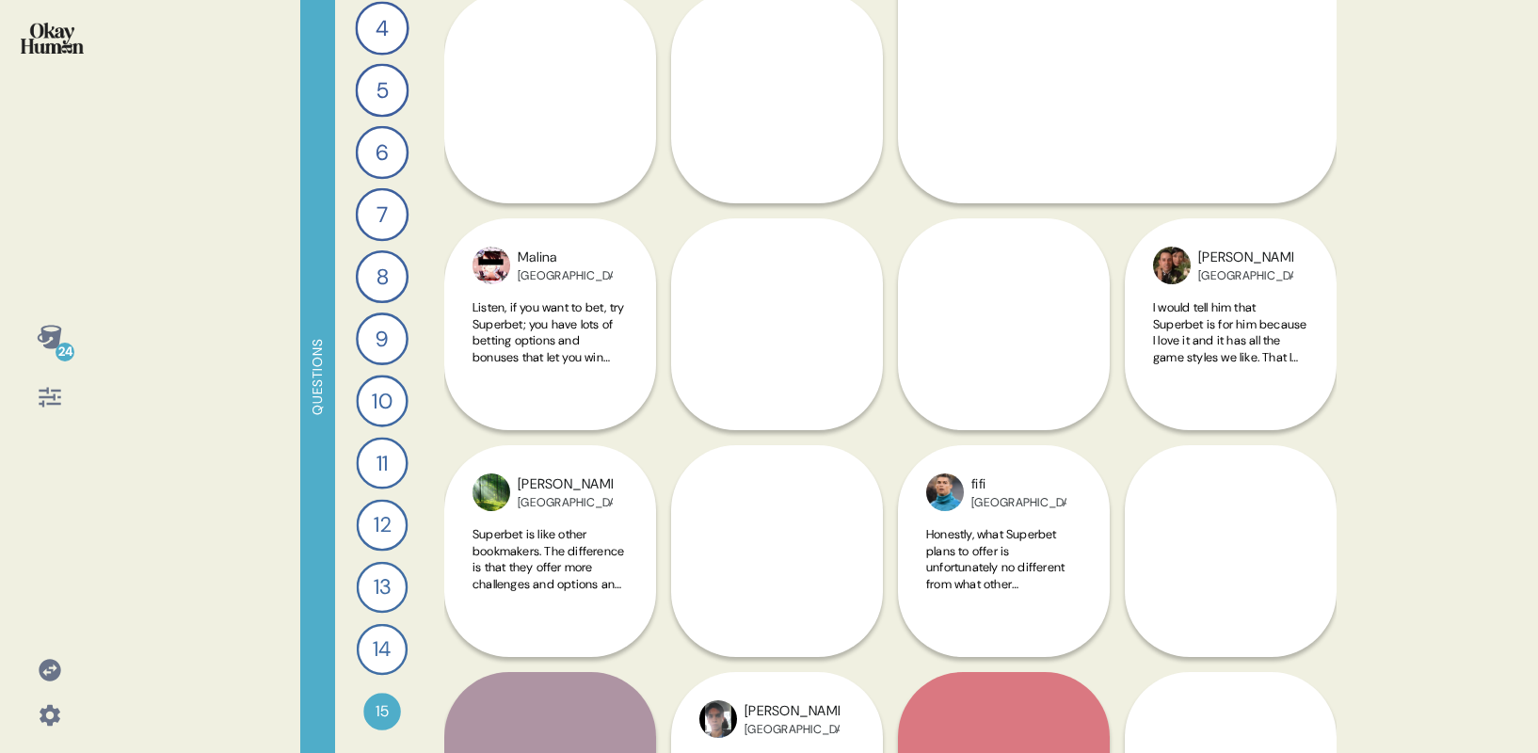
click at [980, 562] on div "[PERSON_NAME] I have a friend named [PERSON_NAME]. I think to him I could say t…" at bounding box center [1004, 550] width 212 height 665
click at [1032, 519] on div "[PERSON_NAME] I have a friend named [PERSON_NAME]. I think to him I could say t…" at bounding box center [1004, 550] width 212 height 665
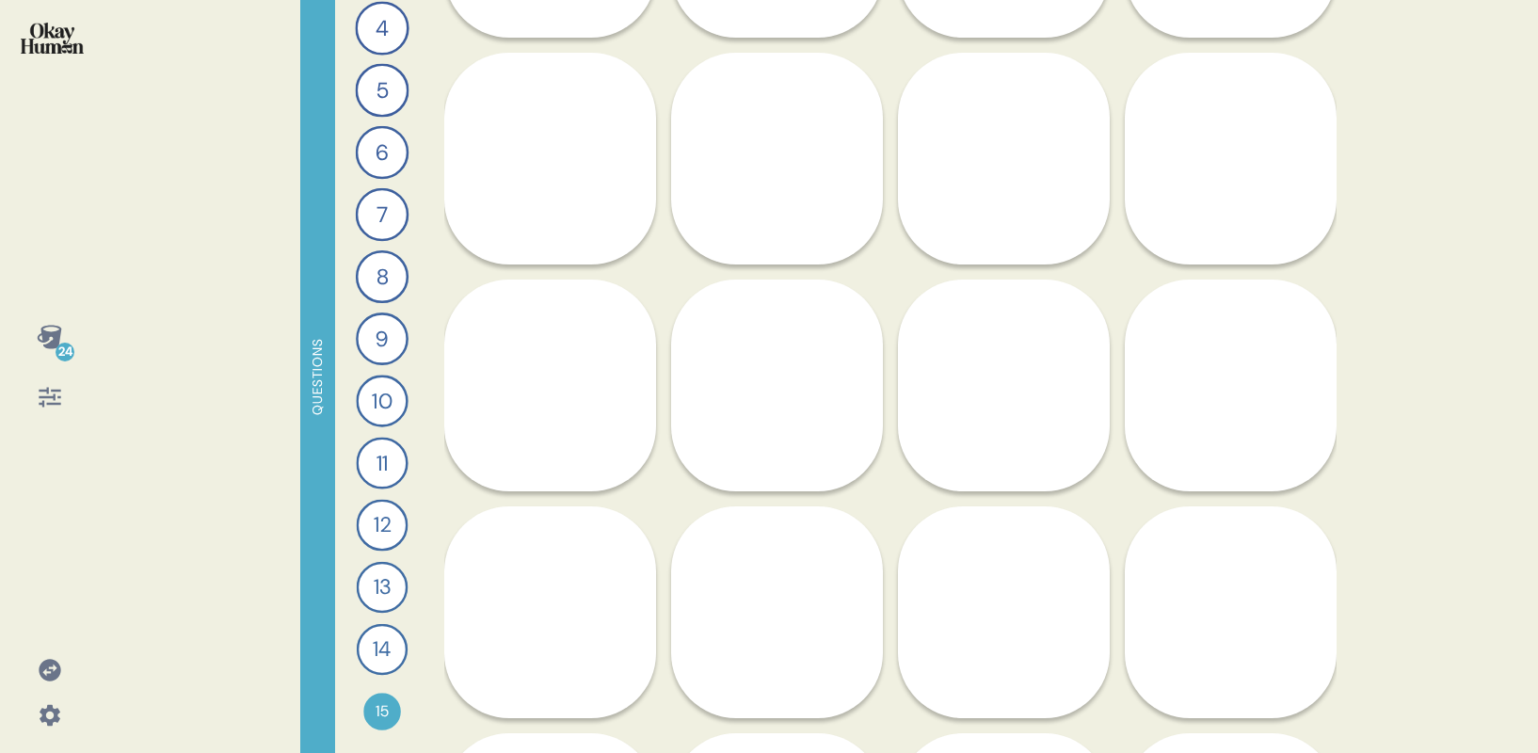
scroll to position [4267, 0]
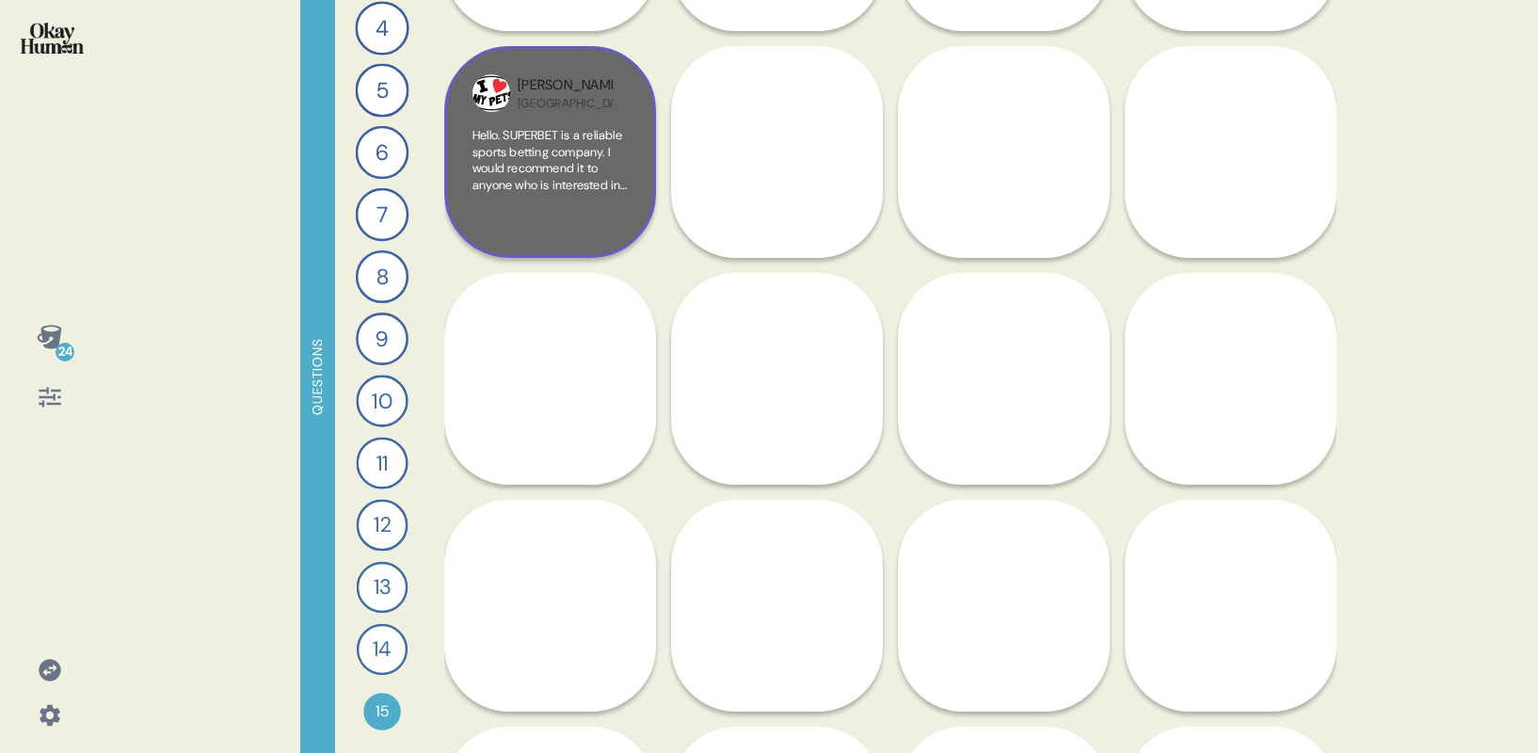
click at [550, 152] on span "Hello. SUPERBET is a reliable sports betting company. I would recommend it to a…" at bounding box center [549, 201] width 154 height 148
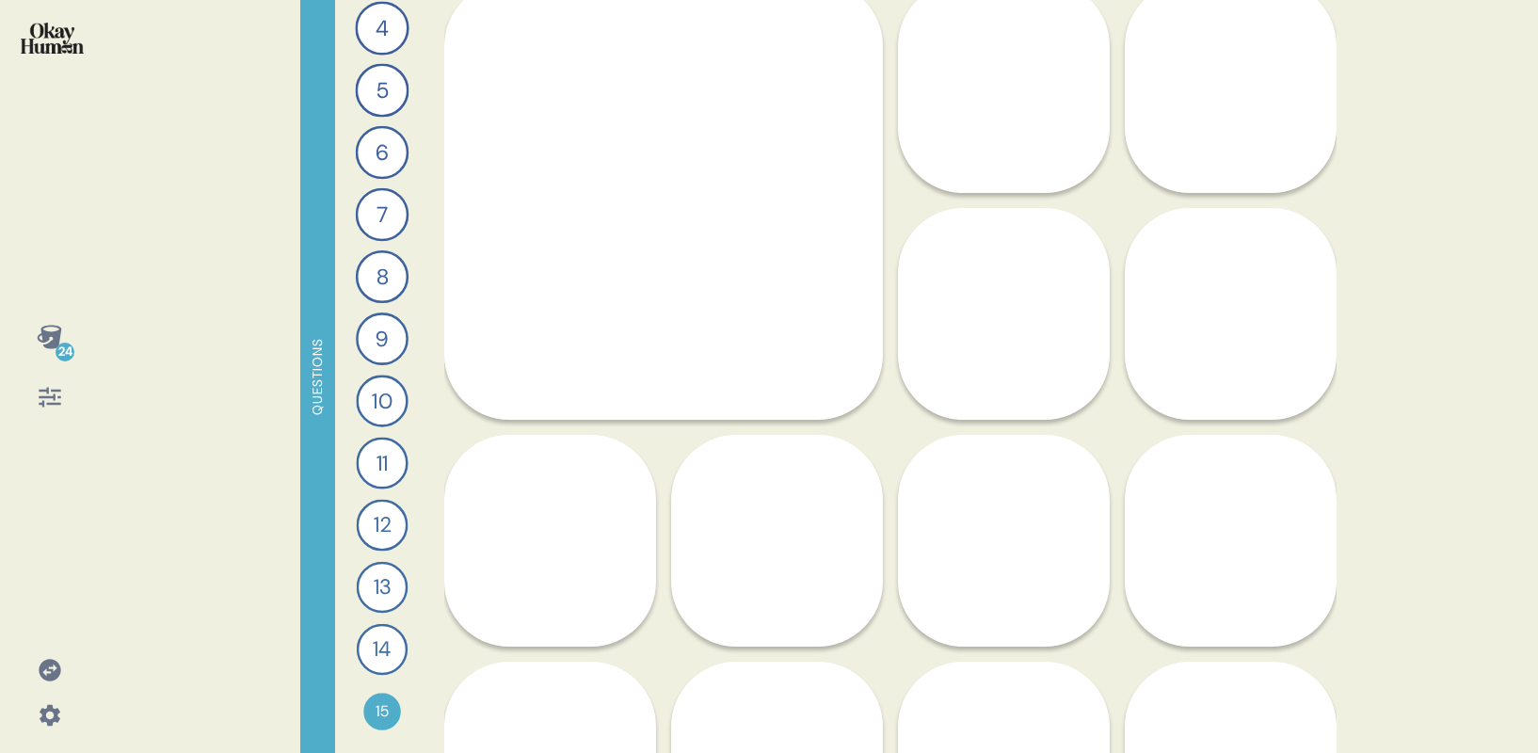
scroll to position [4400, 0]
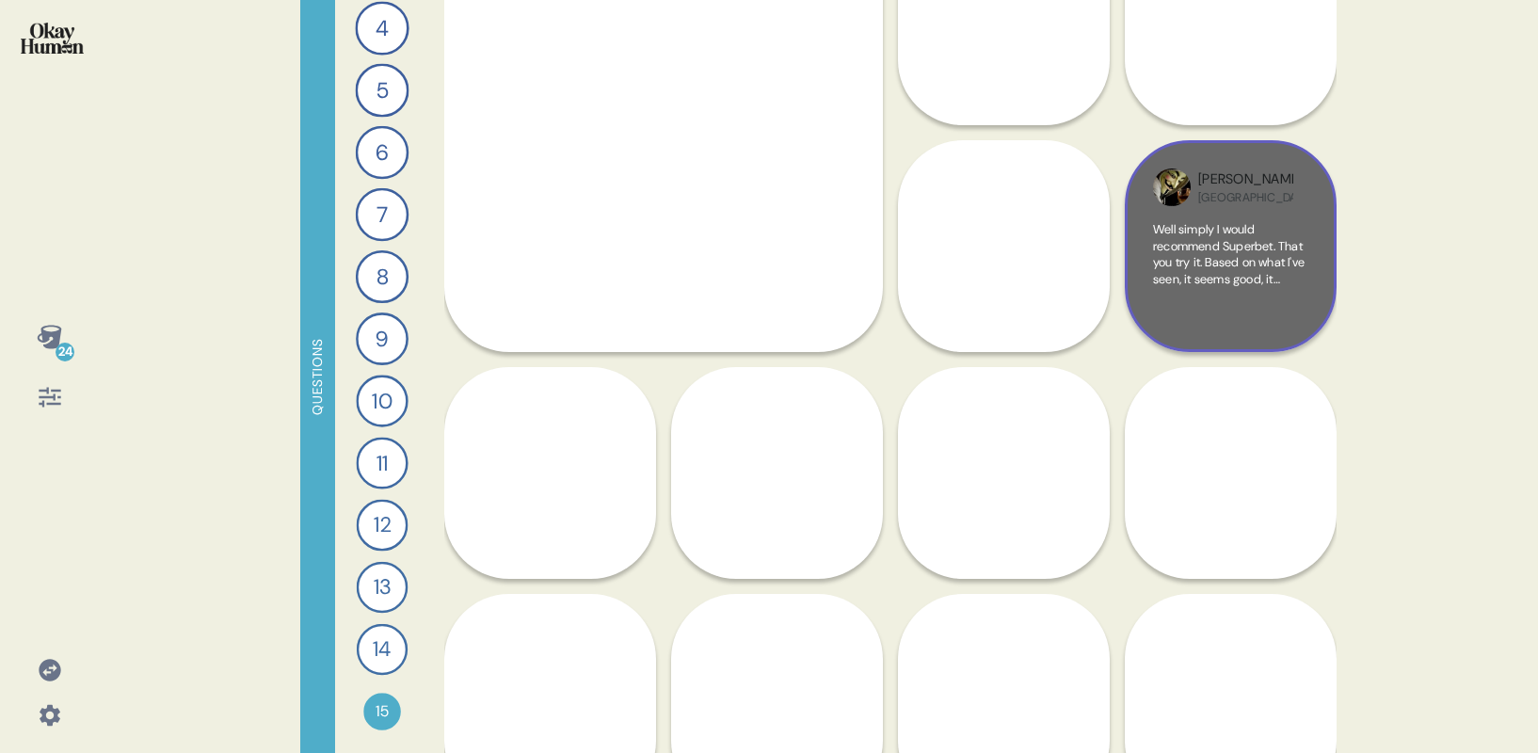
click at [1242, 260] on span "Well simply I would recommend Superbet. That you try it. Based on what I've see…" at bounding box center [1228, 287] width 151 height 132
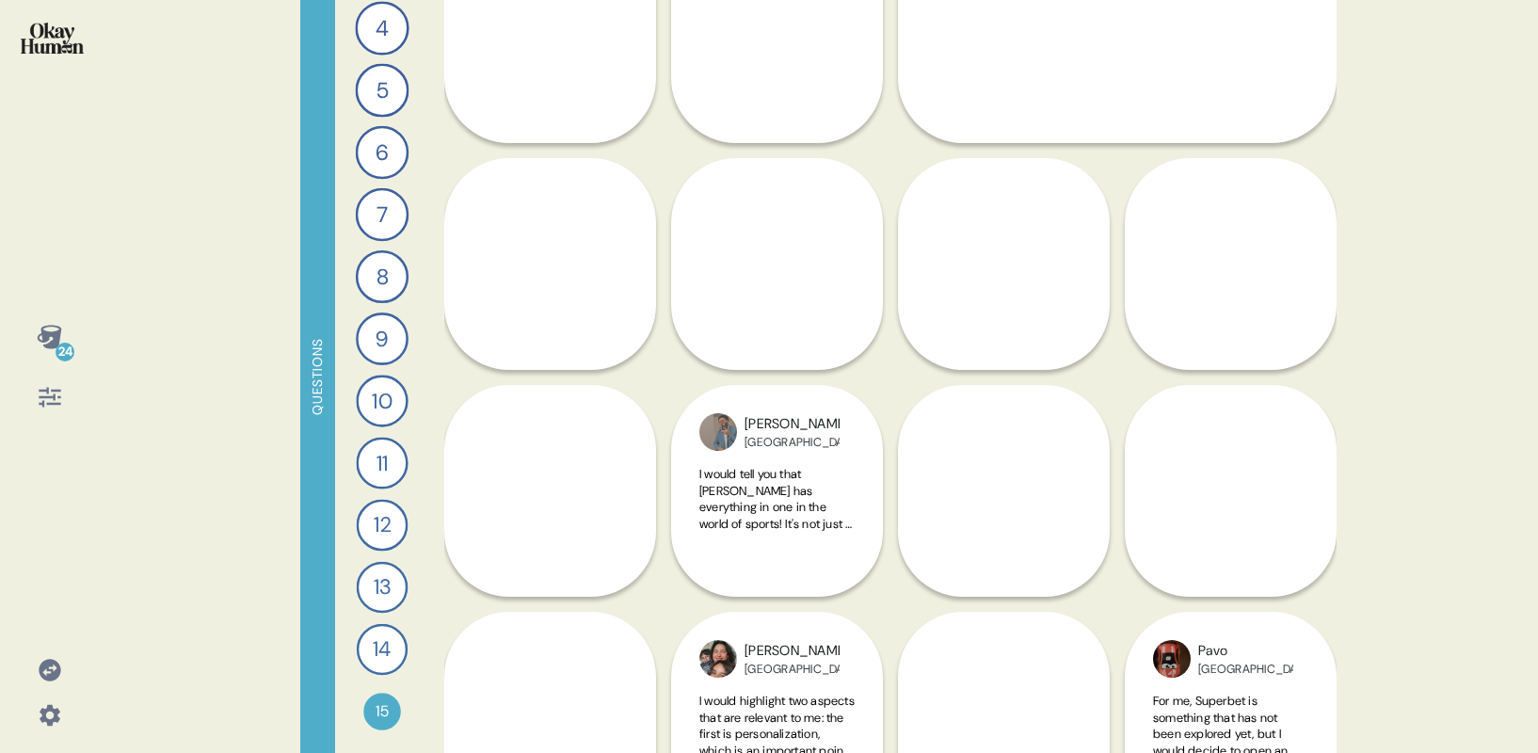
scroll to position [4898, 0]
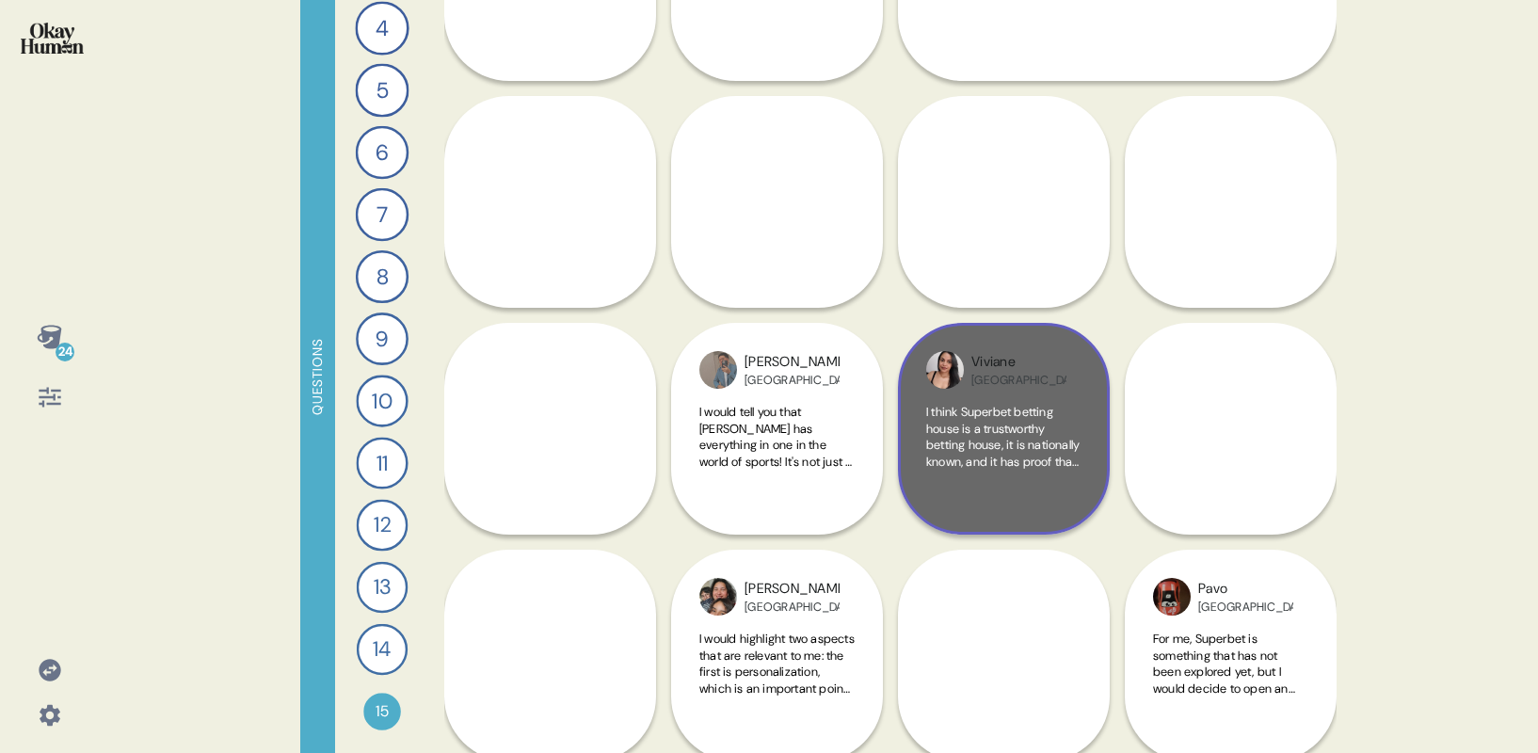
click at [997, 419] on span "I think Superbet betting house is a trustworthy betting house, it is nationally…" at bounding box center [1002, 470] width 153 height 132
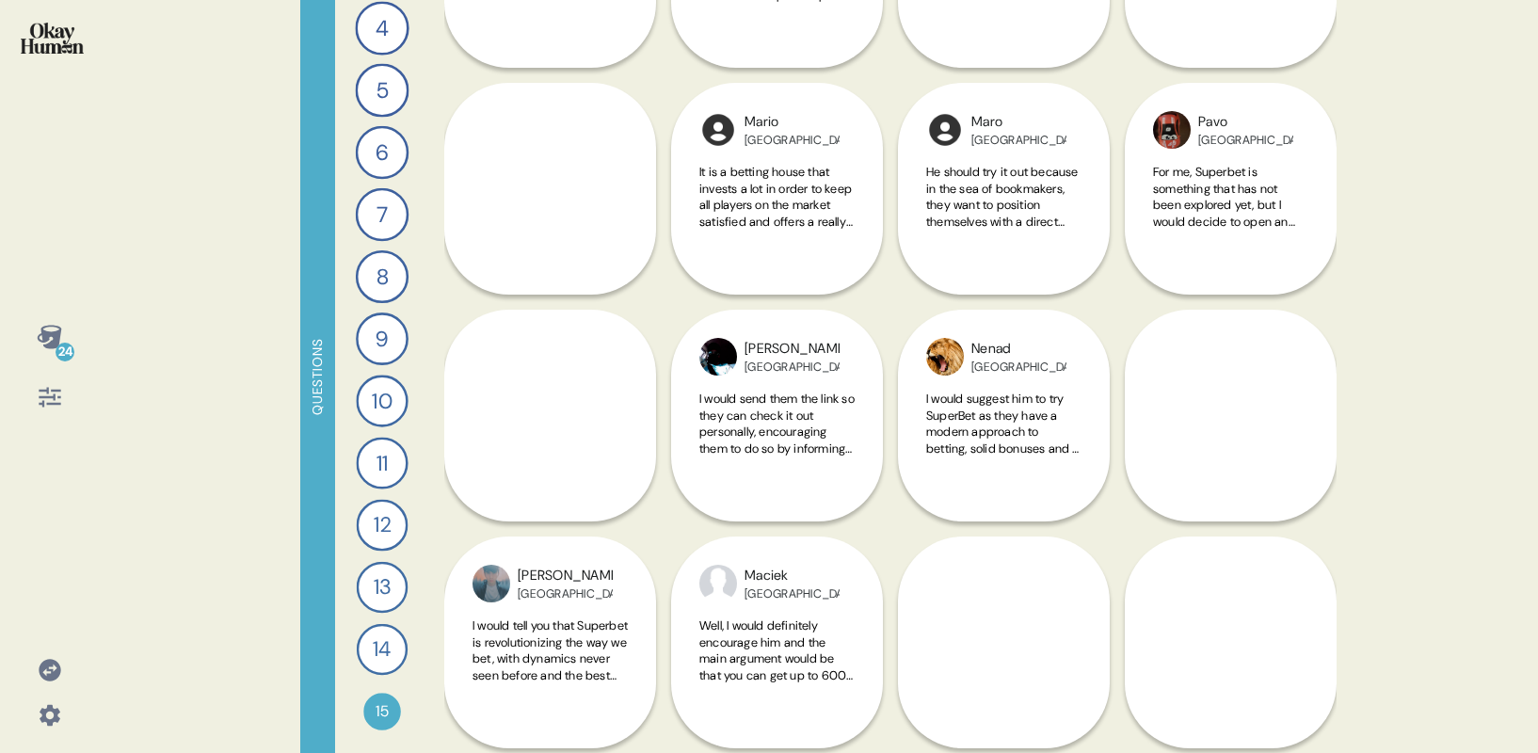
scroll to position [5612, 0]
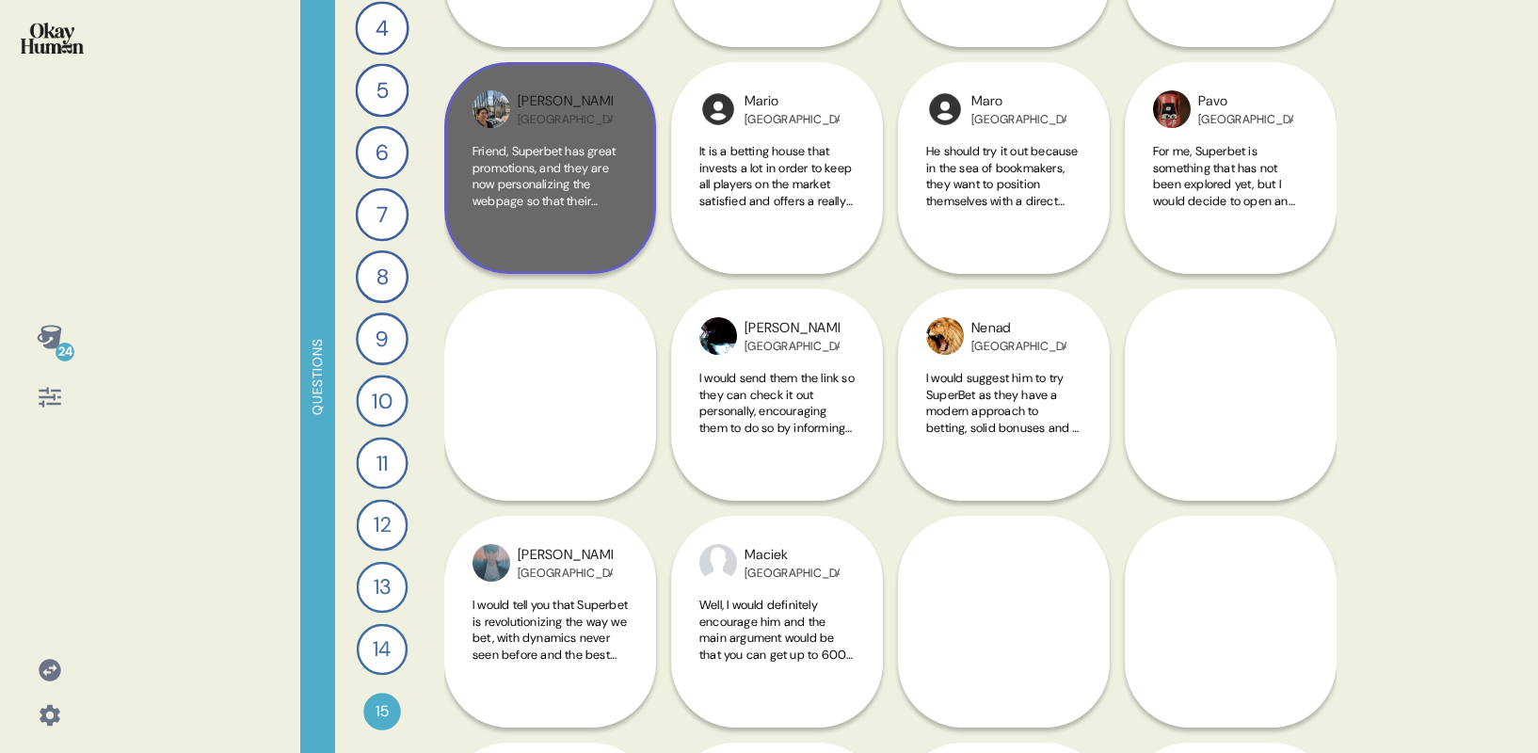
click at [567, 256] on div "Antonio Paraguay Friend, Superbet has great promotions, and they are now person…" at bounding box center [550, 168] width 212 height 212
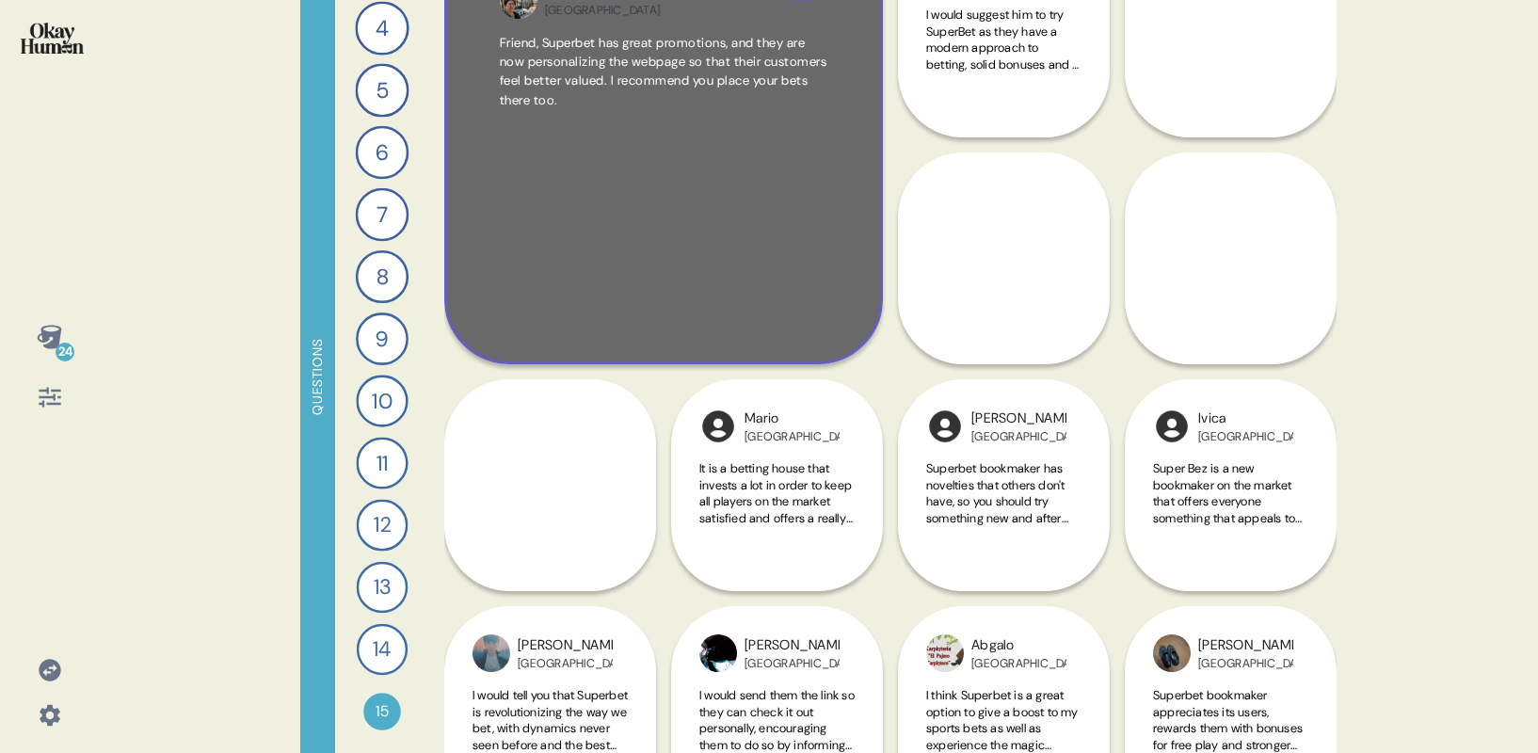
scroll to position [5795, 0]
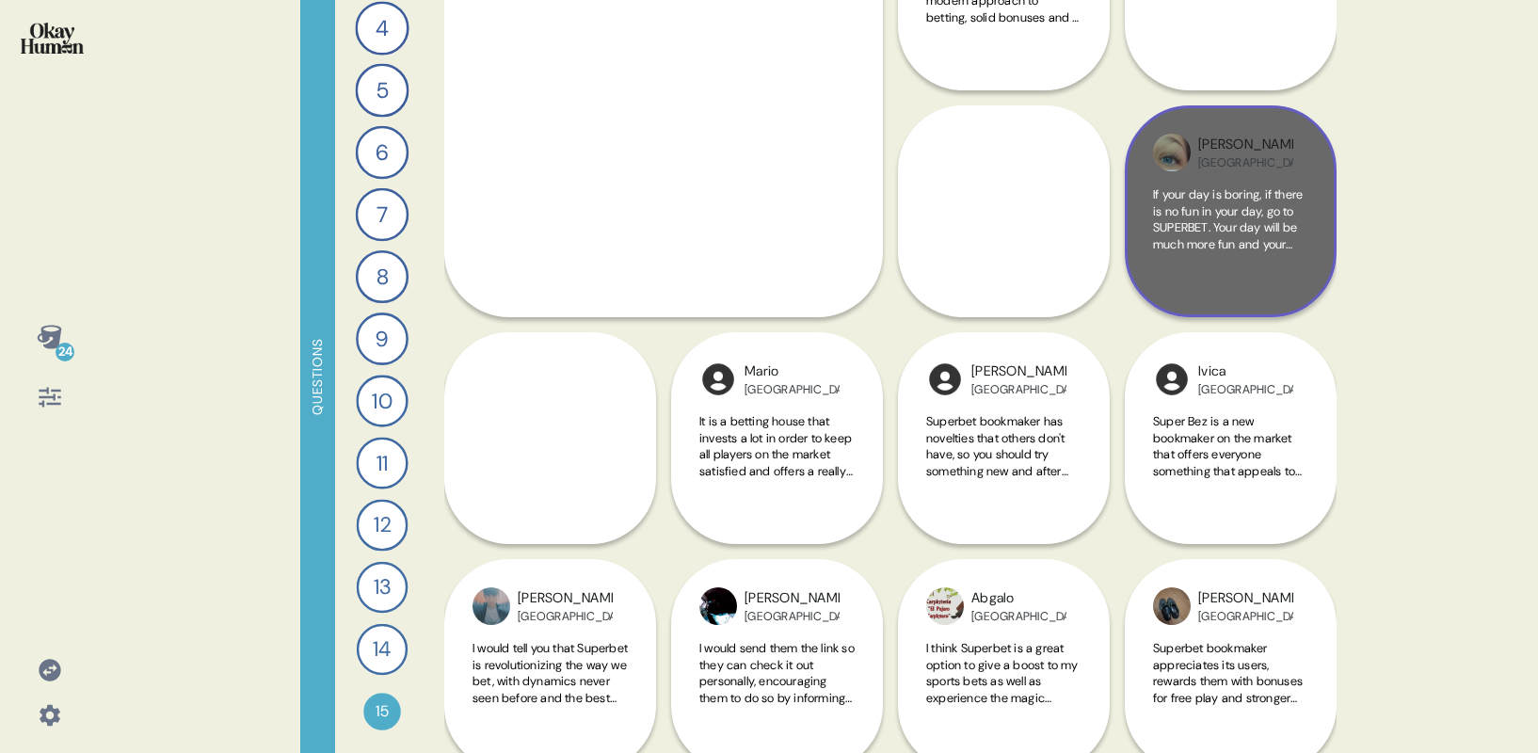
click at [1235, 190] on span "If your day is boring, if there is no fun in your day, go to SUPERBET. Your day…" at bounding box center [1228, 235] width 150 height 99
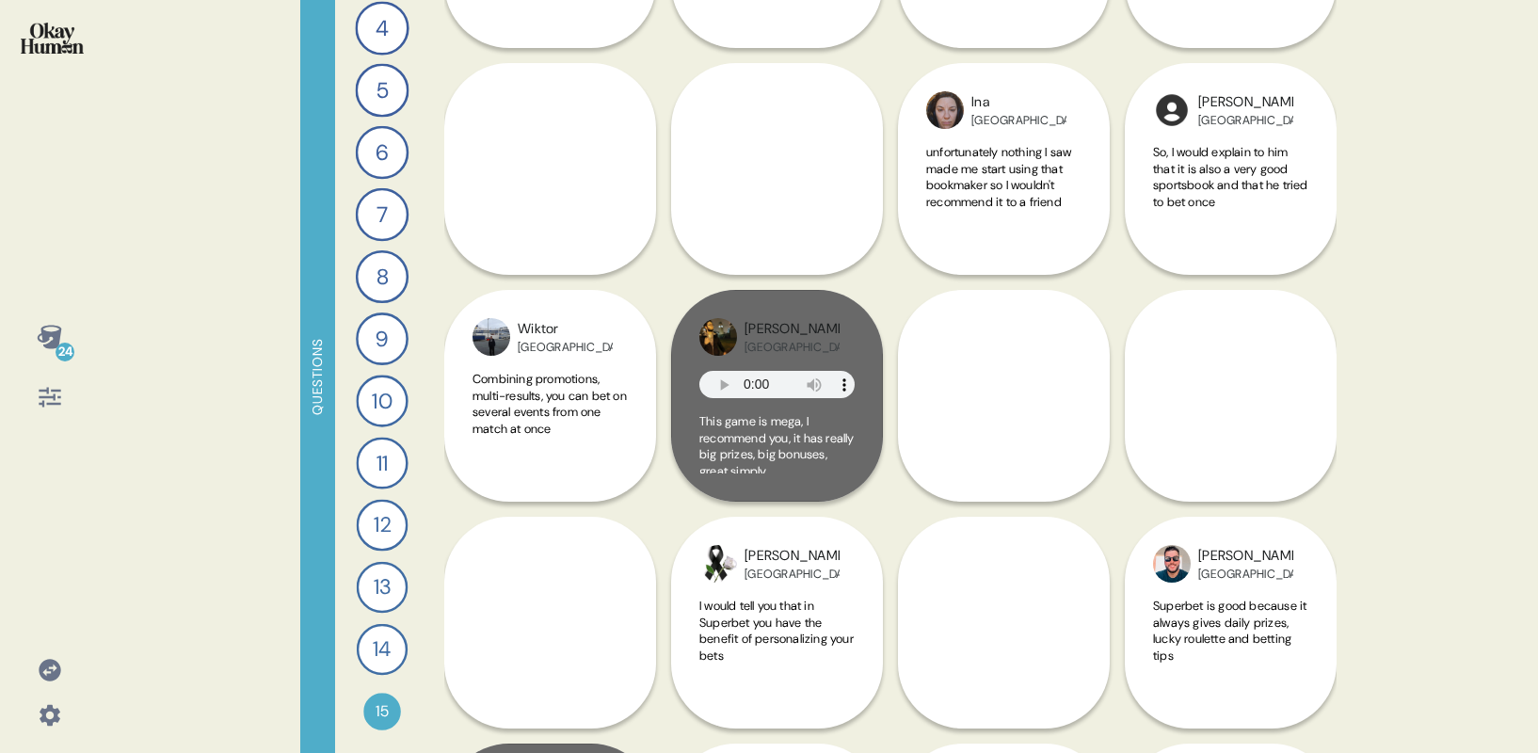
scroll to position [7220, 0]
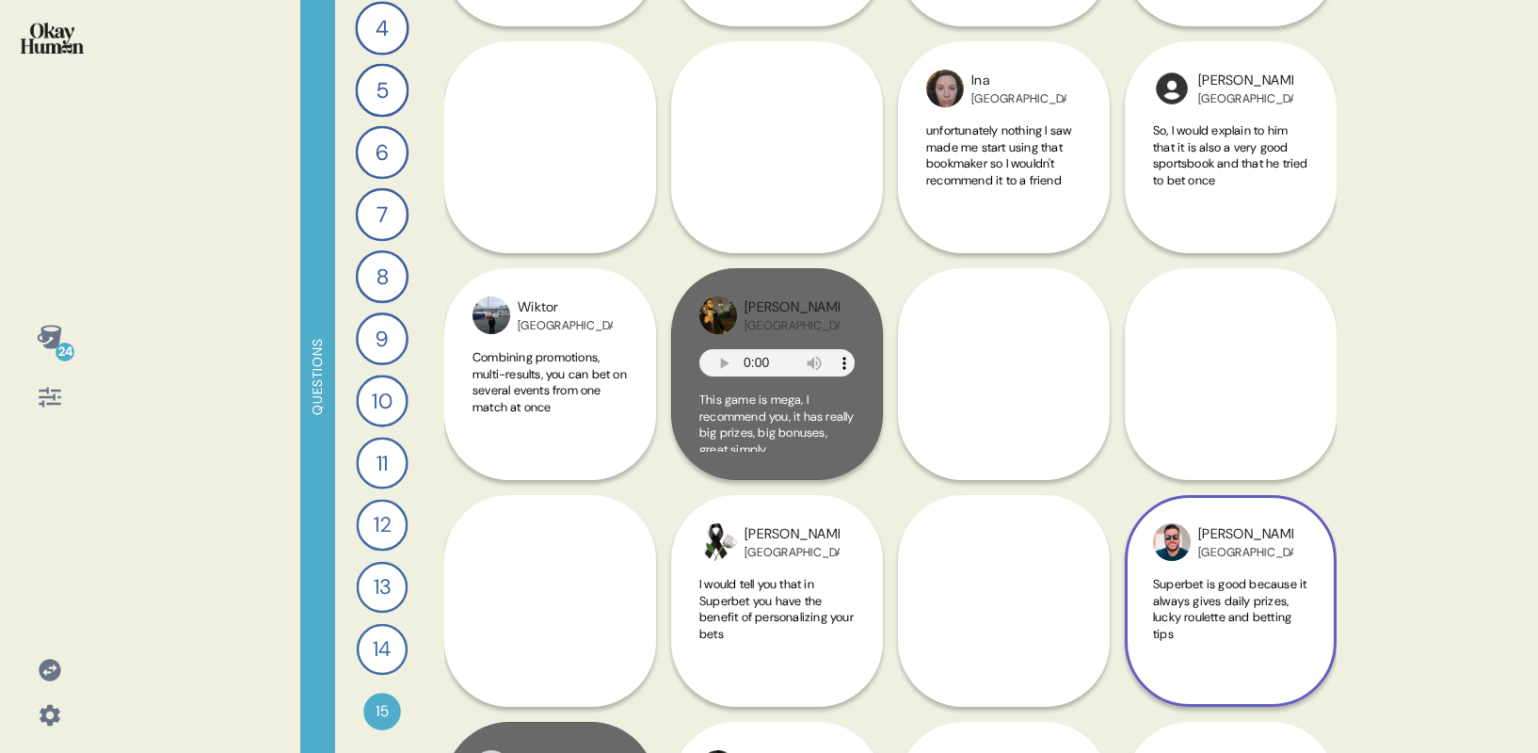
click at [1211, 346] on div "[PERSON_NAME] Brazil Superbet is good because it always gives daily prizes, luc…" at bounding box center [1230, 487] width 212 height 438
click at [1225, 390] on div "[PERSON_NAME] Brazil Superbet is good because it always gives daily prizes, luc…" at bounding box center [1230, 487] width 212 height 438
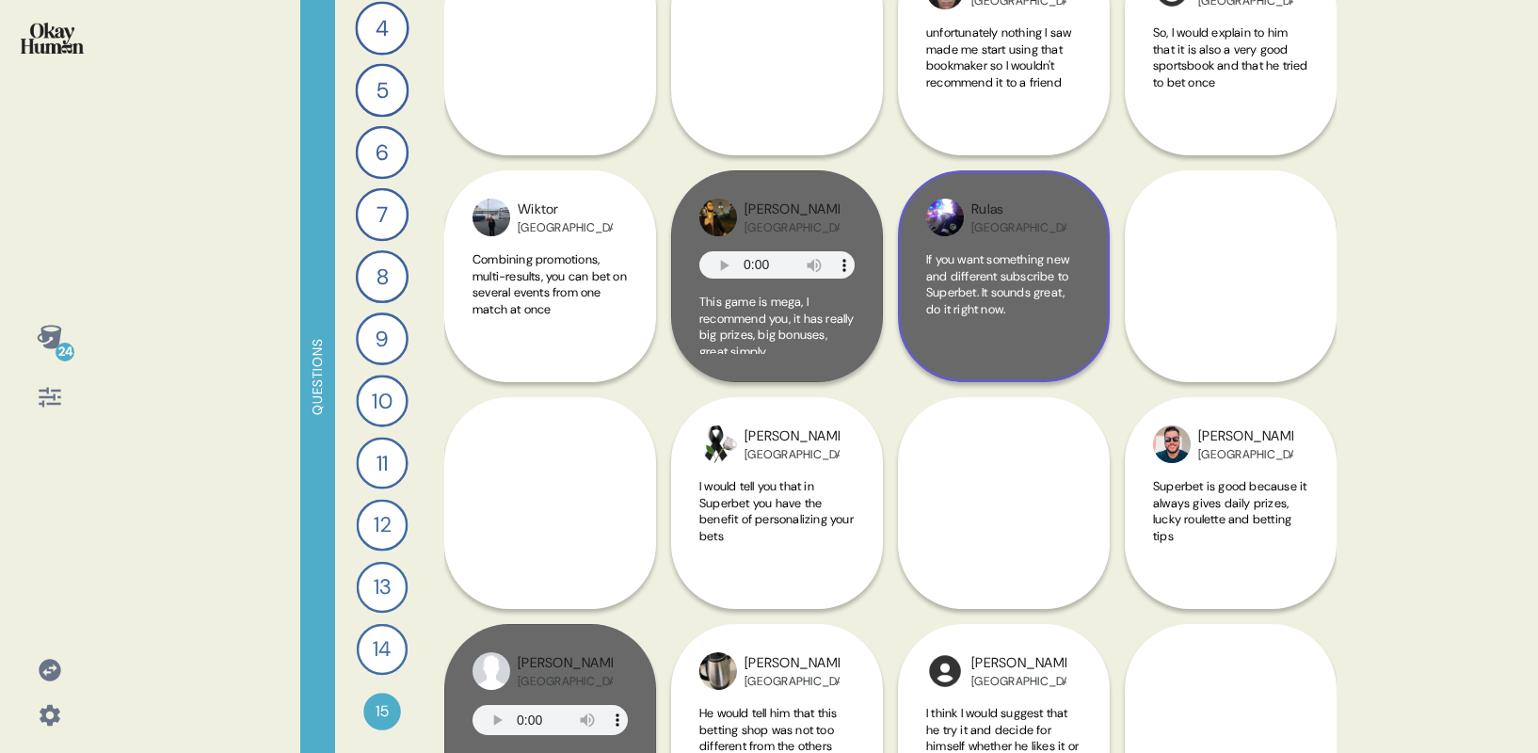
scroll to position [7356, 0]
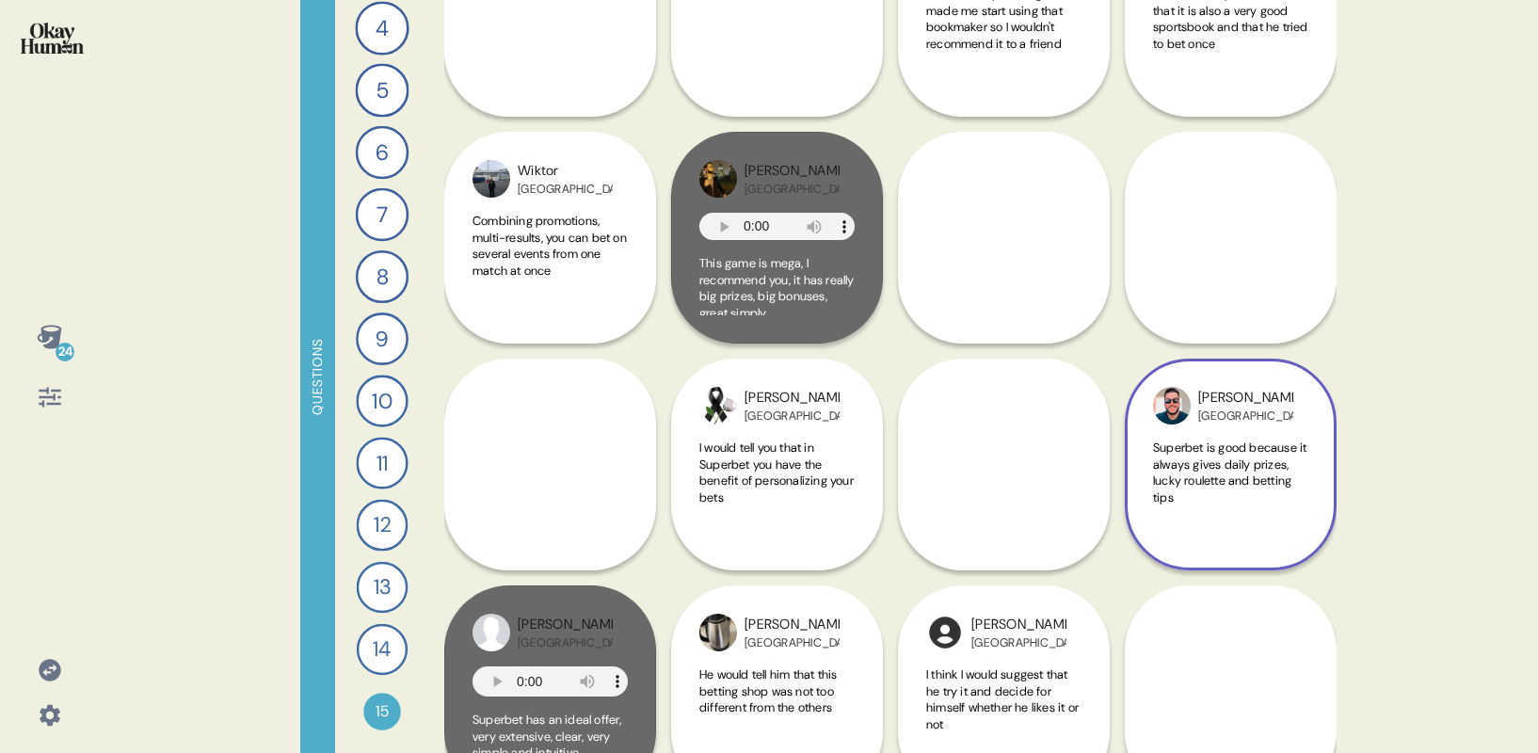
click at [1194, 256] on div "[PERSON_NAME] Brazil Superbet is good because it always gives daily prizes, luc…" at bounding box center [1230, 351] width 212 height 438
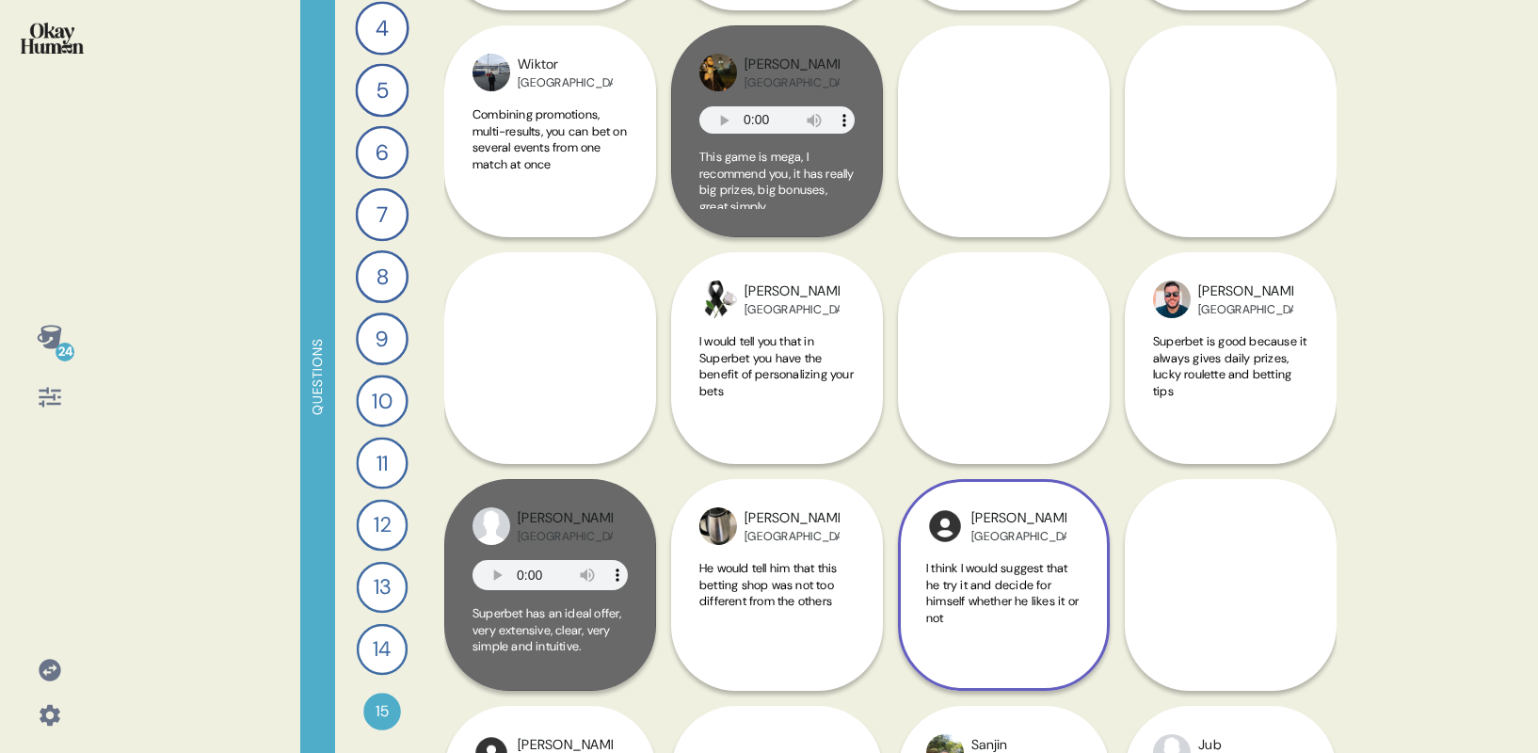
scroll to position [7465, 0]
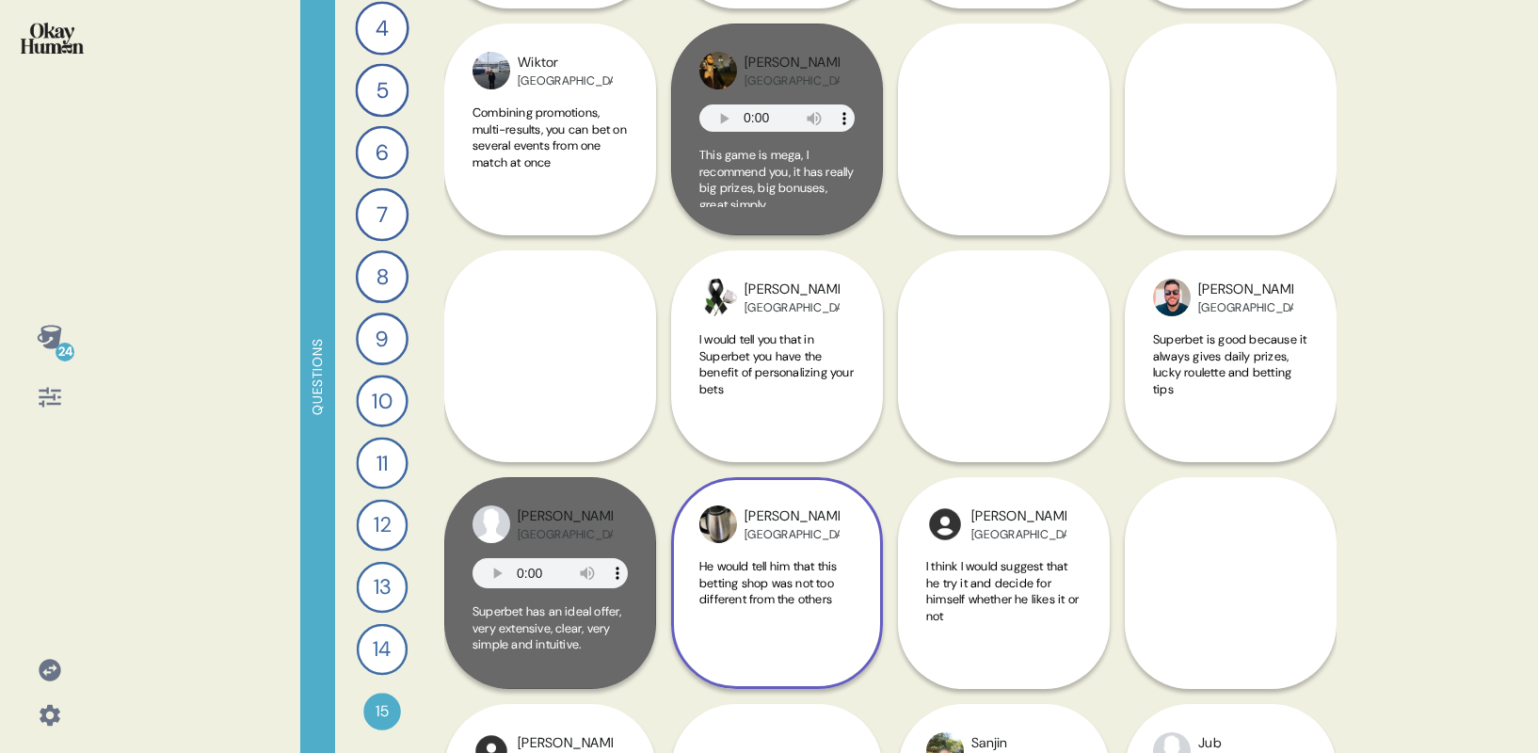
click at [769, 596] on span "He would tell him that this betting shop was not too different from the others" at bounding box center [767, 582] width 137 height 49
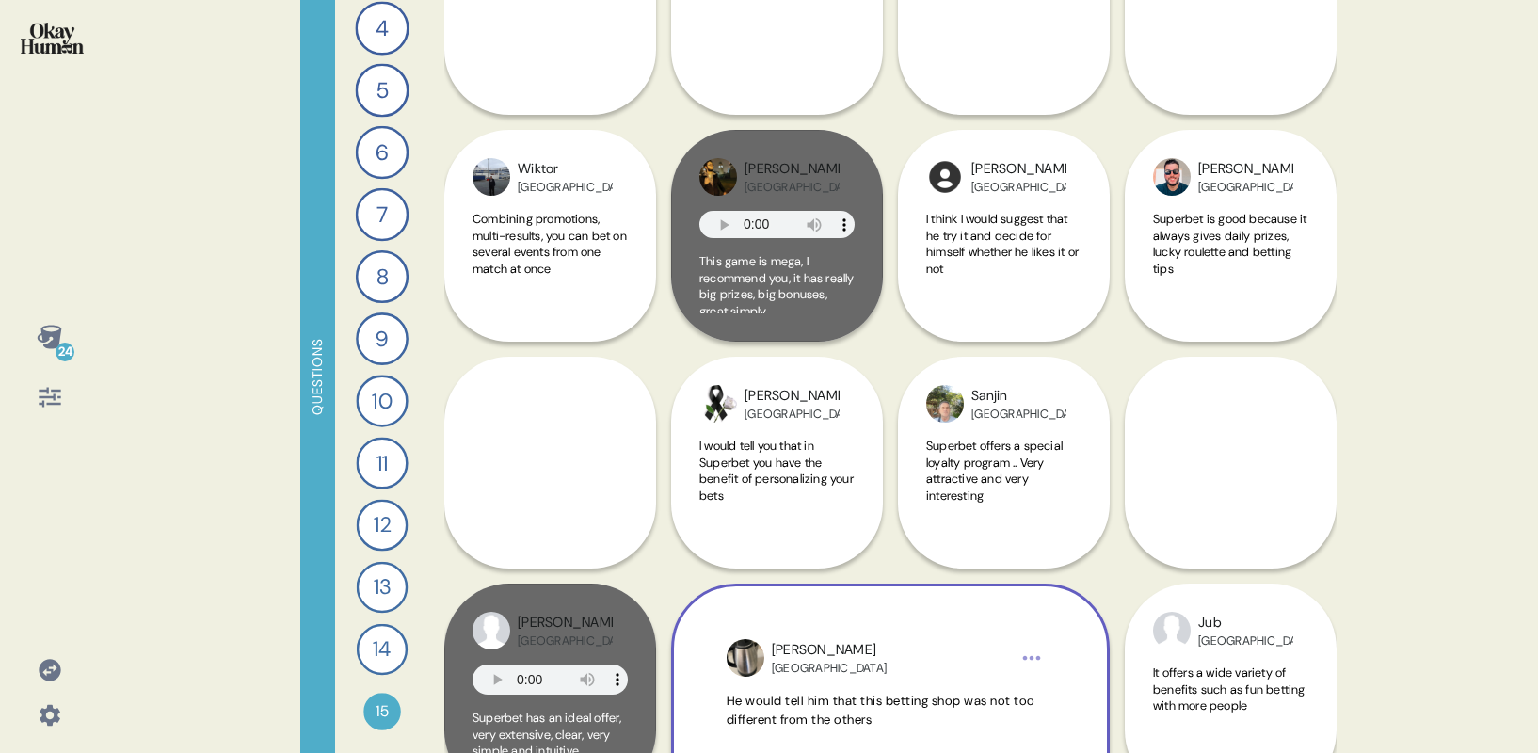
scroll to position [7254, 0]
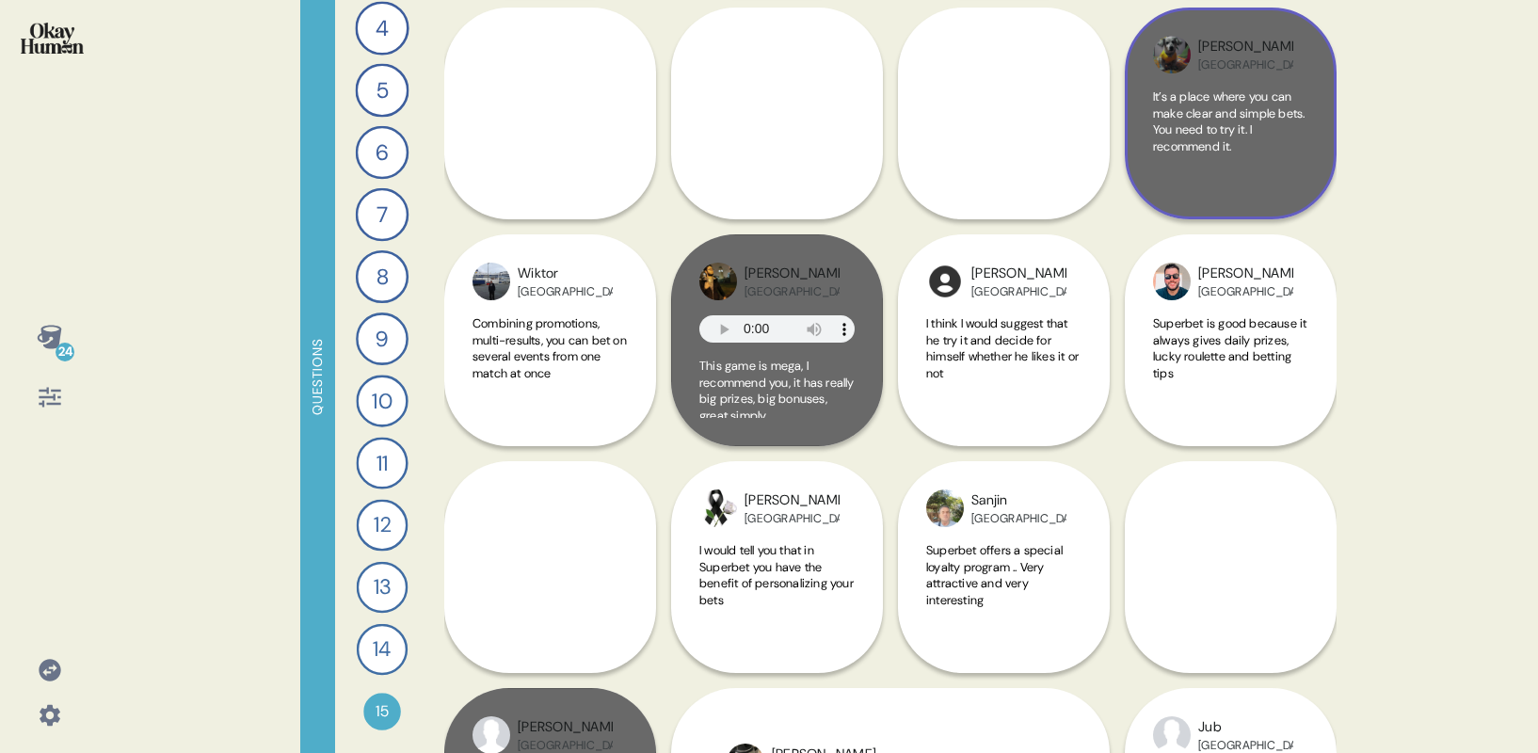
click at [1239, 143] on span "It’s a place where you can make clear and simple bets. You need to try it. I re…" at bounding box center [1230, 121] width 155 height 66
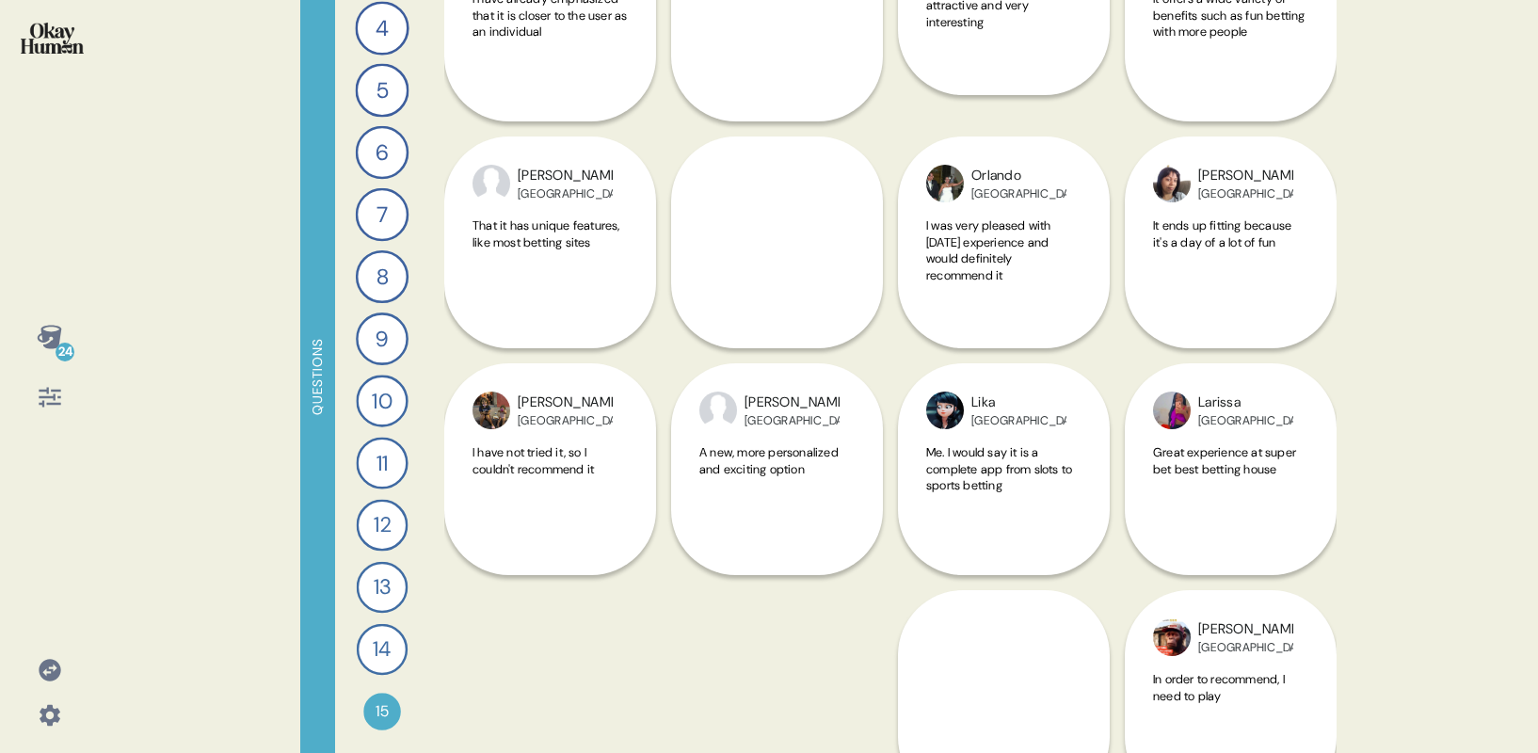
scroll to position [8292, 0]
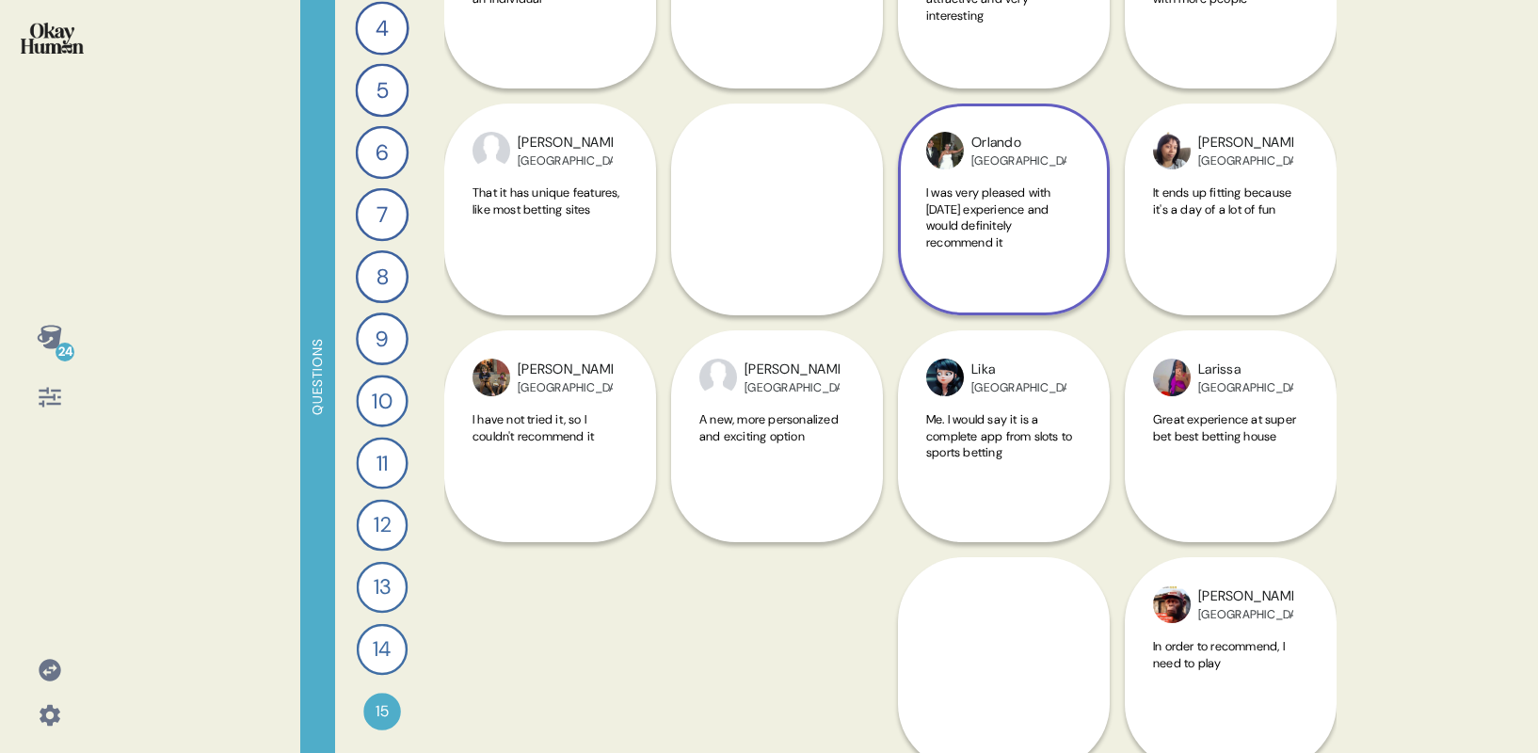
click at [964, 215] on span "I was very pleased with [DATE] experience and would definitely recommend it" at bounding box center [988, 217] width 125 height 66
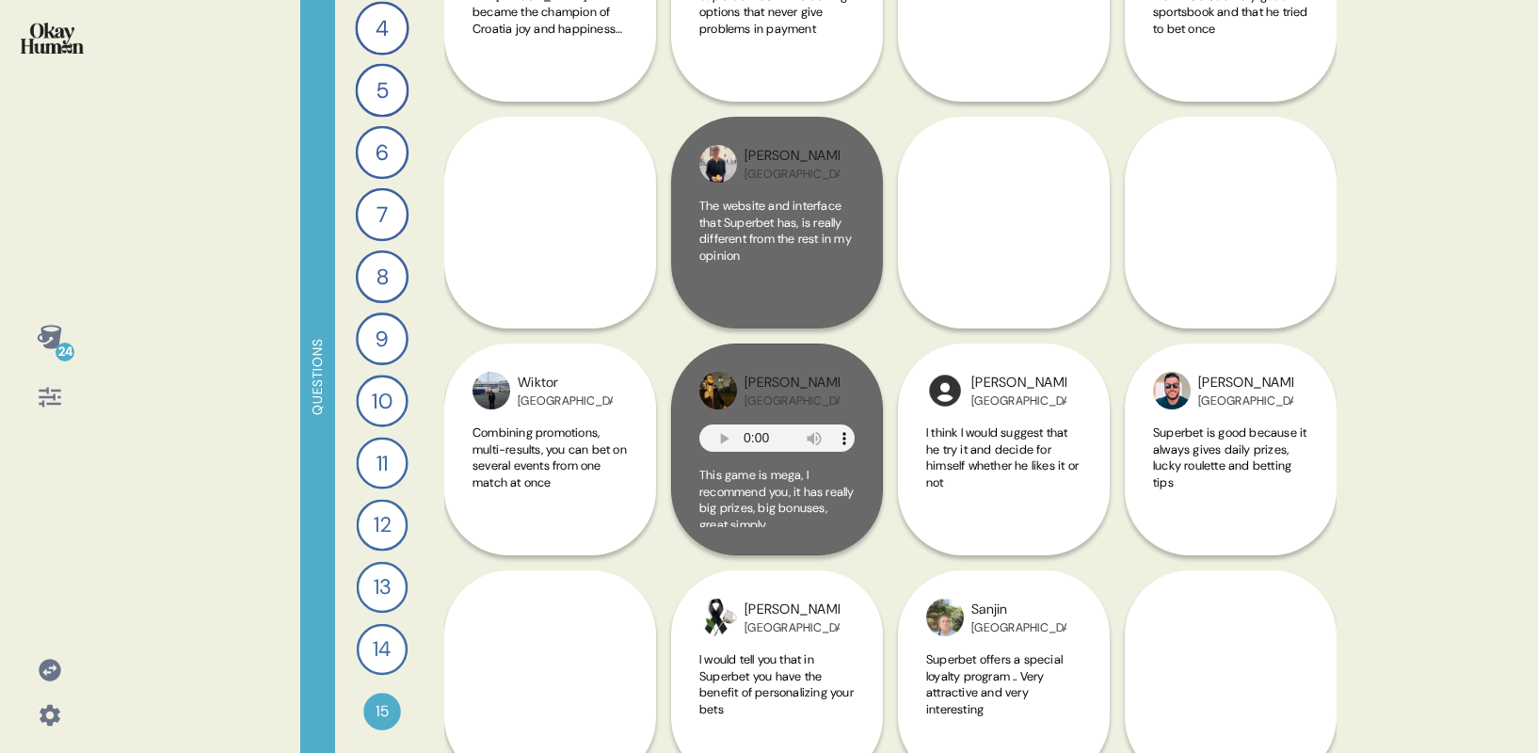
scroll to position [6878, 0]
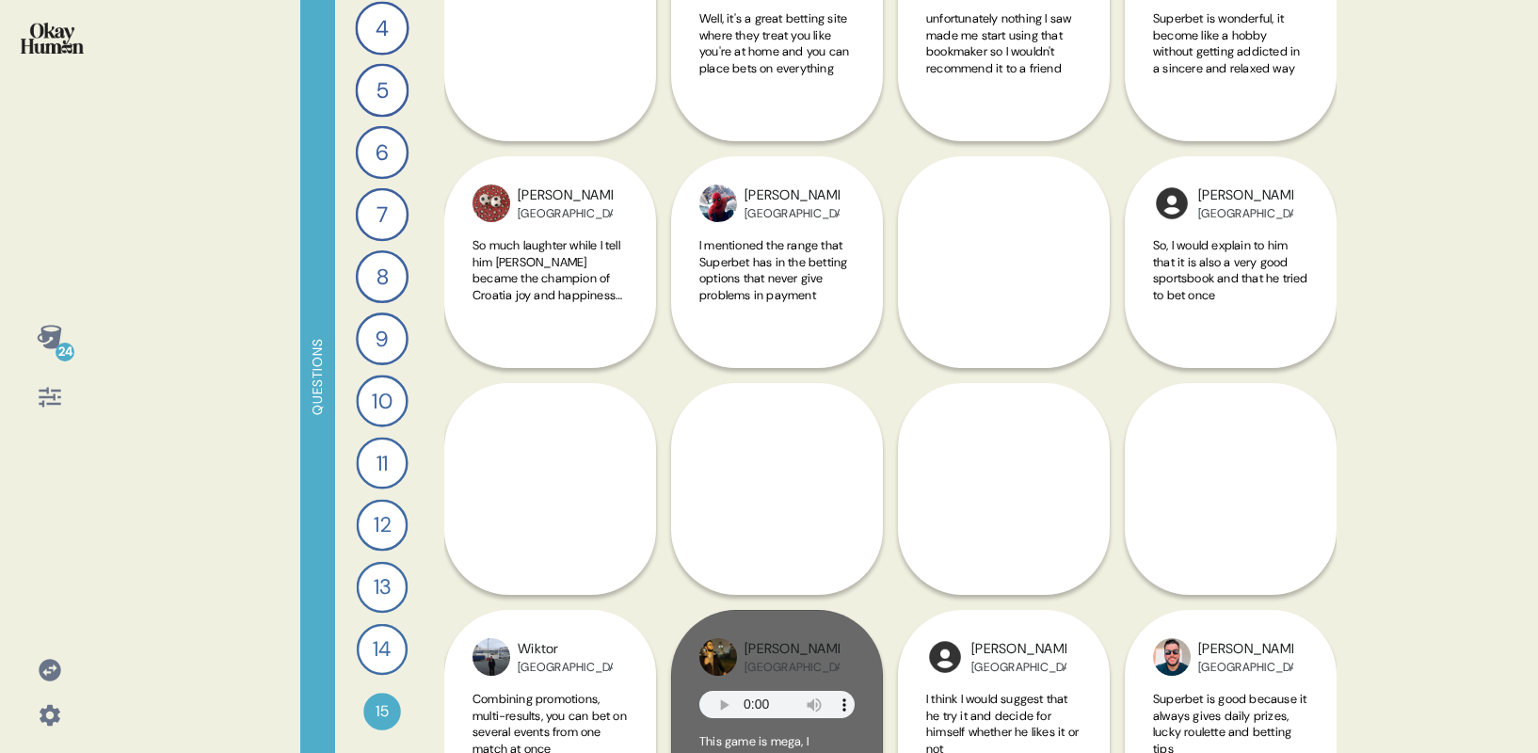
click at [617, 347] on div "[PERSON_NAME] So much laughter while I tell him [PERSON_NAME] became the champi…" at bounding box center [550, 262] width 212 height 212
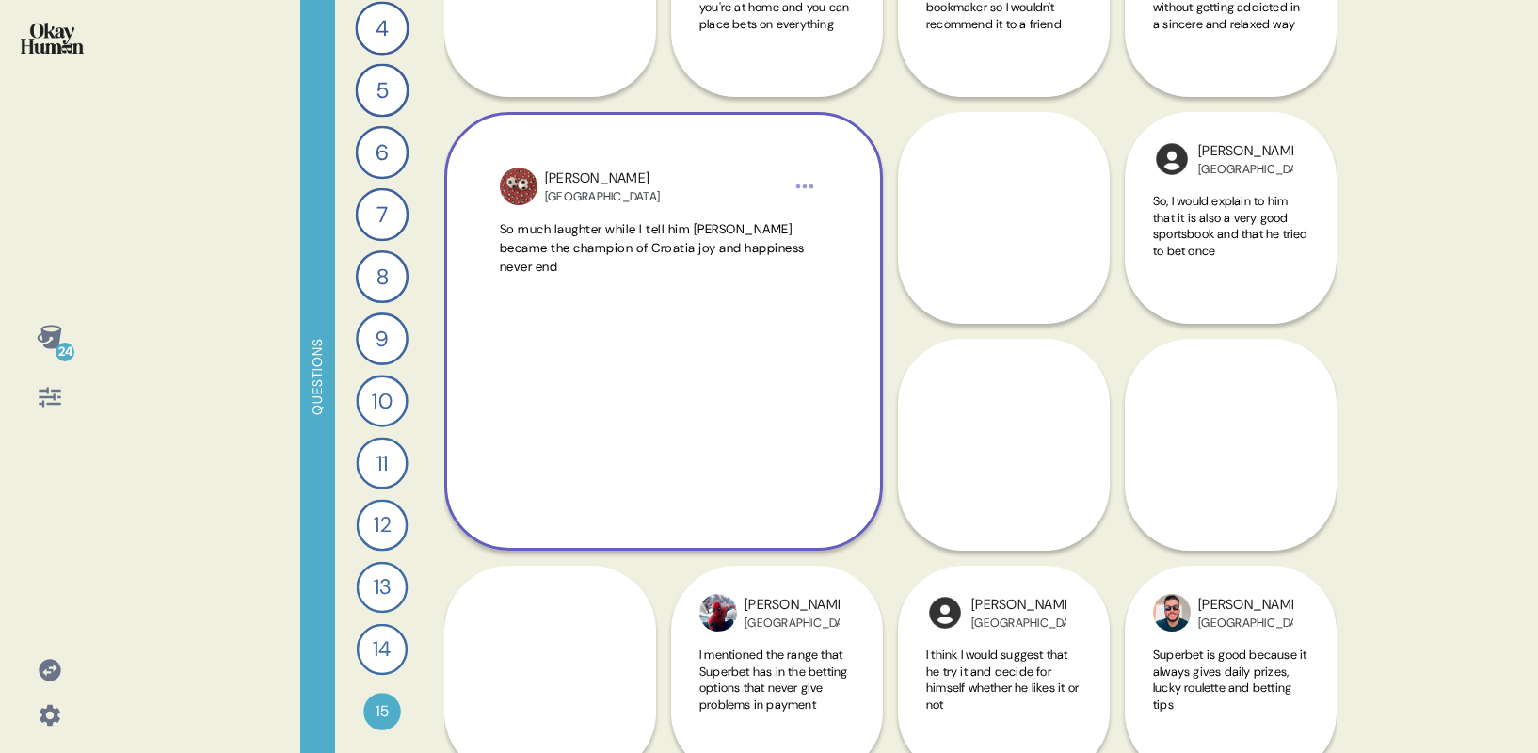
scroll to position [6973, 0]
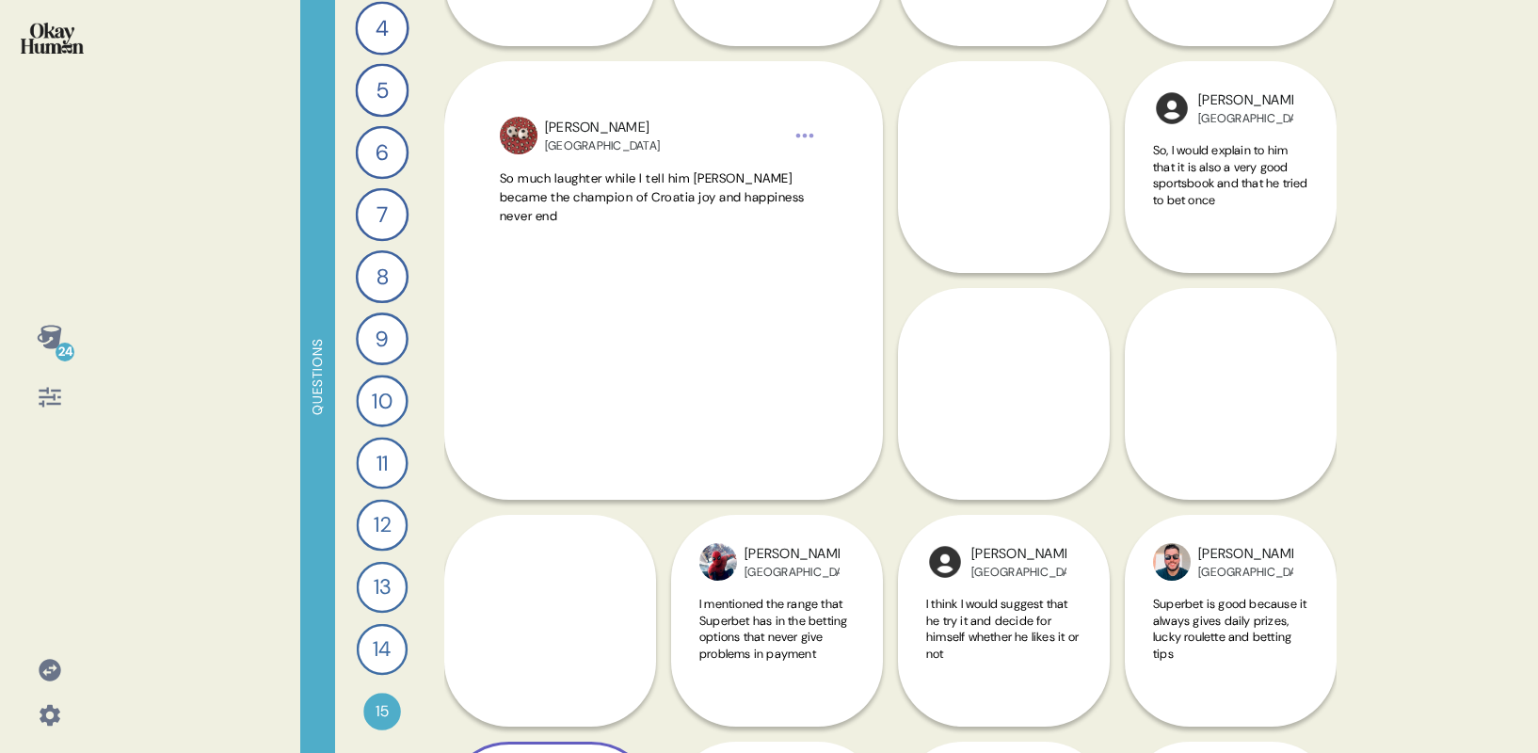
click at [577, 619] on div "Wiktor Poland Combining promotions, multi-results, you can bet on several event…" at bounding box center [550, 734] width 212 height 438
click at [581, 588] on div "Wiktor Poland Combining promotions, multi-results, you can bet on several event…" at bounding box center [550, 734] width 212 height 438
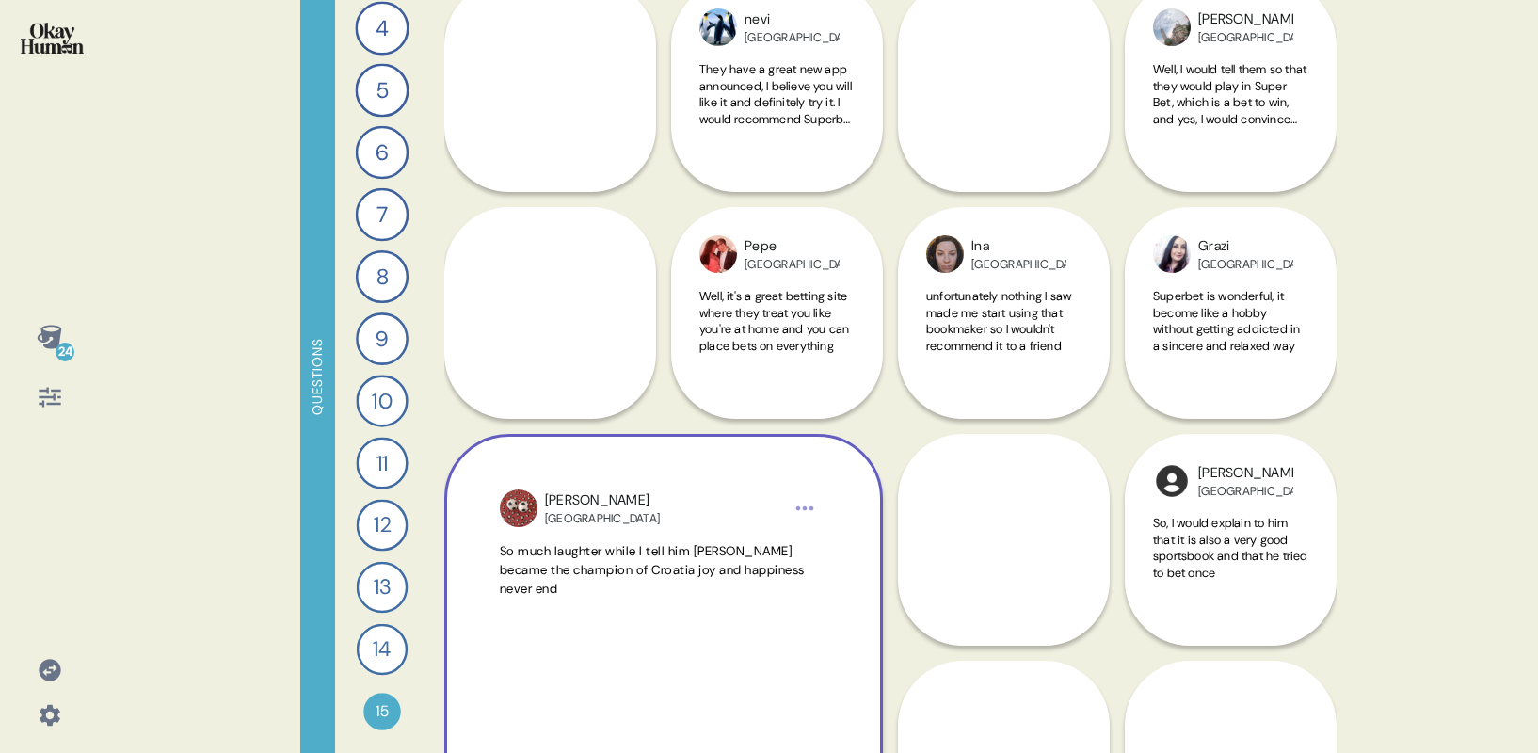
scroll to position [6572, 0]
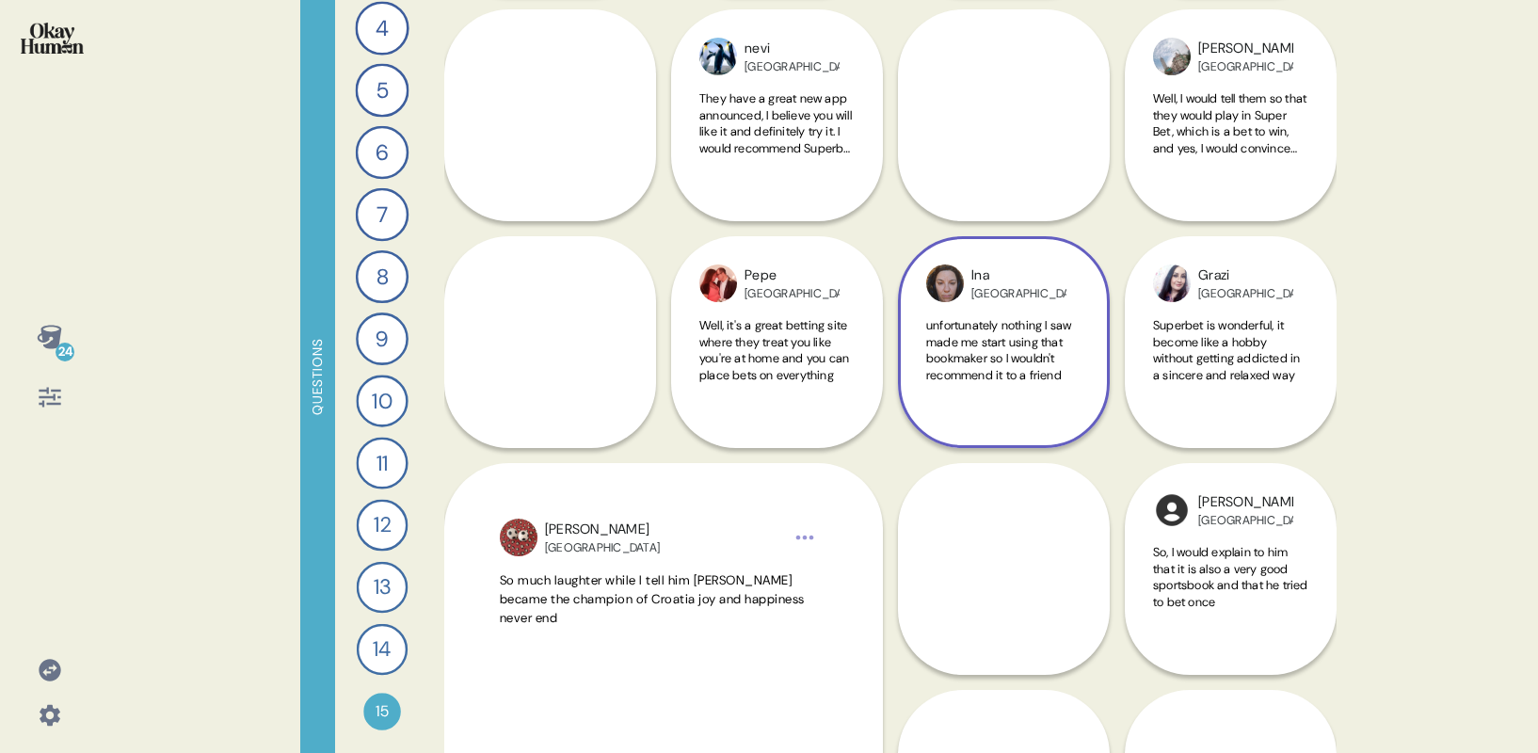
click at [971, 333] on span "unfortunately nothing I saw made me start using that bookmaker so I wouldn't re…" at bounding box center [998, 350] width 145 height 66
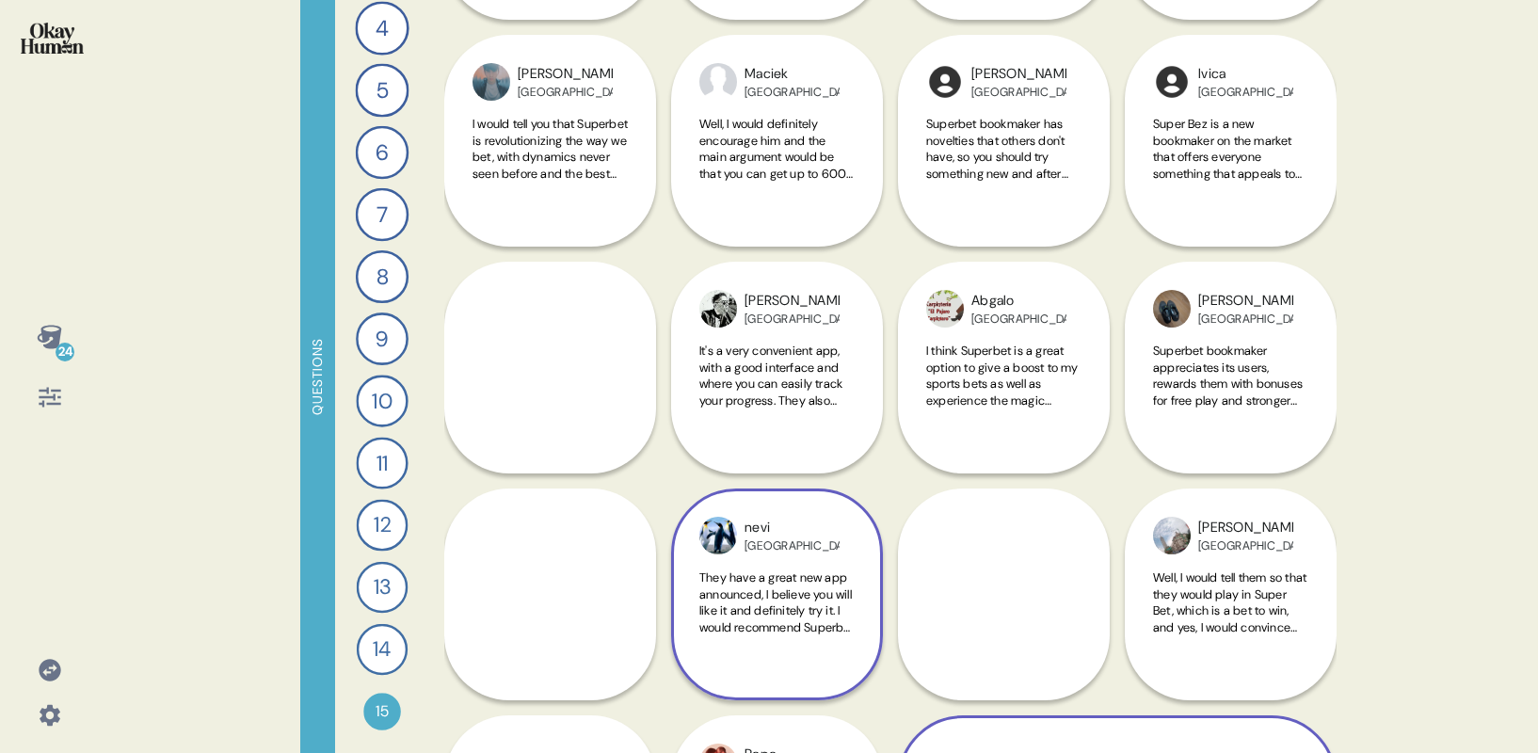
scroll to position [6081, 0]
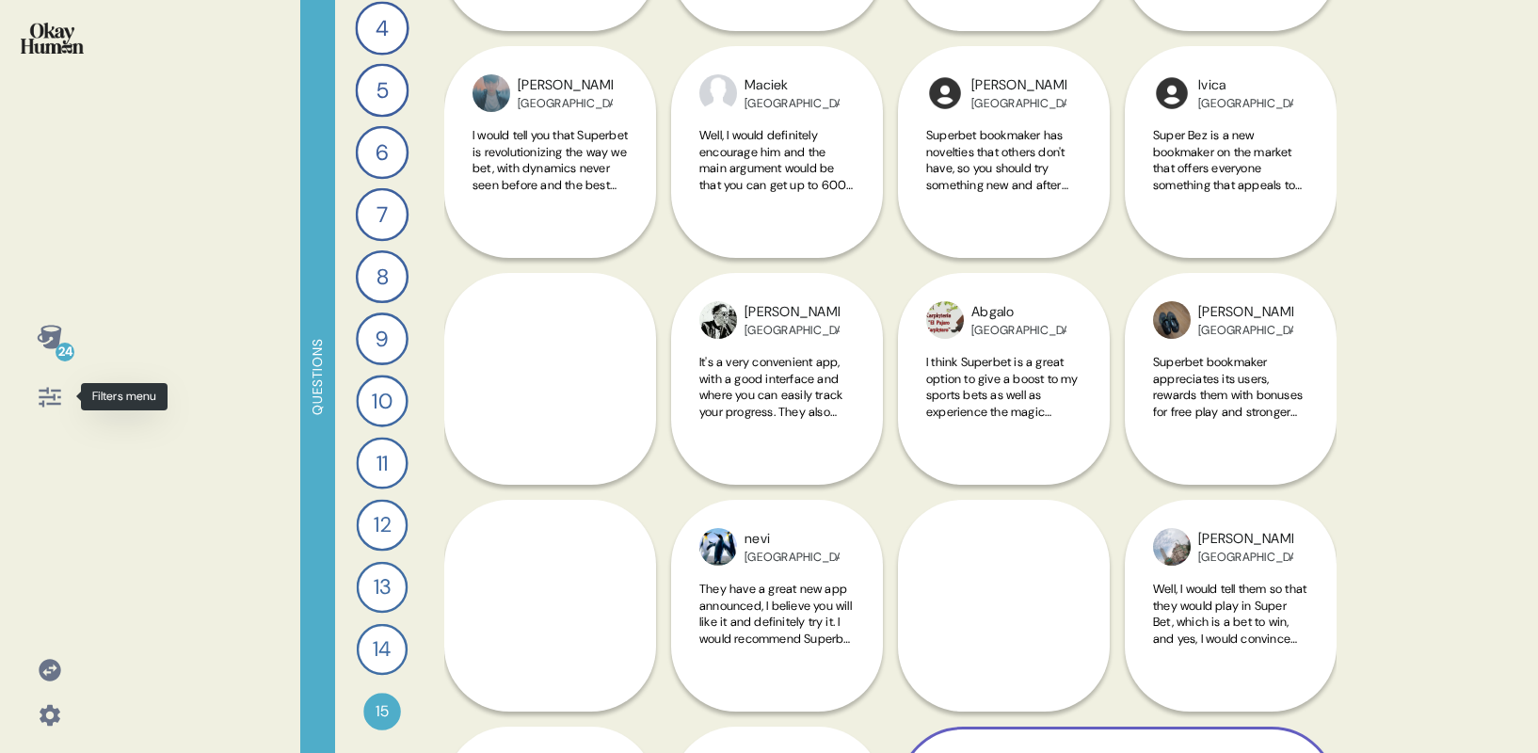
click at [71, 402] on div at bounding box center [49, 396] width 45 height 45
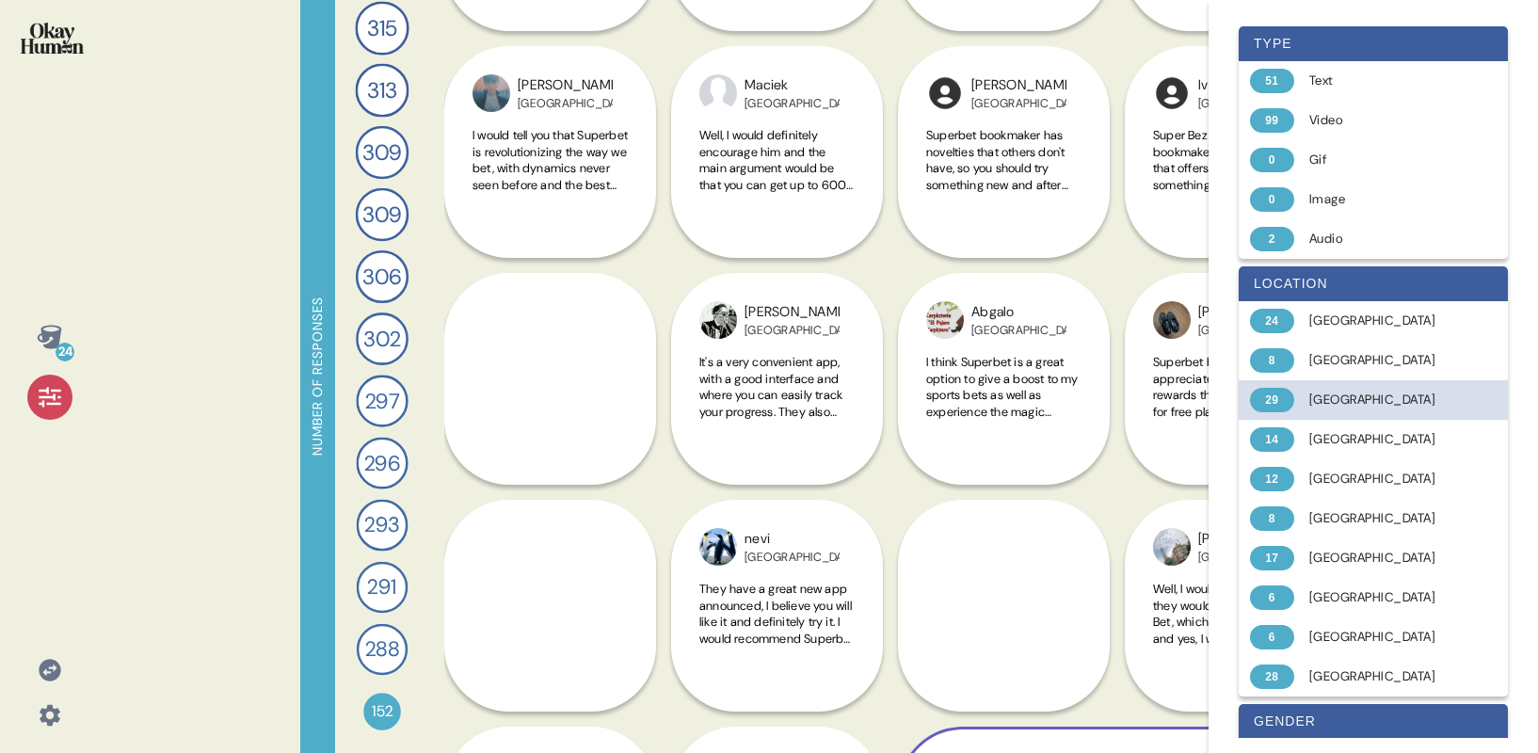
click at [1336, 399] on div "[GEOGRAPHIC_DATA]" at bounding box center [1384, 399] width 150 height 19
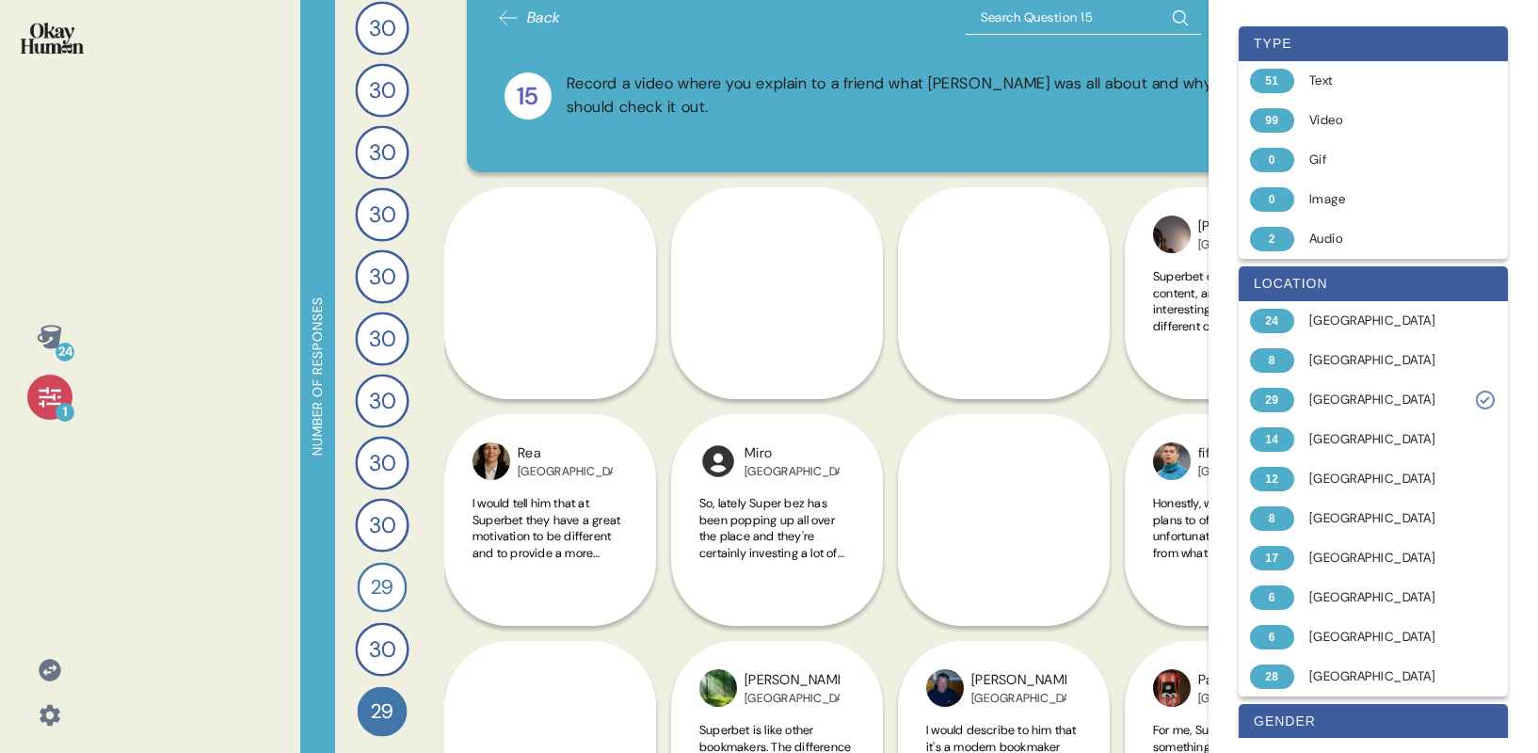
scroll to position [0, 0]
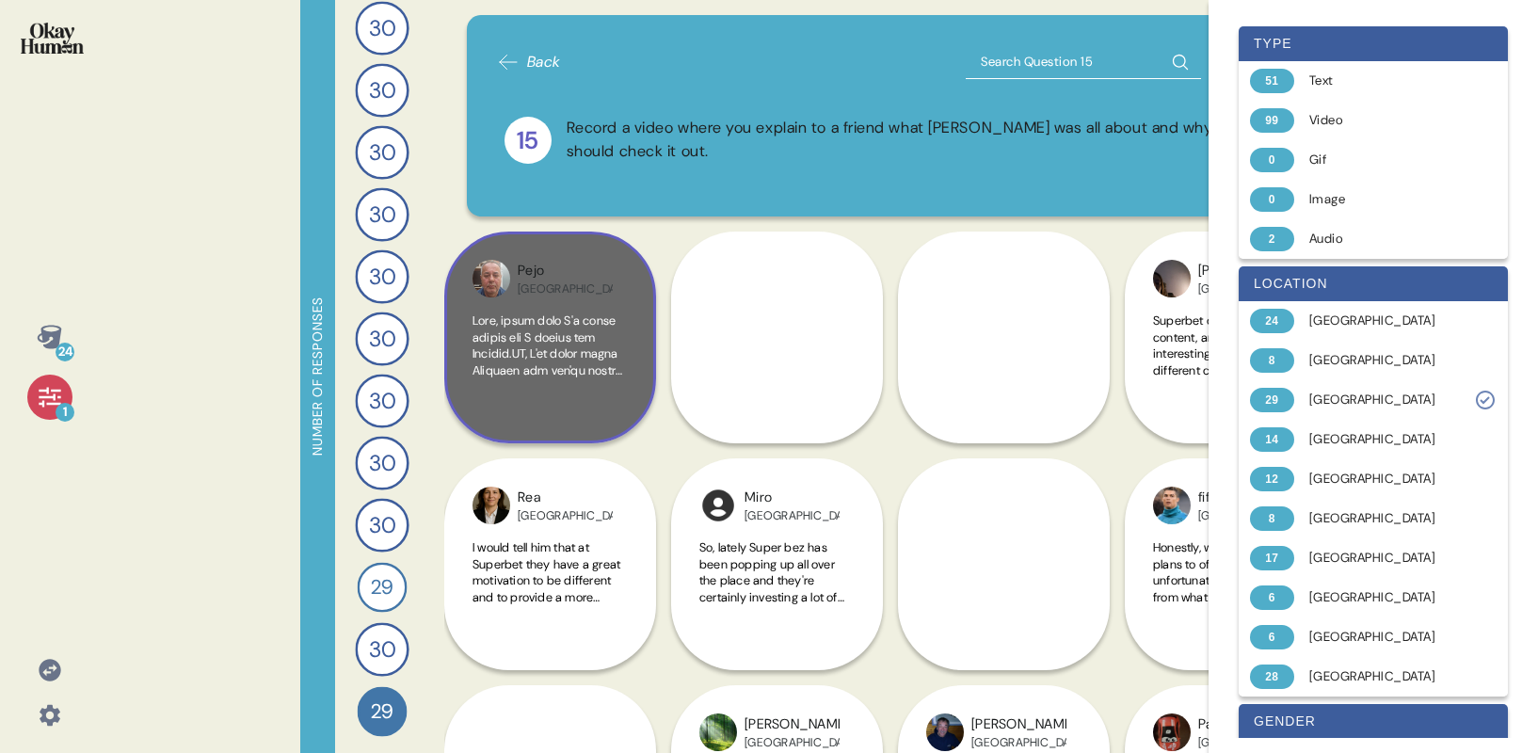
click at [545, 352] on span at bounding box center [549, 732] width 154 height 841
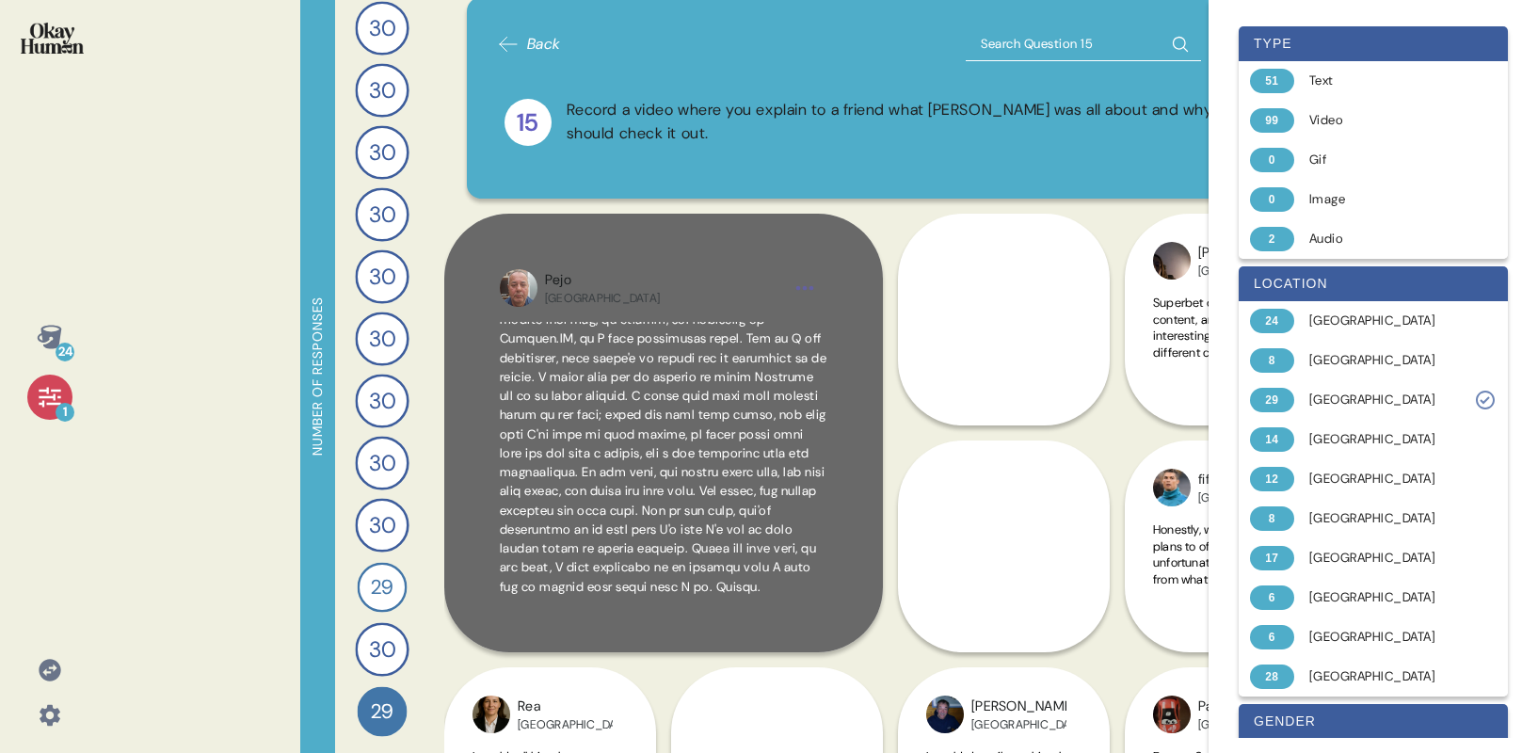
scroll to position [21, 0]
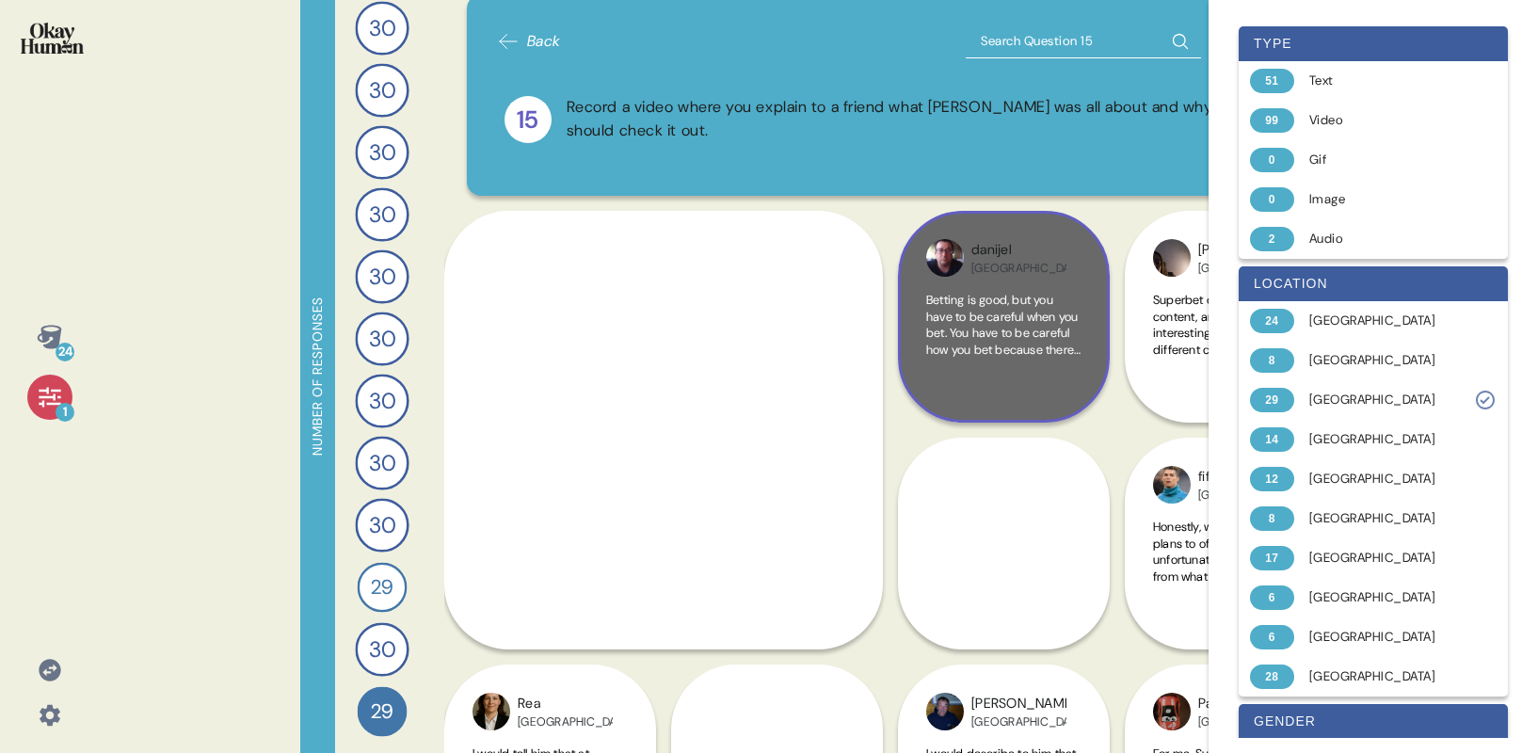
click at [990, 332] on span "Betting is good, but you have to be careful when you bet. You have to be carefu…" at bounding box center [1003, 423] width 155 height 263
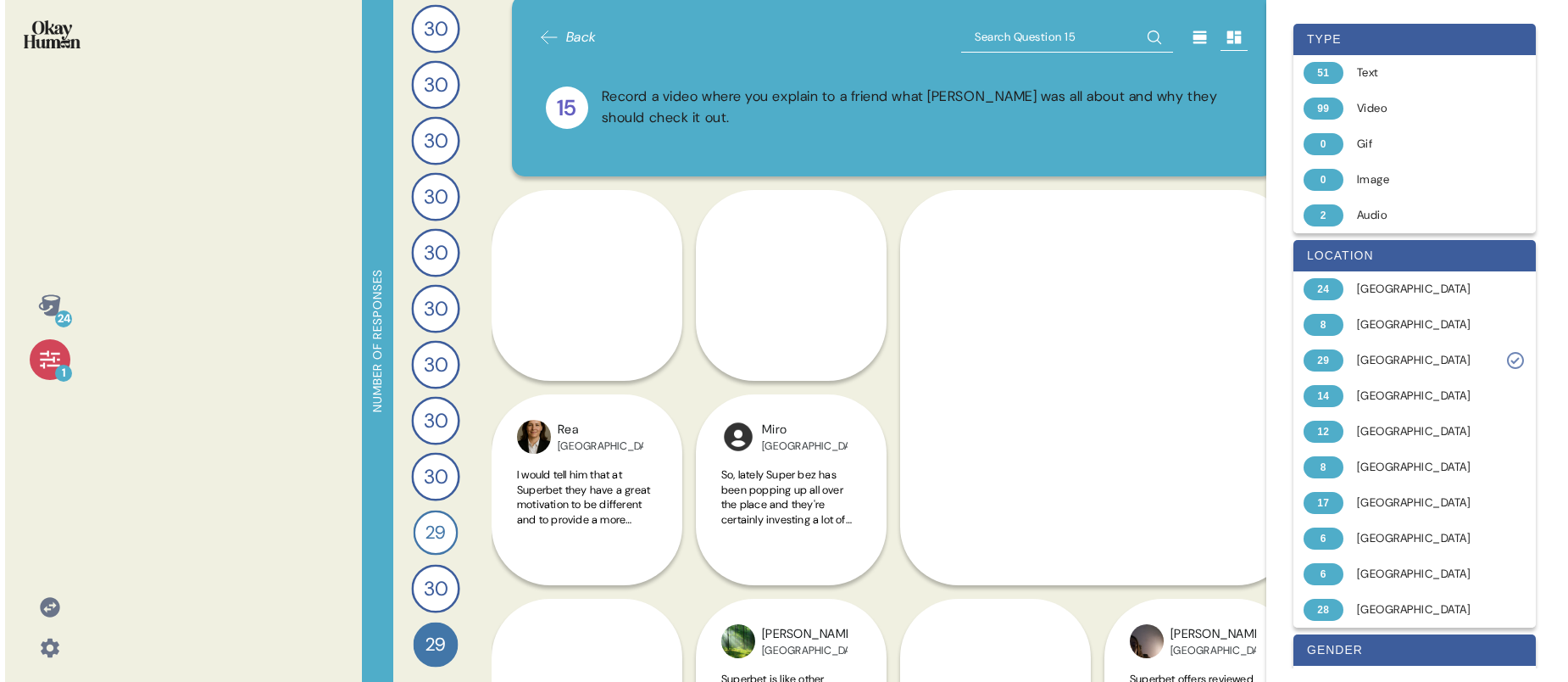
scroll to position [171, 0]
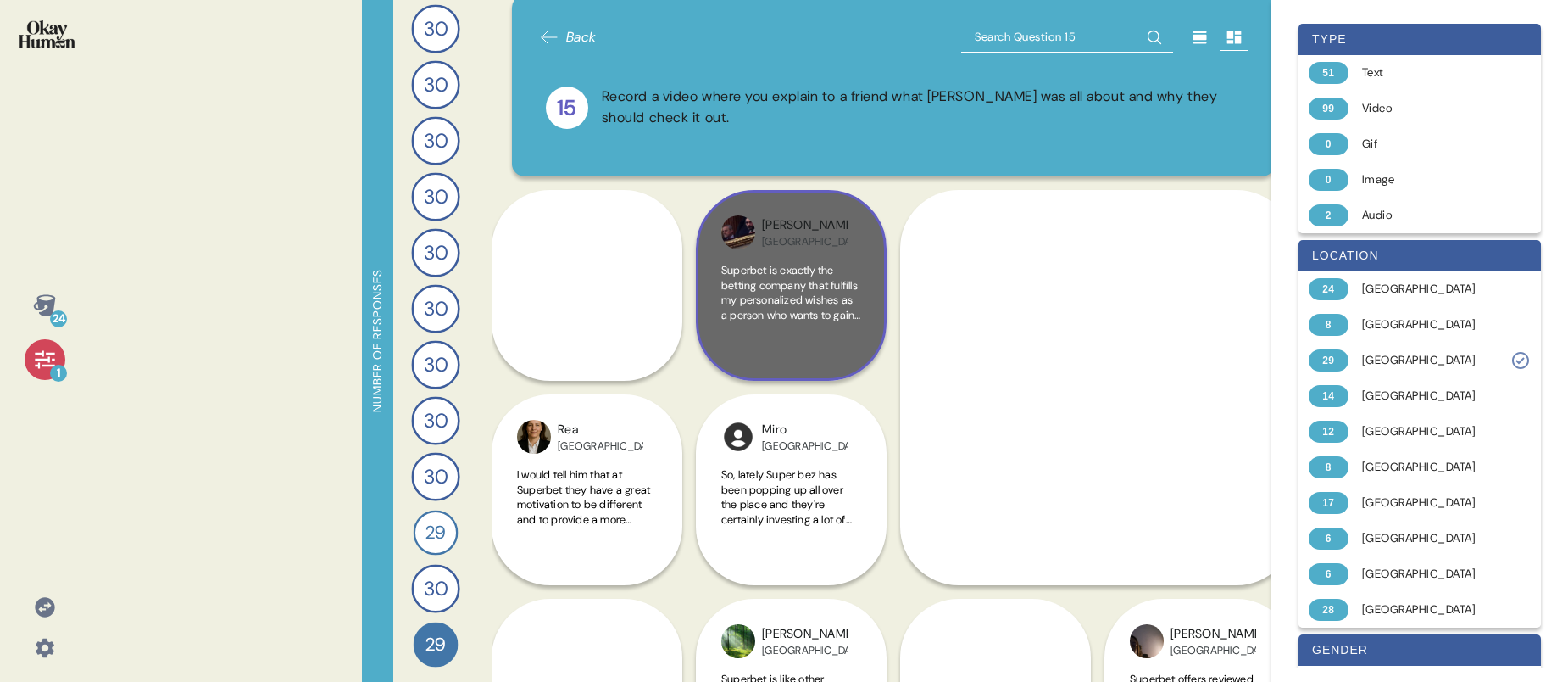
click at [811, 269] on span "Superbet is exactly the betting company that fulfills my personalized wishes as…" at bounding box center [791, 501] width 139 height 476
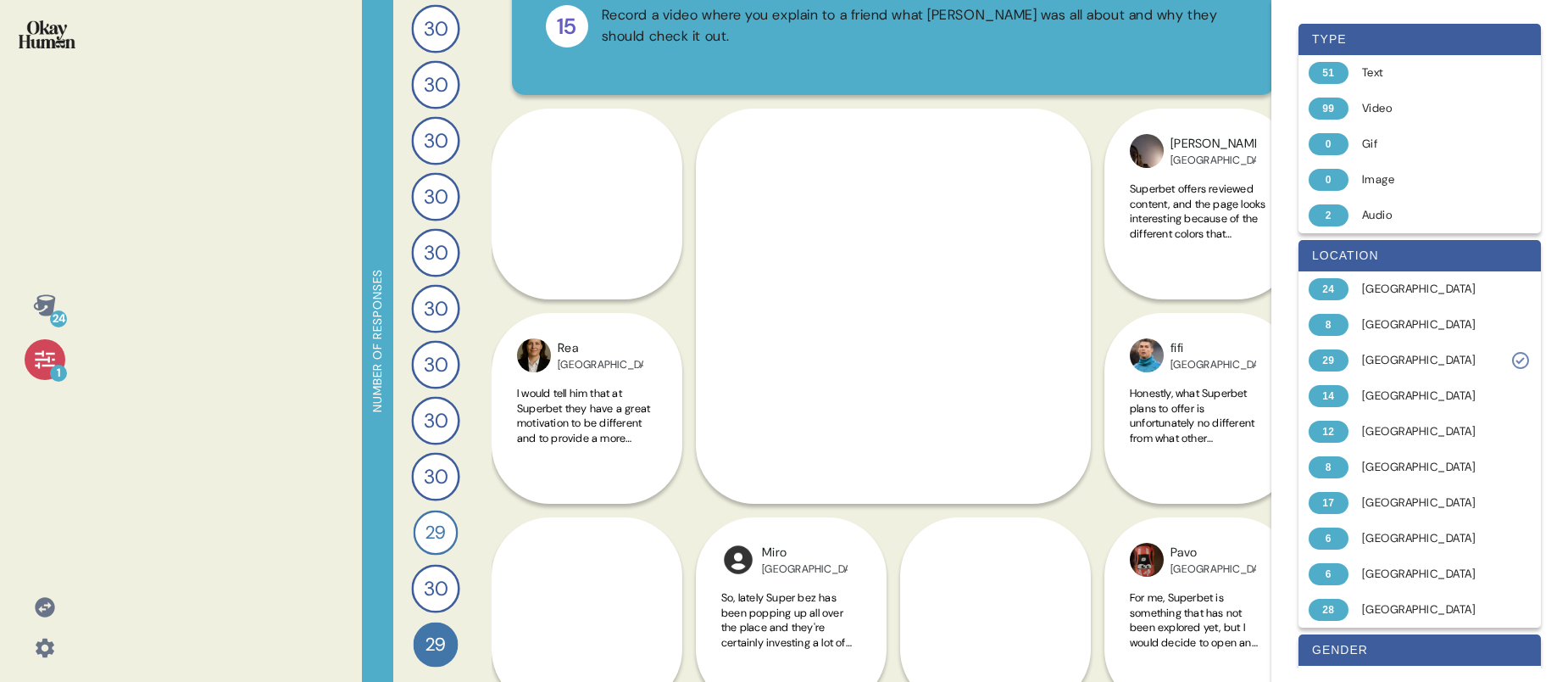
scroll to position [130, 0]
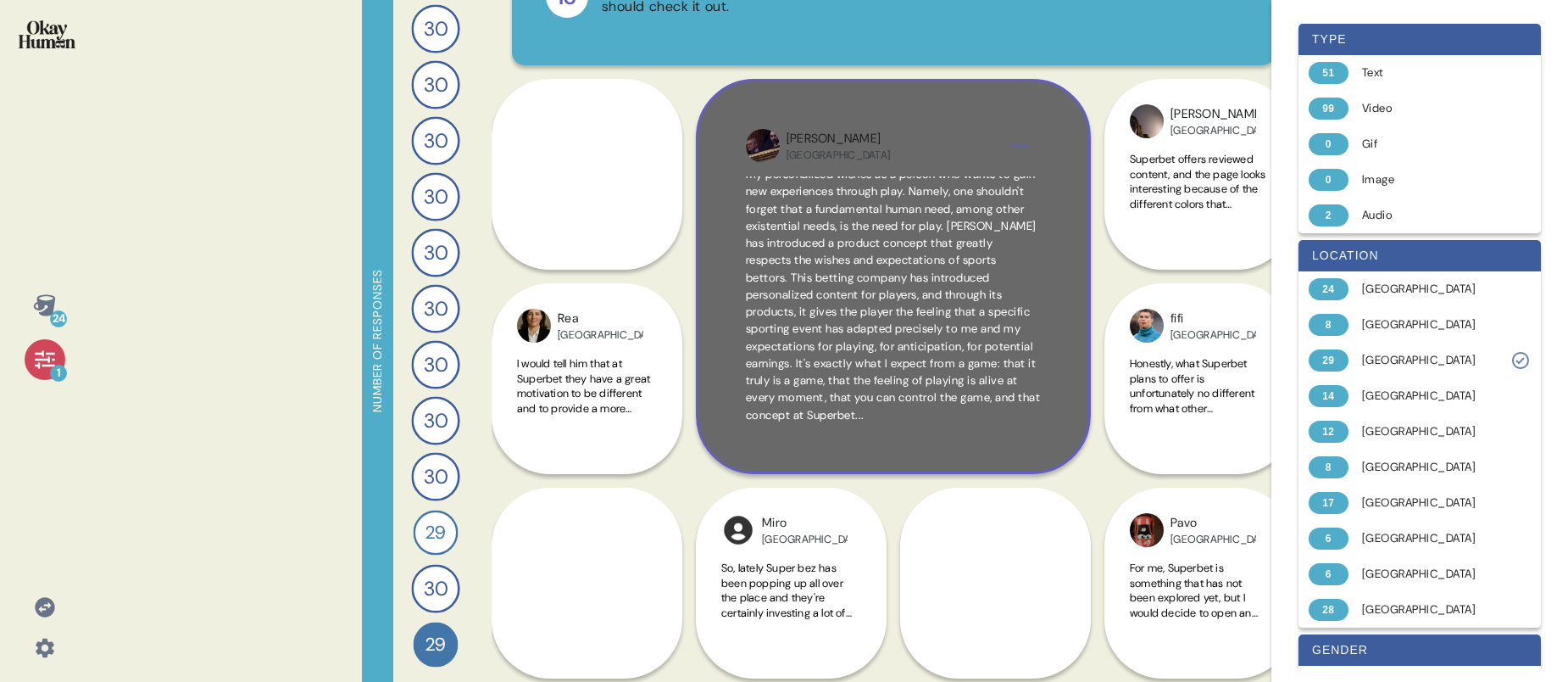
click at [1020, 145] on html "24 1 Number of responses 29 Describe your perfect day of entertainment and send…" at bounding box center [784, 341] width 1568 height 682
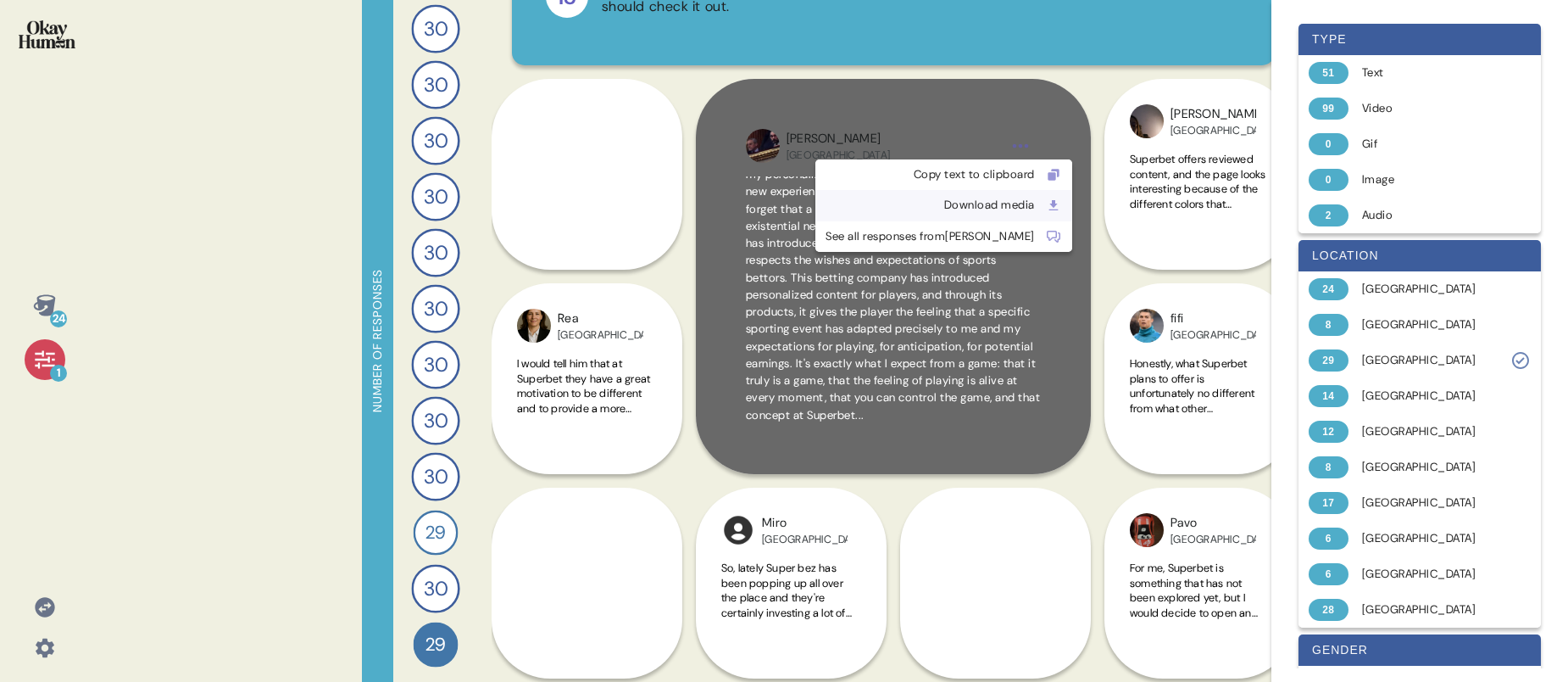
click at [965, 206] on div "Download media" at bounding box center [929, 205] width 209 height 17
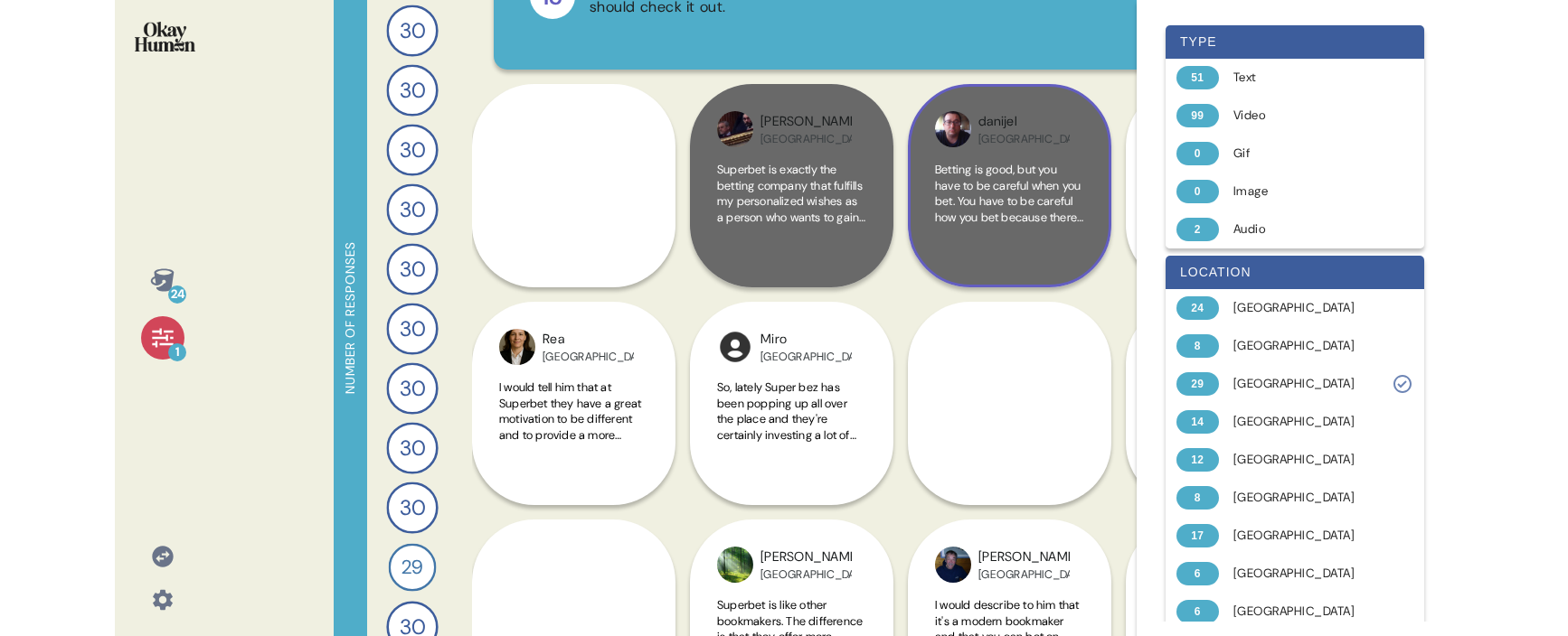
scroll to position [238, 0]
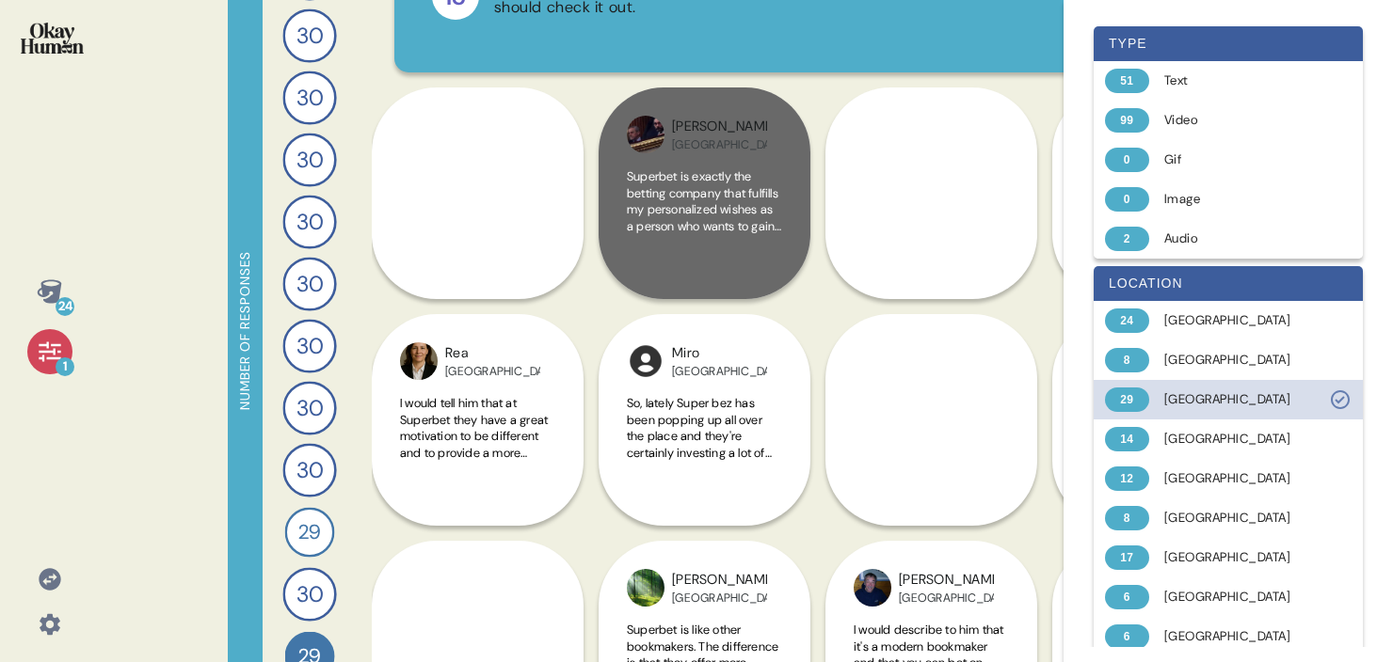
click at [1286, 395] on div "[GEOGRAPHIC_DATA]" at bounding box center [1239, 399] width 150 height 19
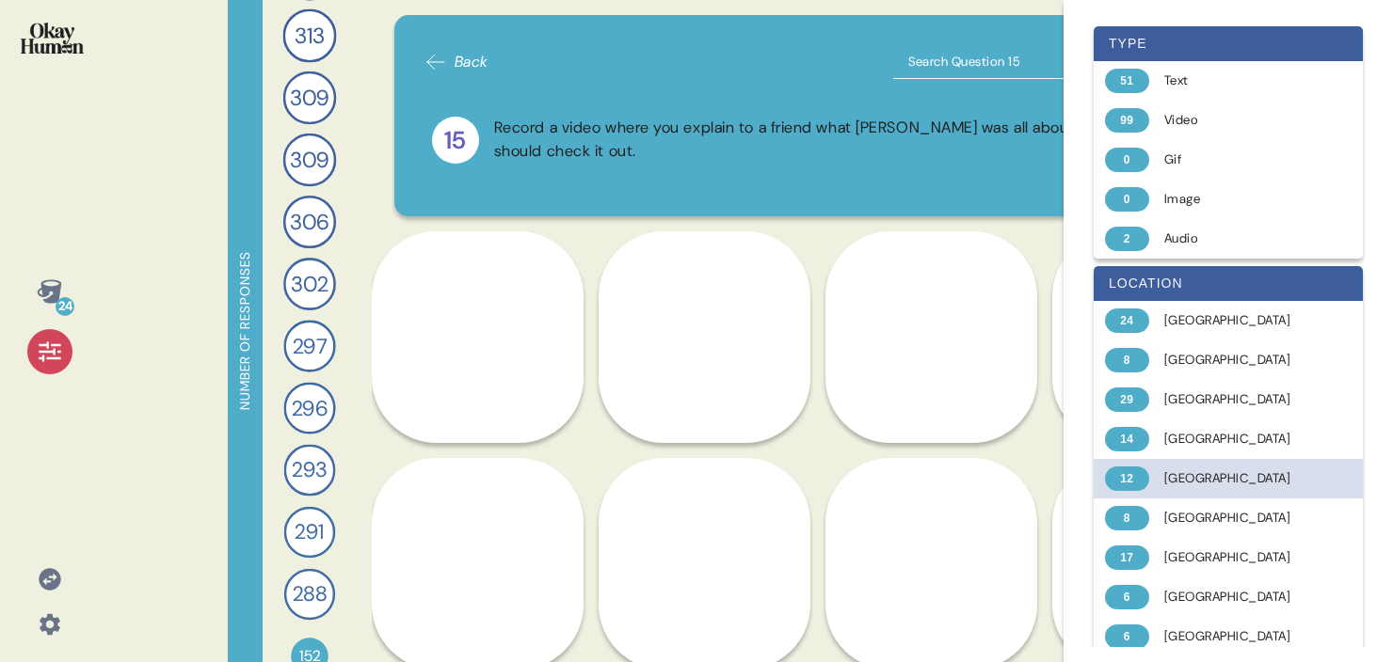
click at [1238, 478] on div "[GEOGRAPHIC_DATA]" at bounding box center [1239, 479] width 150 height 19
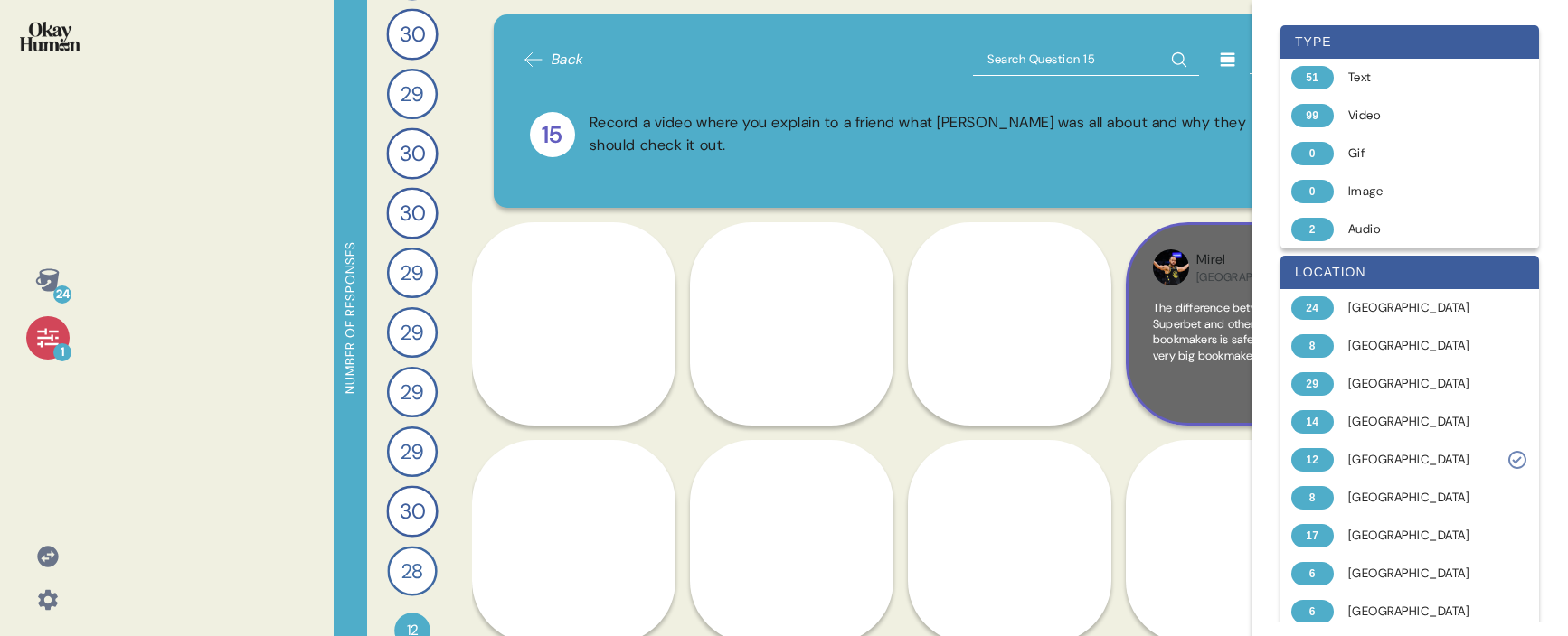
click at [1167, 297] on div "Mirel Romania The difference between Superbet and other bookmakers is safety. I…" at bounding box center [1227, 324] width 204 height 204
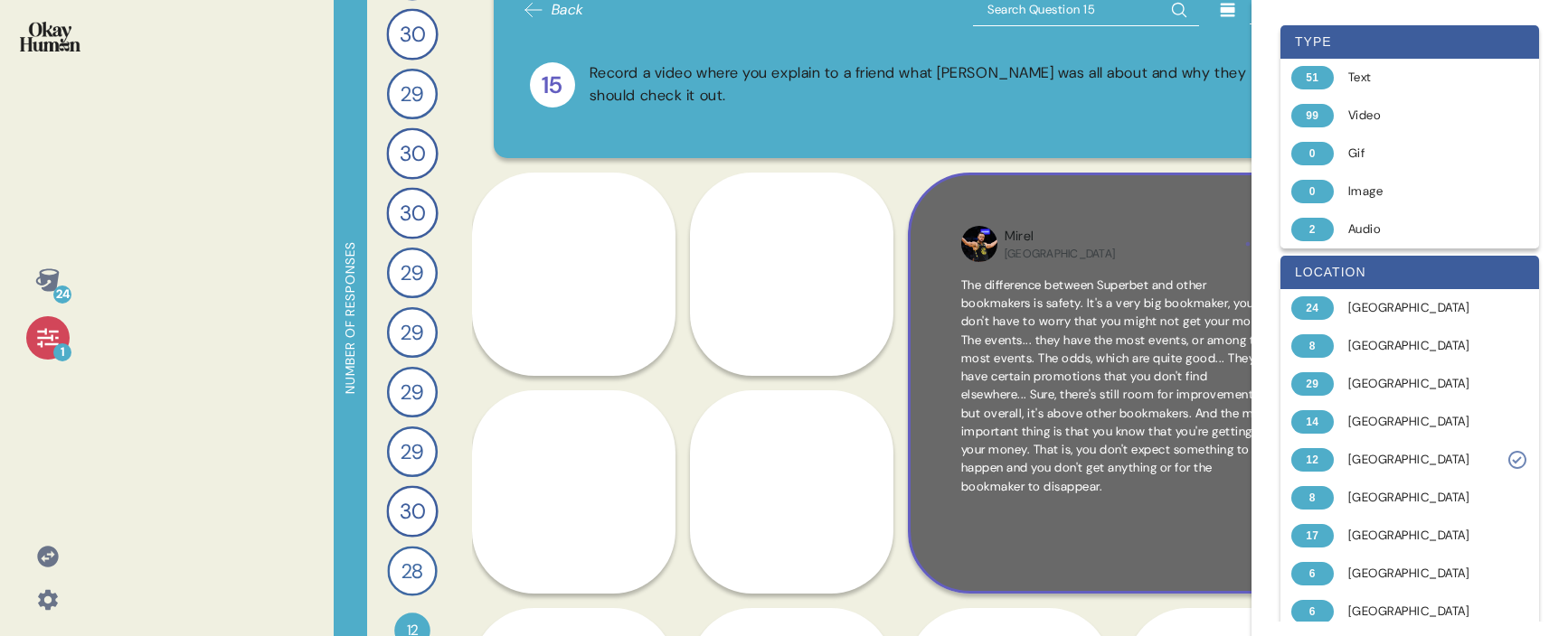
scroll to position [58, 0]
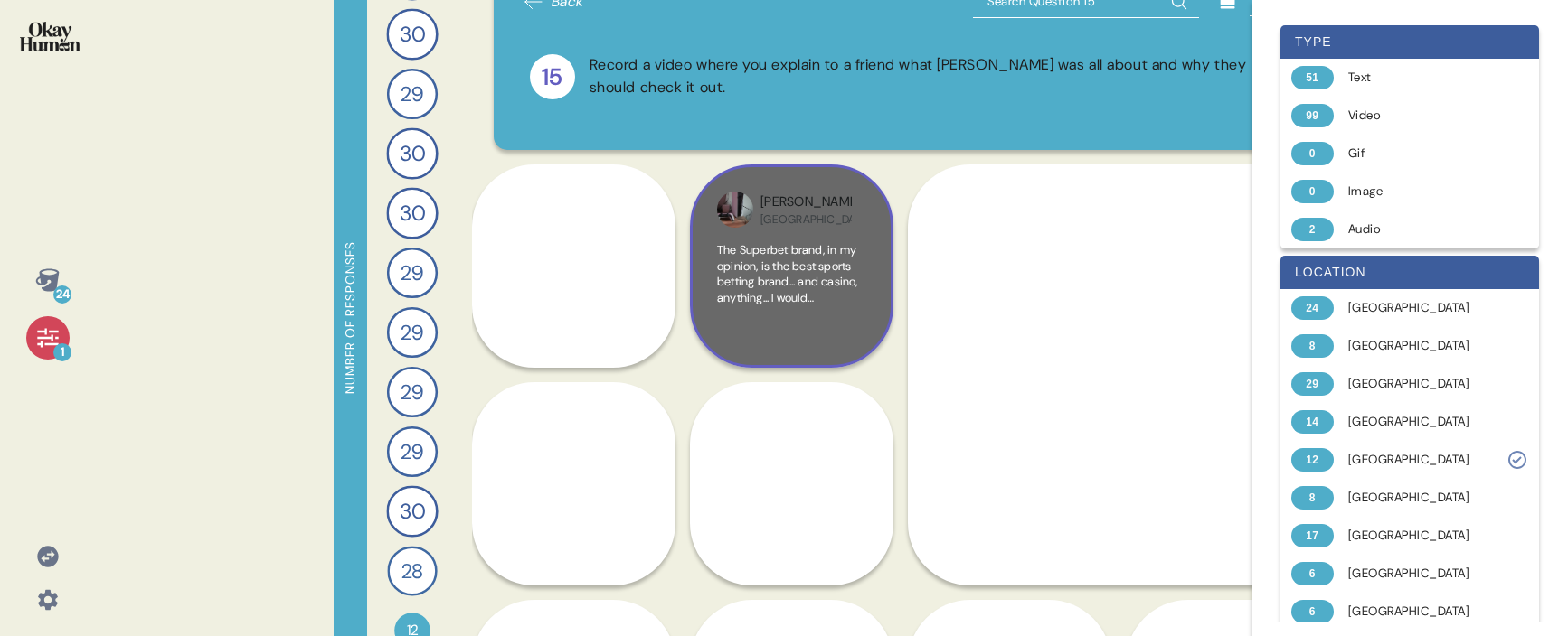
click at [774, 268] on span "The Superbet brand, in my opinion, is the best sports betting brand... and casi…" at bounding box center [791, 479] width 149 height 476
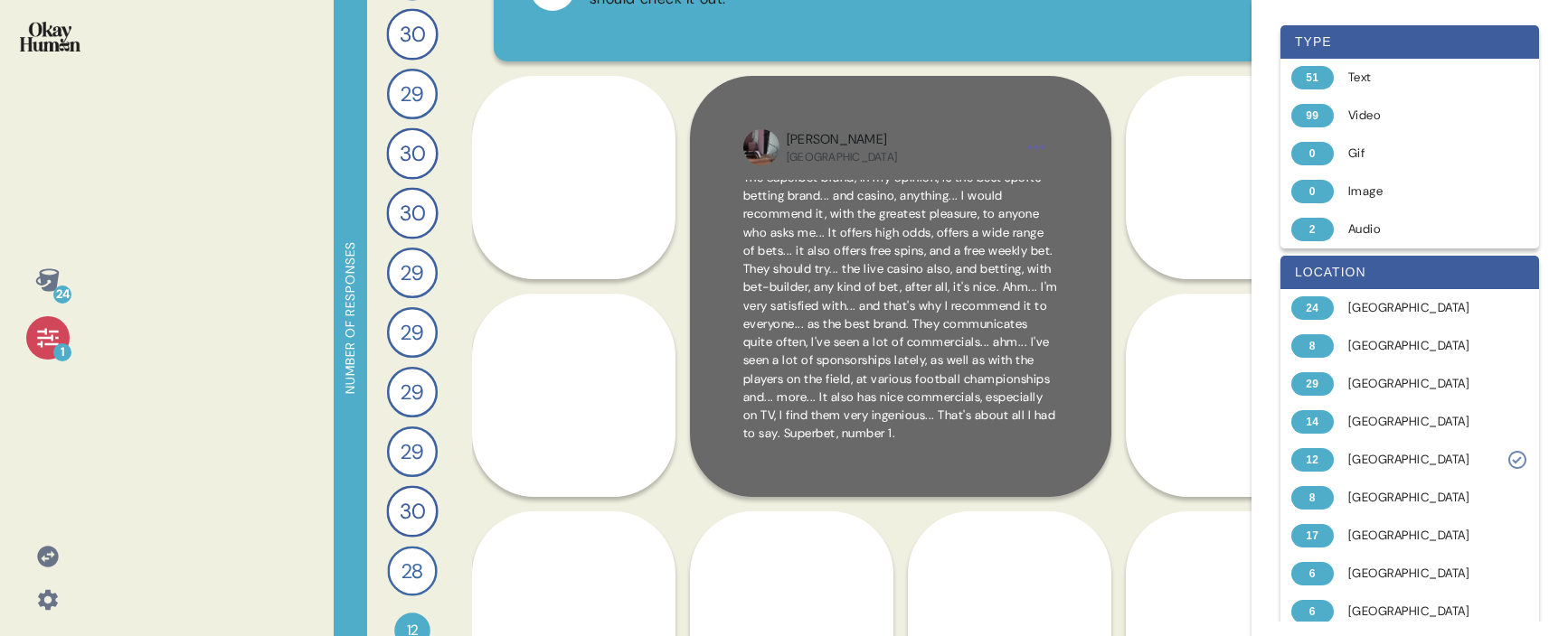
scroll to position [29, 0]
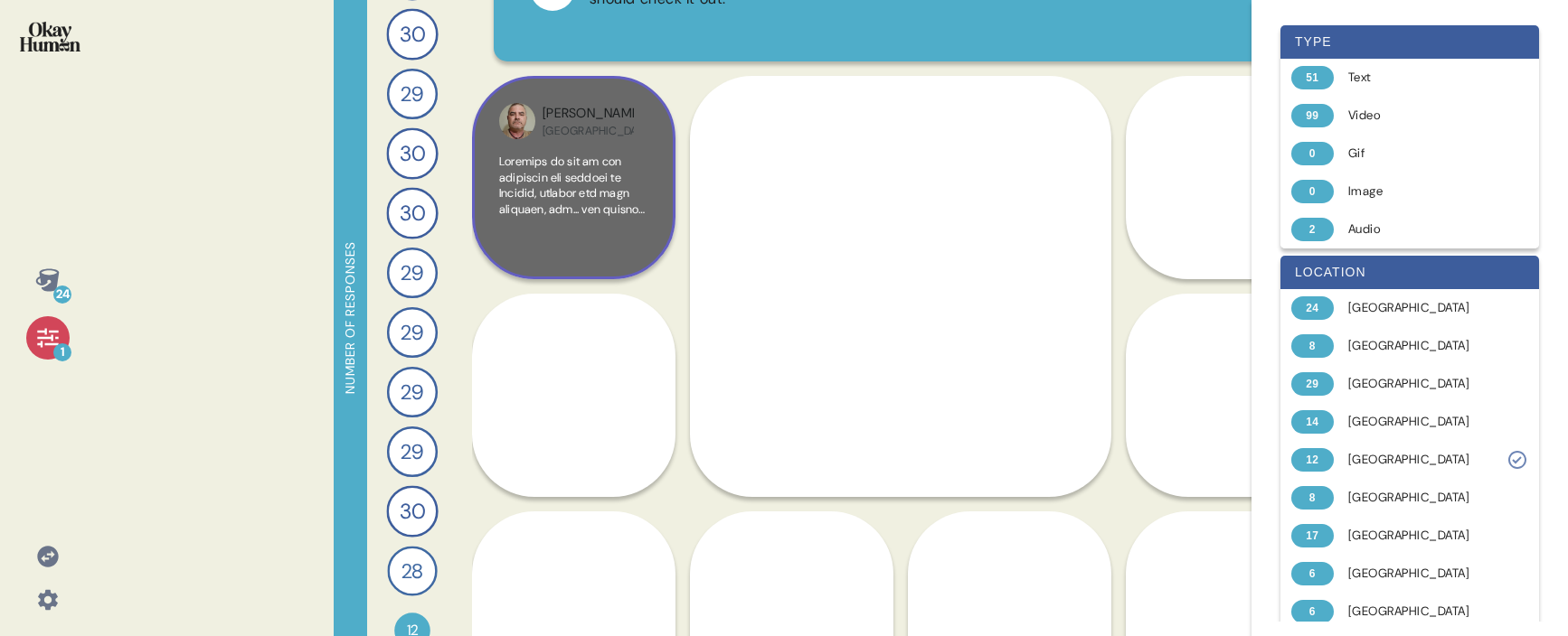
click at [570, 217] on div at bounding box center [573, 203] width 149 height 99
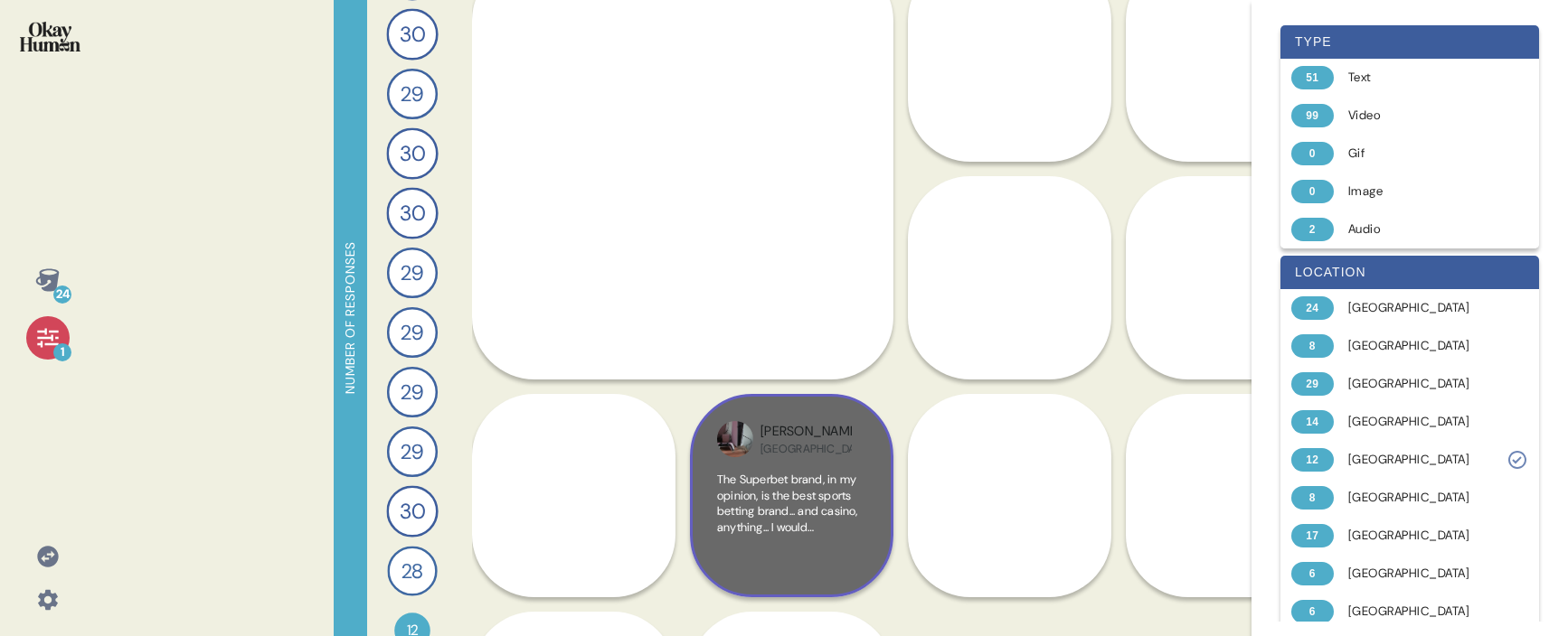
scroll to position [301, 0]
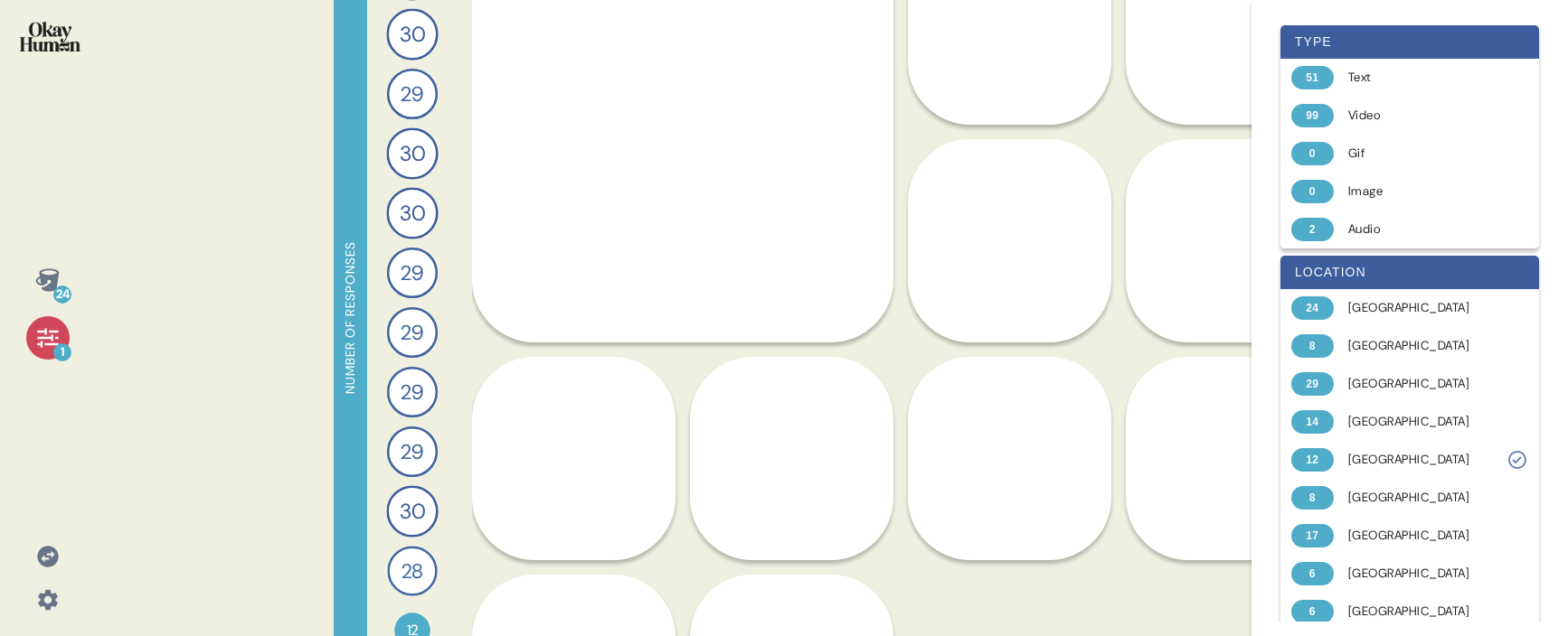
click at [593, 481] on div "[PERSON_NAME] Romania Yes, I recommend Superbet to Mom, to place bets. It also …" at bounding box center [574, 568] width 204 height 421
click at [564, 474] on div "[PERSON_NAME] Romania Yes, I recommend Superbet to Mom, to place bets. It also …" at bounding box center [574, 568] width 204 height 421
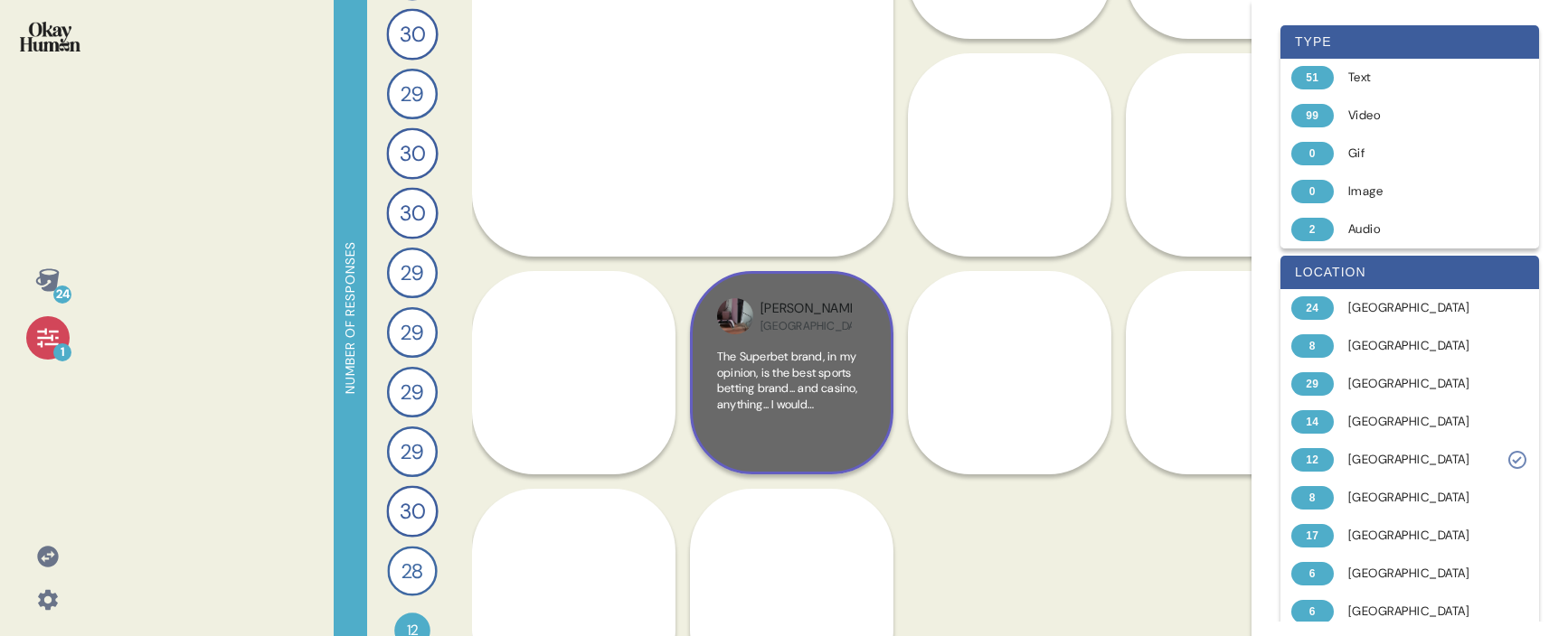
scroll to position [421, 0]
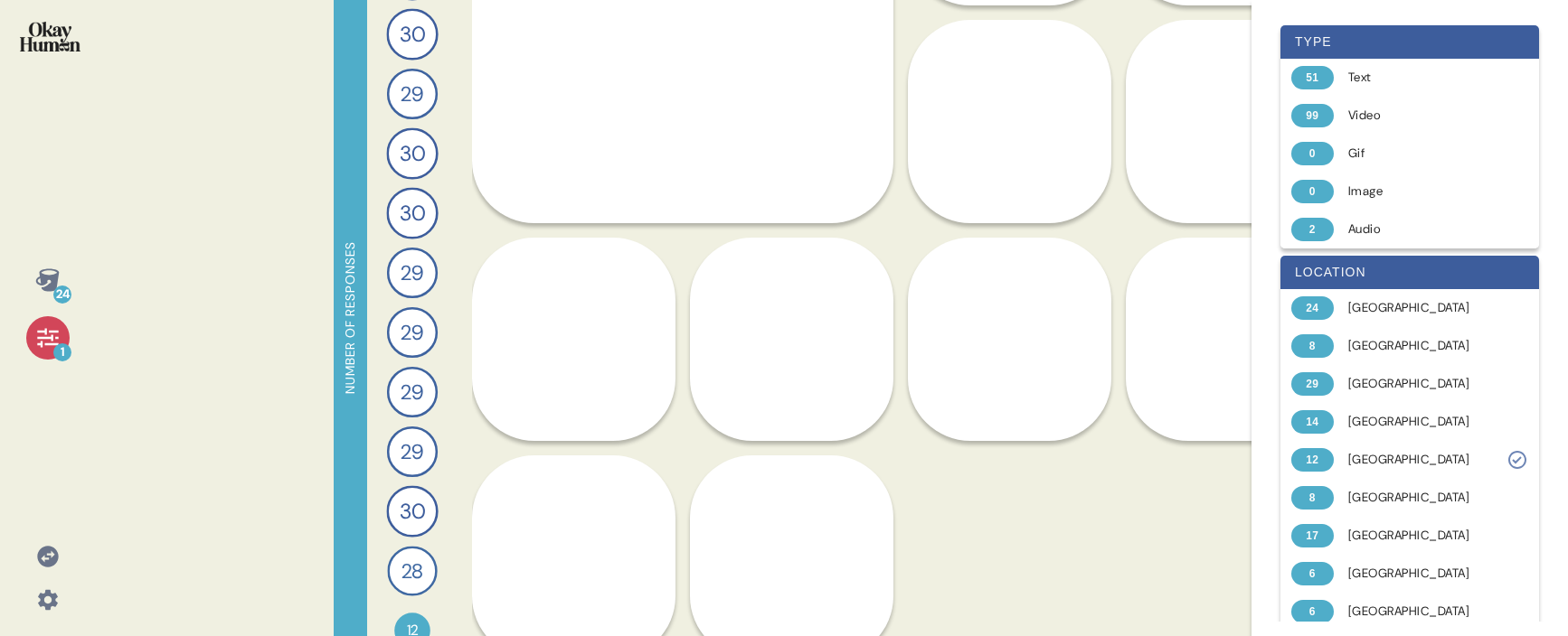
click at [528, 361] on div "[PERSON_NAME] Romania Yes, I recommend Superbet to Mom, to place bets. It also …" at bounding box center [574, 448] width 204 height 421
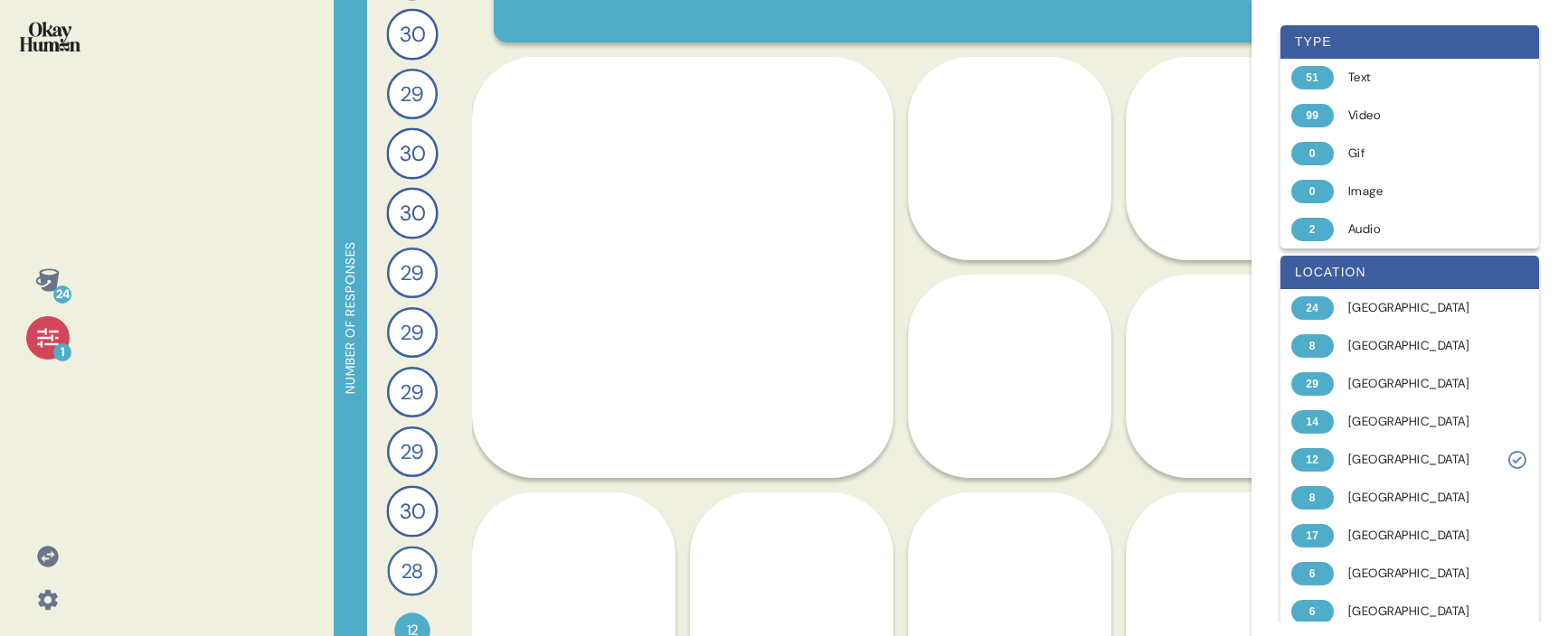
scroll to position [235, 0]
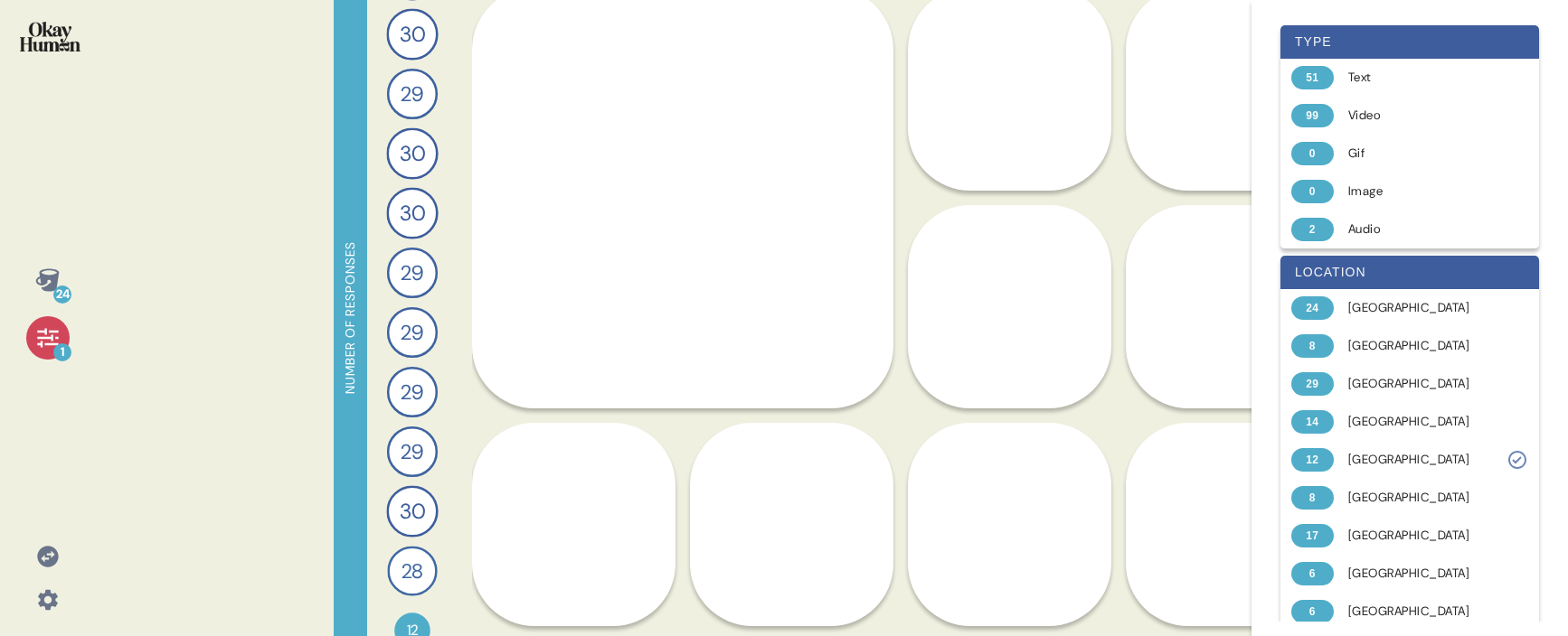
click at [551, 482] on div "[PERSON_NAME] Romania Yes, I recommend Superbet to Mom, to place bets. It also …" at bounding box center [574, 633] width 204 height 421
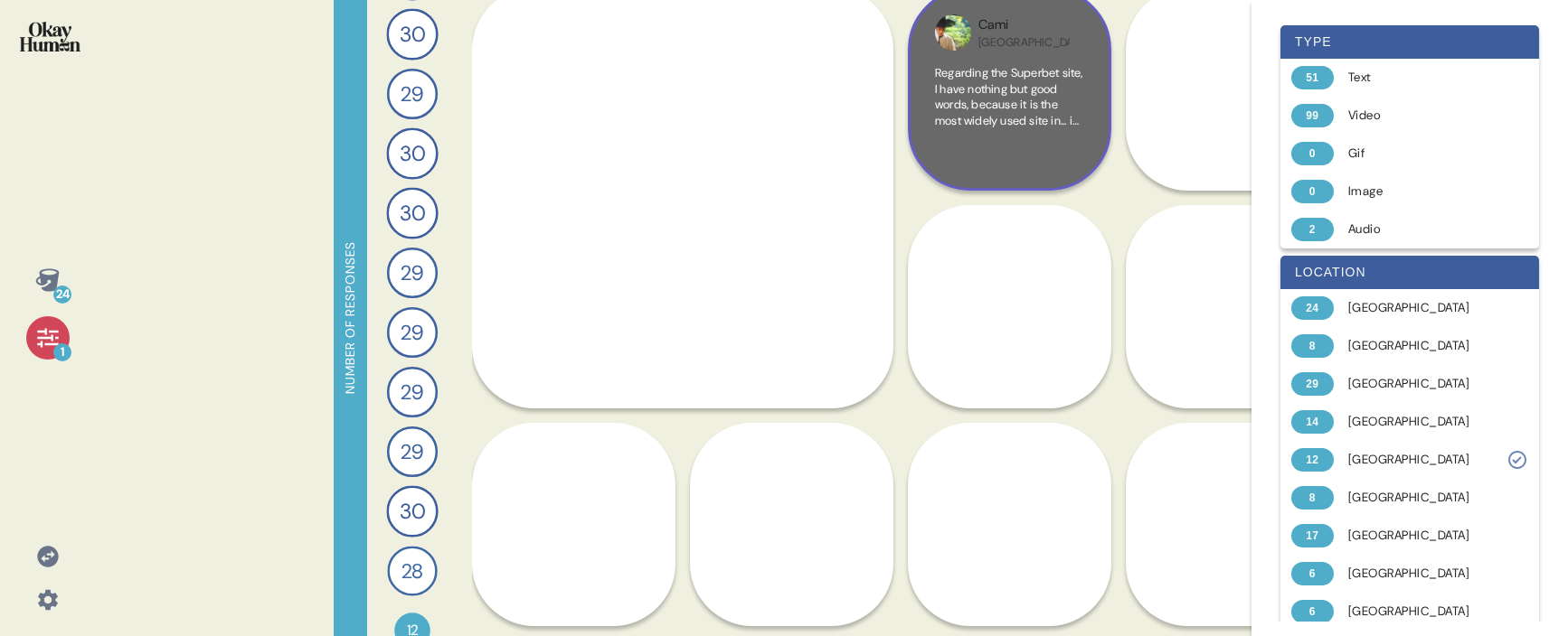
click at [1020, 101] on span "Regarding the Superbet site, I have nothing but good words, because it is the m…" at bounding box center [1009, 287] width 148 height 444
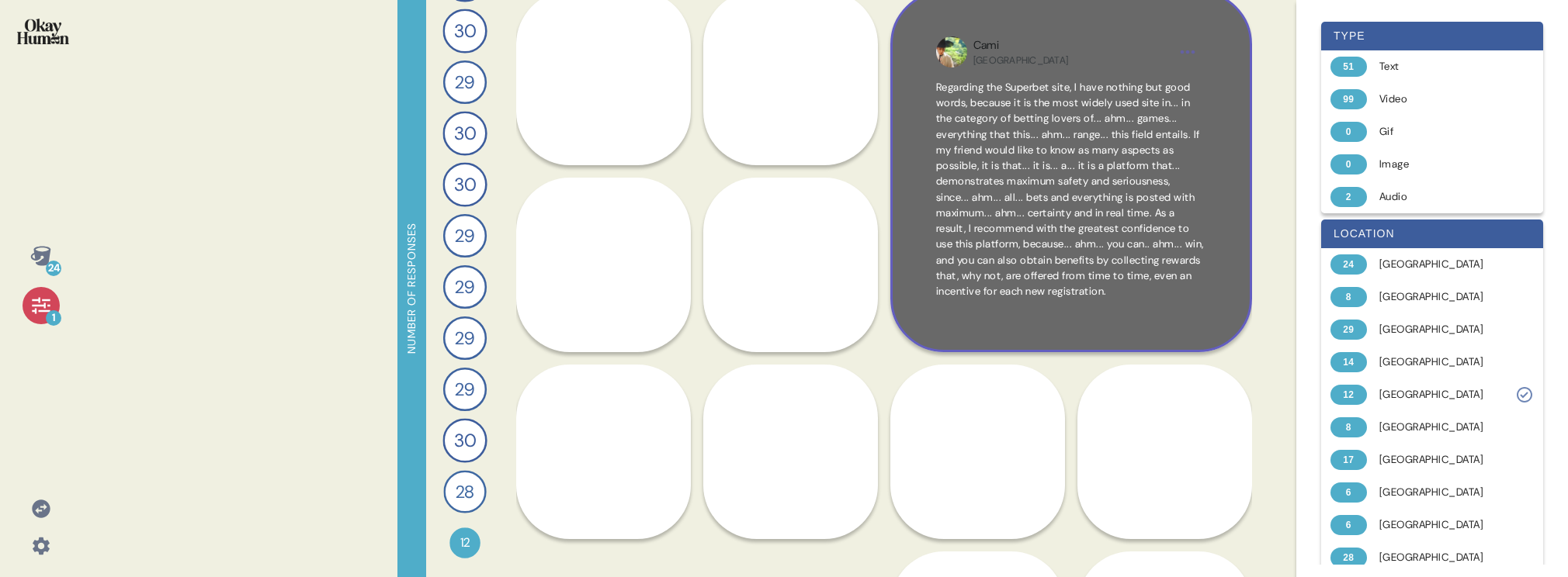
scroll to position [8, 0]
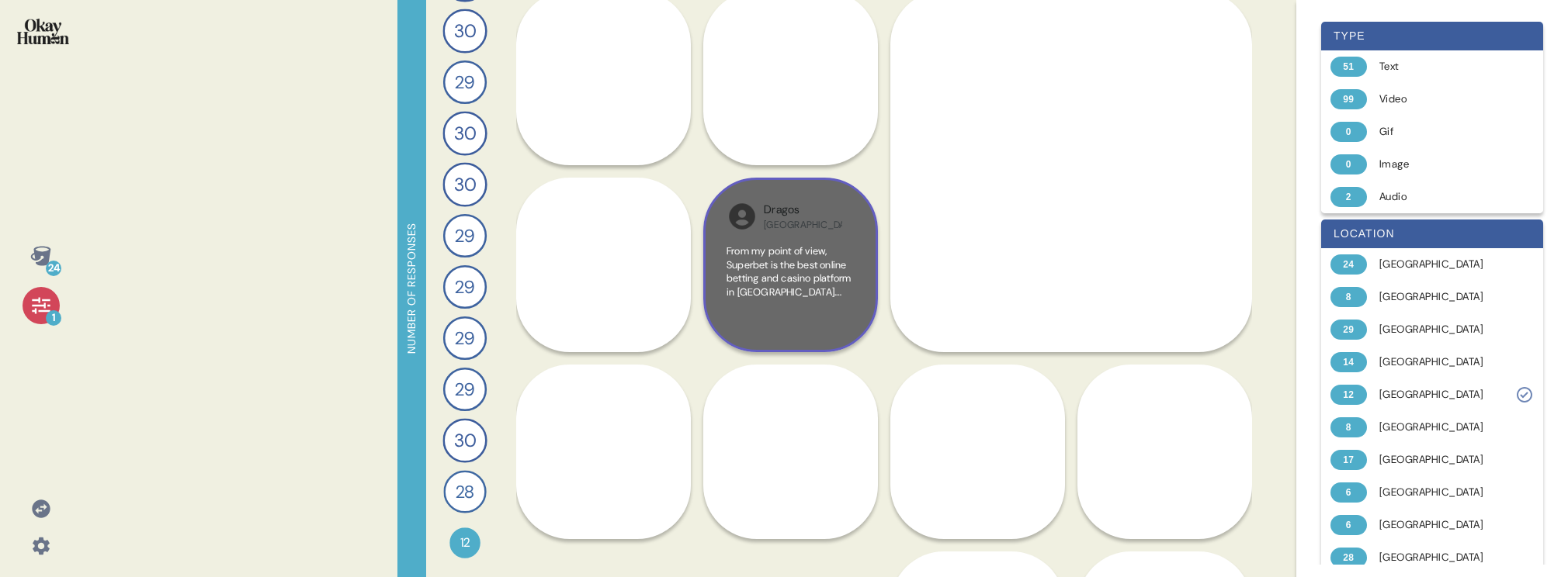
click at [778, 283] on span "From my point of view, Superbet is the best online betting and casino platform …" at bounding box center [789, 387] width 125 height 285
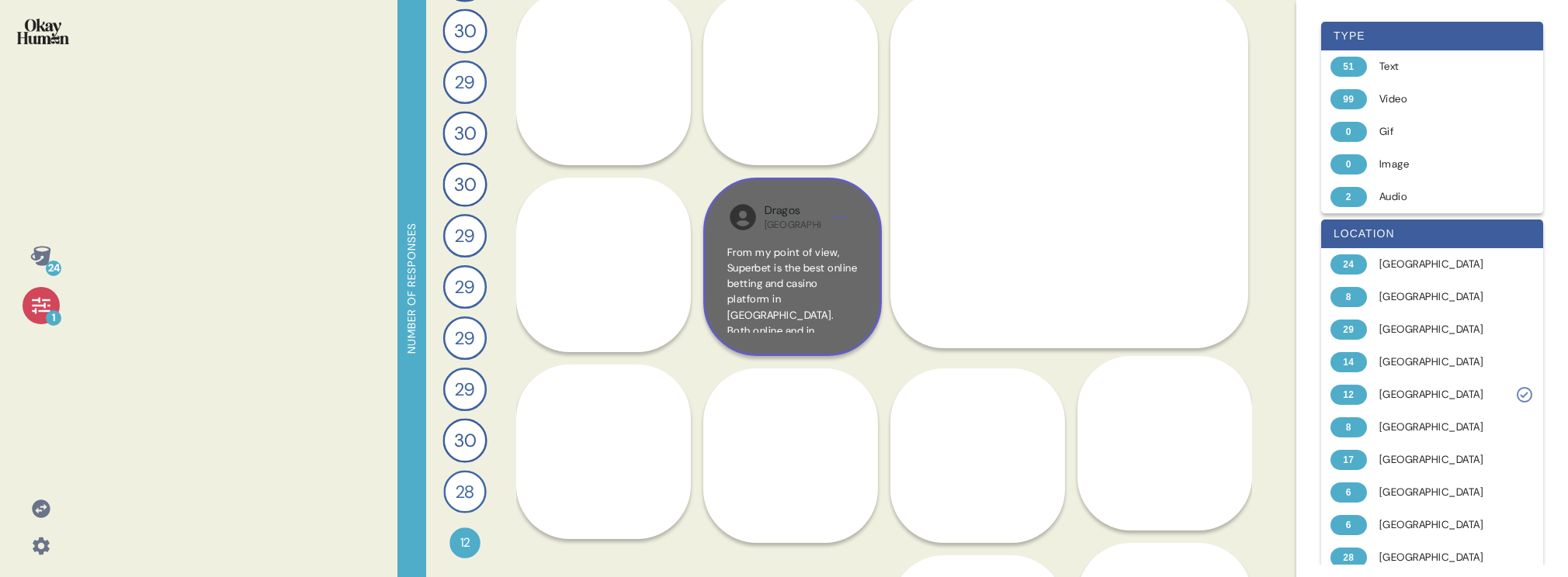
scroll to position [0, 0]
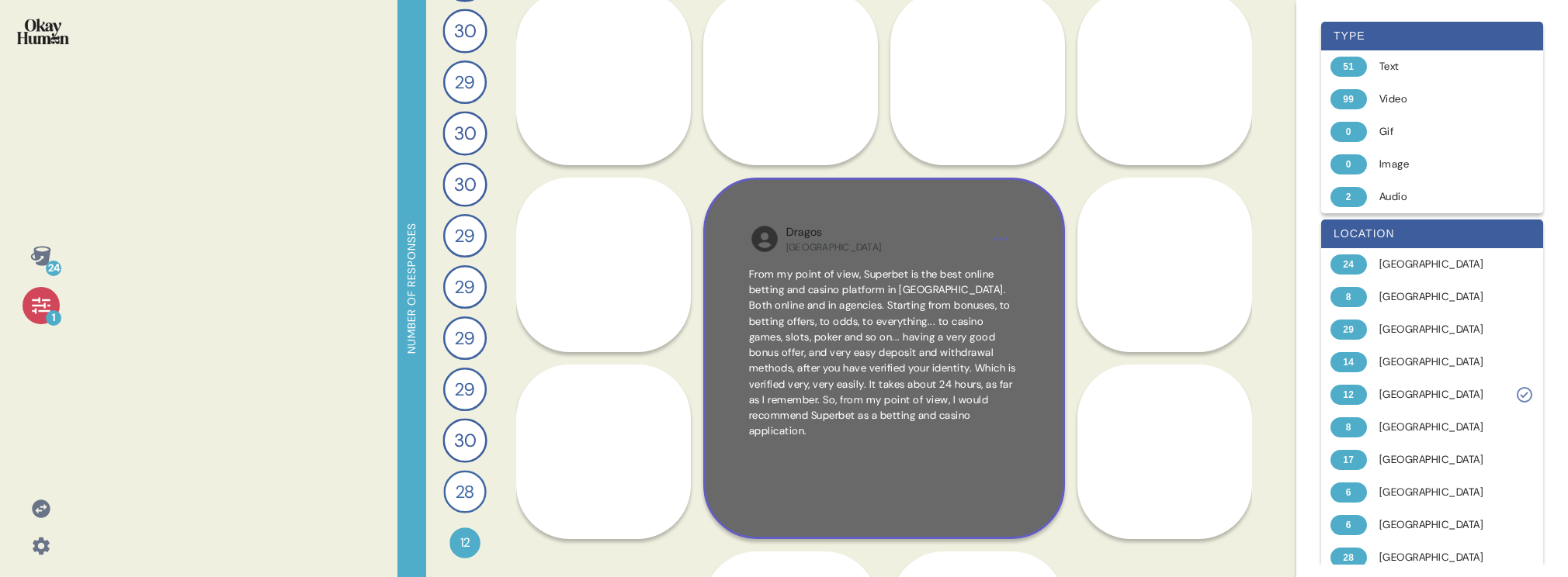
click at [998, 237] on html "24 1 Number of responses 29 Describe your perfect day of entertainment and send…" at bounding box center [784, 288] width 1568 height 577
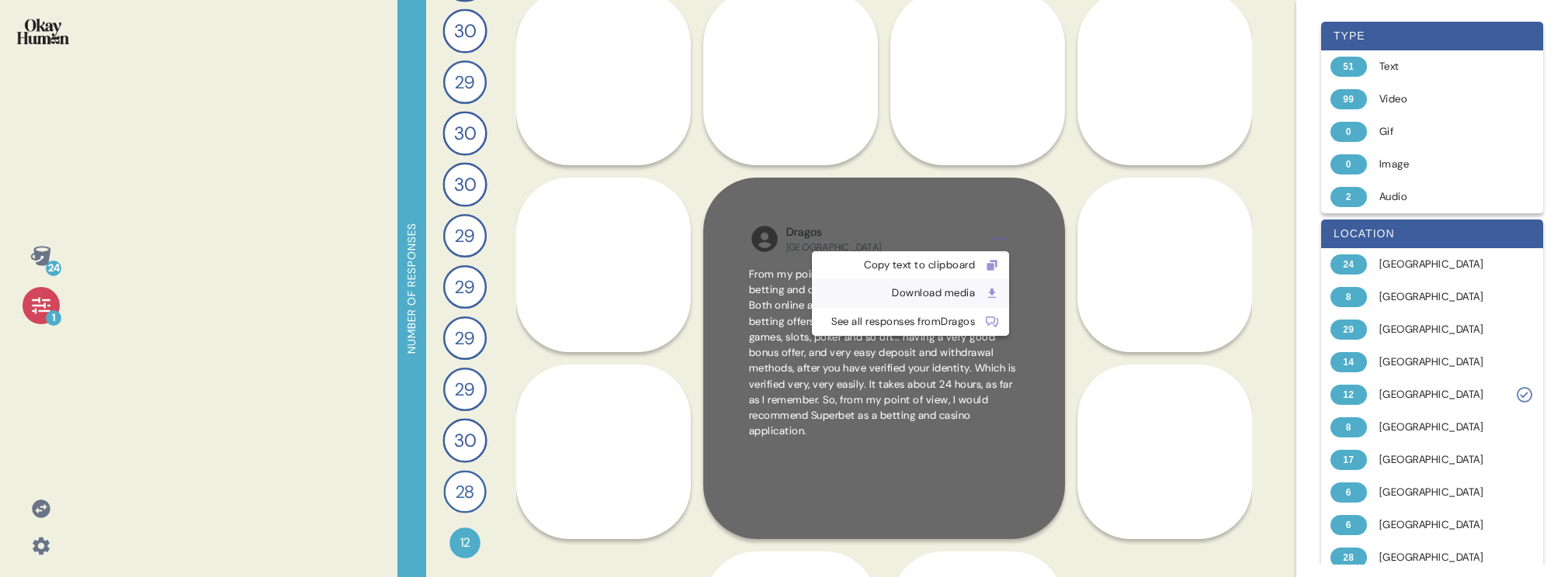
click at [954, 293] on div "Download media" at bounding box center [898, 293] width 153 height 16
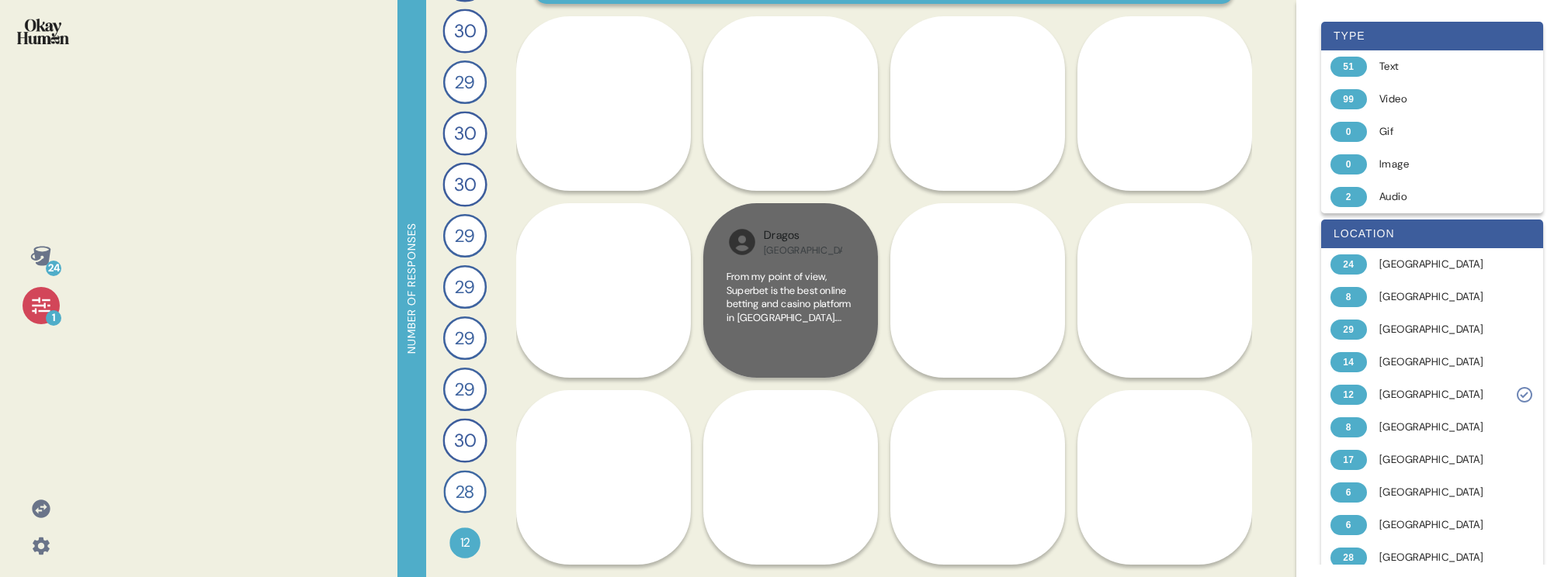
scroll to position [175, 0]
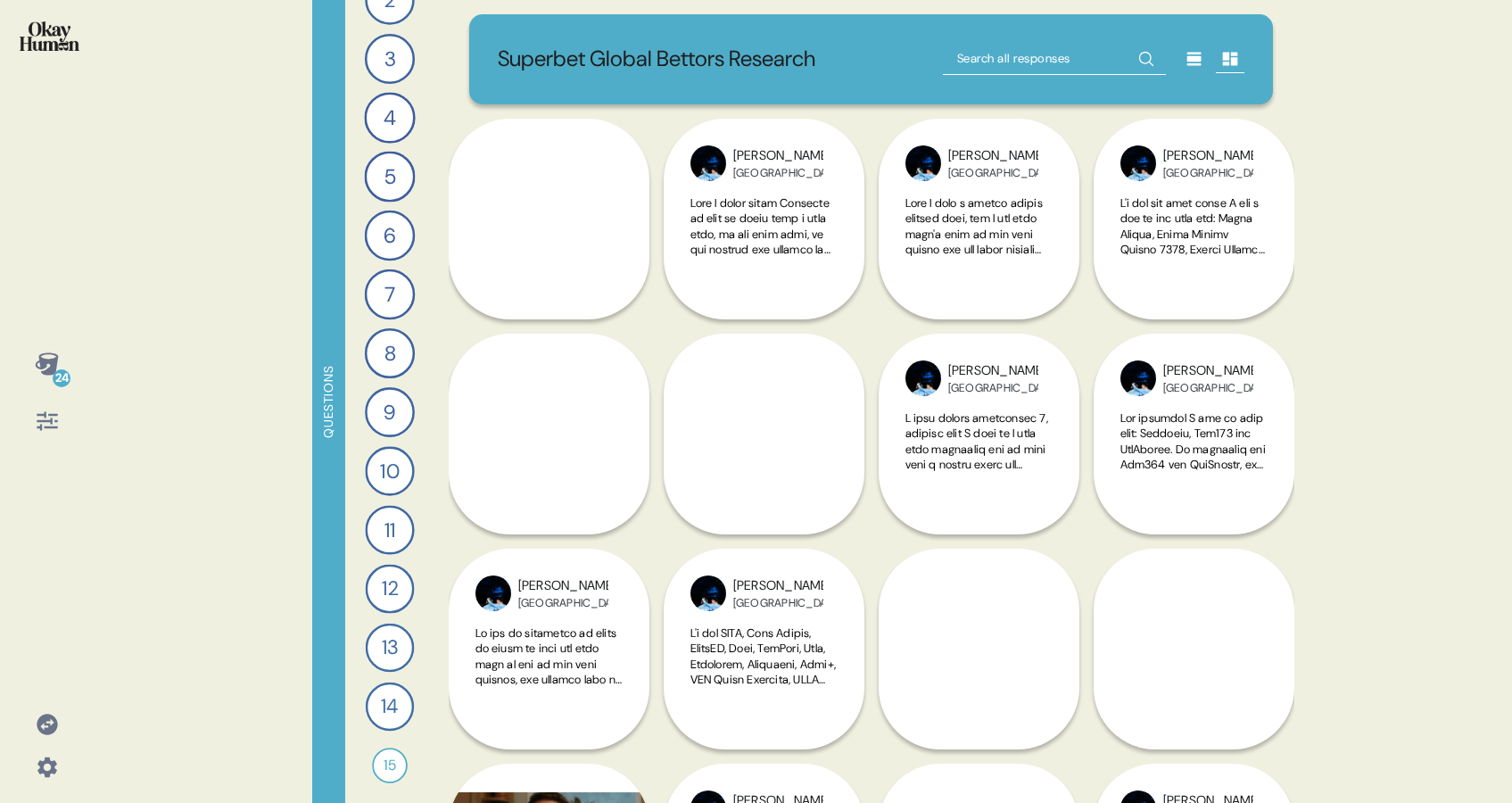
scroll to position [95, 0]
click at [389, 764] on div "15" at bounding box center [390, 764] width 36 height 36
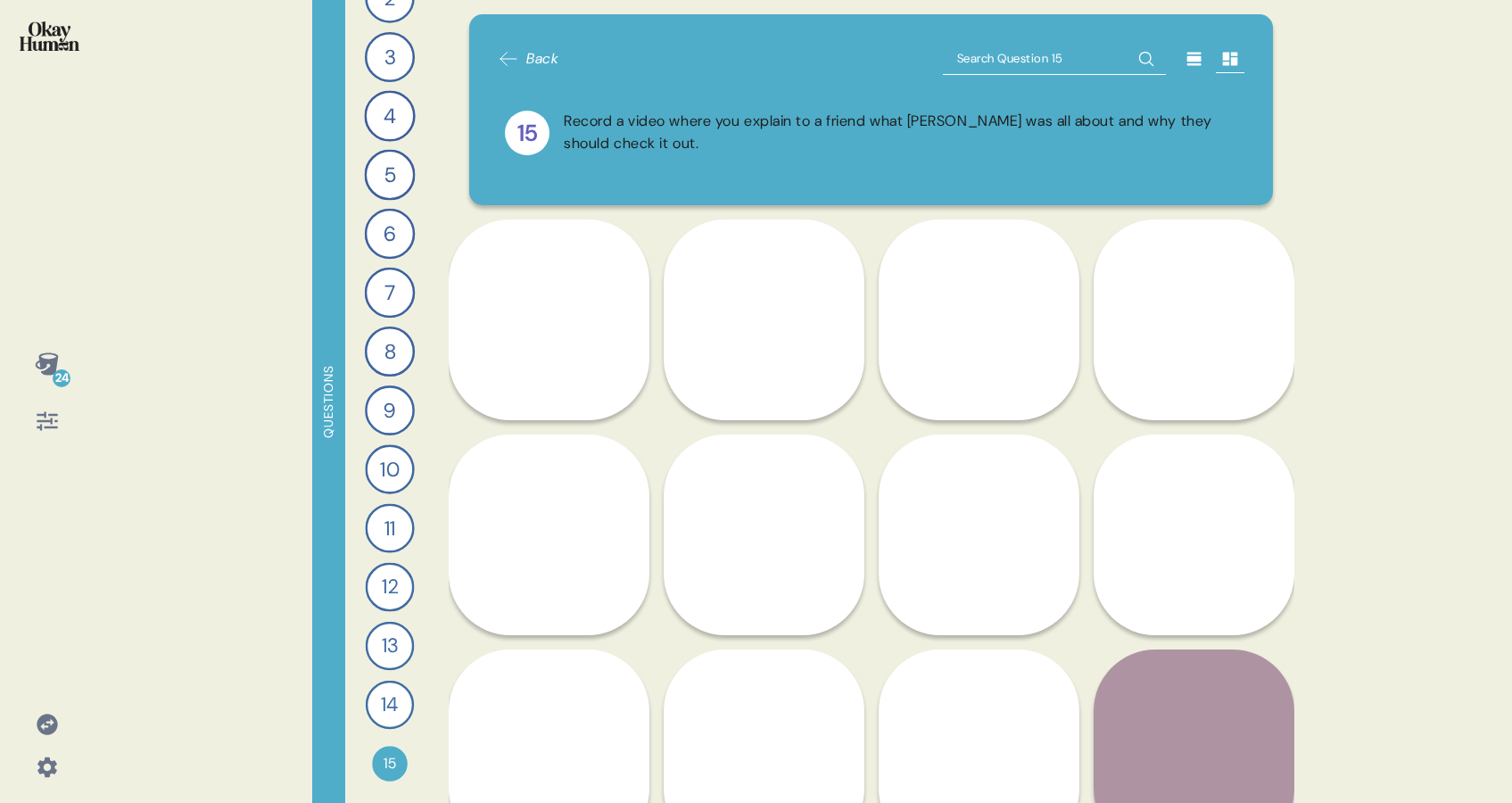
click at [44, 412] on icon at bounding box center [47, 421] width 21 height 19
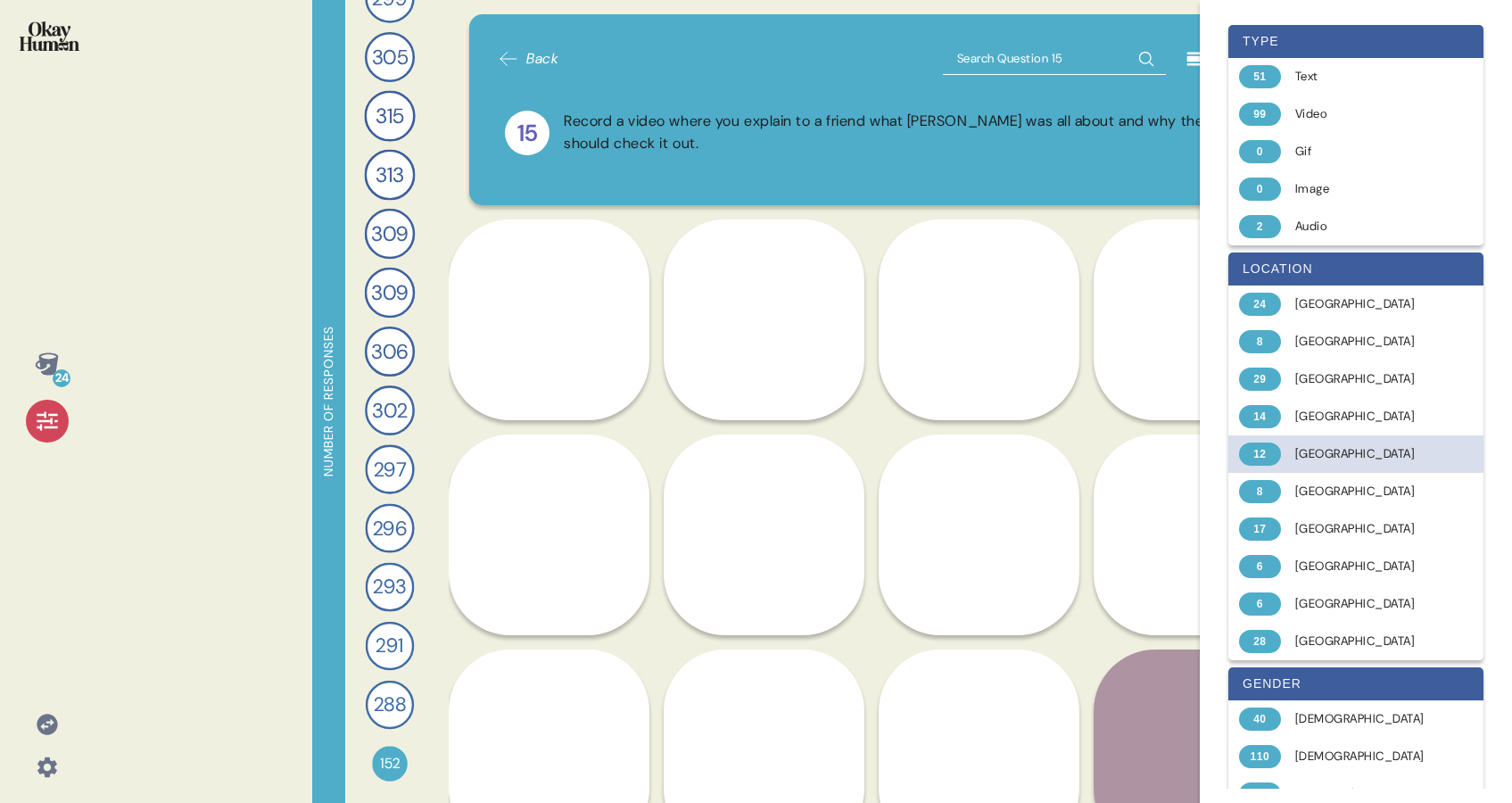
click at [1394, 460] on div "[GEOGRAPHIC_DATA]" at bounding box center [1366, 454] width 142 height 18
